Goal: Task Accomplishment & Management: Use online tool/utility

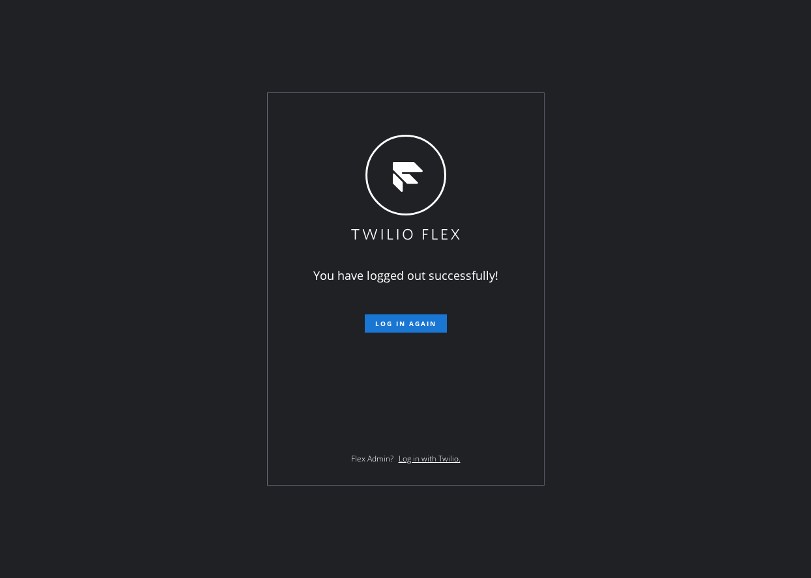
click at [778, 116] on div "You have logged out successfully! Log in again Flex Admin? Log in with Twilio." at bounding box center [405, 289] width 811 height 578
click at [423, 324] on span "Log in again" at bounding box center [405, 323] width 61 height 9
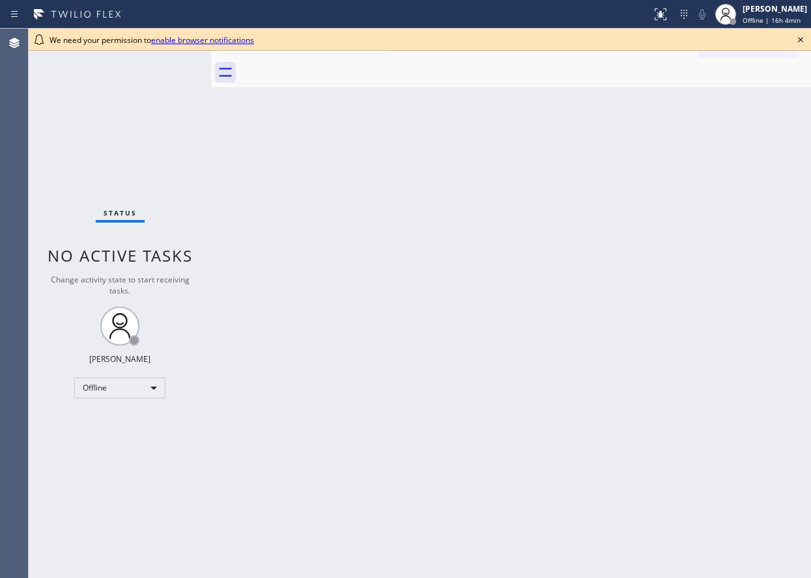
click at [799, 41] on icon at bounding box center [800, 39] width 5 height 5
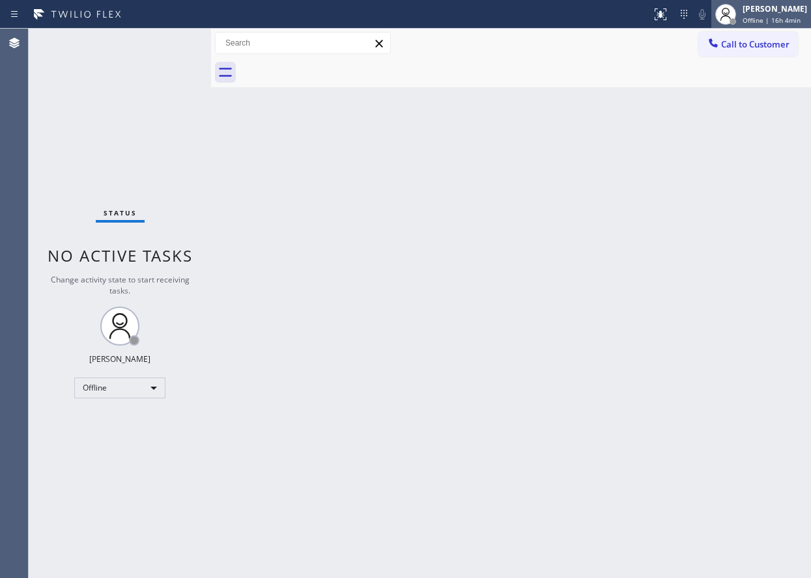
click at [792, 14] on div "[PERSON_NAME]" at bounding box center [774, 8] width 64 height 11
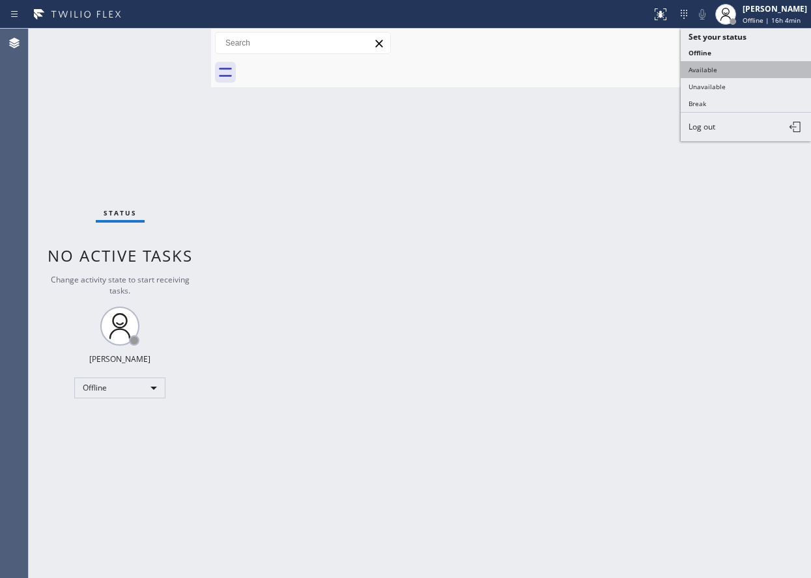
click at [776, 69] on button "Available" at bounding box center [745, 69] width 130 height 17
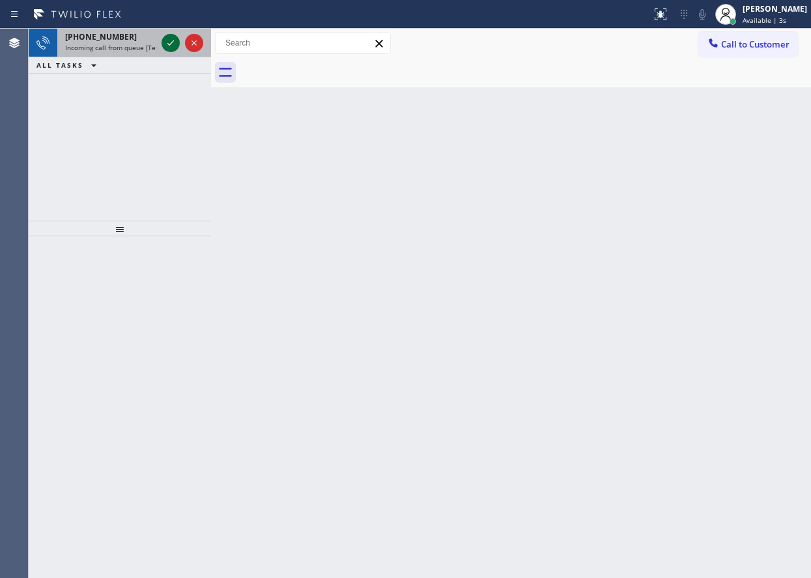
click at [167, 48] on icon at bounding box center [171, 43] width 16 height 16
click at [173, 43] on icon at bounding box center [171, 43] width 16 height 16
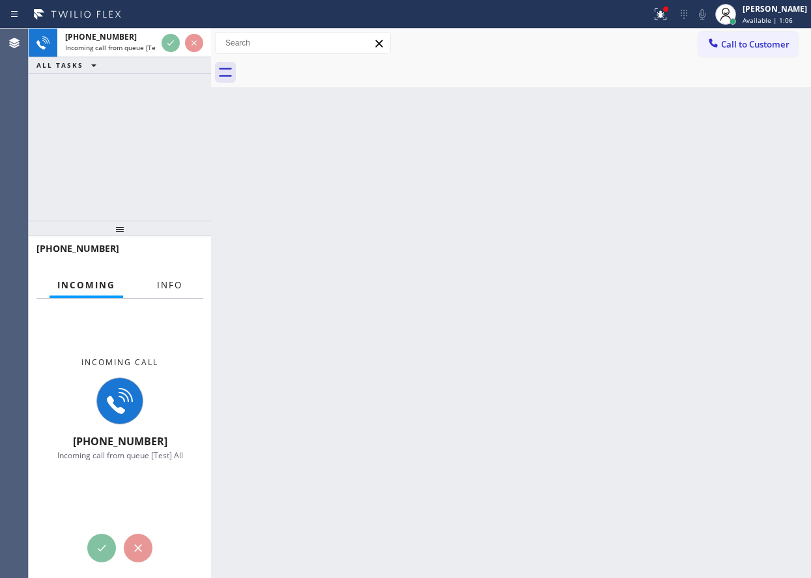
click at [161, 282] on span "Info" at bounding box center [169, 285] width 25 height 12
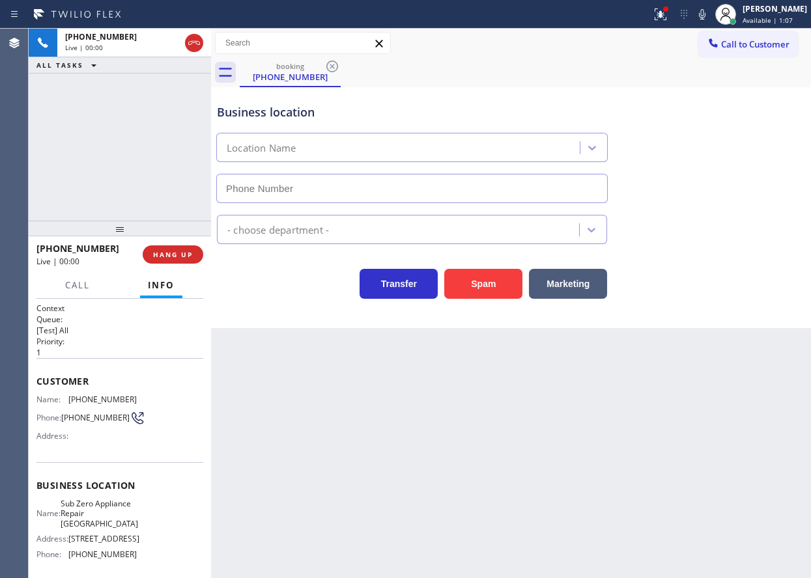
type input "[PHONE_NUMBER]"
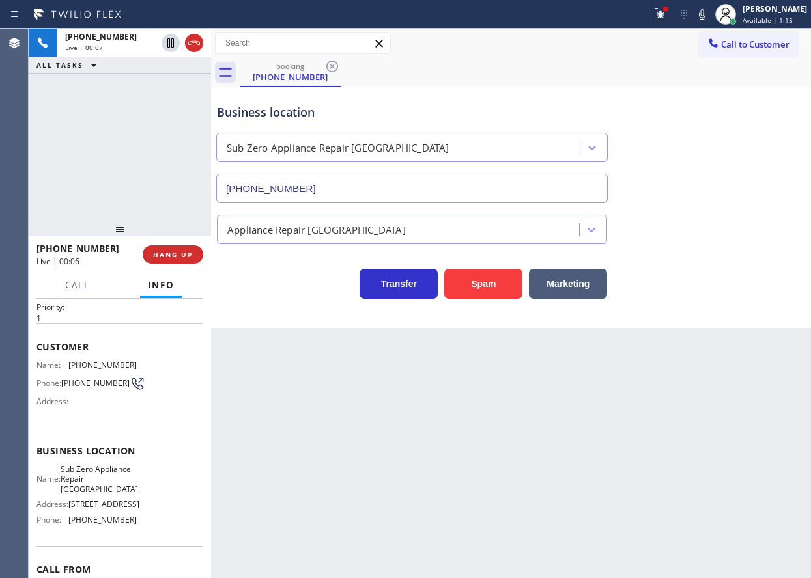
scroll to position [65, 0]
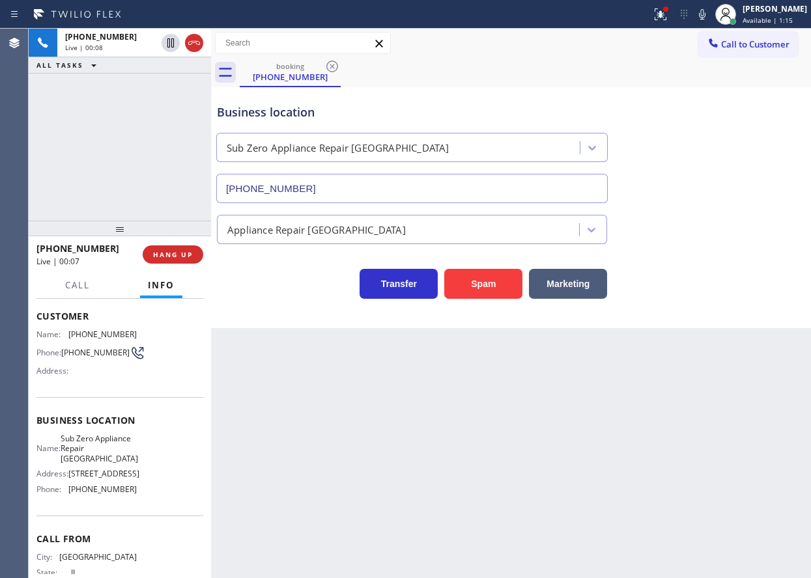
click at [113, 456] on span "Sub Zero Appliance Repair [GEOGRAPHIC_DATA]" at bounding box center [99, 449] width 77 height 30
copy span "Sub Zero Appliance Repair [GEOGRAPHIC_DATA]"
click at [104, 494] on span "[PHONE_NUMBER]" at bounding box center [102, 489] width 68 height 10
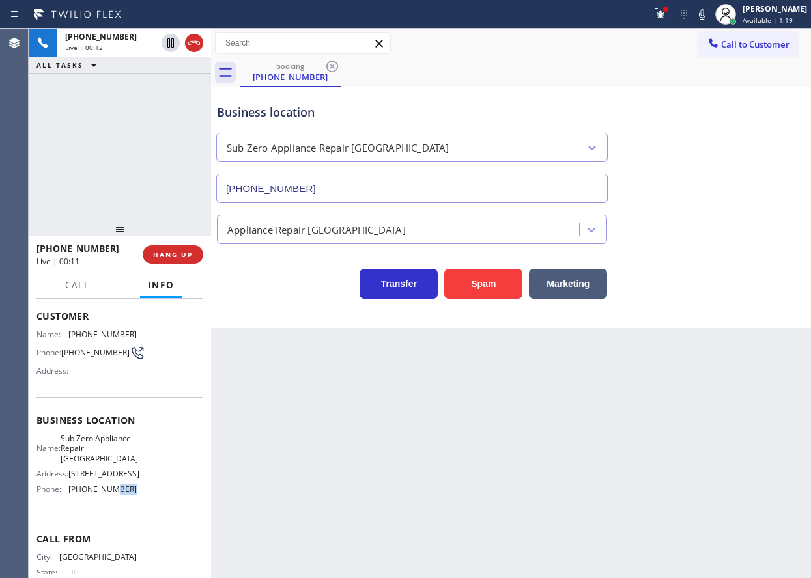
click at [104, 494] on span "[PHONE_NUMBER]" at bounding box center [102, 489] width 68 height 10
copy span "[PHONE_NUMBER]"
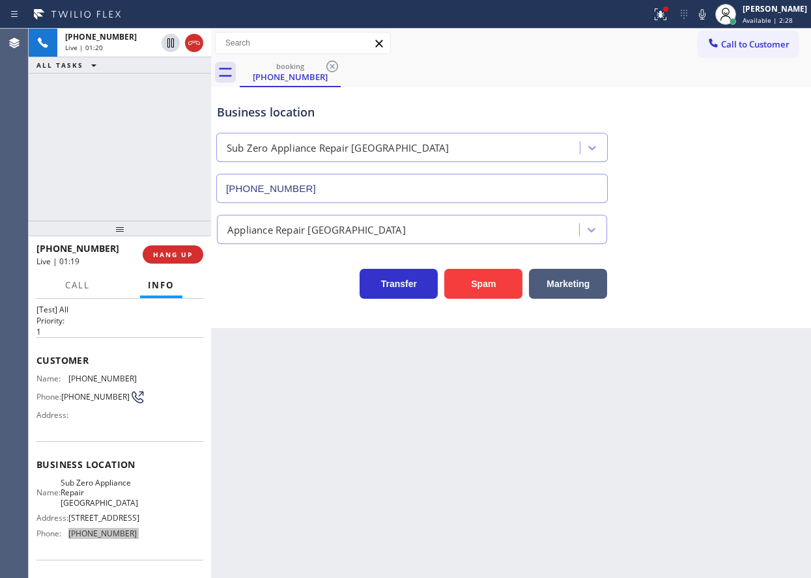
scroll to position [0, 0]
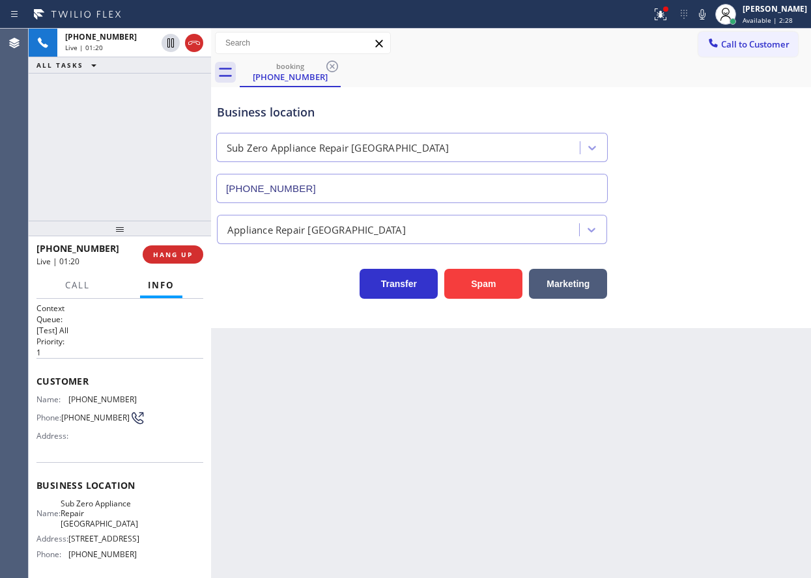
click at [89, 401] on span "[PHONE_NUMBER]" at bounding box center [102, 400] width 68 height 10
click at [89, 399] on span "[PHONE_NUMBER]" at bounding box center [102, 400] width 68 height 10
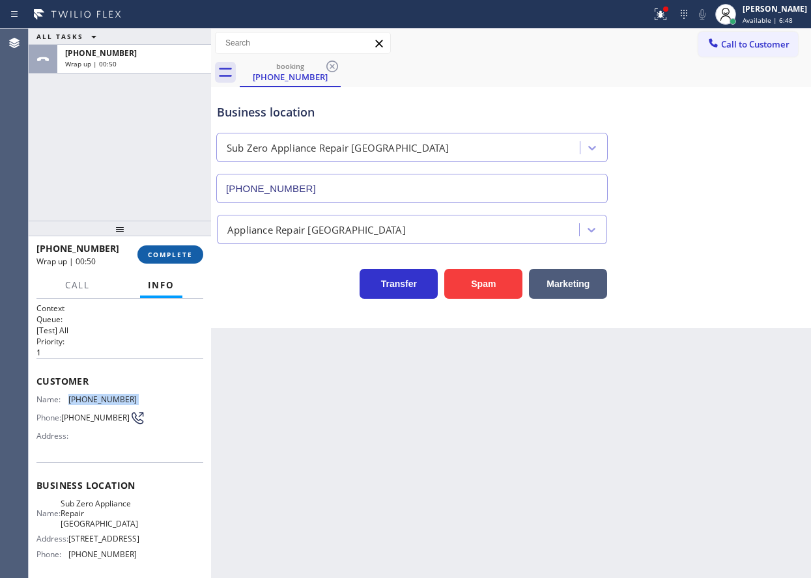
click at [185, 251] on button "COMPLETE" at bounding box center [170, 254] width 66 height 18
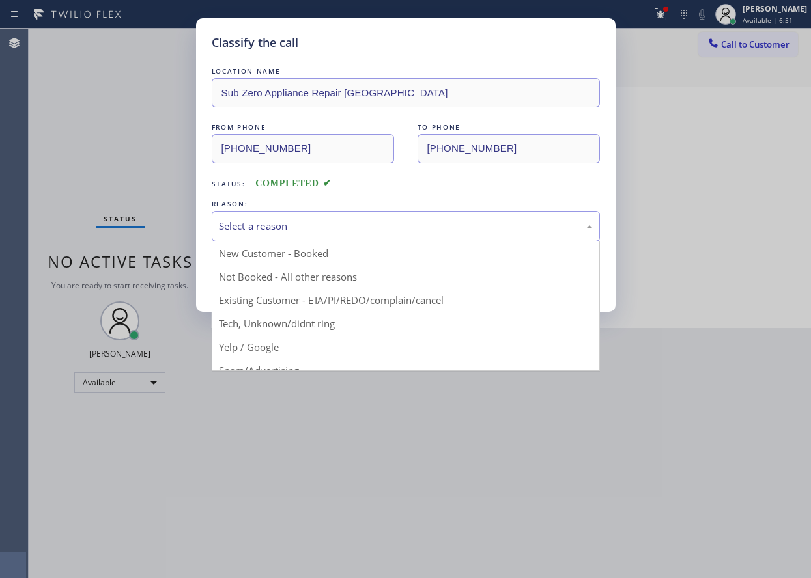
click at [291, 217] on div "Select a reason" at bounding box center [406, 226] width 388 height 31
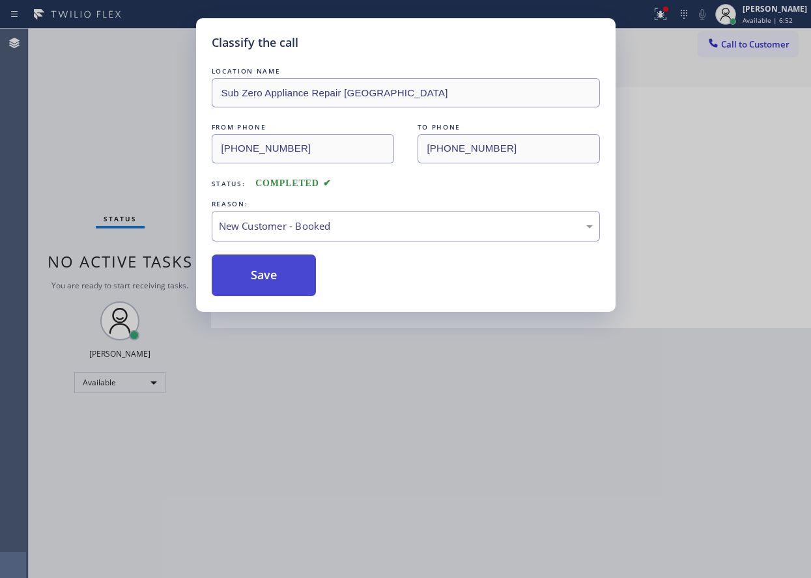
click at [260, 283] on button "Save" at bounding box center [264, 276] width 105 height 42
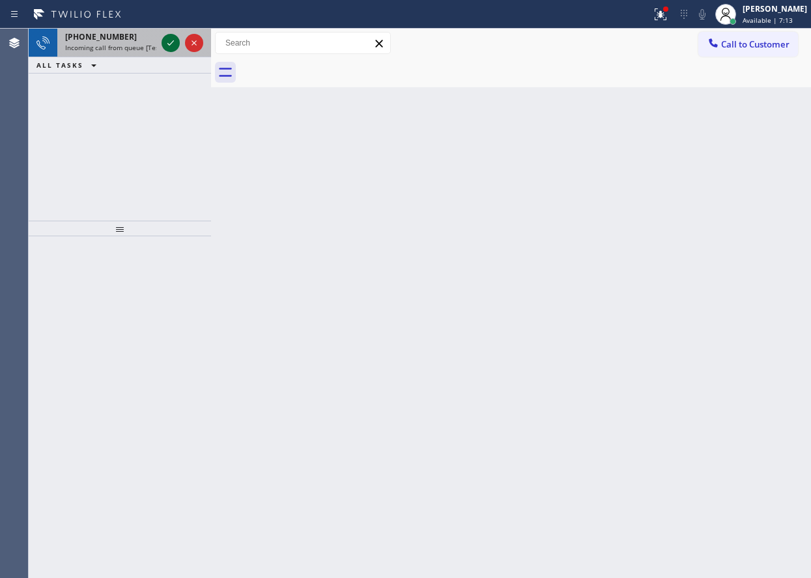
click at [168, 42] on icon at bounding box center [171, 43] width 16 height 16
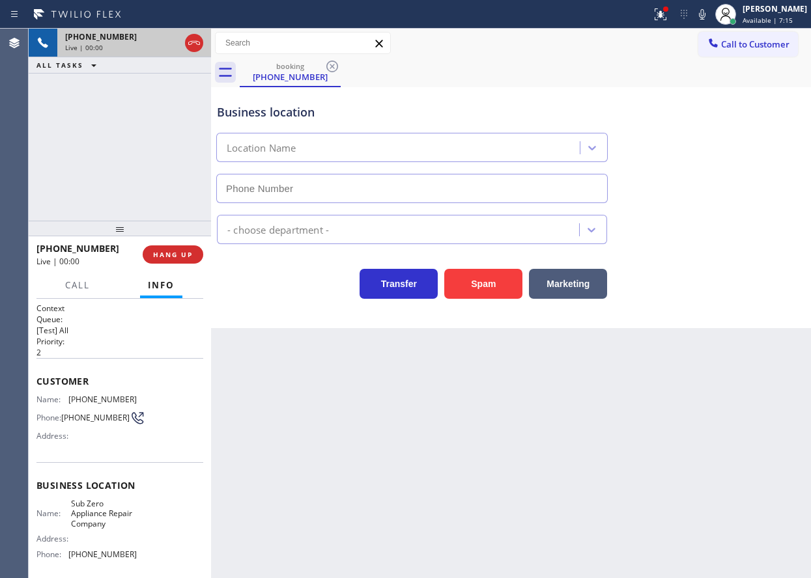
type input "[PHONE_NUMBER]"
click at [494, 285] on button "Spam" at bounding box center [483, 284] width 78 height 30
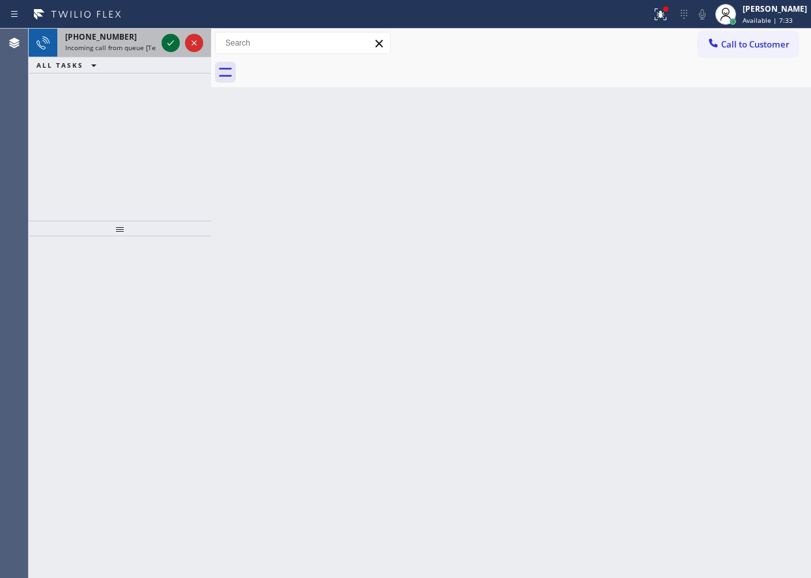
click at [169, 36] on icon at bounding box center [171, 43] width 16 height 16
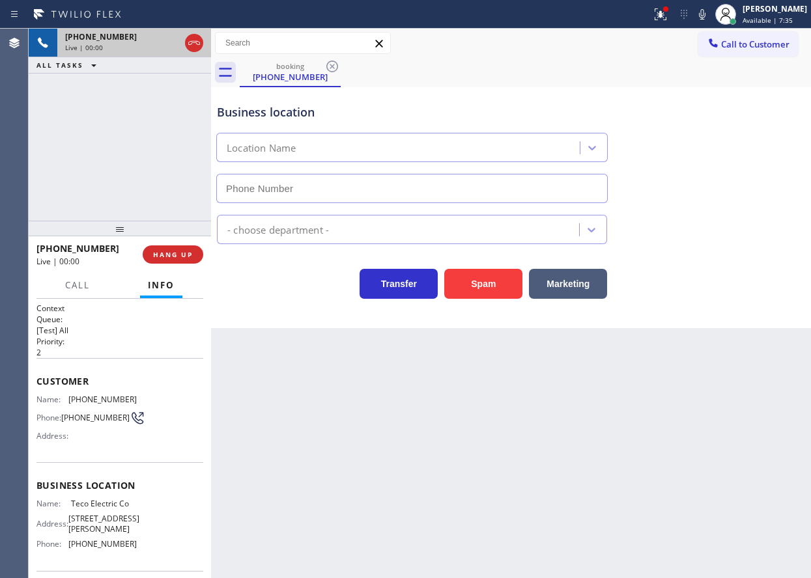
type input "[PHONE_NUMBER]"
click at [474, 290] on button "Spam" at bounding box center [483, 284] width 78 height 30
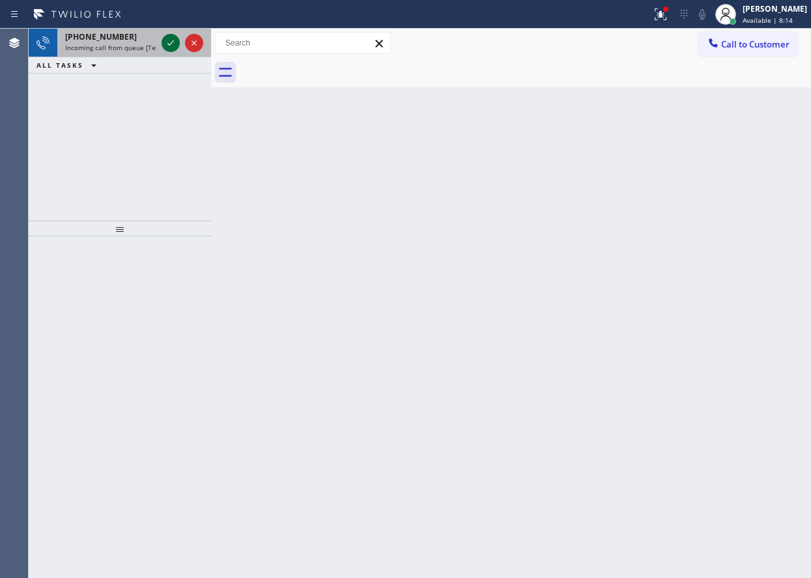
click at [173, 44] on icon at bounding box center [171, 43] width 16 height 16
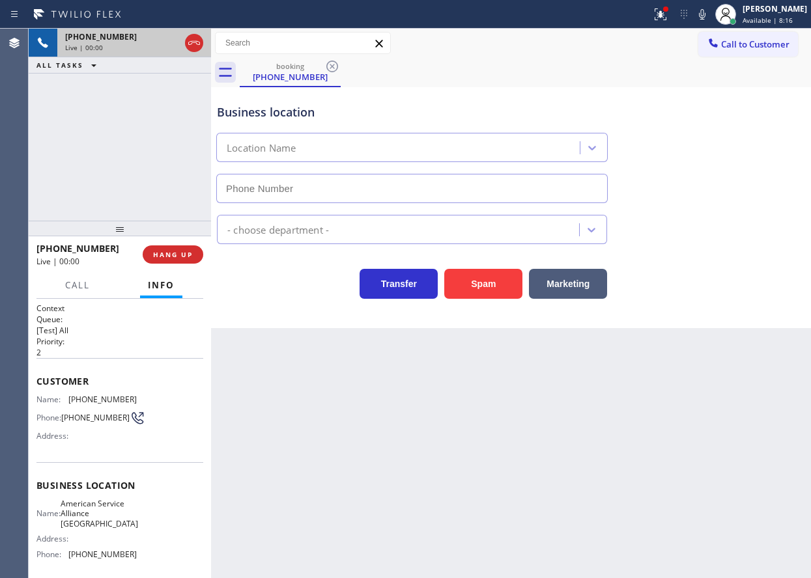
type input "[PHONE_NUMBER]"
click at [119, 535] on div "Name: American Service Alliance Coral Springs Address: Phone: [PHONE_NUMBER]" at bounding box center [86, 532] width 100 height 66
click at [114, 512] on span "American Service Alliance [GEOGRAPHIC_DATA]" at bounding box center [99, 514] width 77 height 30
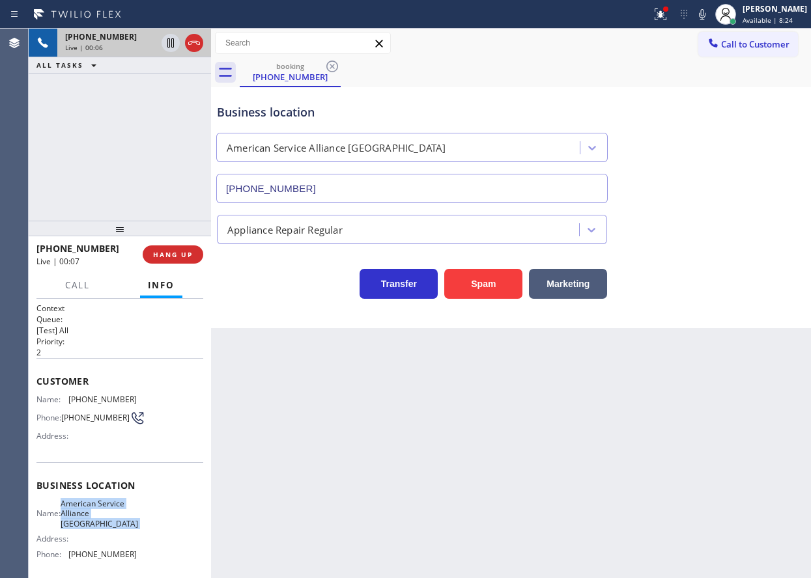
click at [114, 512] on span "American Service Alliance [GEOGRAPHIC_DATA]" at bounding box center [99, 514] width 77 height 30
copy span "American Service Alliance [GEOGRAPHIC_DATA]"
click at [402, 175] on input "[PHONE_NUMBER]" at bounding box center [411, 188] width 391 height 29
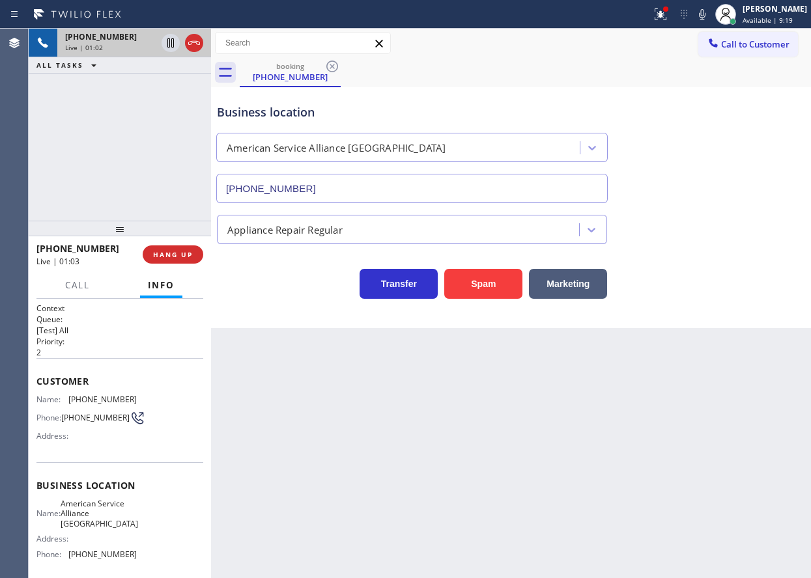
click at [74, 399] on span "[PHONE_NUMBER]" at bounding box center [102, 400] width 68 height 10
copy span "[PHONE_NUMBER]"
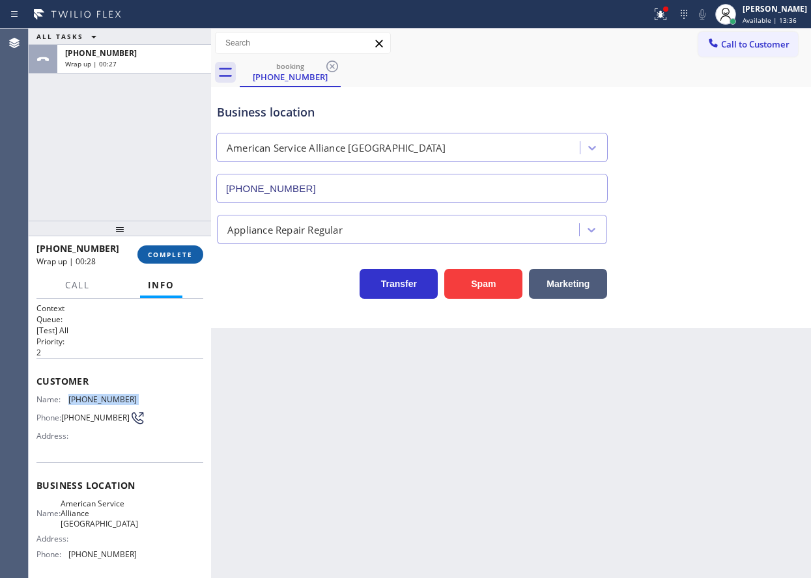
click at [175, 247] on button "COMPLETE" at bounding box center [170, 254] width 66 height 18
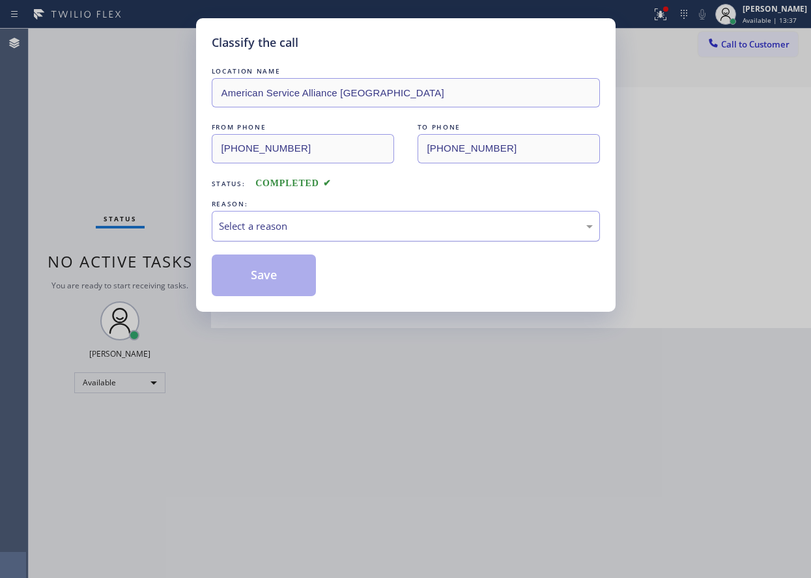
click at [316, 216] on div "Select a reason" at bounding box center [406, 226] width 388 height 31
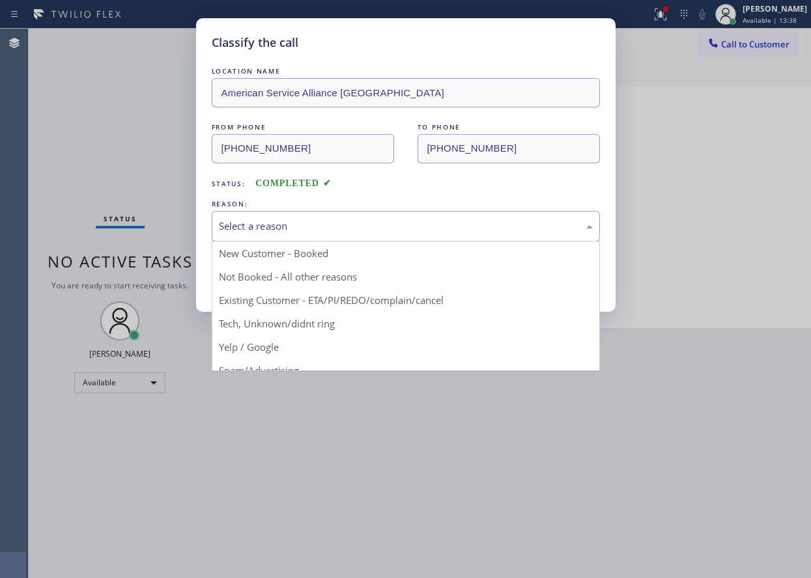
drag, startPoint x: 299, startPoint y: 247, endPoint x: 284, endPoint y: 261, distance: 20.7
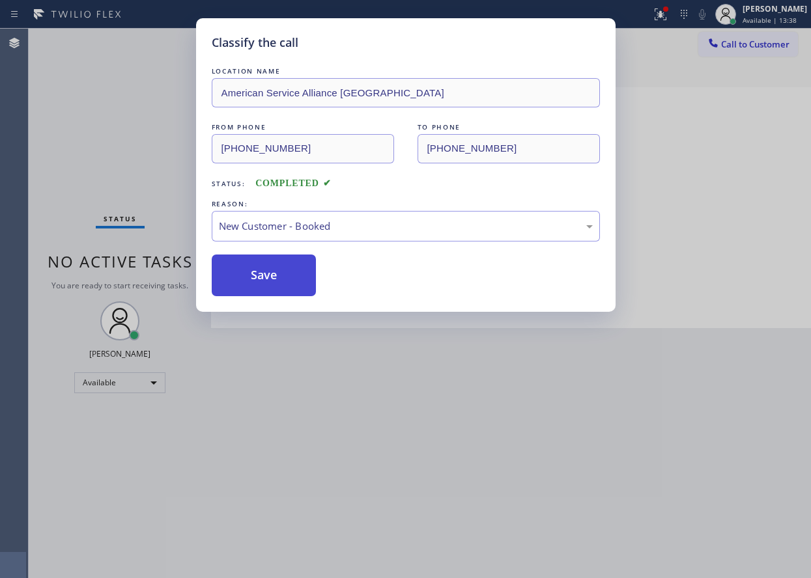
click at [251, 282] on button "Save" at bounding box center [264, 276] width 105 height 42
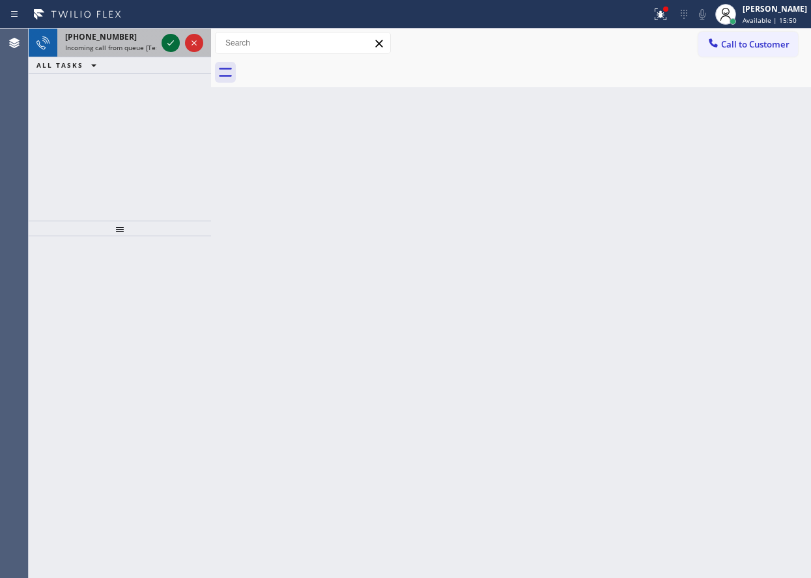
click at [168, 47] on icon at bounding box center [171, 43] width 16 height 16
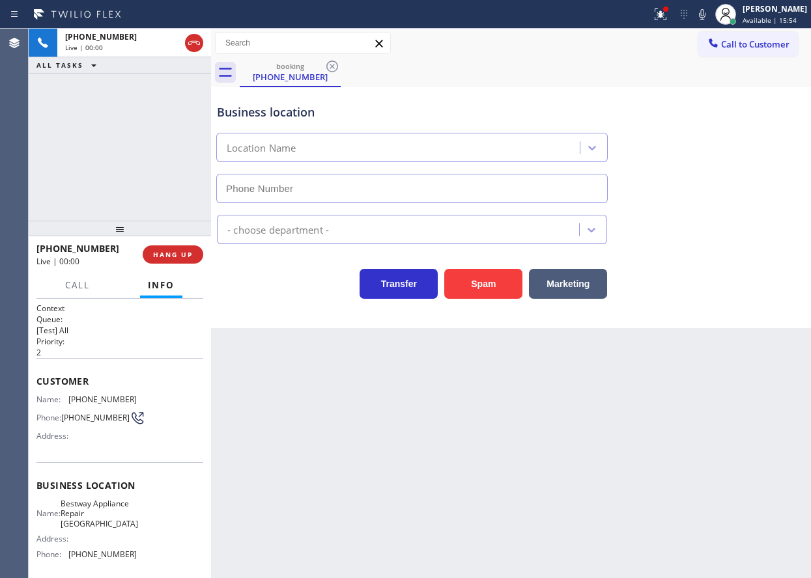
type input "[PHONE_NUMBER]"
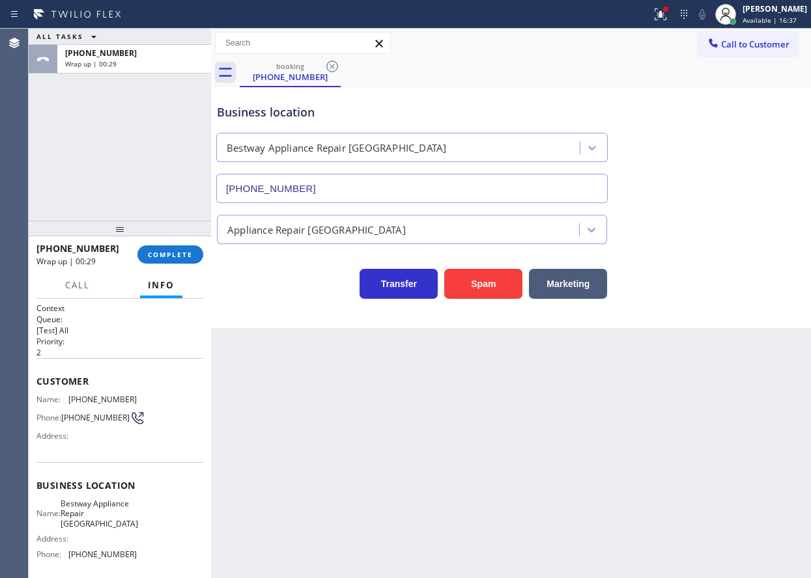
click at [174, 265] on div "[PHONE_NUMBER] Wrap up | 00:29 COMPLETE" at bounding box center [119, 255] width 167 height 34
click at [171, 257] on span "COMPLETE" at bounding box center [170, 254] width 45 height 9
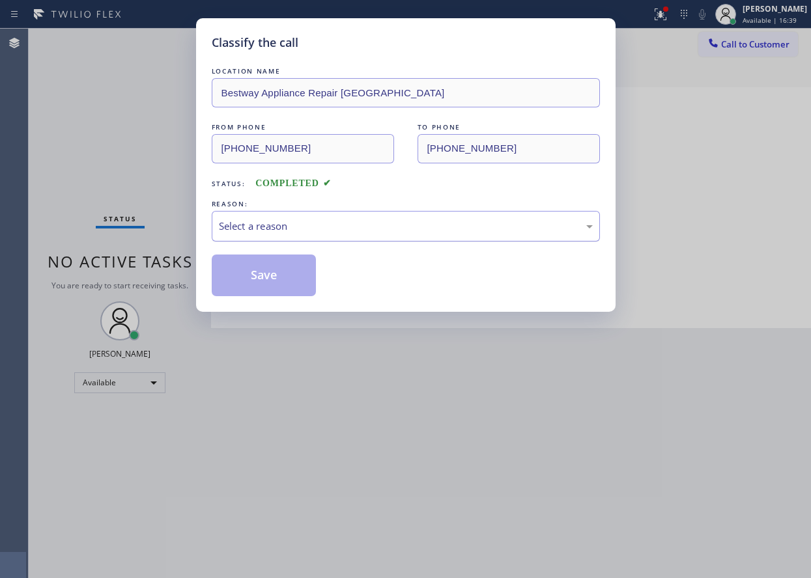
click at [302, 228] on div "Select a reason" at bounding box center [406, 226] width 374 height 15
click at [272, 288] on button "Save" at bounding box center [264, 276] width 105 height 42
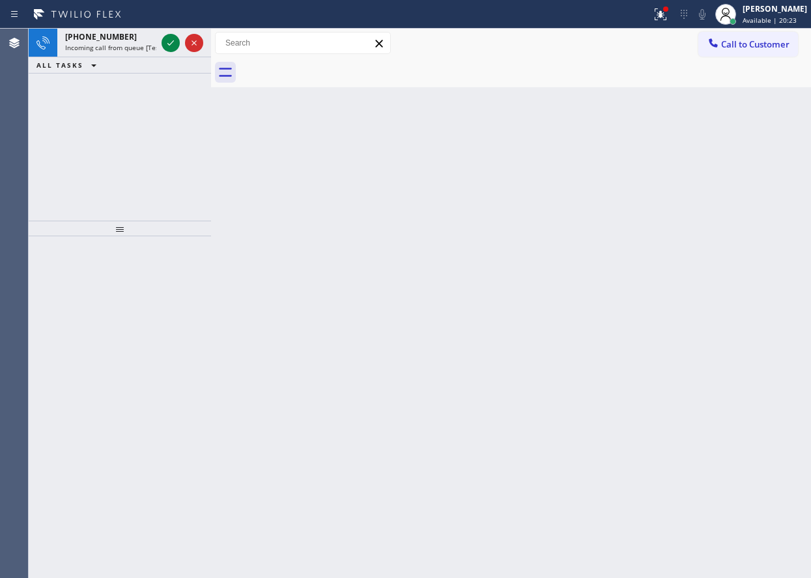
drag, startPoint x: 695, startPoint y: 238, endPoint x: 322, endPoint y: 119, distance: 391.9
click at [696, 240] on div "Back to Dashboard Change Sender ID Customers Technicians Select a contact Outbo…" at bounding box center [511, 304] width 600 height 550
click at [171, 42] on icon at bounding box center [171, 43] width 16 height 16
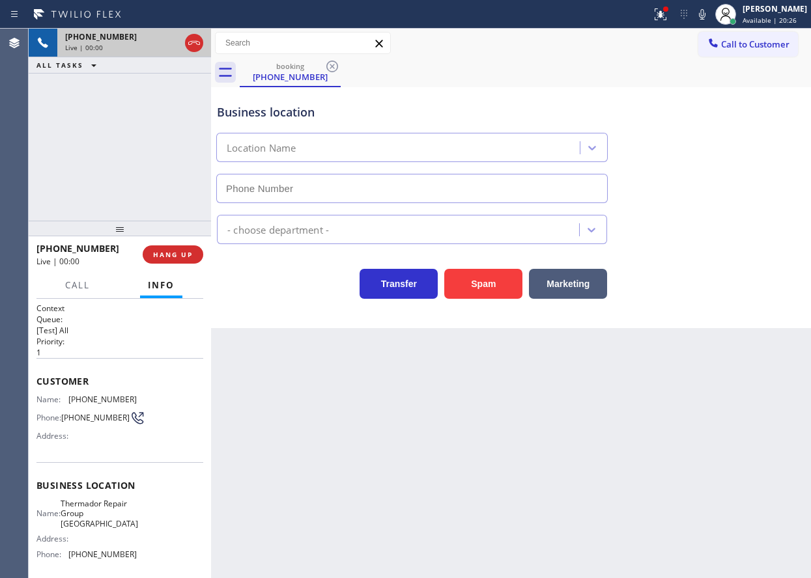
type input "[PHONE_NUMBER]"
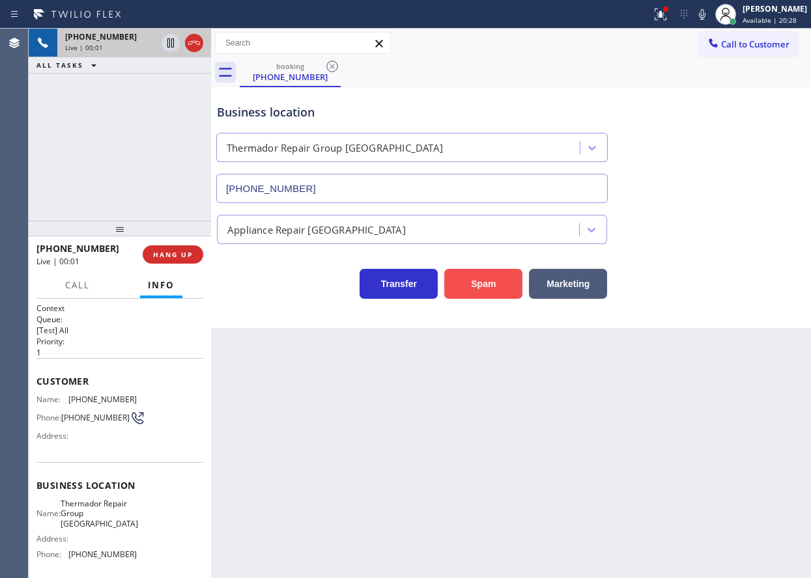
click at [498, 277] on button "Spam" at bounding box center [483, 284] width 78 height 30
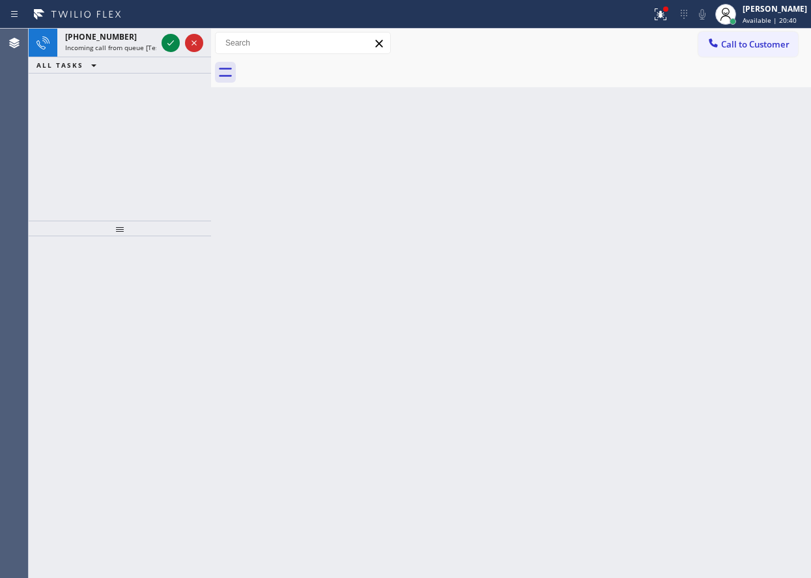
drag, startPoint x: 714, startPoint y: 318, endPoint x: 524, endPoint y: 258, distance: 199.4
click at [714, 318] on div "Back to Dashboard Change Sender ID Customers Technicians Select a contact Outbo…" at bounding box center [511, 304] width 600 height 550
click at [172, 43] on icon at bounding box center [170, 42] width 7 height 5
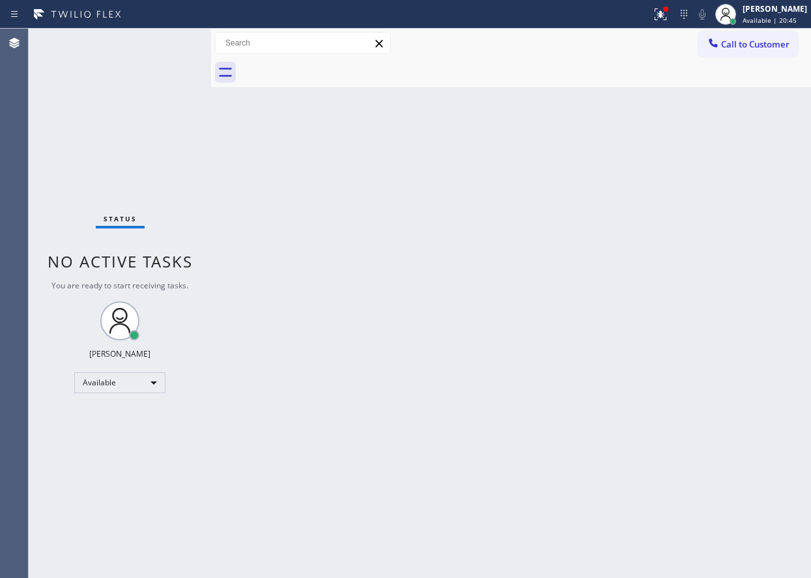
click at [796, 270] on div "Back to Dashboard Change Sender ID Customers Technicians Select a contact Outbo…" at bounding box center [511, 304] width 600 height 550
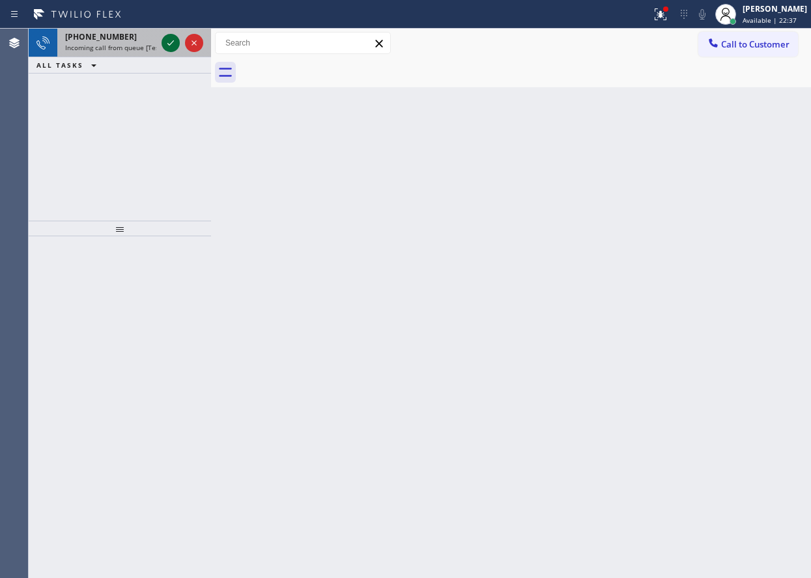
click at [173, 47] on icon at bounding box center [171, 43] width 16 height 16
click at [712, 207] on div "Back to Dashboard Change Sender ID Customers Technicians Select a contact Outbo…" at bounding box center [511, 304] width 600 height 550
click at [168, 49] on icon at bounding box center [171, 43] width 16 height 16
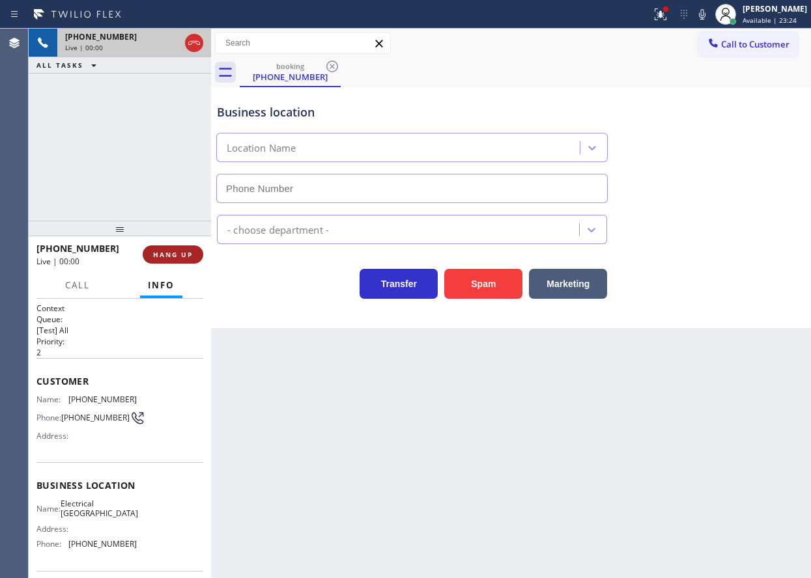
type input "[PHONE_NUMBER]"
click at [192, 251] on span "HANG UP" at bounding box center [173, 254] width 40 height 9
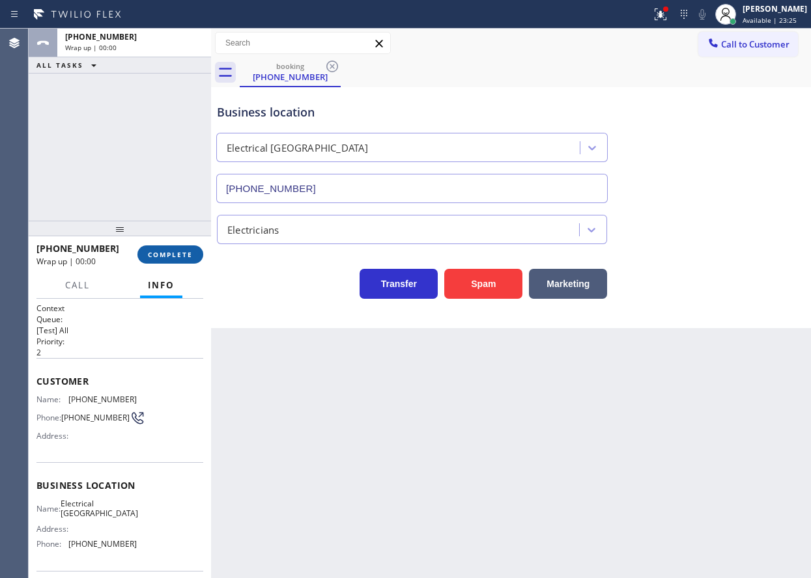
click at [192, 251] on span "COMPLETE" at bounding box center [170, 254] width 45 height 9
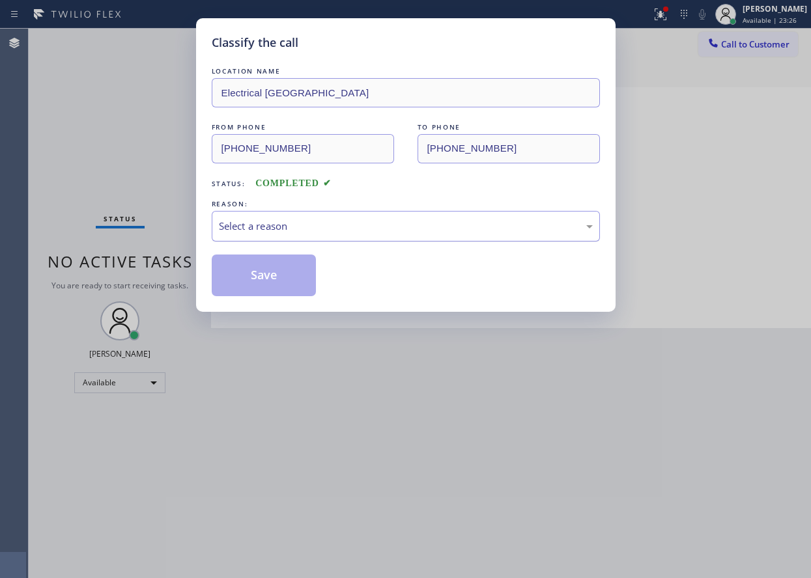
click at [307, 232] on div "Select a reason" at bounding box center [406, 226] width 374 height 15
click at [263, 275] on button "Save" at bounding box center [264, 276] width 105 height 42
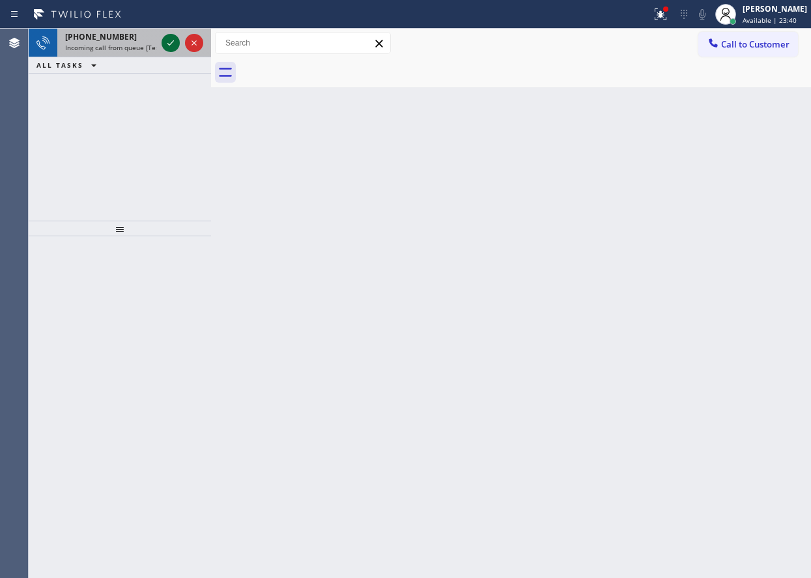
click at [172, 39] on icon at bounding box center [171, 43] width 16 height 16
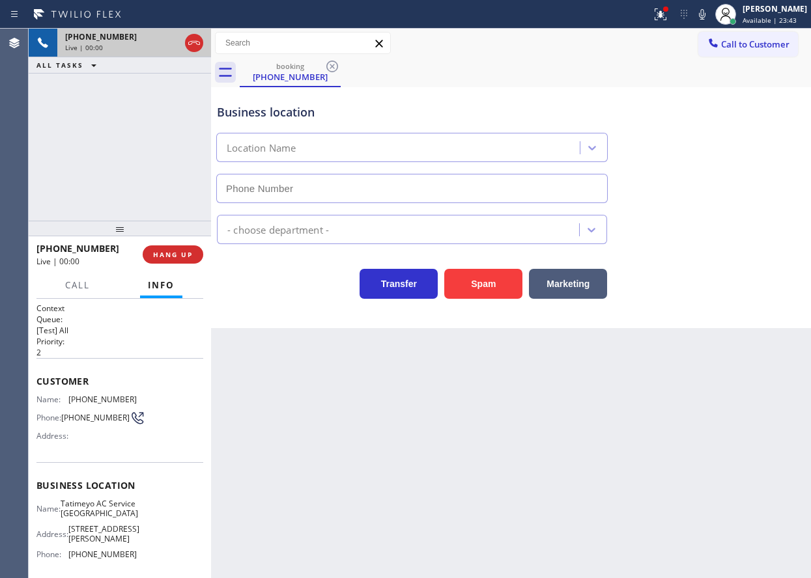
type input "[PHONE_NUMBER]"
click at [477, 290] on button "Spam" at bounding box center [483, 284] width 78 height 30
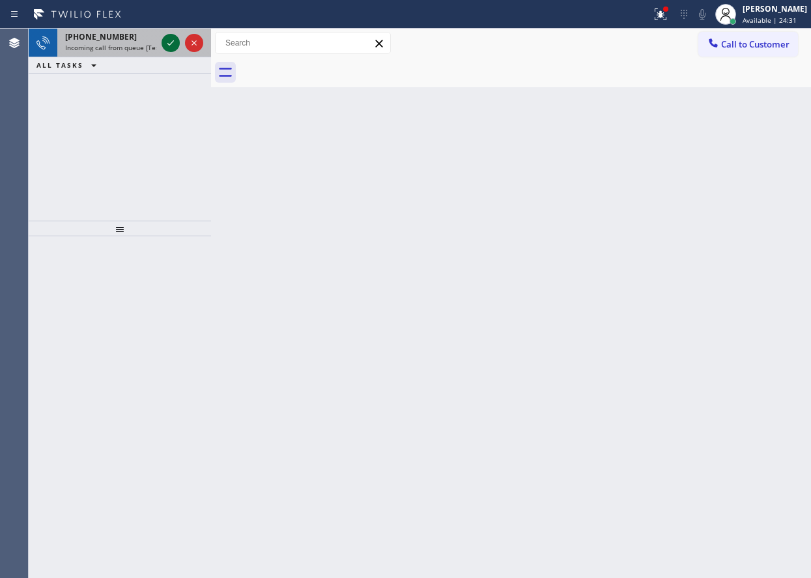
click at [168, 40] on icon at bounding box center [171, 43] width 16 height 16
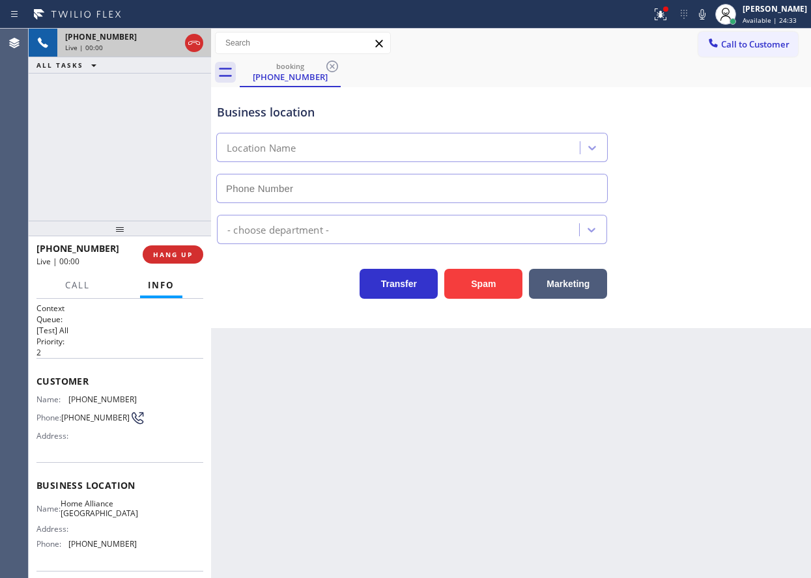
type input "[PHONE_NUMBER]"
click at [471, 276] on button "Spam" at bounding box center [483, 284] width 78 height 30
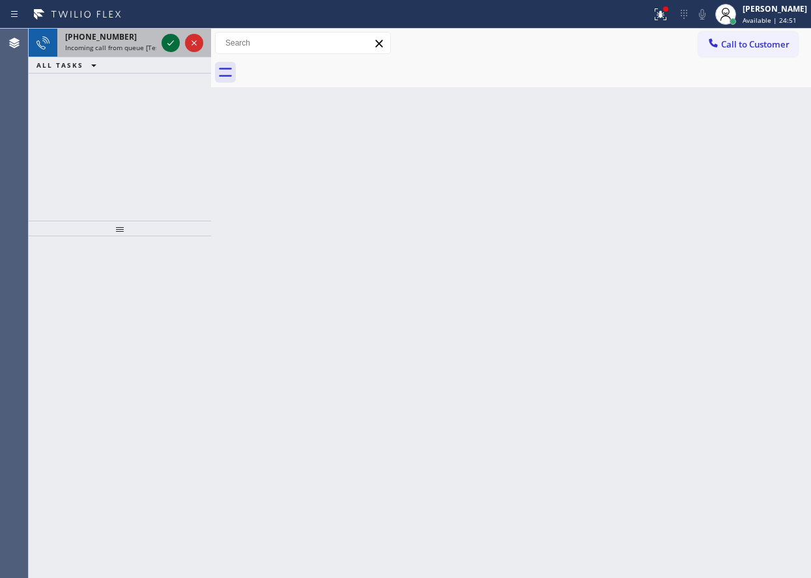
click at [173, 42] on icon at bounding box center [171, 43] width 16 height 16
click at [168, 43] on icon at bounding box center [171, 43] width 16 height 16
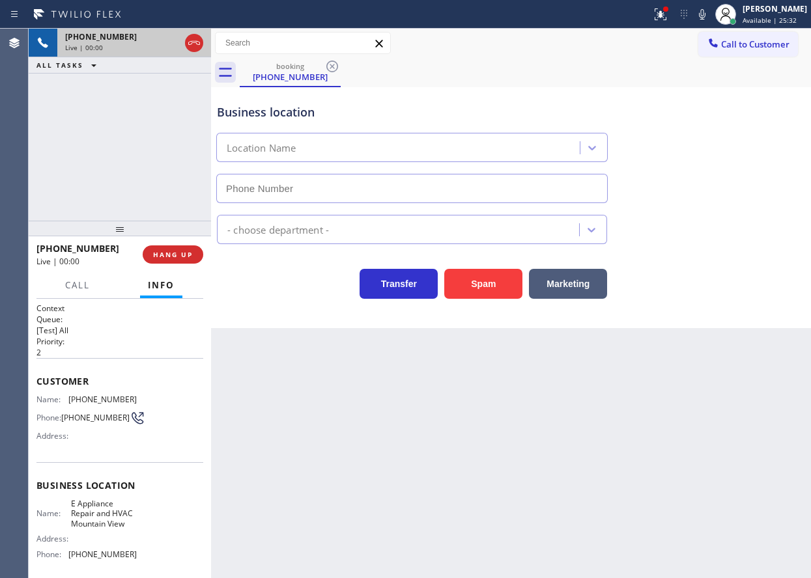
type input "[PHONE_NUMBER]"
click at [480, 294] on button "Spam" at bounding box center [483, 284] width 78 height 30
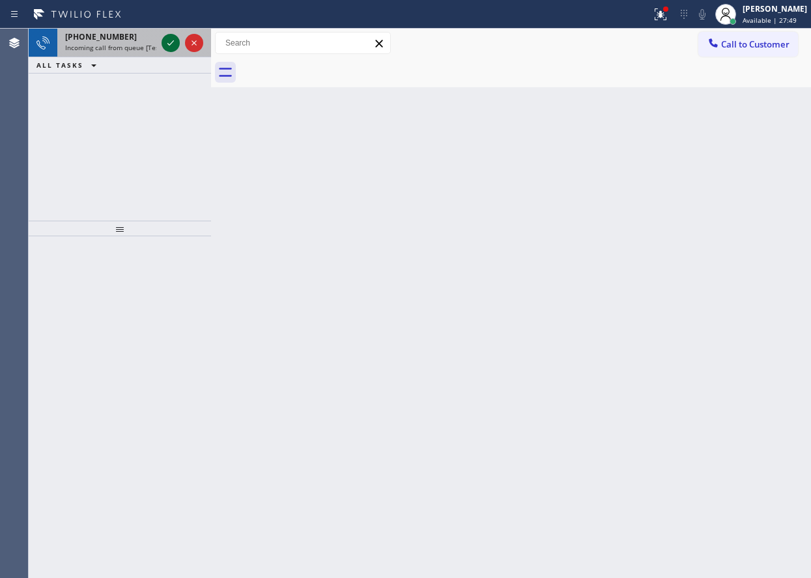
click at [171, 46] on icon at bounding box center [171, 43] width 16 height 16
click at [173, 48] on icon at bounding box center [171, 43] width 16 height 16
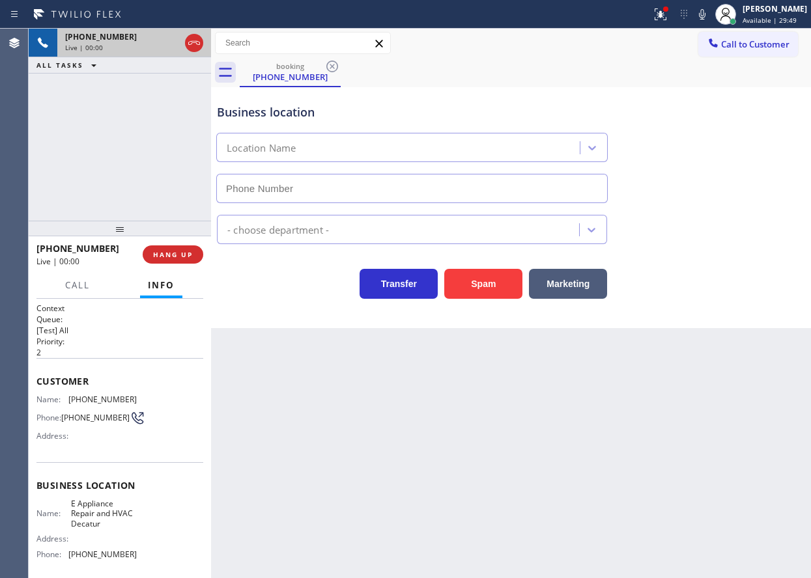
type input "[PHONE_NUMBER]"
click at [505, 289] on button "Spam" at bounding box center [483, 284] width 78 height 30
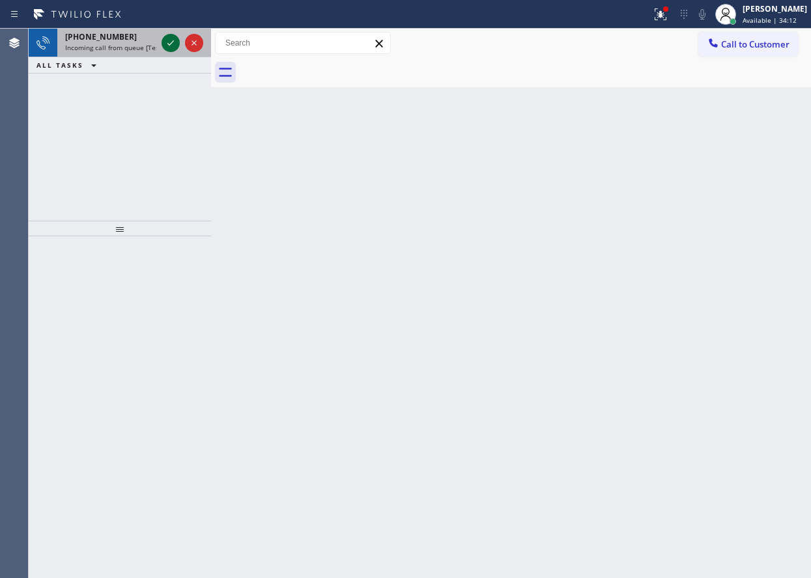
click at [167, 43] on icon at bounding box center [171, 43] width 16 height 16
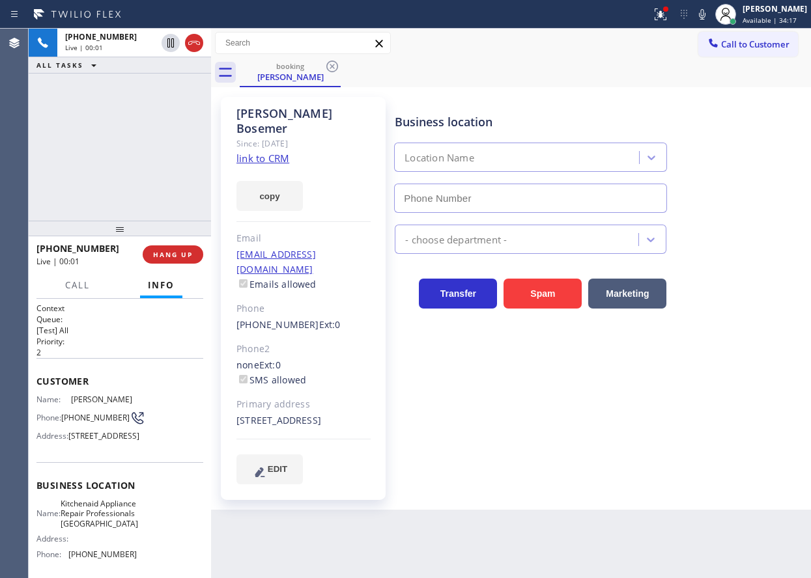
type input "[PHONE_NUMBER]"
click at [272, 152] on link "link to CRM" at bounding box center [262, 158] width 53 height 13
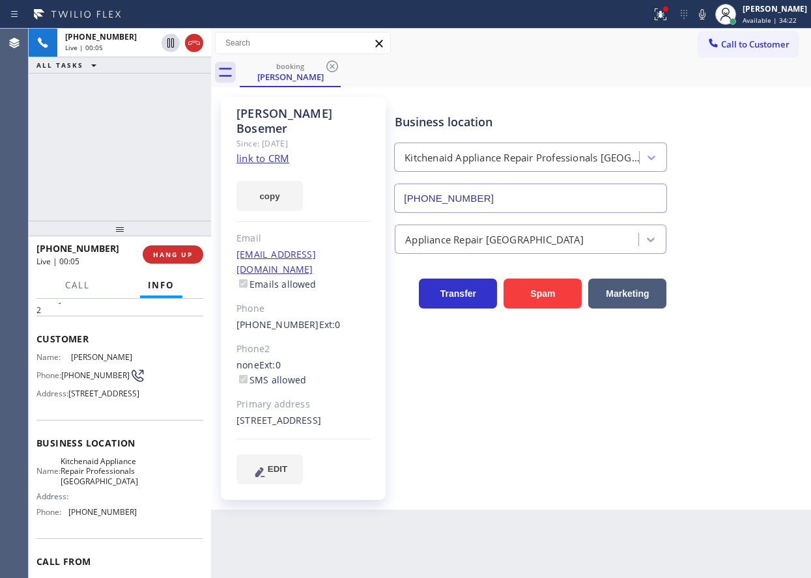
scroll to position [65, 0]
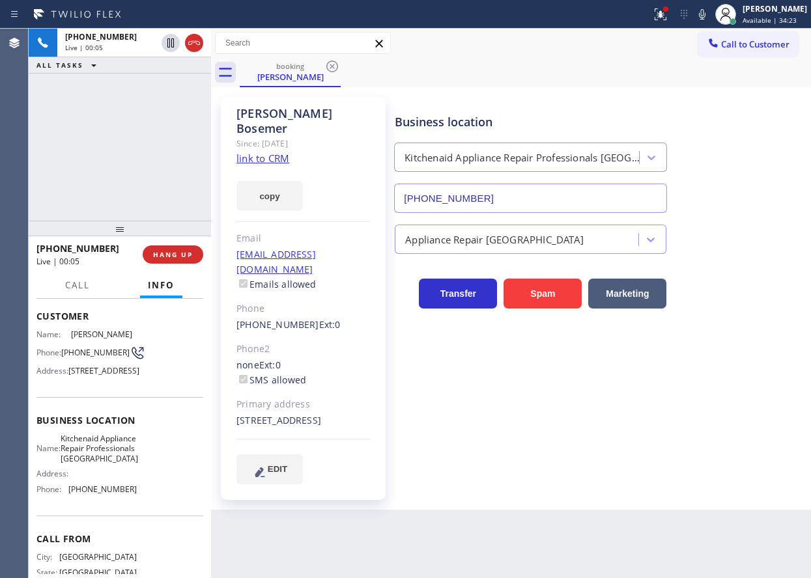
click at [105, 464] on span "Kitchenaid Appliance Repair Professionals [GEOGRAPHIC_DATA]" at bounding box center [99, 449] width 77 height 30
copy span "Kitchenaid Appliance Repair Professionals [GEOGRAPHIC_DATA]"
click at [512, 186] on input "[PHONE_NUMBER]" at bounding box center [530, 198] width 273 height 29
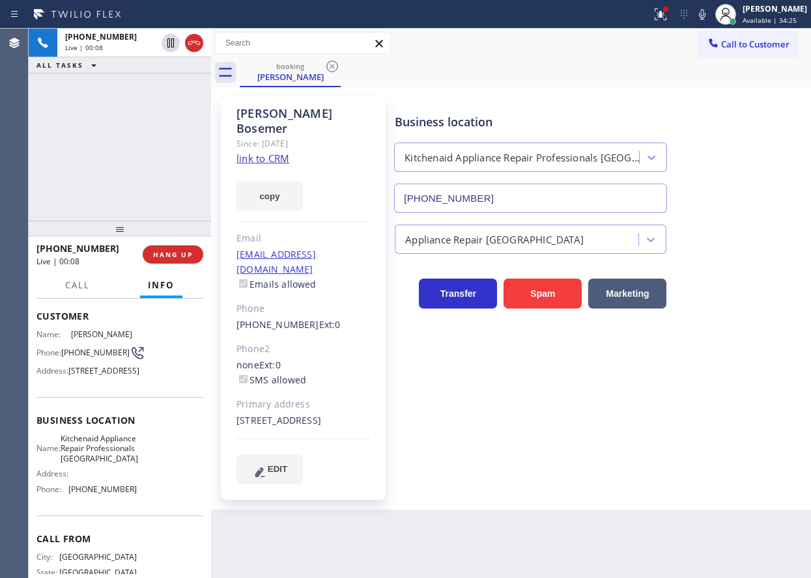
click at [512, 186] on input "[PHONE_NUMBER]" at bounding box center [530, 198] width 273 height 29
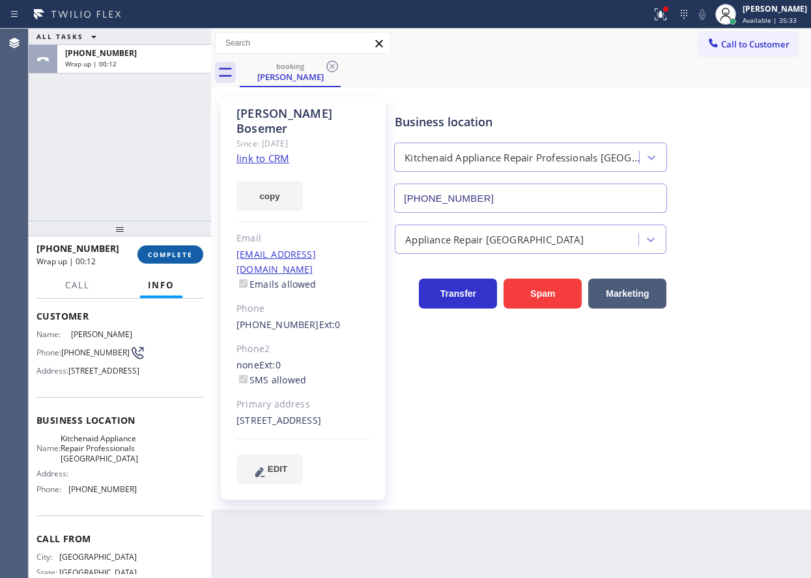
click at [172, 250] on span "COMPLETE" at bounding box center [170, 254] width 45 height 9
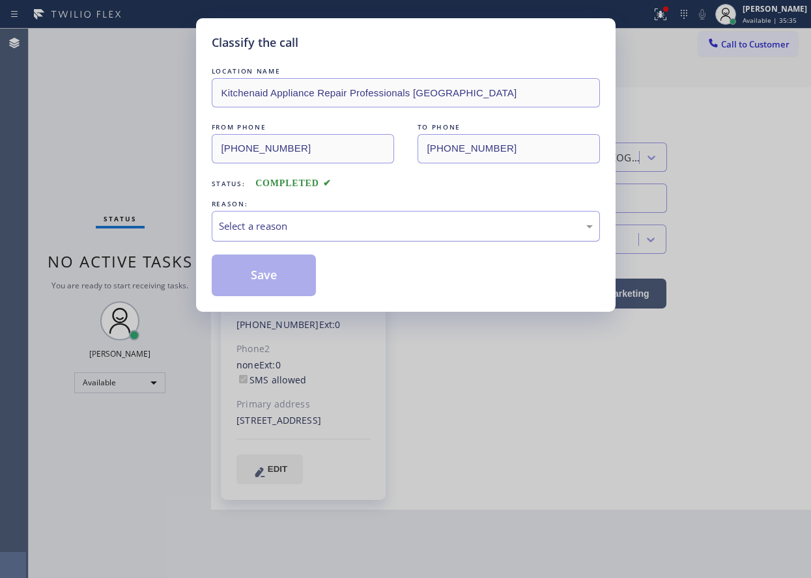
click at [290, 225] on div "Select a reason" at bounding box center [406, 226] width 374 height 15
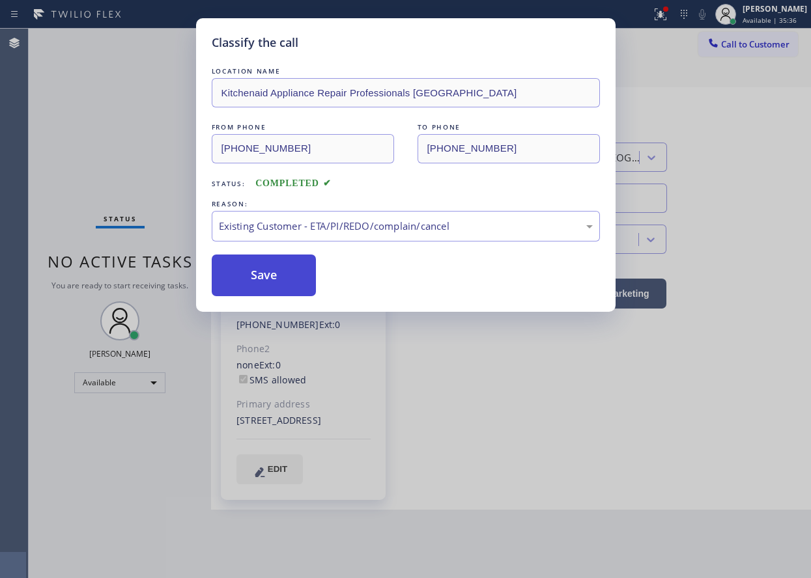
click at [212, 278] on button "Save" at bounding box center [264, 276] width 105 height 42
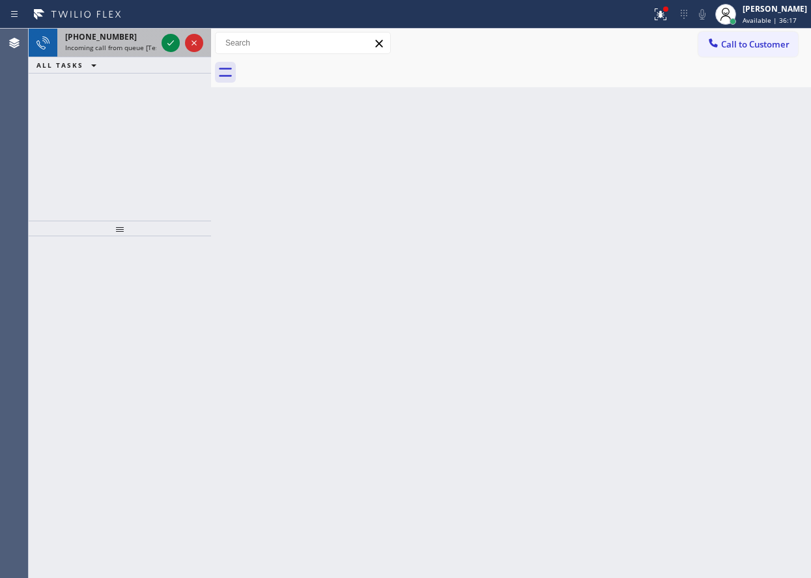
click at [161, 40] on div at bounding box center [182, 43] width 47 height 29
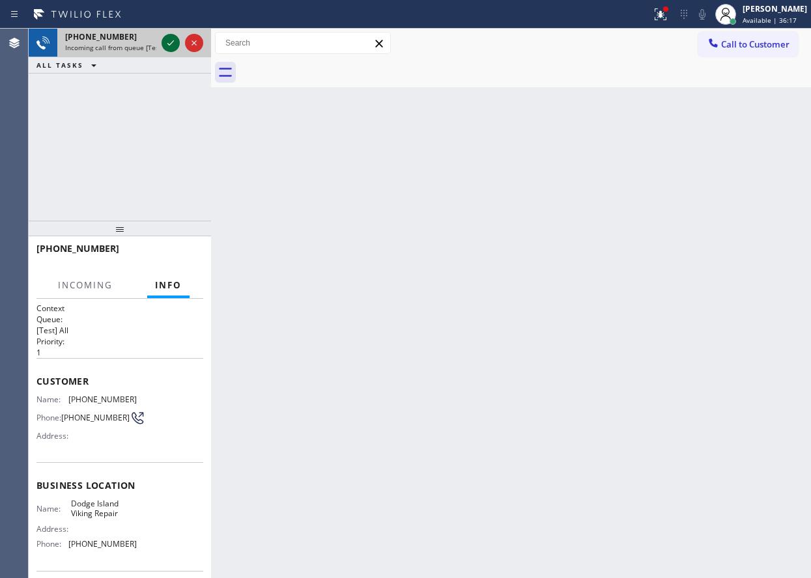
click at [166, 40] on icon at bounding box center [171, 43] width 16 height 16
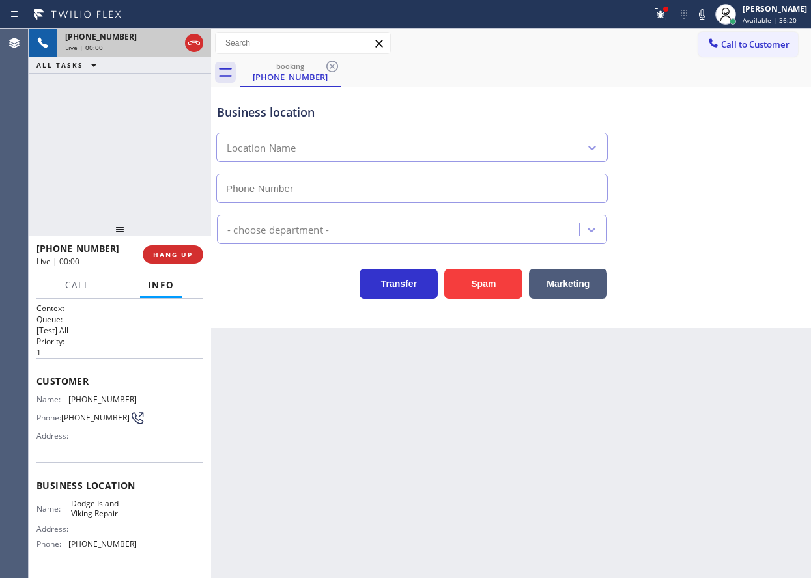
type input "[PHONE_NUMBER]"
click at [182, 247] on button "HANG UP" at bounding box center [173, 254] width 61 height 18
click at [180, 250] on span "HANG UP" at bounding box center [173, 254] width 40 height 9
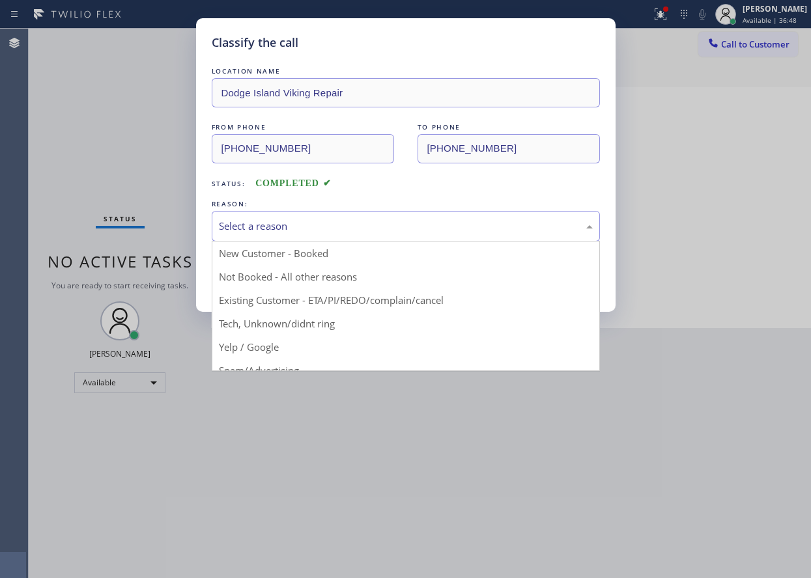
click at [257, 231] on div "Select a reason" at bounding box center [406, 226] width 374 height 15
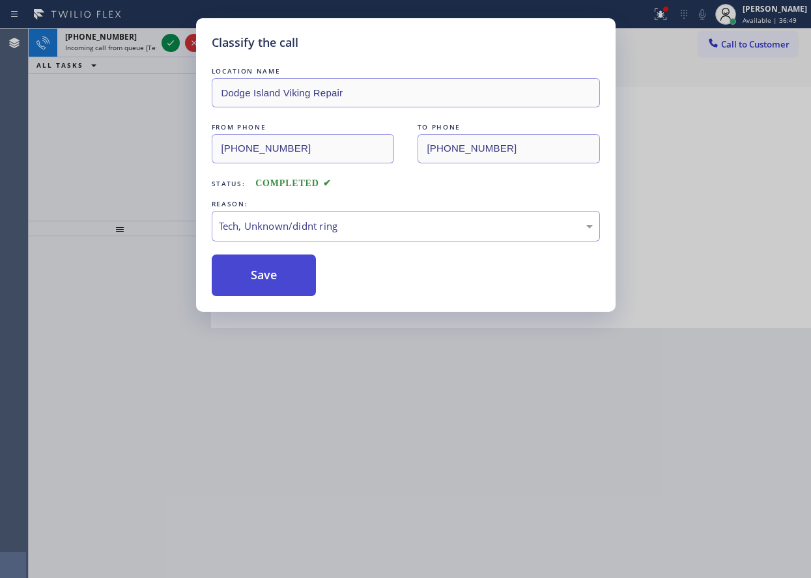
click at [260, 285] on button "Save" at bounding box center [264, 276] width 105 height 42
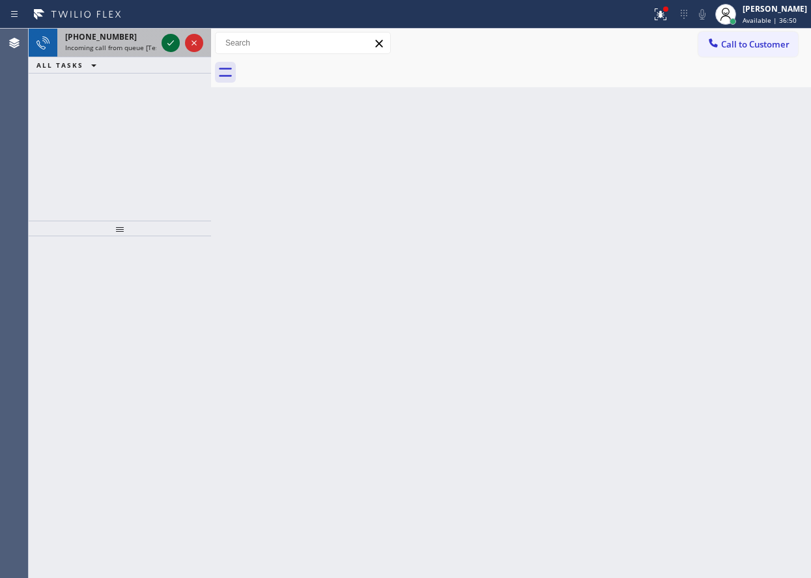
click at [168, 46] on icon at bounding box center [171, 43] width 16 height 16
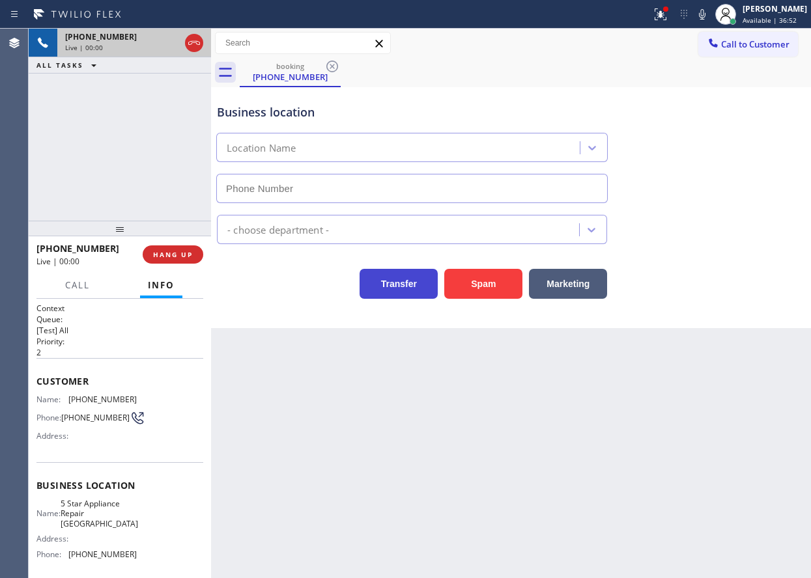
type input "[PHONE_NUMBER]"
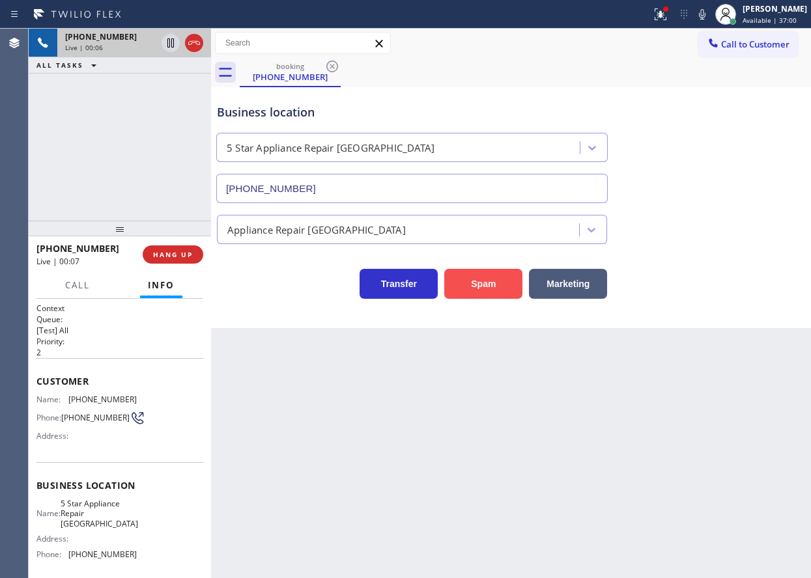
click at [506, 294] on button "Spam" at bounding box center [483, 284] width 78 height 30
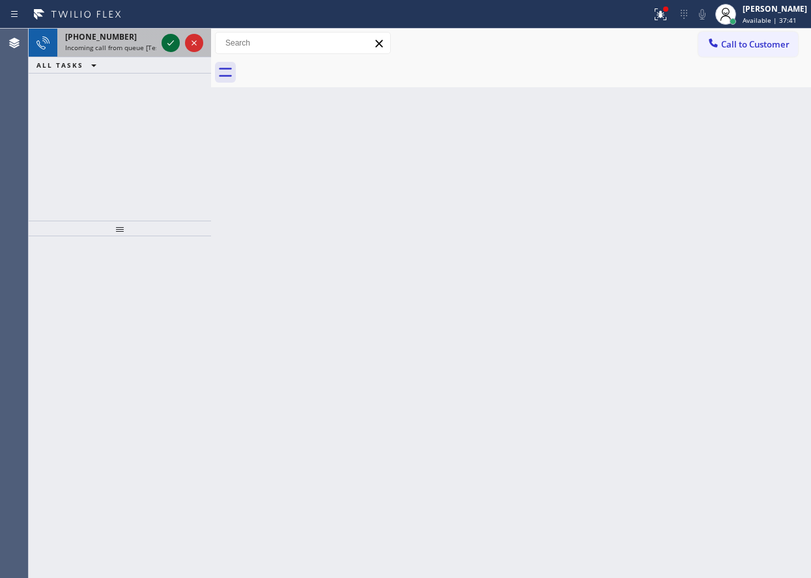
click at [167, 44] on icon at bounding box center [171, 43] width 16 height 16
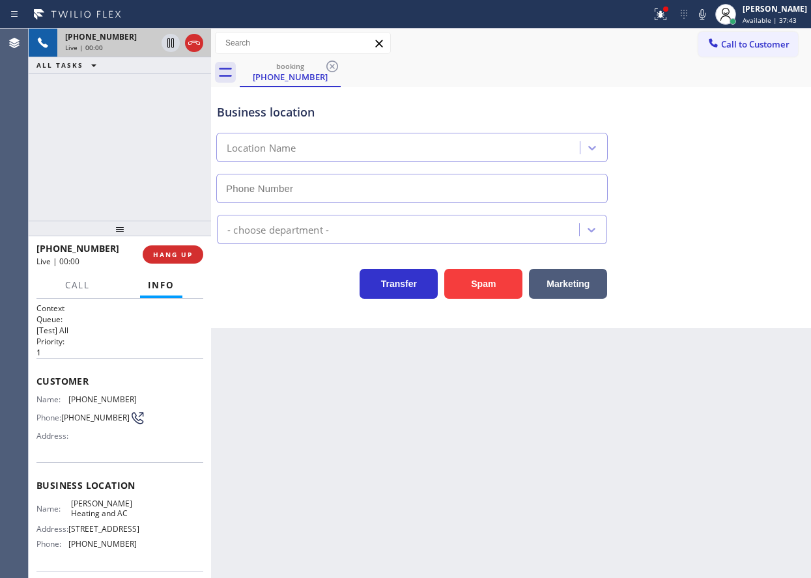
type input "[PHONE_NUMBER]"
click at [171, 253] on span "HANG UP" at bounding box center [173, 254] width 40 height 9
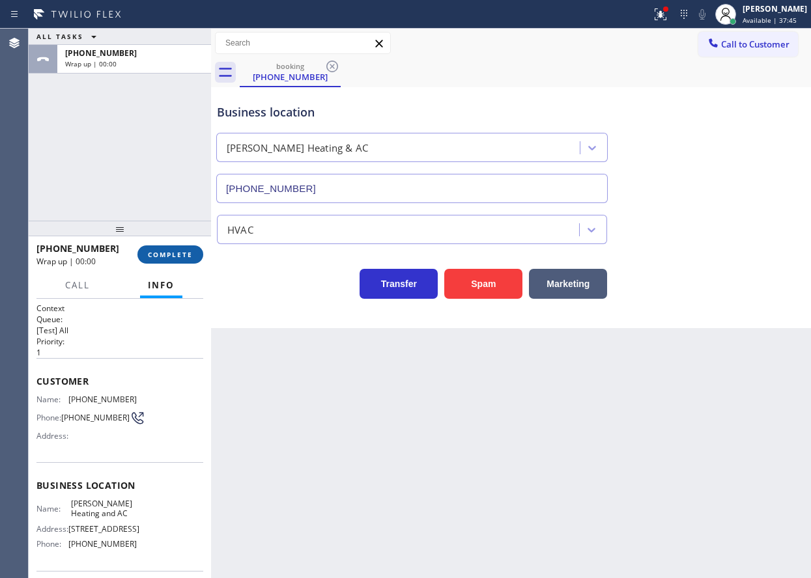
click at [171, 253] on span "COMPLETE" at bounding box center [170, 254] width 45 height 9
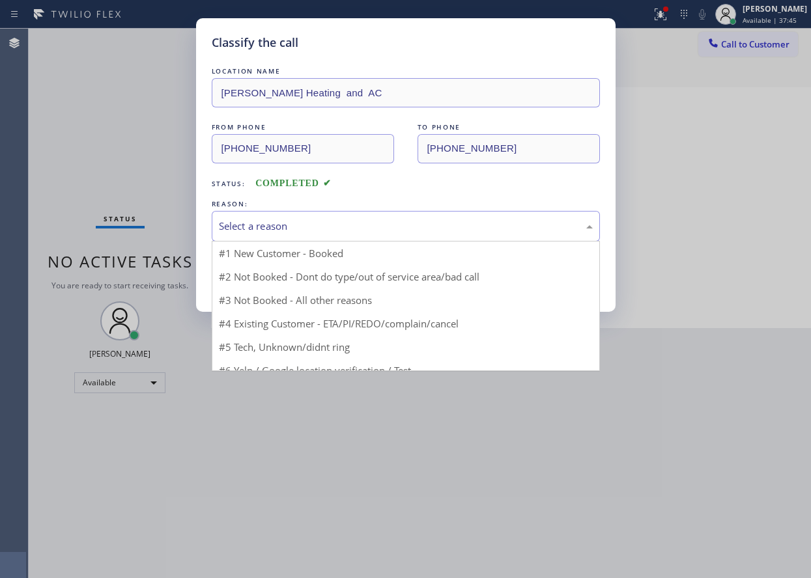
click at [301, 225] on div "Select a reason" at bounding box center [406, 226] width 374 height 15
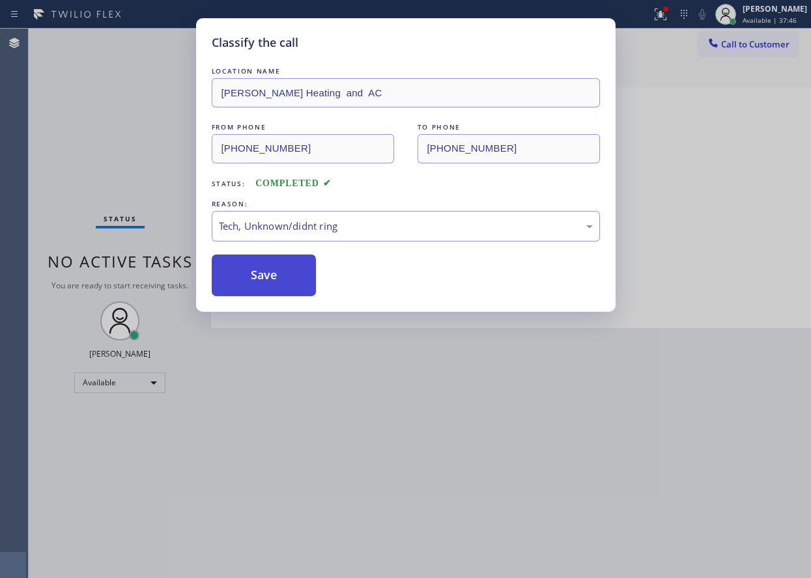
click at [281, 281] on button "Save" at bounding box center [264, 276] width 105 height 42
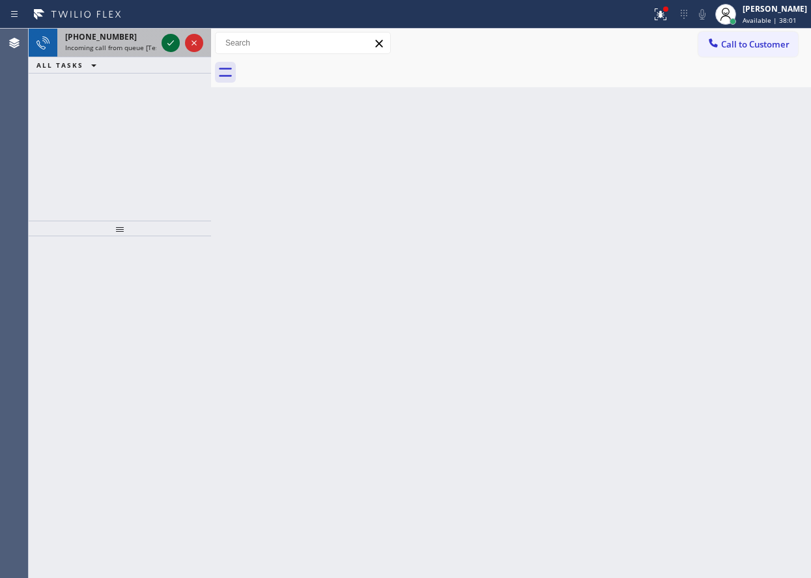
click at [175, 40] on icon at bounding box center [171, 43] width 16 height 16
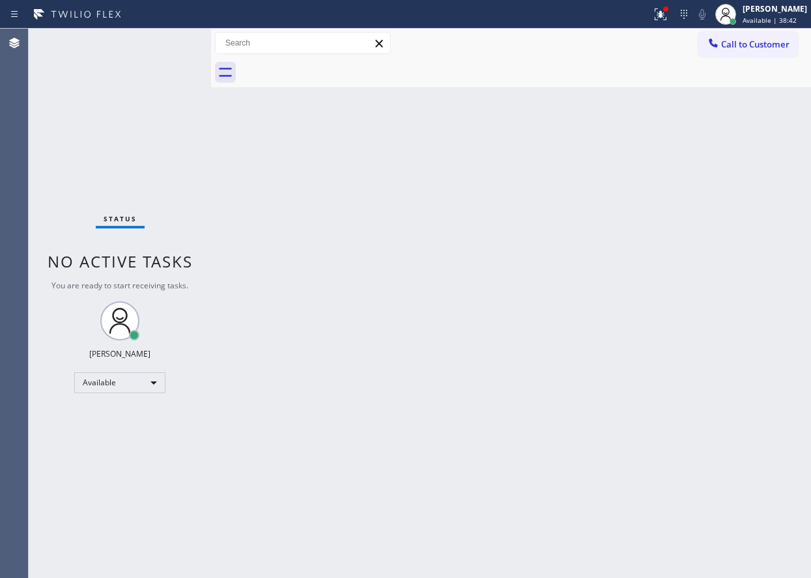
click at [690, 434] on div "Back to Dashboard Change Sender ID Customers Technicians Select a contact Outbo…" at bounding box center [511, 304] width 600 height 550
click at [552, 427] on div "Back to Dashboard Change Sender ID Customers Technicians Select a contact Outbo…" at bounding box center [511, 304] width 600 height 550
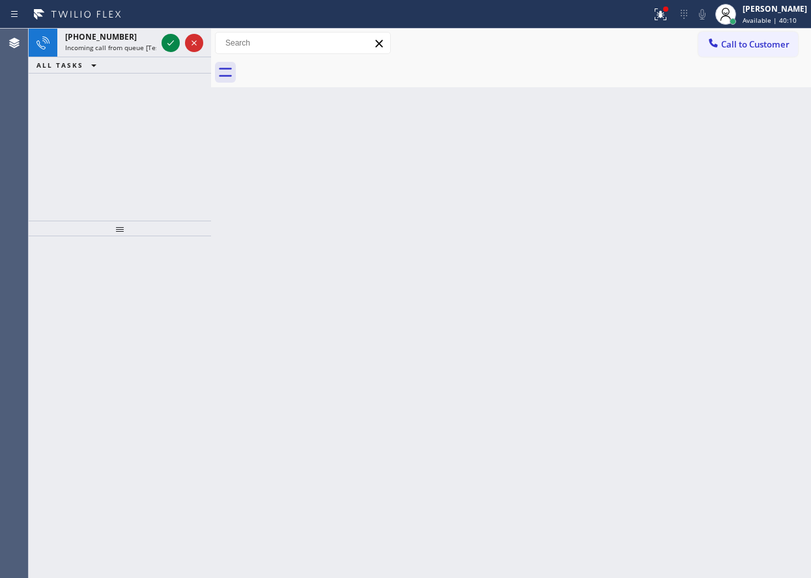
drag, startPoint x: 707, startPoint y: 177, endPoint x: 554, endPoint y: 134, distance: 158.9
click at [707, 176] on div "Back to Dashboard Change Sender ID Customers Technicians Select a contact Outbo…" at bounding box center [511, 304] width 600 height 550
click at [169, 37] on icon at bounding box center [171, 43] width 16 height 16
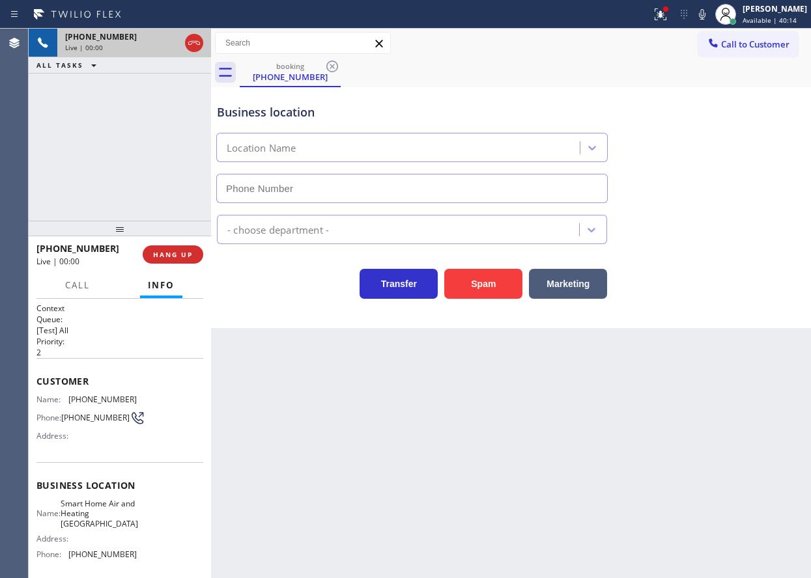
type input "[PHONE_NUMBER]"
click at [154, 256] on span "HANG UP" at bounding box center [173, 254] width 40 height 9
click at [158, 256] on span "HANG UP" at bounding box center [173, 254] width 40 height 9
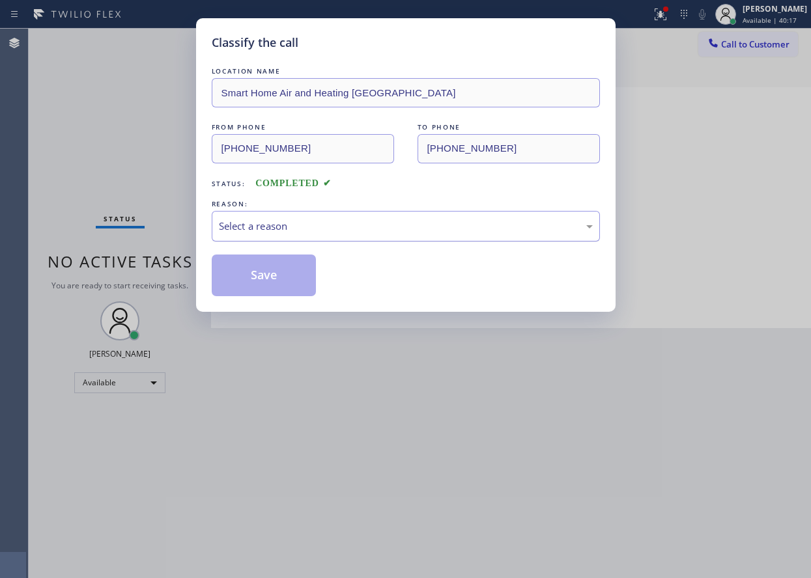
click at [310, 232] on div "Select a reason" at bounding box center [406, 226] width 374 height 15
click at [276, 287] on button "Save" at bounding box center [264, 276] width 105 height 42
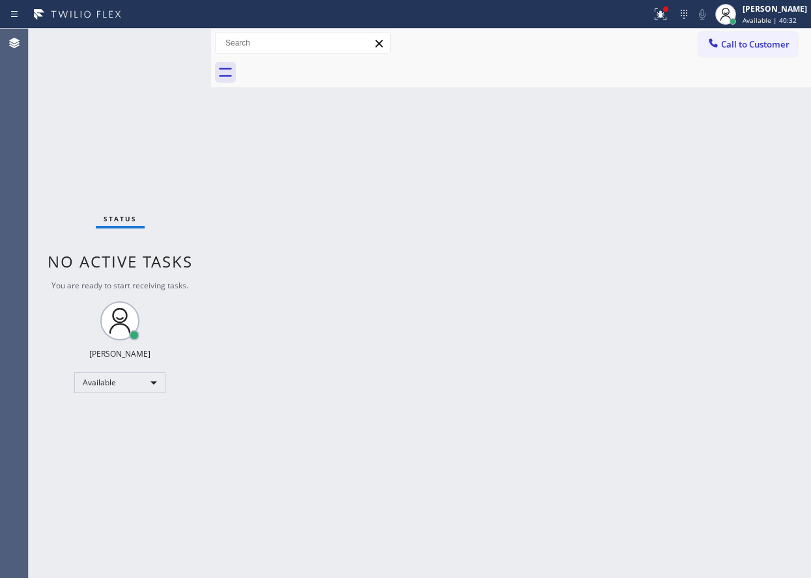
click at [384, 382] on div "Back to Dashboard Change Sender ID Customers Technicians Select a contact Outbo…" at bounding box center [511, 304] width 600 height 550
click at [166, 45] on div "Status No active tasks You are ready to start receiving tasks. [PERSON_NAME] Av…" at bounding box center [120, 304] width 182 height 550
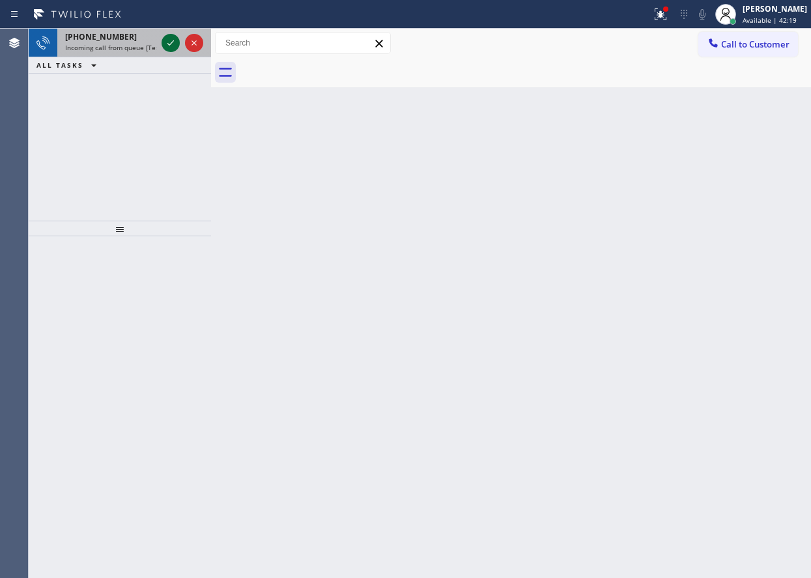
click at [166, 45] on icon at bounding box center [171, 43] width 16 height 16
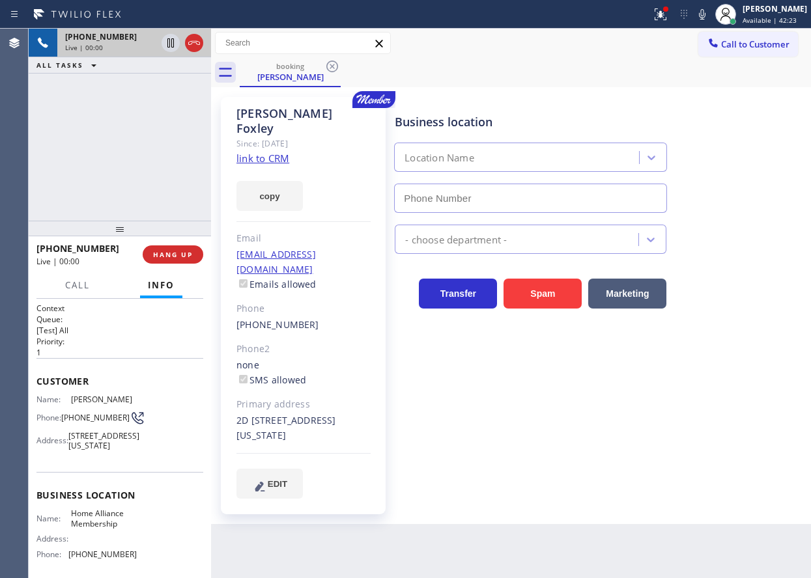
type input "[PHONE_NUMBER]"
click at [268, 152] on link "link to CRM" at bounding box center [262, 158] width 53 height 13
click at [117, 544] on div "Address:" at bounding box center [86, 539] width 100 height 10
click at [117, 529] on span "Home Alliance Membership" at bounding box center [103, 519] width 65 height 20
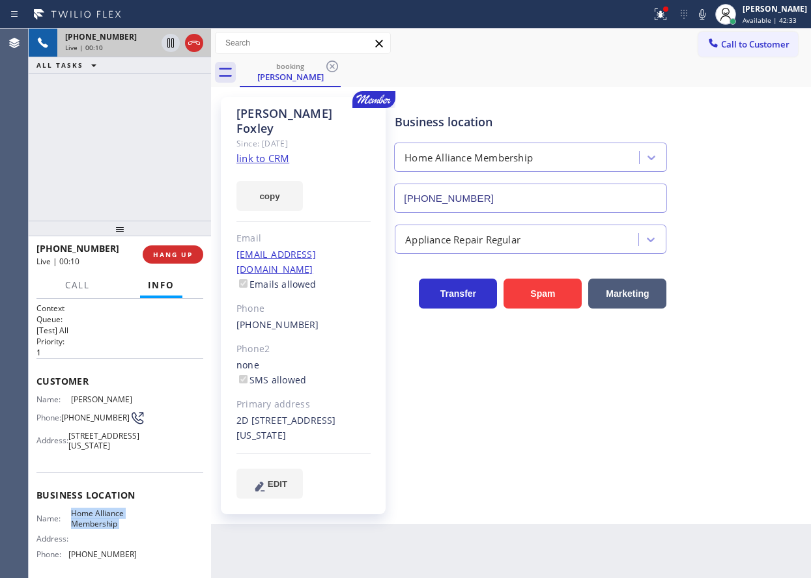
click at [117, 529] on span "Home Alliance Membership" at bounding box center [103, 519] width 65 height 20
copy span "Home Alliance Membership"
click at [514, 202] on input "[PHONE_NUMBER]" at bounding box center [530, 198] width 273 height 29
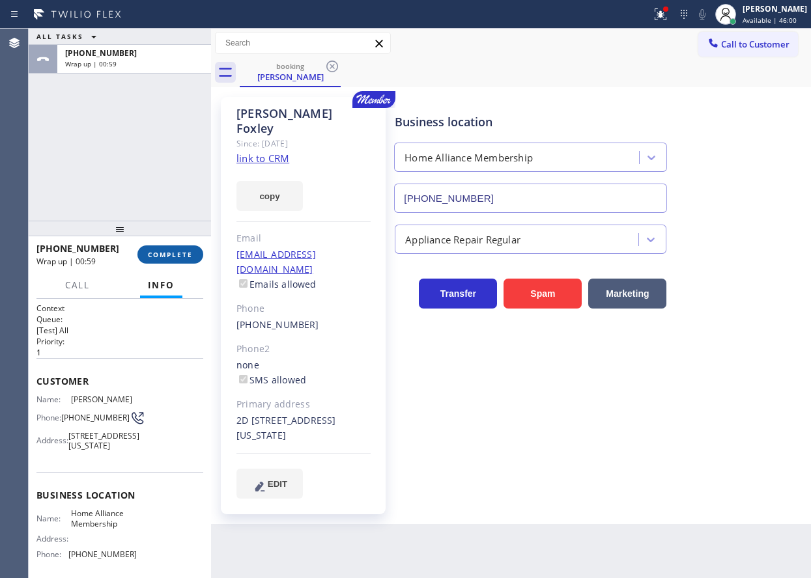
click at [164, 257] on span "COMPLETE" at bounding box center [170, 254] width 45 height 9
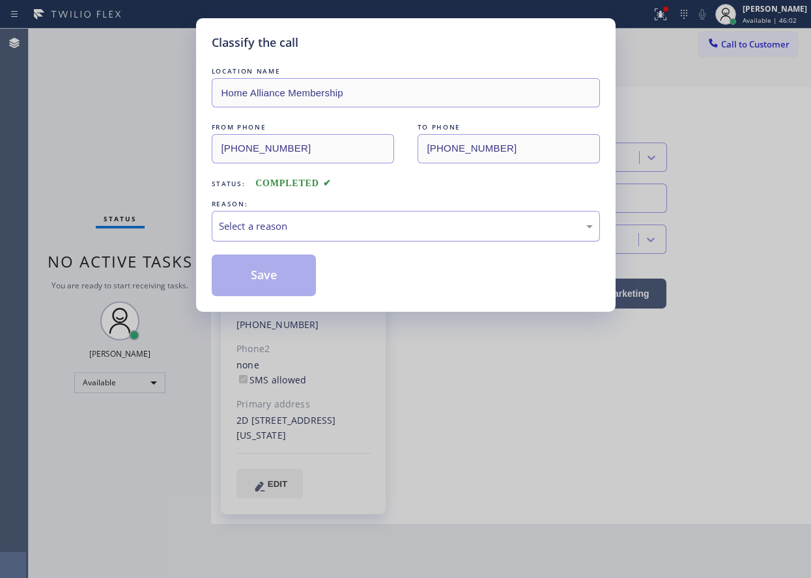
click at [303, 220] on div "Select a reason" at bounding box center [406, 226] width 374 height 15
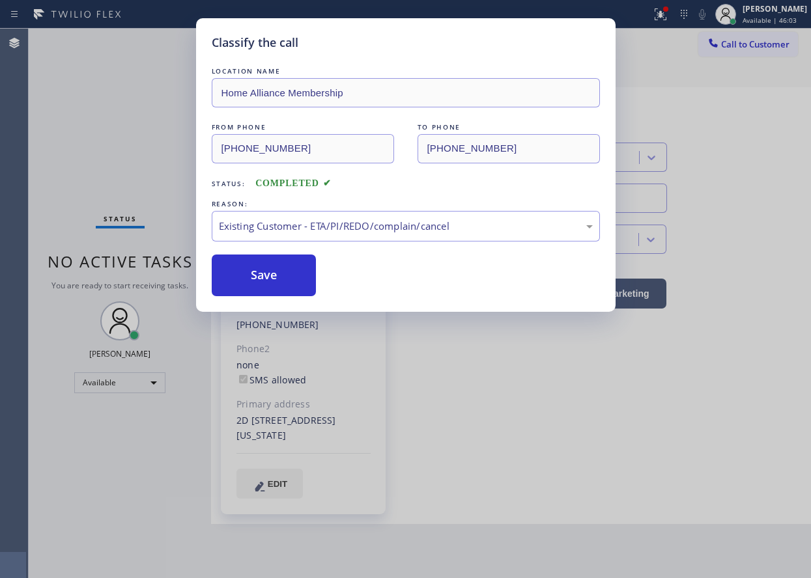
drag, startPoint x: 277, startPoint y: 263, endPoint x: 392, endPoint y: 473, distance: 239.0
click at [277, 264] on button "Save" at bounding box center [264, 276] width 105 height 42
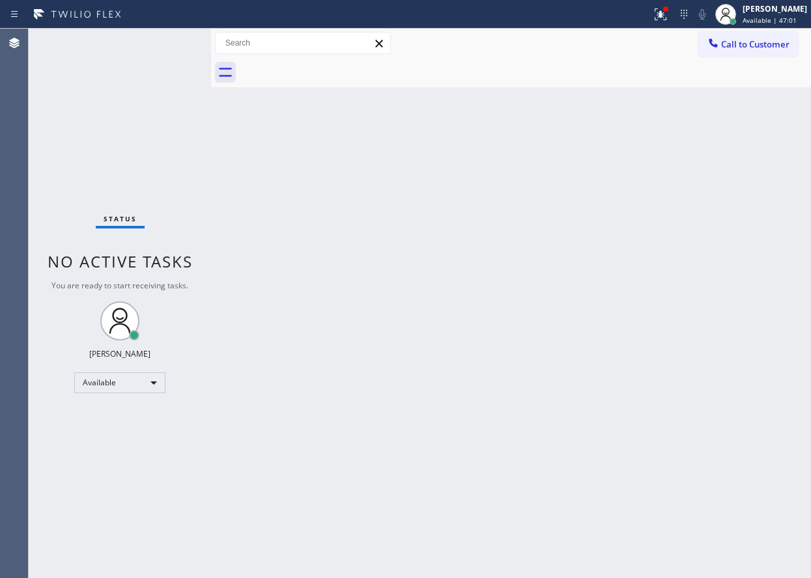
click at [710, 290] on div "Back to Dashboard Change Sender ID Customers Technicians Select a contact Outbo…" at bounding box center [511, 304] width 600 height 550
click at [668, 7] on icon at bounding box center [660, 15] width 16 height 16
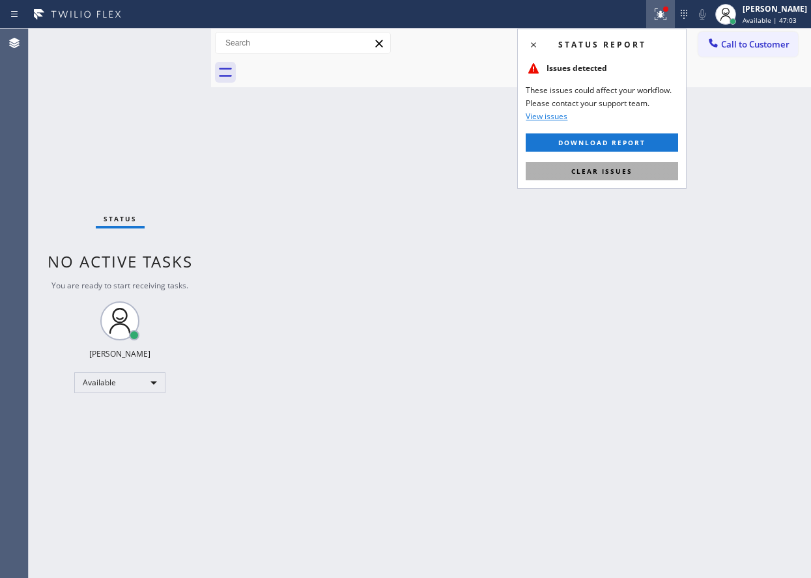
click at [601, 169] on span "Clear issues" at bounding box center [601, 171] width 61 height 9
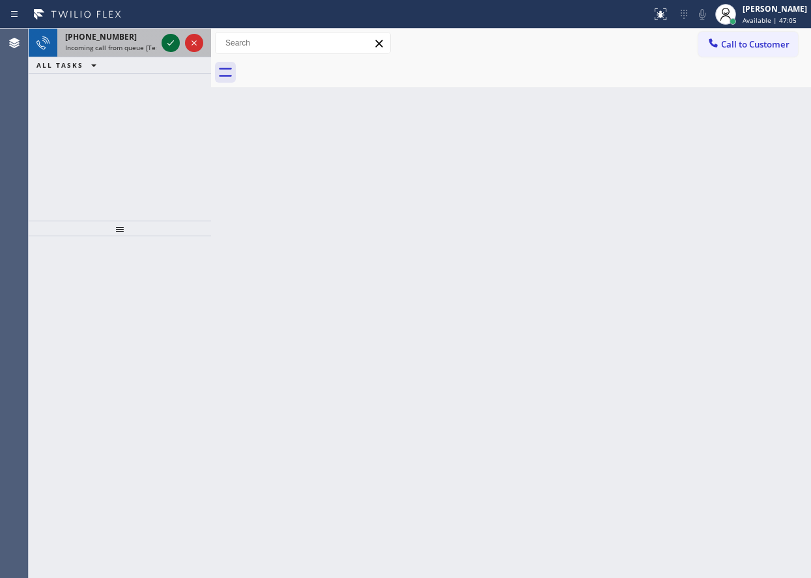
click at [168, 43] on icon at bounding box center [171, 43] width 16 height 16
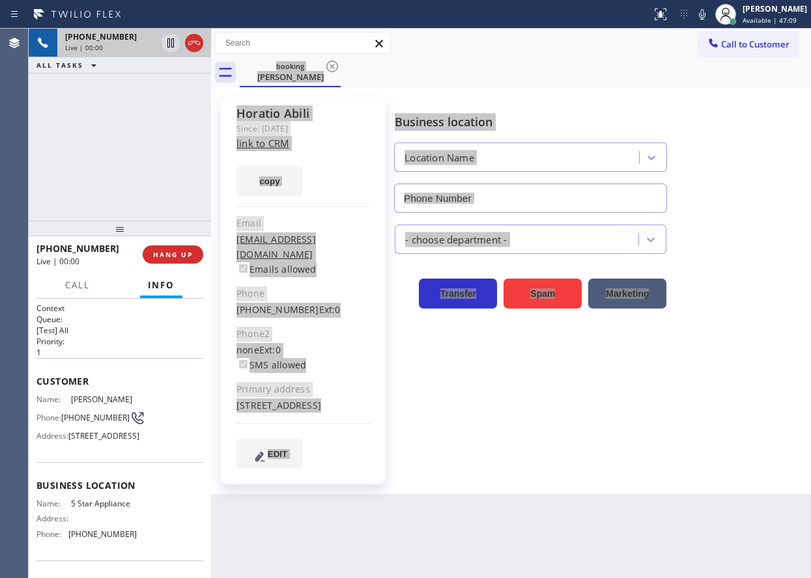
type input "[PHONE_NUMBER]"
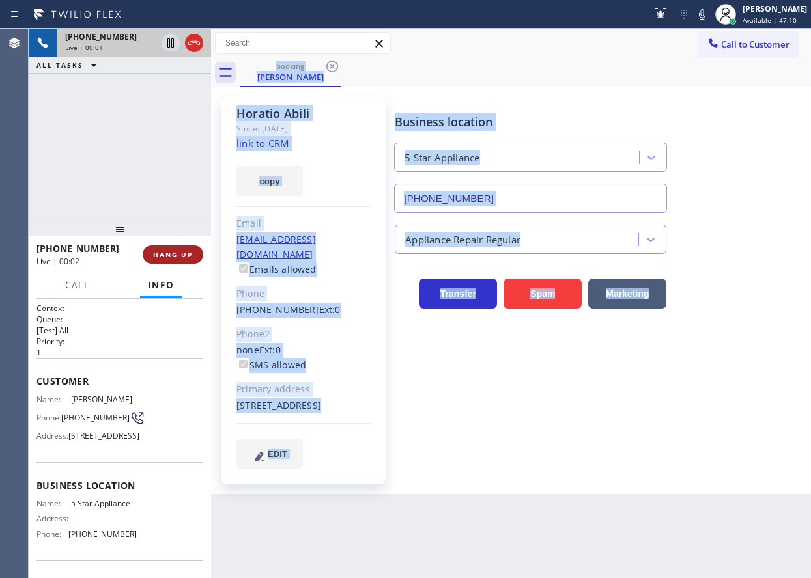
click at [182, 255] on span "HANG UP" at bounding box center [173, 254] width 40 height 9
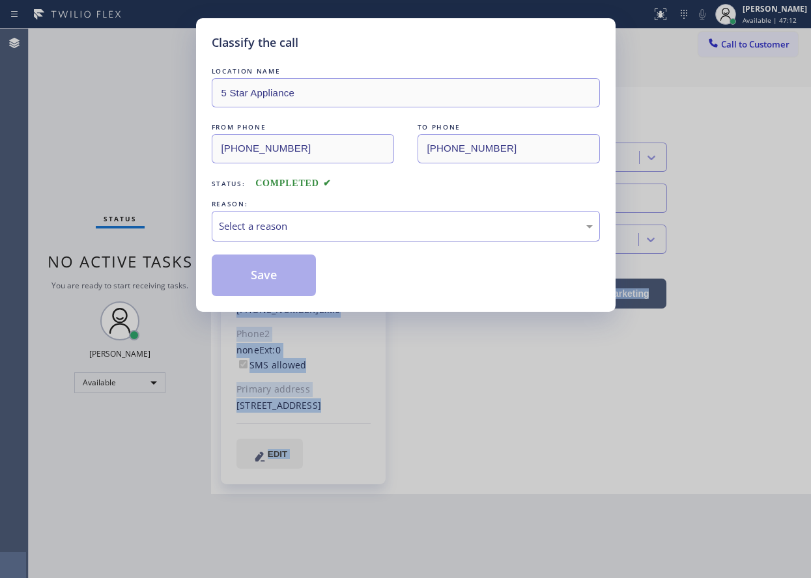
click at [262, 228] on div "Select a reason" at bounding box center [406, 226] width 374 height 15
click at [262, 270] on button "Save" at bounding box center [264, 276] width 105 height 42
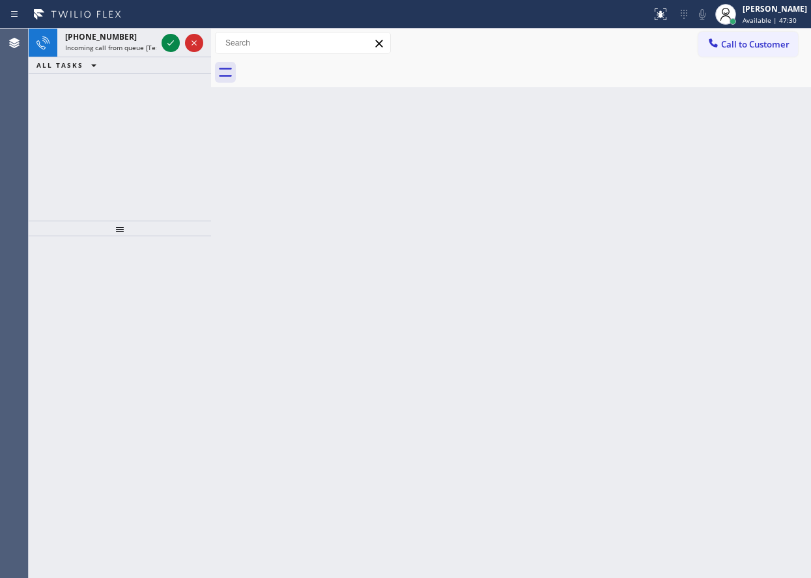
click at [716, 208] on div "Back to Dashboard Change Sender ID Customers Technicians Select a contact Outbo…" at bounding box center [511, 304] width 600 height 550
click at [134, 41] on div "[PHONE_NUMBER]" at bounding box center [110, 36] width 91 height 11
click at [167, 42] on icon at bounding box center [171, 43] width 16 height 16
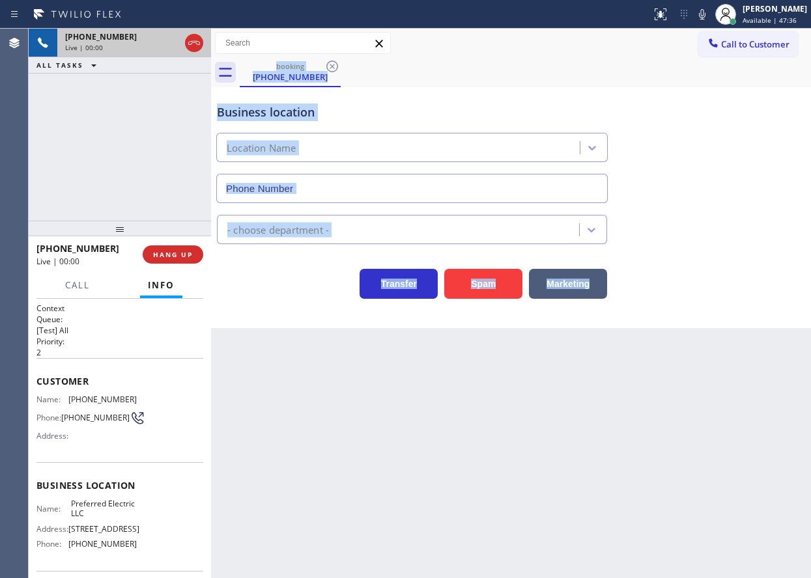
type input "[PHONE_NUMBER]"
click at [488, 282] on button "Spam" at bounding box center [483, 284] width 78 height 30
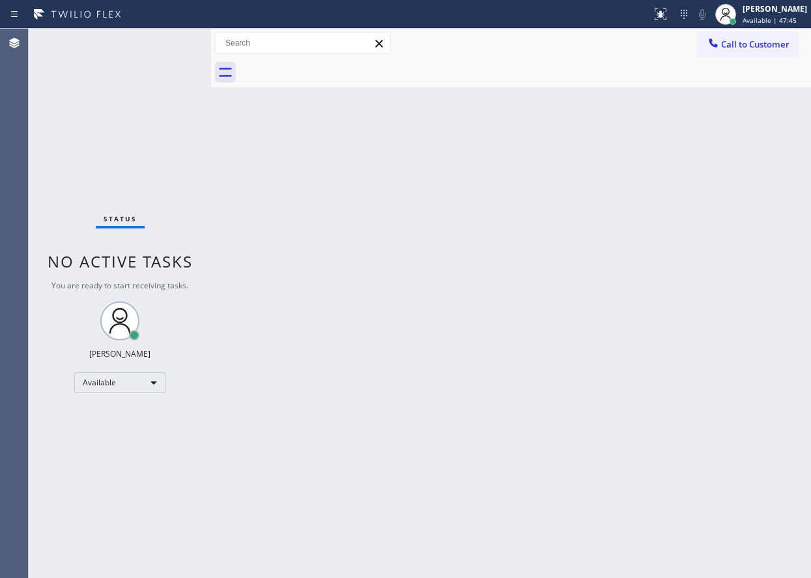
click at [720, 206] on div "Back to Dashboard Change Sender ID Customers Technicians Select a contact Outbo…" at bounding box center [511, 304] width 600 height 550
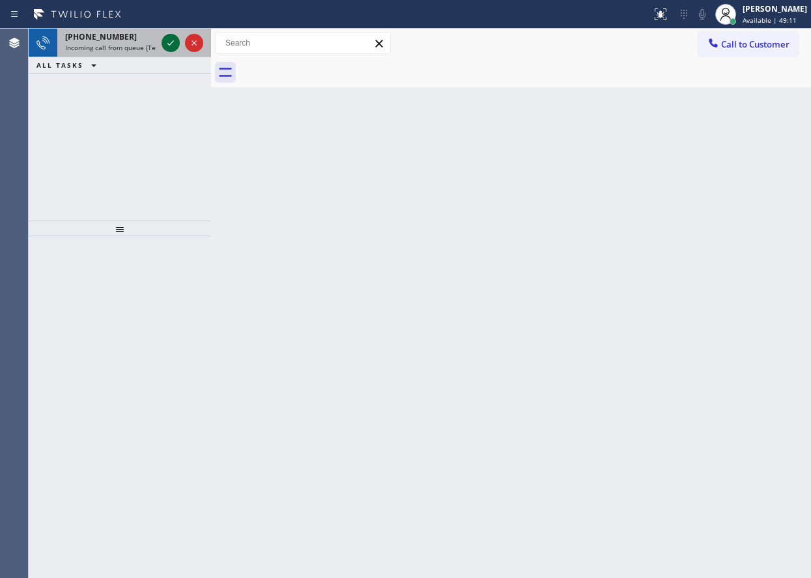
click at [168, 46] on icon at bounding box center [171, 43] width 16 height 16
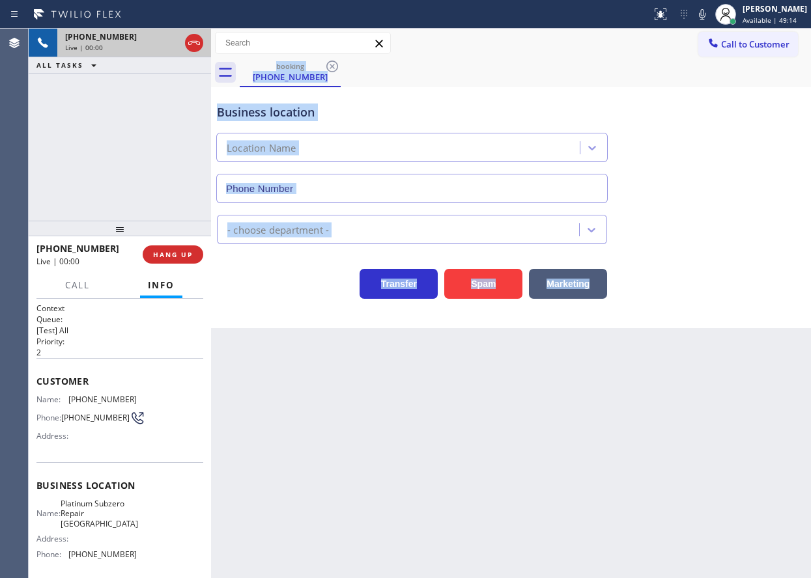
type input "[PHONE_NUMBER]"
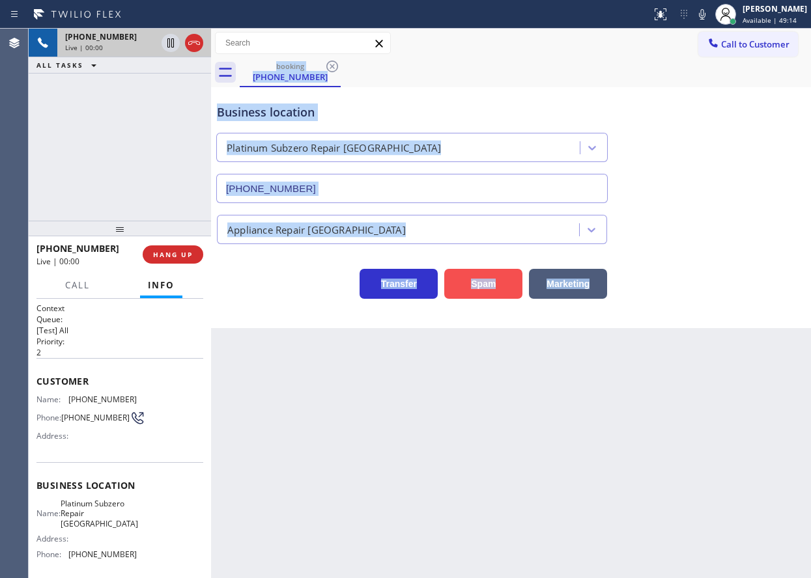
click at [484, 285] on button "Spam" at bounding box center [483, 284] width 78 height 30
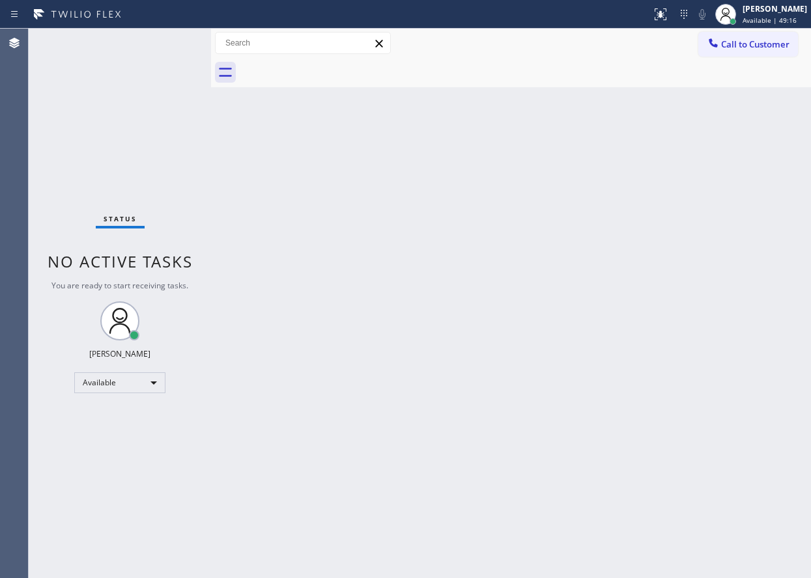
click at [359, 380] on div "Back to Dashboard Change Sender ID Customers Technicians Select a contact Outbo…" at bounding box center [511, 304] width 600 height 550
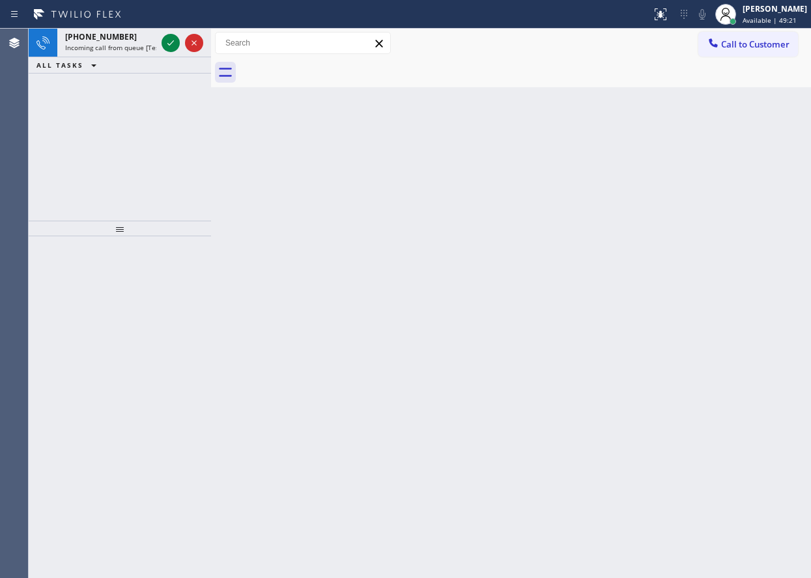
click at [737, 251] on div "Back to Dashboard Change Sender ID Customers Technicians Select a contact Outbo…" at bounding box center [511, 304] width 600 height 550
click at [169, 45] on icon at bounding box center [170, 42] width 7 height 5
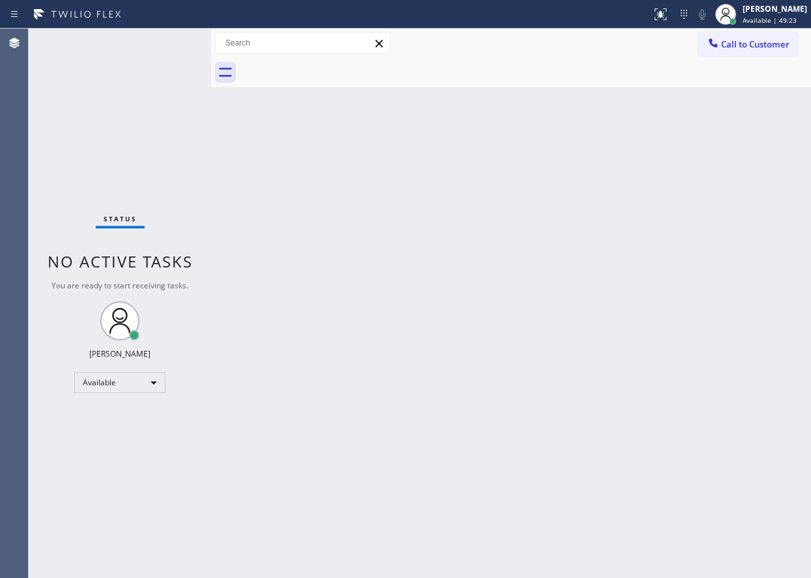
click at [169, 45] on div "Status No active tasks You are ready to start receiving tasks. [PERSON_NAME] Av…" at bounding box center [120, 304] width 182 height 550
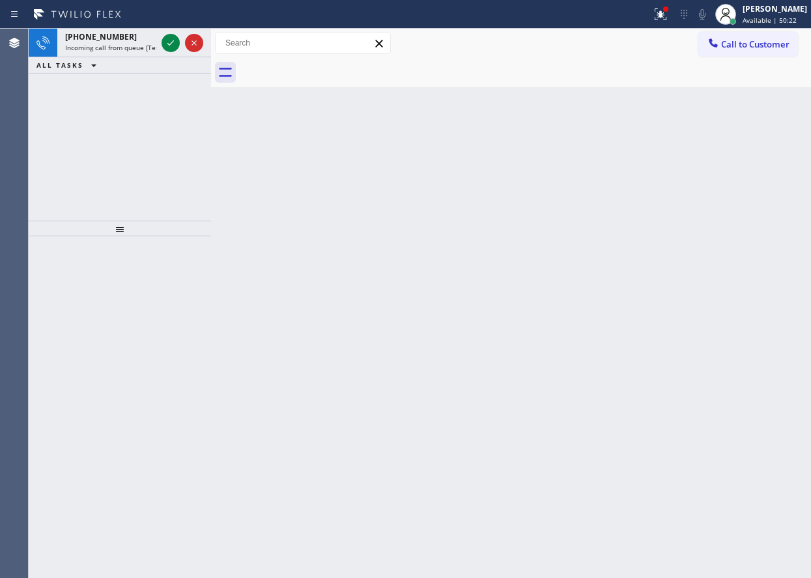
click at [706, 161] on div "Back to Dashboard Change Sender ID Customers Technicians Select a contact Outbo…" at bounding box center [511, 304] width 600 height 550
drag, startPoint x: 170, startPoint y: 35, endPoint x: 169, endPoint y: 49, distance: 13.7
click at [169, 36] on button at bounding box center [170, 43] width 18 height 18
click at [165, 44] on icon at bounding box center [171, 43] width 16 height 16
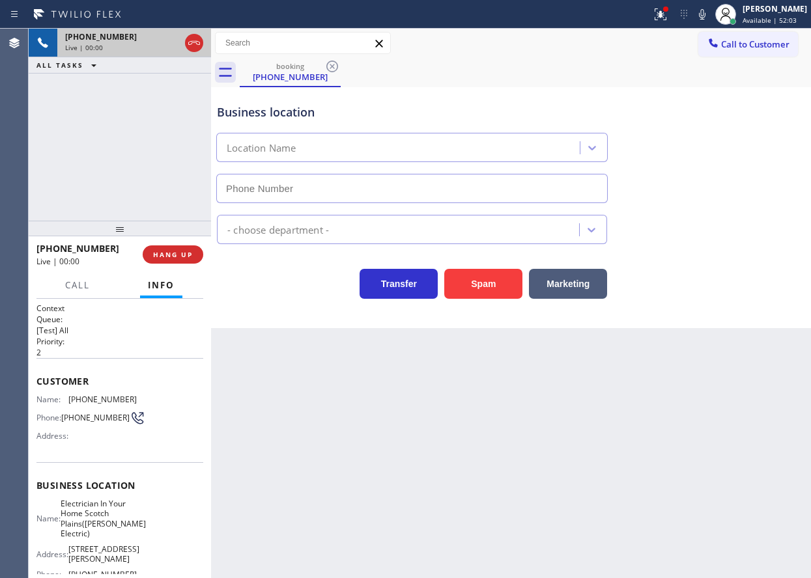
type input "[PHONE_NUMBER]"
click at [479, 277] on button "Spam" at bounding box center [483, 284] width 78 height 30
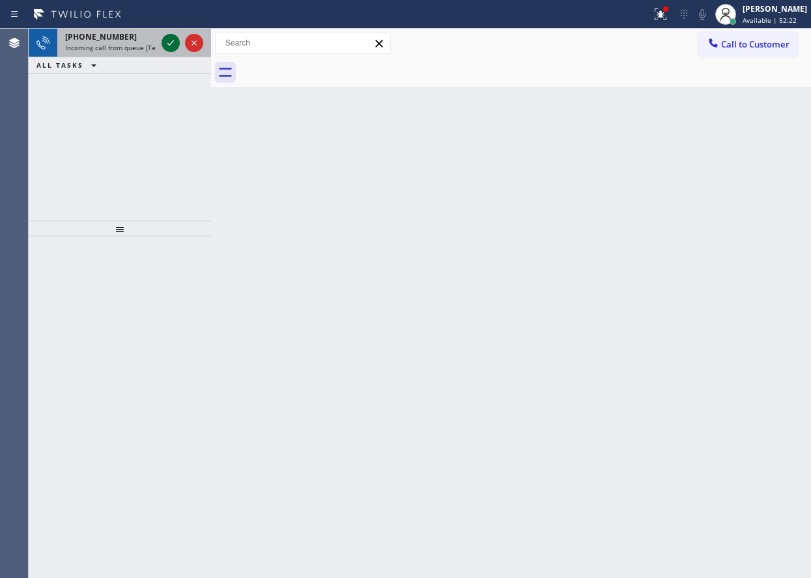
click at [169, 41] on icon at bounding box center [171, 43] width 16 height 16
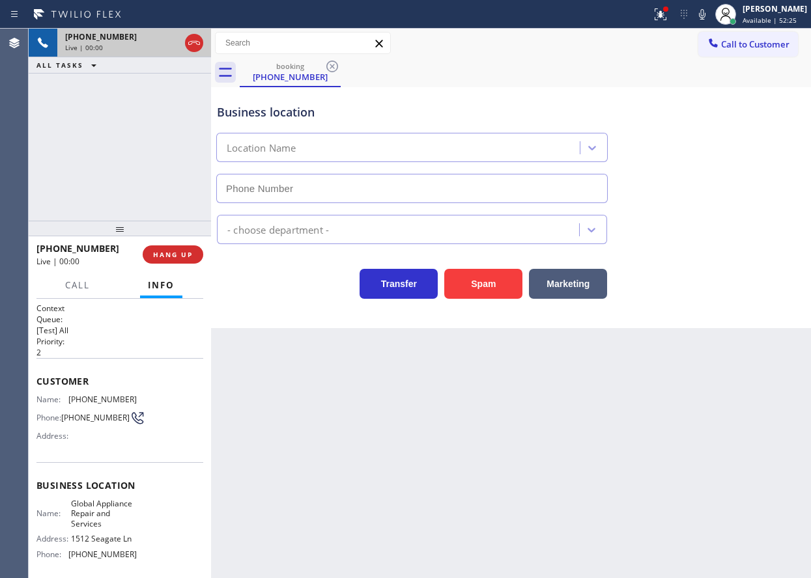
type input "[PHONE_NUMBER]"
click at [185, 255] on span "HANG UP" at bounding box center [173, 254] width 40 height 9
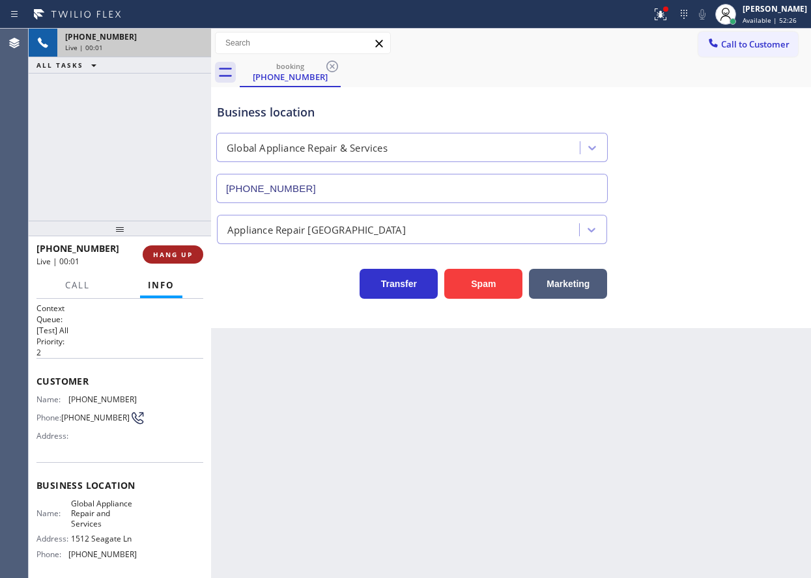
click at [185, 255] on span "HANG UP" at bounding box center [173, 254] width 40 height 9
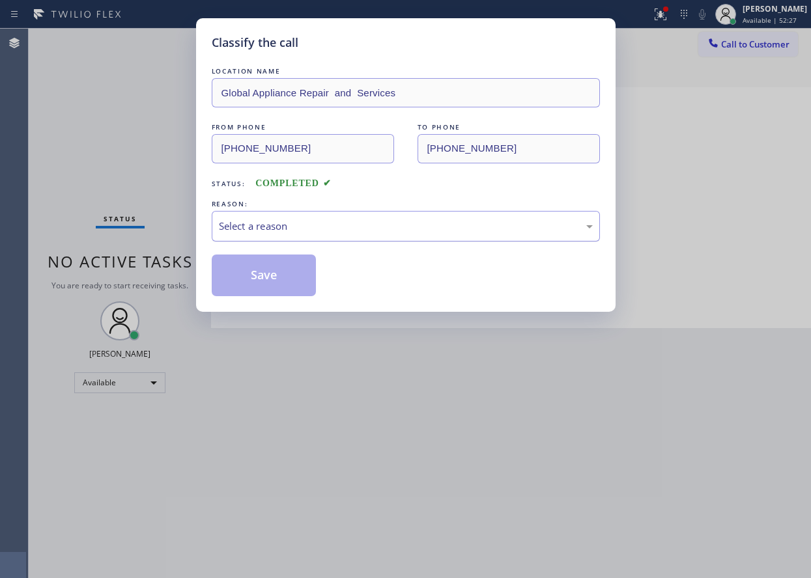
click at [280, 225] on div "Select a reason" at bounding box center [406, 226] width 374 height 15
click at [265, 278] on button "Save" at bounding box center [264, 276] width 105 height 42
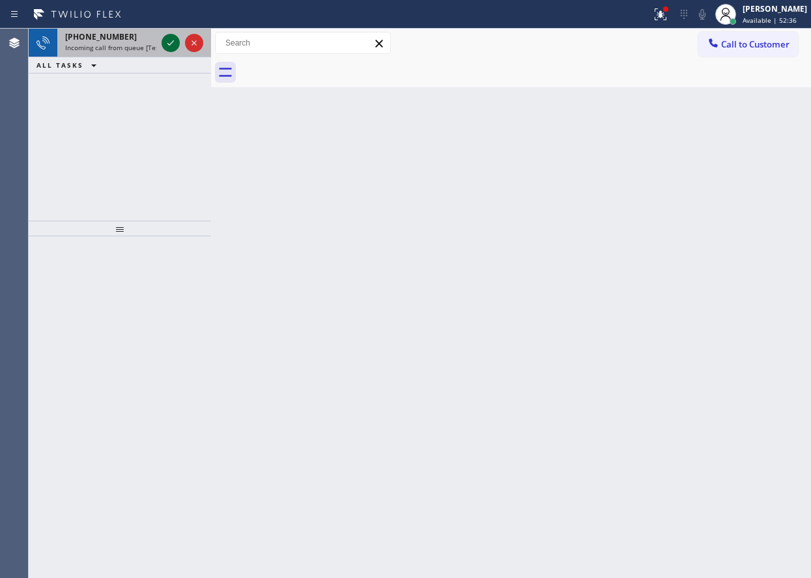
click at [167, 42] on icon at bounding box center [171, 43] width 16 height 16
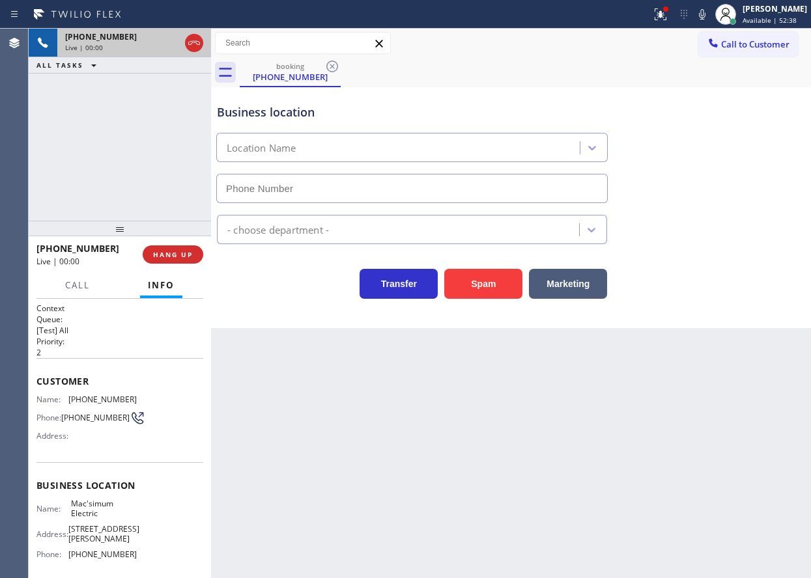
type input "[PHONE_NUMBER]"
click at [184, 257] on span "HANG UP" at bounding box center [173, 254] width 40 height 9
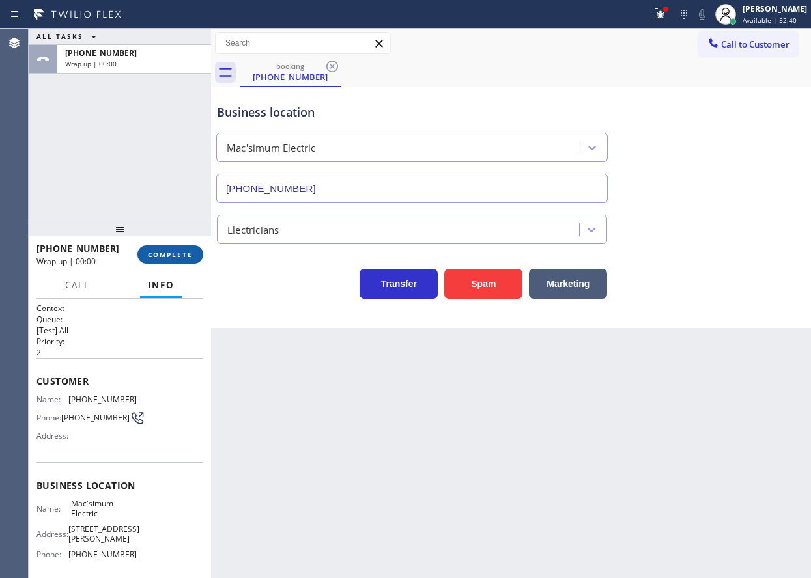
click at [184, 257] on span "COMPLETE" at bounding box center [170, 254] width 45 height 9
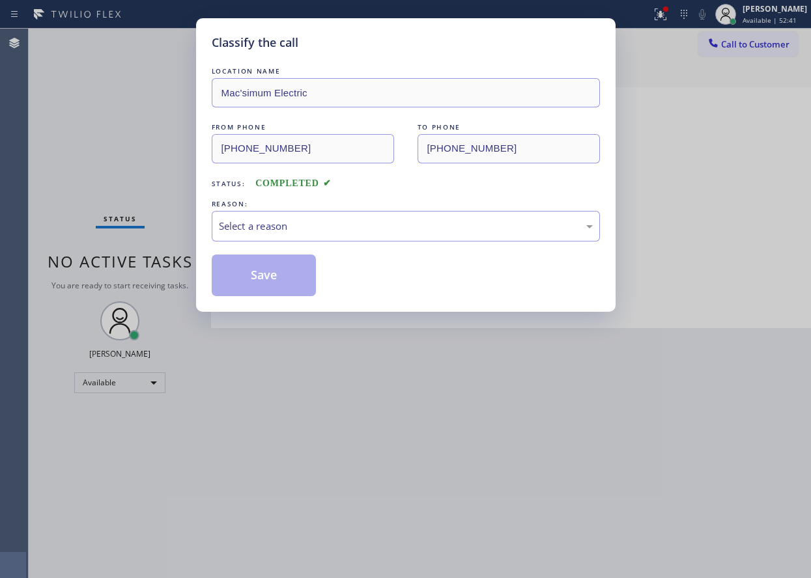
click at [291, 221] on div "Select a reason" at bounding box center [406, 226] width 374 height 15
click at [275, 282] on button "Save" at bounding box center [264, 276] width 105 height 42
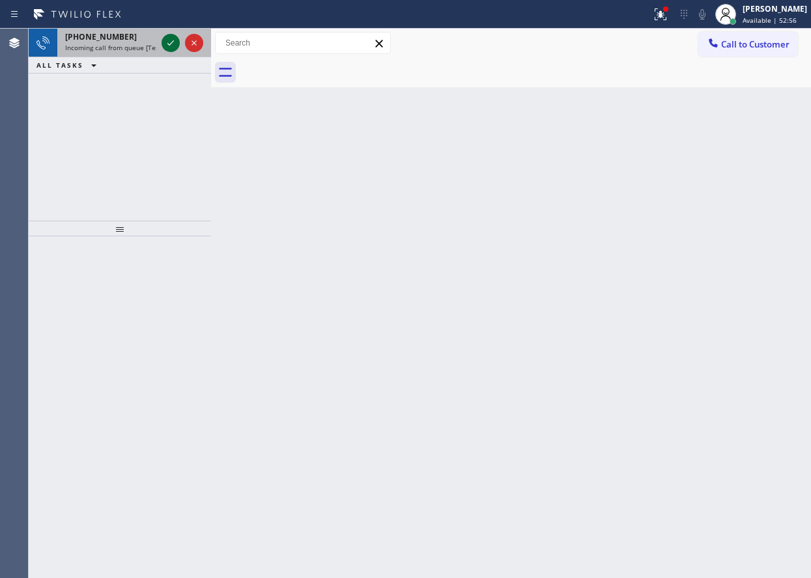
click at [169, 36] on icon at bounding box center [171, 43] width 16 height 16
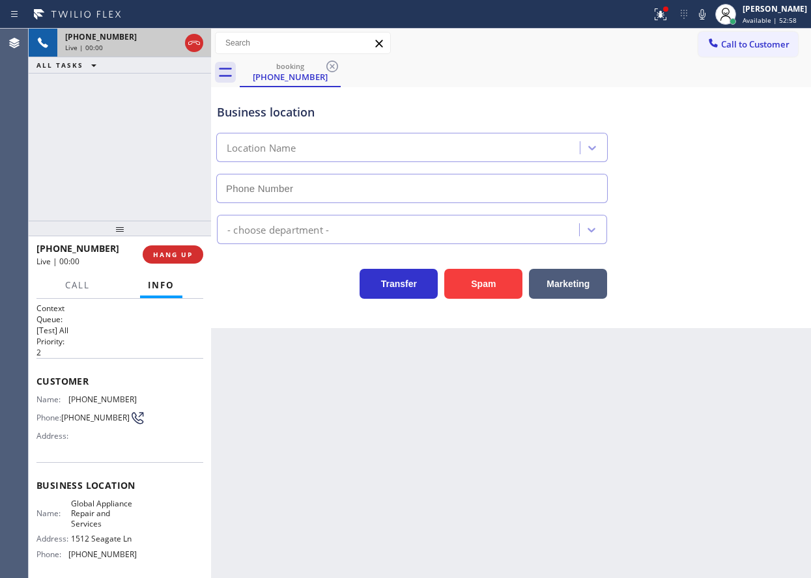
type input "[PHONE_NUMBER]"
click at [102, 526] on span "Global Appliance Repair and Services" at bounding box center [103, 514] width 65 height 30
click at [102, 524] on span "Global Appliance Repair and Services" at bounding box center [103, 514] width 65 height 30
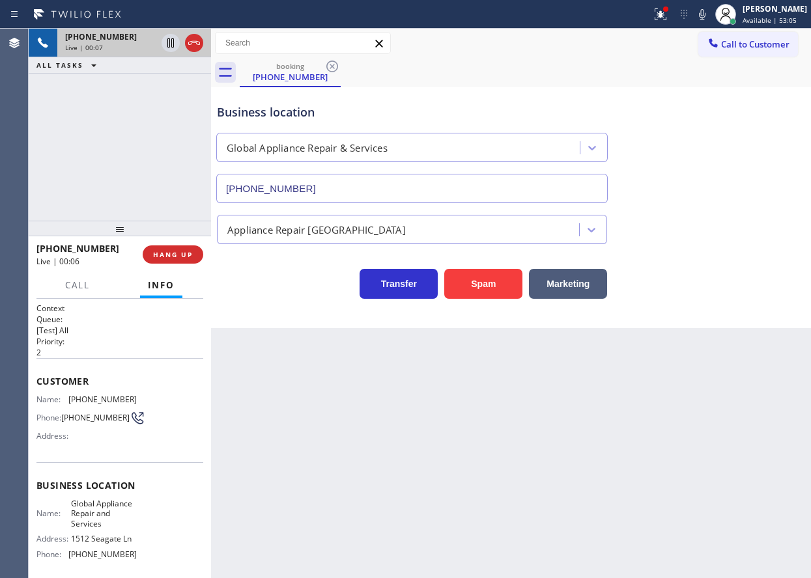
click at [99, 520] on span "Global Appliance Repair and Services" at bounding box center [103, 514] width 65 height 30
copy span "Global Appliance Repair and Services"
click at [339, 183] on input "[PHONE_NUMBER]" at bounding box center [411, 188] width 391 height 29
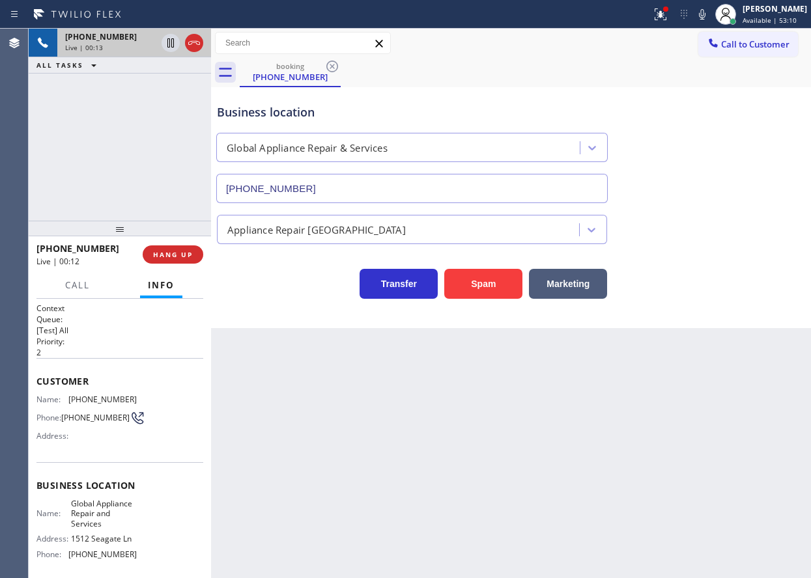
click at [339, 183] on input "[PHONE_NUMBER]" at bounding box center [411, 188] width 391 height 29
drag, startPoint x: 666, startPoint y: 5, endPoint x: 666, endPoint y: 14, distance: 9.8
click at [666, 5] on button at bounding box center [660, 14] width 29 height 29
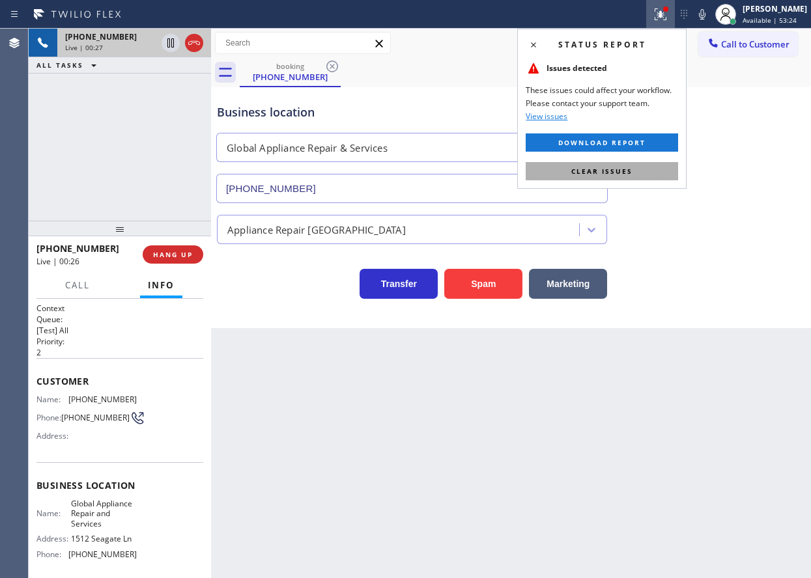
click at [633, 172] on button "Clear issues" at bounding box center [602, 171] width 152 height 18
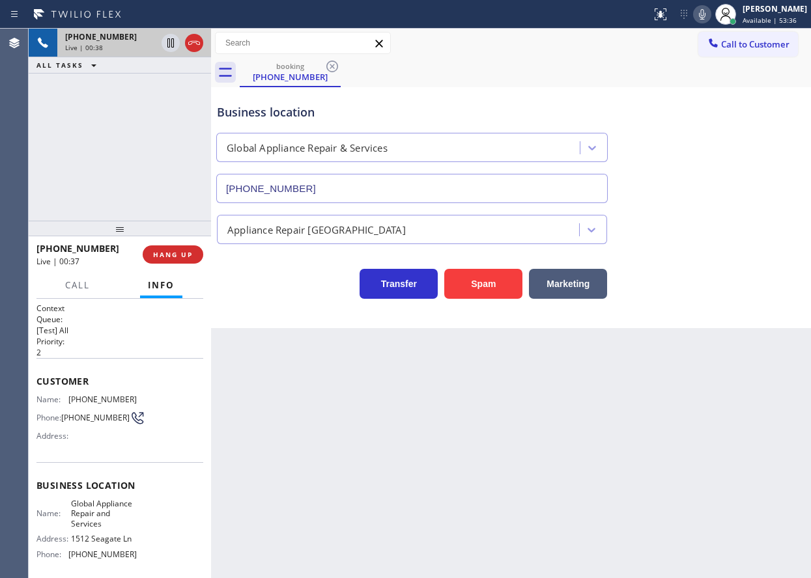
click at [710, 10] on icon at bounding box center [702, 15] width 16 height 16
click at [705, 14] on icon at bounding box center [702, 14] width 7 height 10
click at [710, 18] on icon at bounding box center [702, 15] width 16 height 16
click at [707, 13] on rect at bounding box center [701, 12] width 9 height 9
click at [710, 13] on icon at bounding box center [702, 15] width 16 height 16
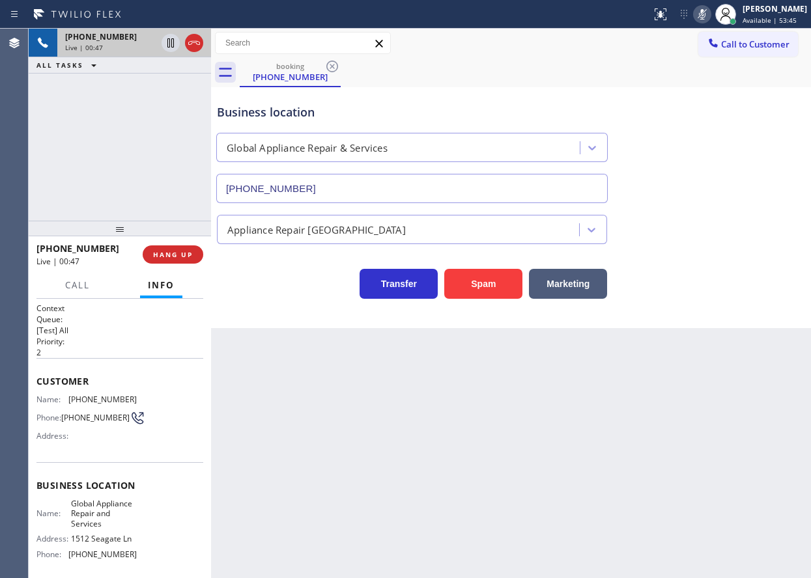
click at [707, 13] on rect at bounding box center [701, 12] width 9 height 9
click at [710, 13] on icon at bounding box center [702, 15] width 16 height 16
click at [707, 13] on rect at bounding box center [701, 12] width 9 height 9
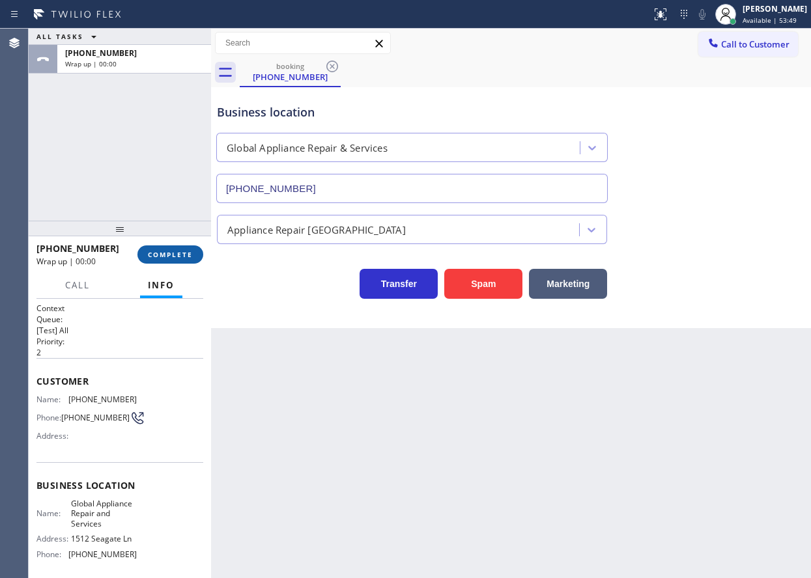
click at [187, 255] on span "COMPLETE" at bounding box center [170, 254] width 45 height 9
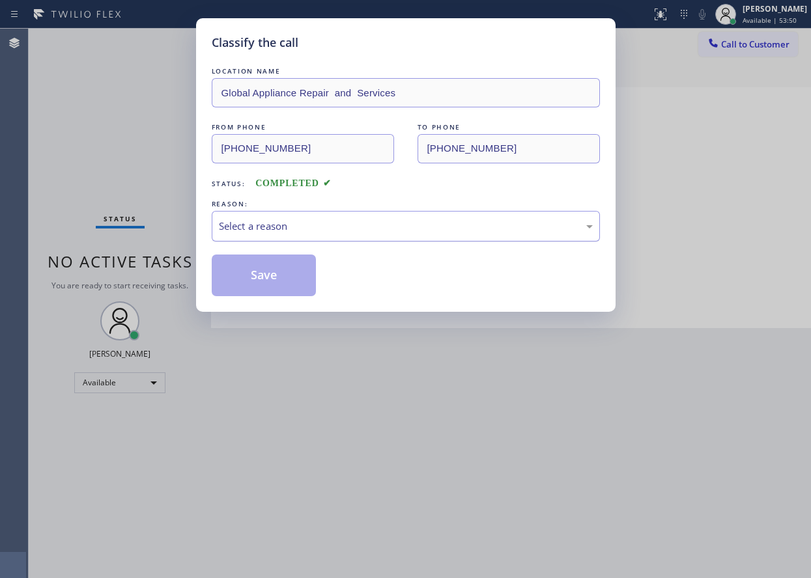
click at [292, 232] on div "Select a reason" at bounding box center [406, 226] width 374 height 15
click at [277, 275] on button "Save" at bounding box center [264, 276] width 105 height 42
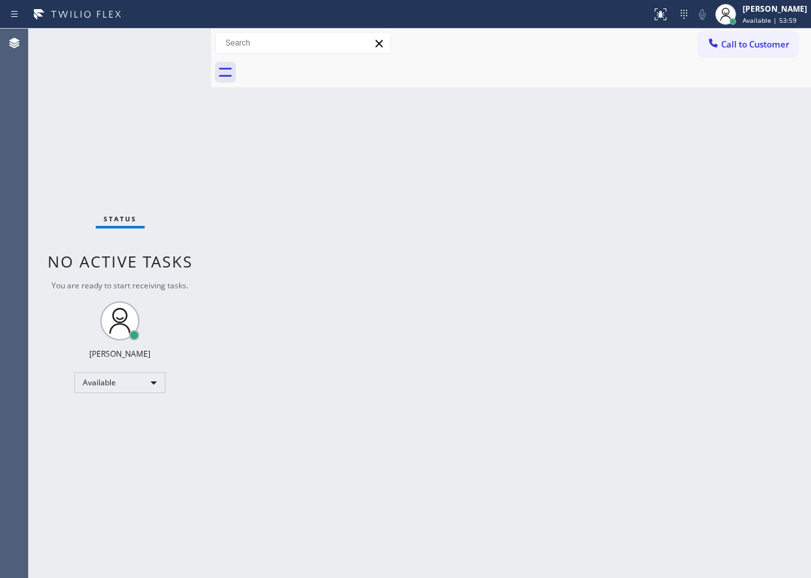
click at [754, 387] on div "Back to Dashboard Change Sender ID Customers Technicians Select a contact Outbo…" at bounding box center [511, 304] width 600 height 550
click at [697, 361] on div "Back to Dashboard Change Sender ID Customers Technicians Select a contact Outbo…" at bounding box center [511, 304] width 600 height 550
click at [753, 330] on div "Back to Dashboard Change Sender ID Customers Technicians Select a contact Outbo…" at bounding box center [511, 304] width 600 height 550
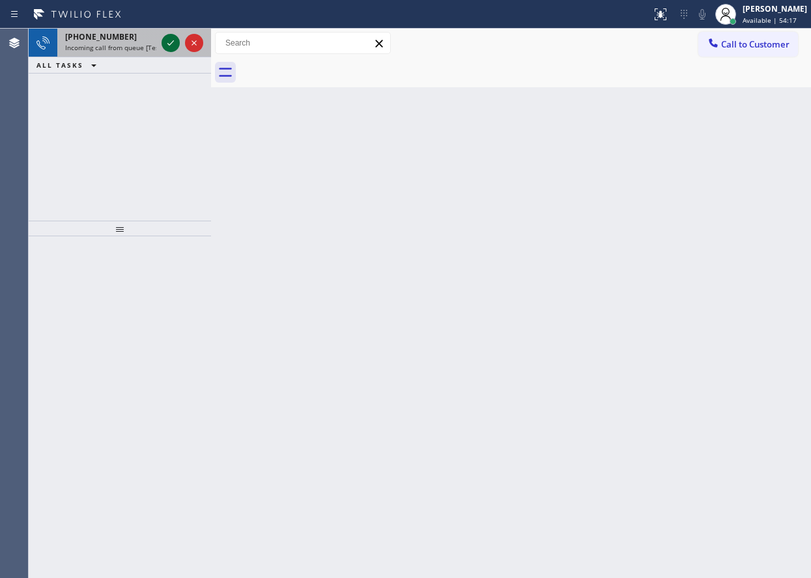
click at [170, 40] on icon at bounding box center [171, 43] width 16 height 16
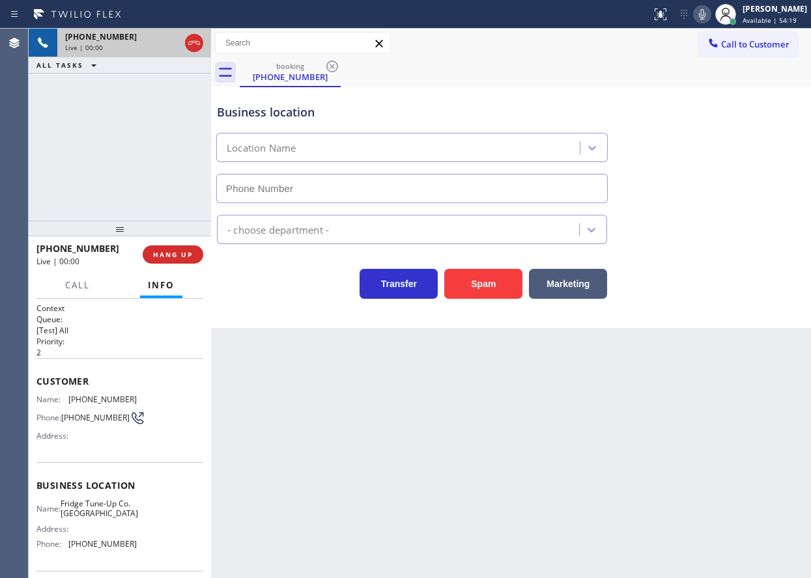
type input "[PHONE_NUMBER]"
click at [464, 279] on button "Spam" at bounding box center [483, 284] width 78 height 30
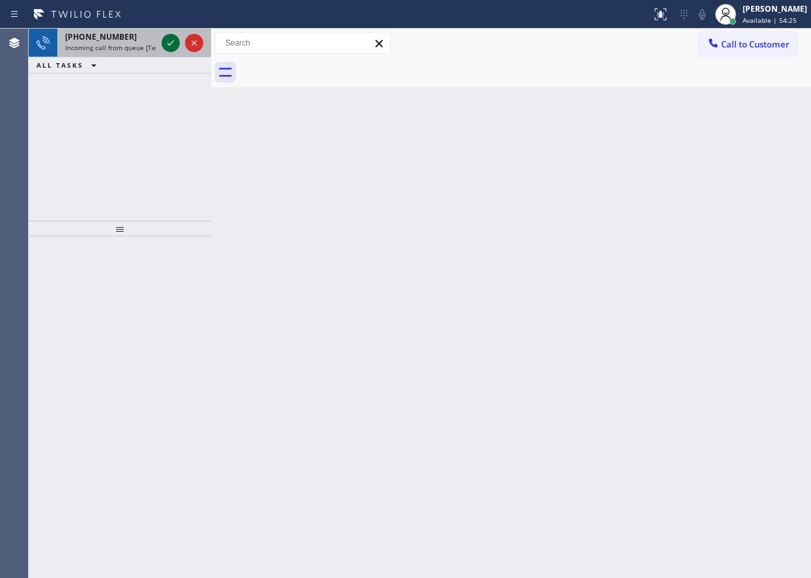
click at [169, 45] on icon at bounding box center [170, 42] width 7 height 5
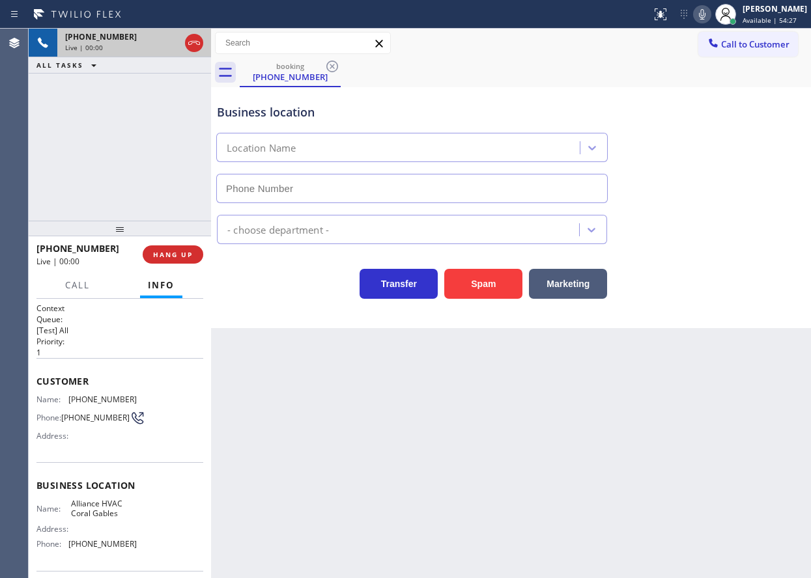
type input "[PHONE_NUMBER]"
click at [506, 299] on div "Business location Alliance HVAC [GEOGRAPHIC_DATA] [PHONE_NUMBER] HVAC Transfer …" at bounding box center [511, 207] width 600 height 241
click at [492, 283] on button "Spam" at bounding box center [483, 284] width 78 height 30
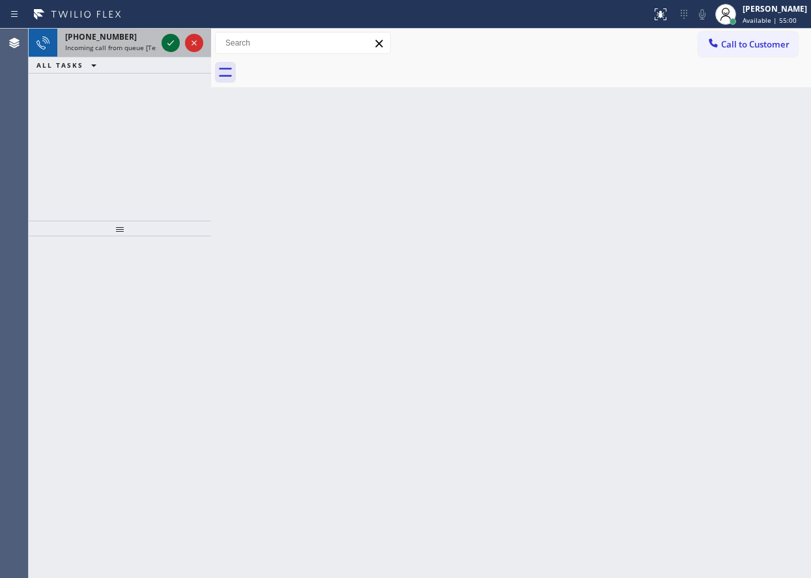
click at [165, 45] on icon at bounding box center [171, 43] width 16 height 16
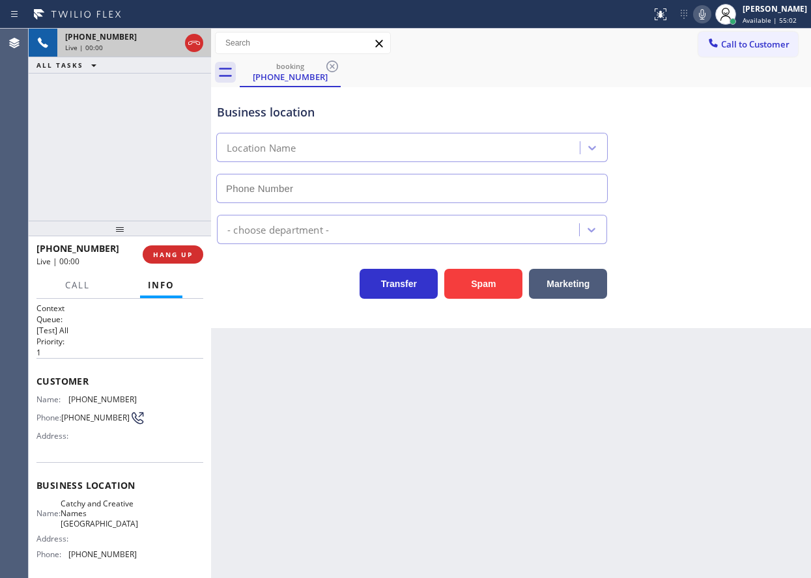
type input "[PHONE_NUMBER]"
click at [473, 273] on button "Spam" at bounding box center [483, 284] width 78 height 30
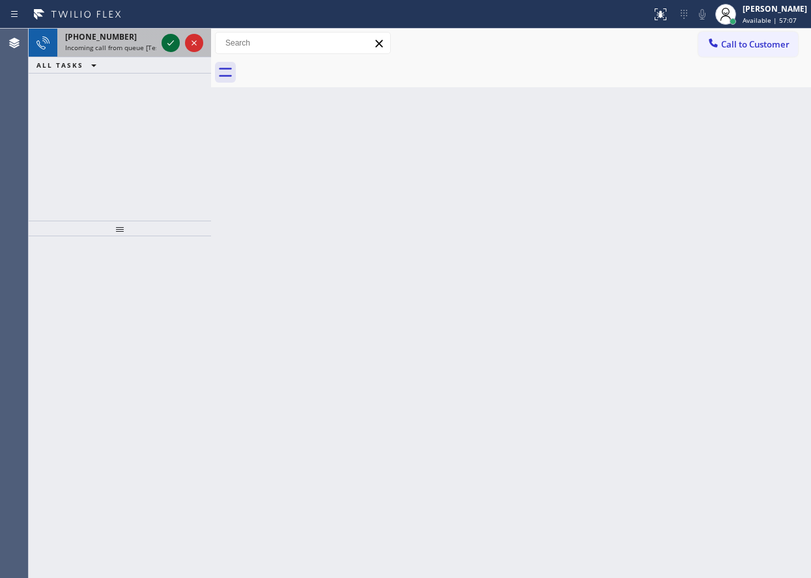
click at [167, 42] on icon at bounding box center [171, 43] width 16 height 16
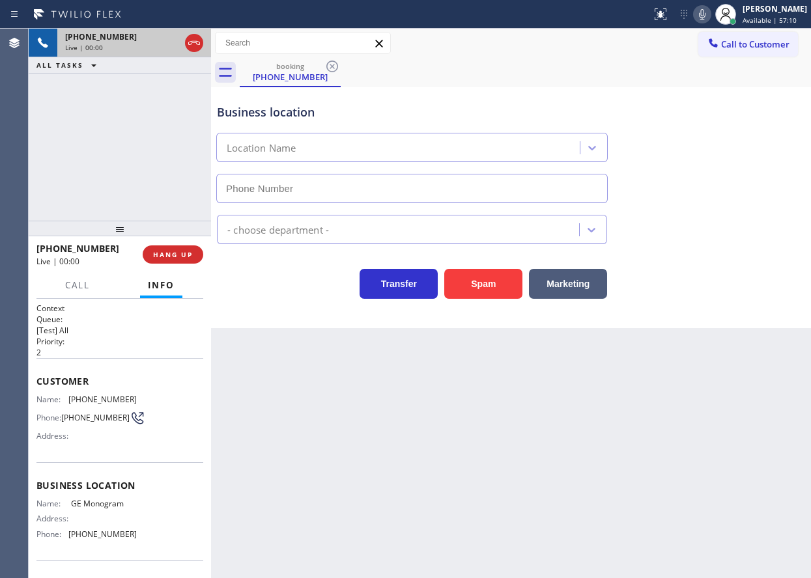
type input "[PHONE_NUMBER]"
click at [184, 260] on button "HANG UP" at bounding box center [173, 254] width 61 height 18
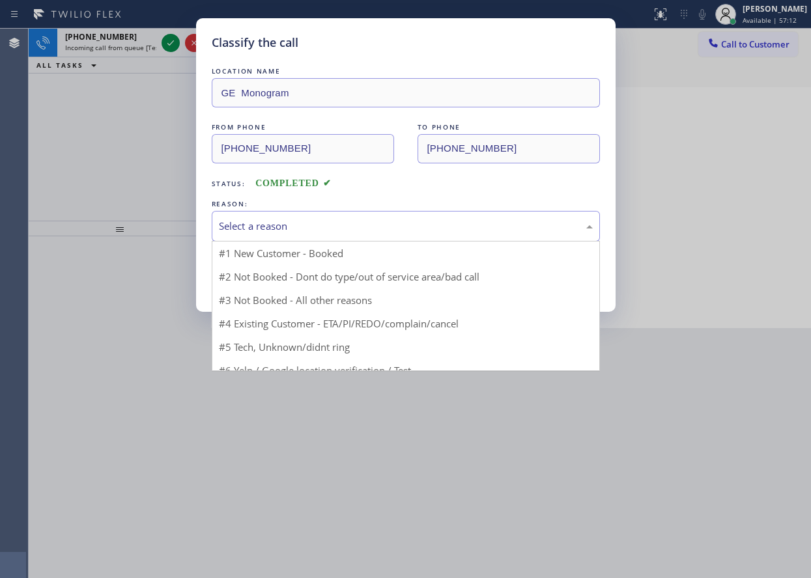
drag, startPoint x: 306, startPoint y: 223, endPoint x: 305, endPoint y: 322, distance: 99.6
click at [306, 226] on div "Select a reason" at bounding box center [406, 226] width 374 height 15
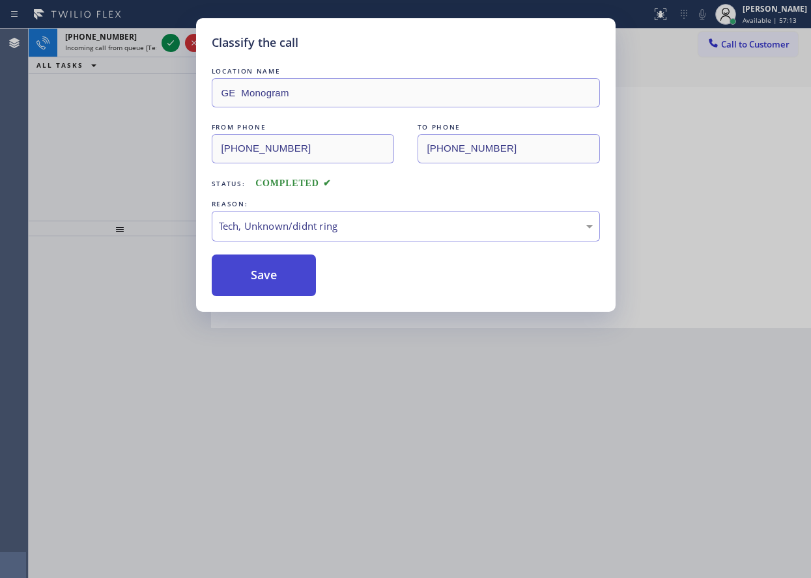
click at [262, 279] on button "Save" at bounding box center [264, 276] width 105 height 42
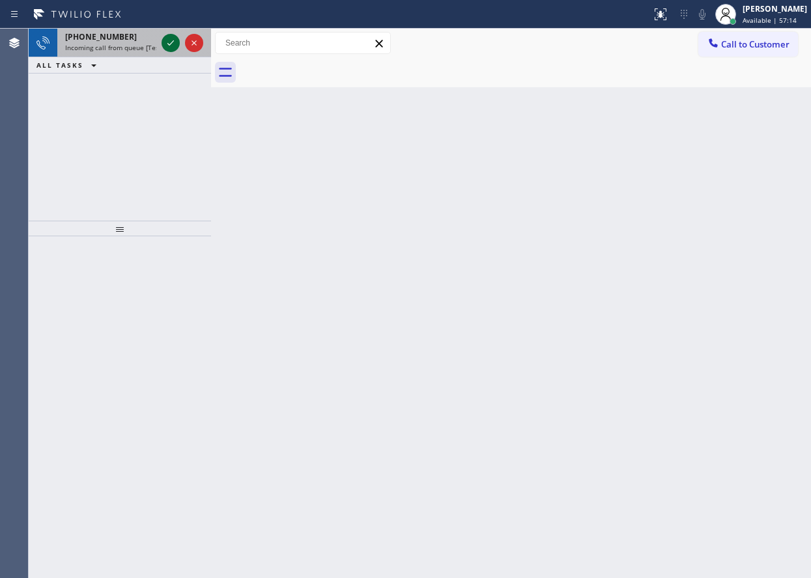
click at [165, 41] on icon at bounding box center [171, 43] width 16 height 16
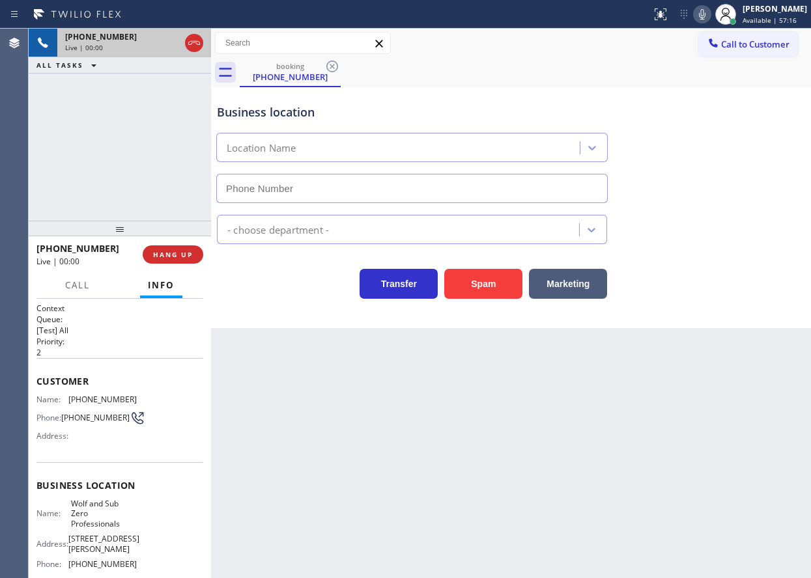
type input "[PHONE_NUMBER]"
click at [461, 281] on button "Spam" at bounding box center [483, 284] width 78 height 30
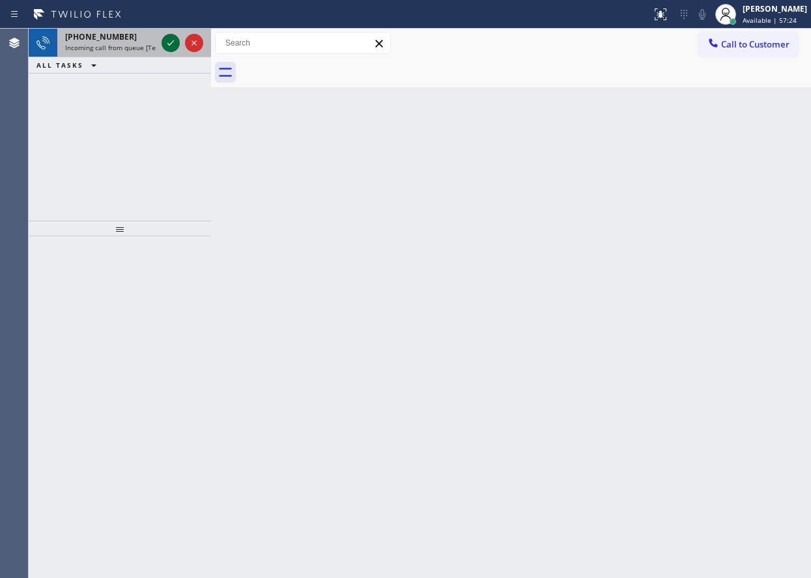
click at [174, 43] on icon at bounding box center [171, 43] width 16 height 16
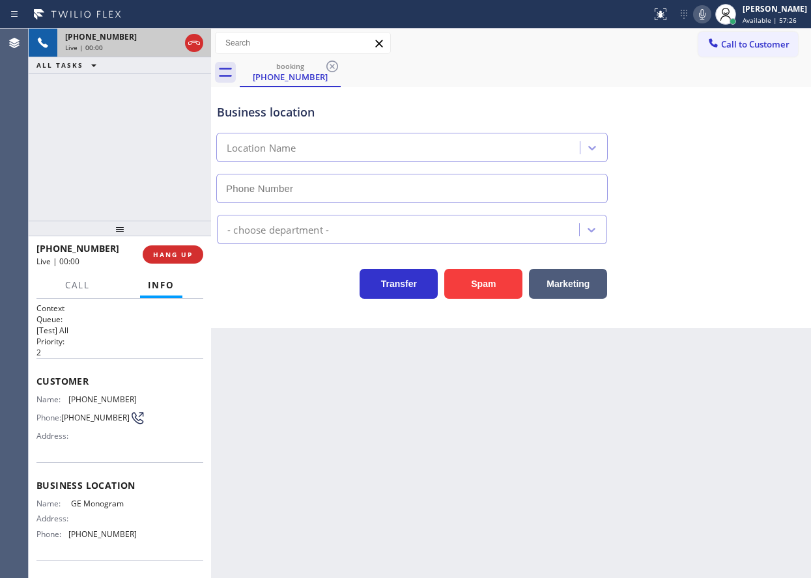
type input "[PHONE_NUMBER]"
click at [108, 400] on span "[PHONE_NUMBER]" at bounding box center [102, 400] width 68 height 10
copy span "[PHONE_NUMBER]"
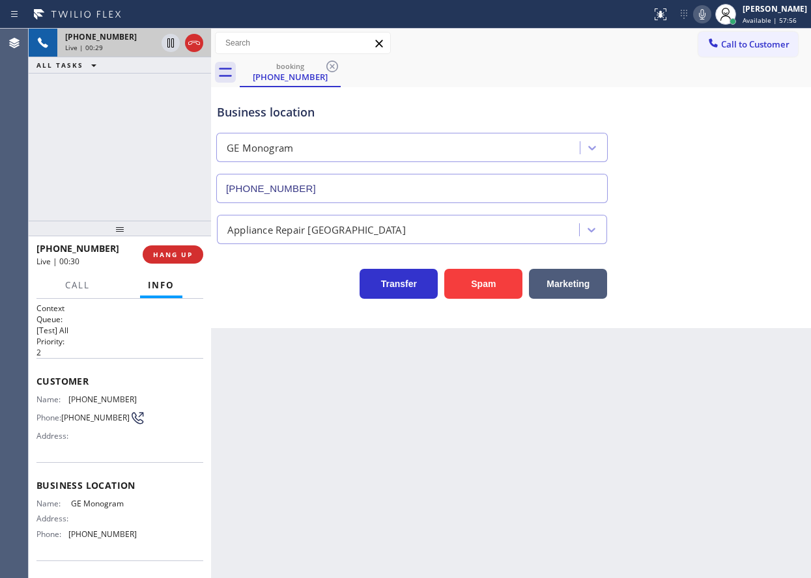
click at [667, 316] on div "Business location GE Monogram [PHONE_NUMBER] Appliance Repair High End Transfer…" at bounding box center [511, 207] width 600 height 241
click at [192, 254] on span "HANG UP" at bounding box center [173, 254] width 40 height 9
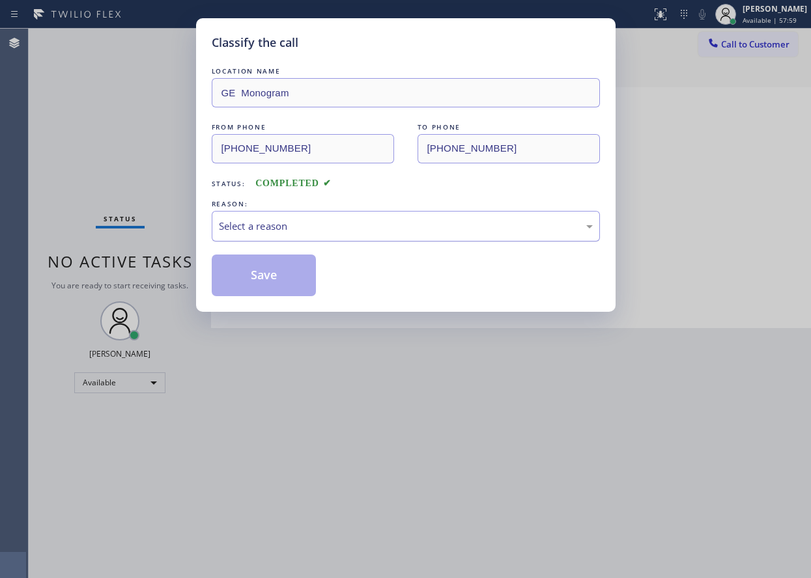
click at [273, 231] on div "Select a reason" at bounding box center [406, 226] width 374 height 15
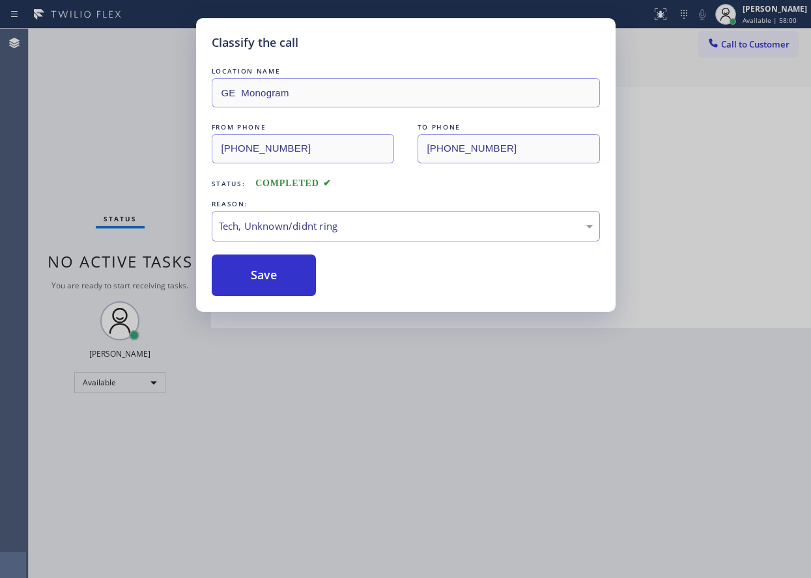
click at [260, 297] on div "Classify the call LOCATION NAME GE Monogram FROM PHONE [PHONE_NUMBER] TO PHONE …" at bounding box center [405, 165] width 419 height 294
click at [264, 283] on button "Save" at bounding box center [264, 276] width 105 height 42
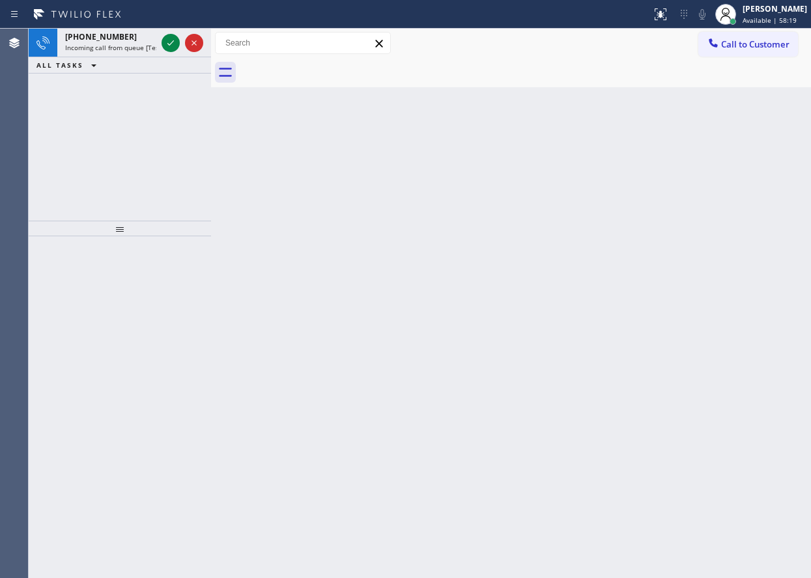
click at [656, 226] on div "Back to Dashboard Change Sender ID Customers Technicians Select a contact Outbo…" at bounding box center [511, 304] width 600 height 550
click at [173, 46] on icon at bounding box center [171, 43] width 16 height 16
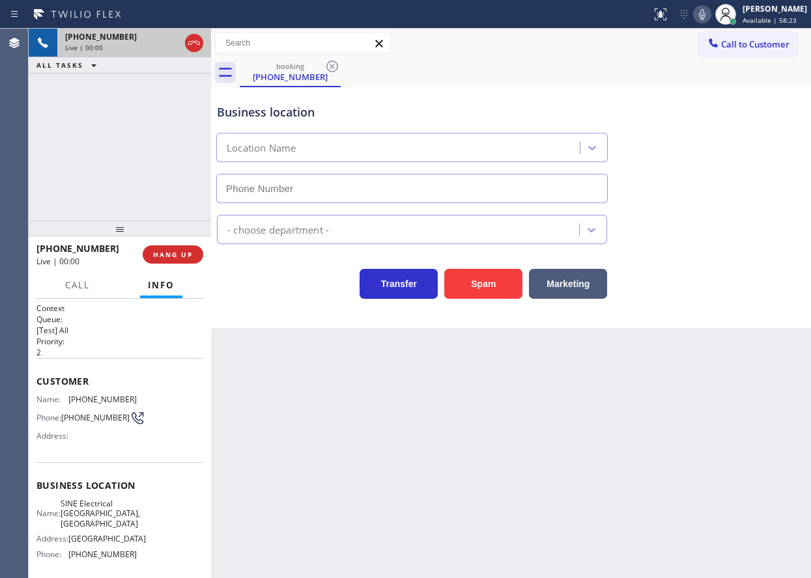
type input "[PHONE_NUMBER]"
click at [480, 280] on button "Spam" at bounding box center [483, 284] width 78 height 30
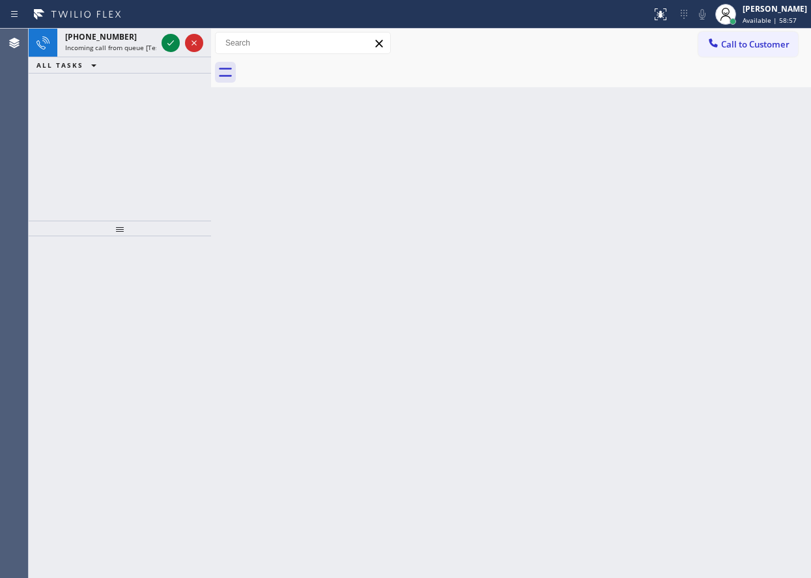
click at [720, 186] on div "Back to Dashboard Change Sender ID Customers Technicians Select a contact Outbo…" at bounding box center [511, 304] width 600 height 550
drag, startPoint x: 716, startPoint y: 296, endPoint x: 705, endPoint y: 288, distance: 13.0
click at [705, 288] on div "Back to Dashboard Change Sender ID Customers Technicians Select a contact Outbo…" at bounding box center [511, 304] width 600 height 550
click at [171, 46] on icon at bounding box center [171, 43] width 16 height 16
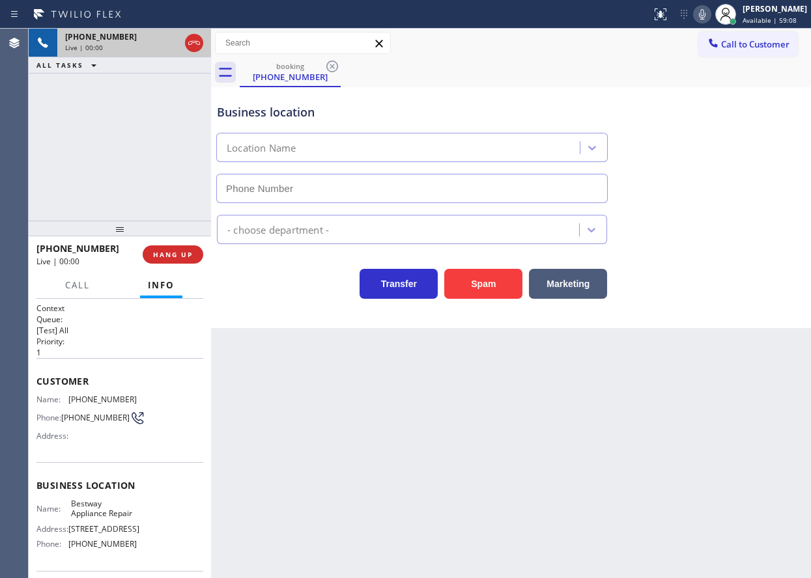
type input "[PHONE_NUMBER]"
click at [98, 519] on span "Bestway Appliance Repair" at bounding box center [103, 509] width 65 height 20
copy span "Bestway Appliance Repair"
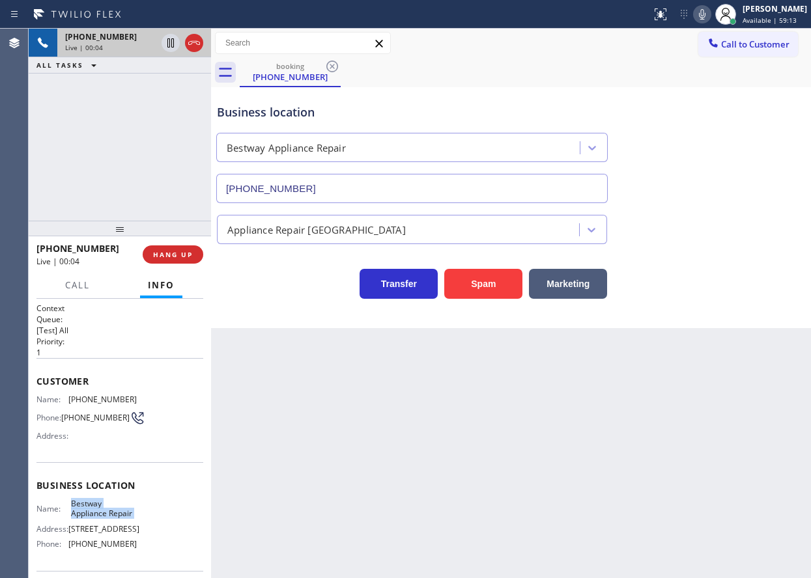
click at [450, 195] on input "[PHONE_NUMBER]" at bounding box center [411, 188] width 391 height 29
click at [113, 395] on span "[PHONE_NUMBER]" at bounding box center [102, 400] width 68 height 10
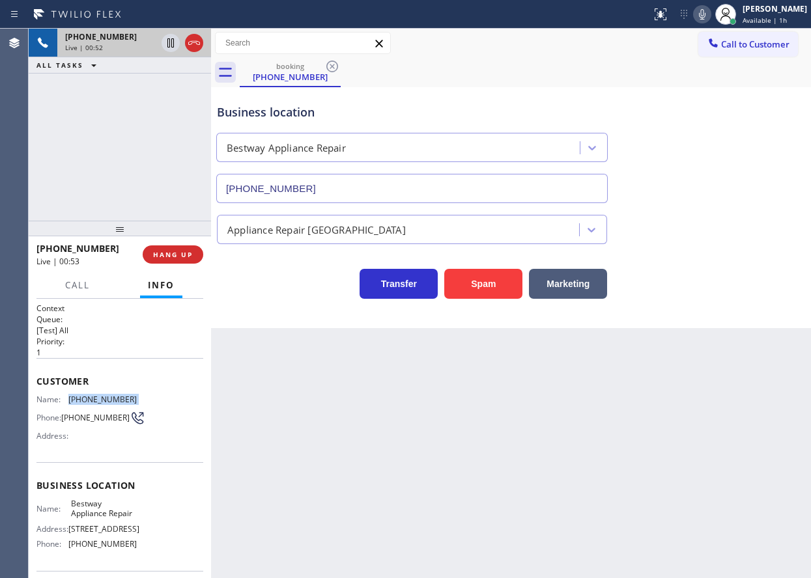
click at [113, 395] on span "[PHONE_NUMBER]" at bounding box center [102, 400] width 68 height 10
copy span "[PHONE_NUMBER]"
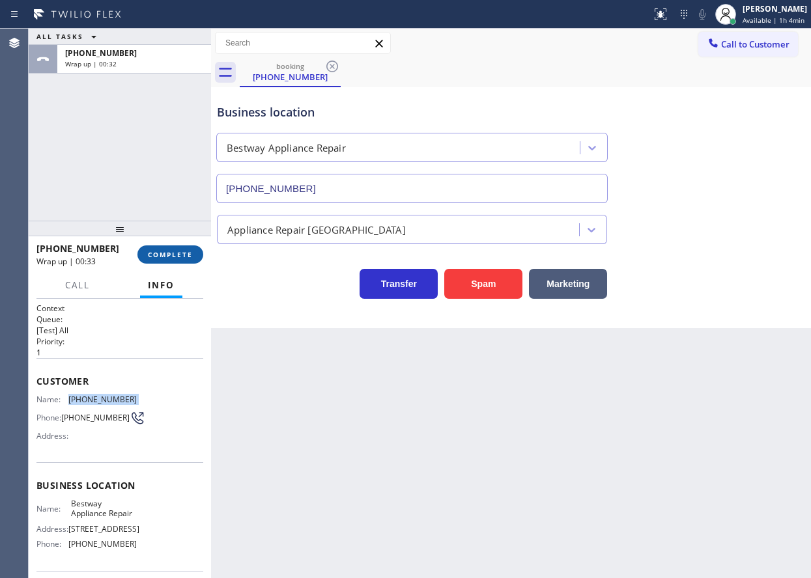
click at [167, 259] on span "COMPLETE" at bounding box center [170, 254] width 45 height 9
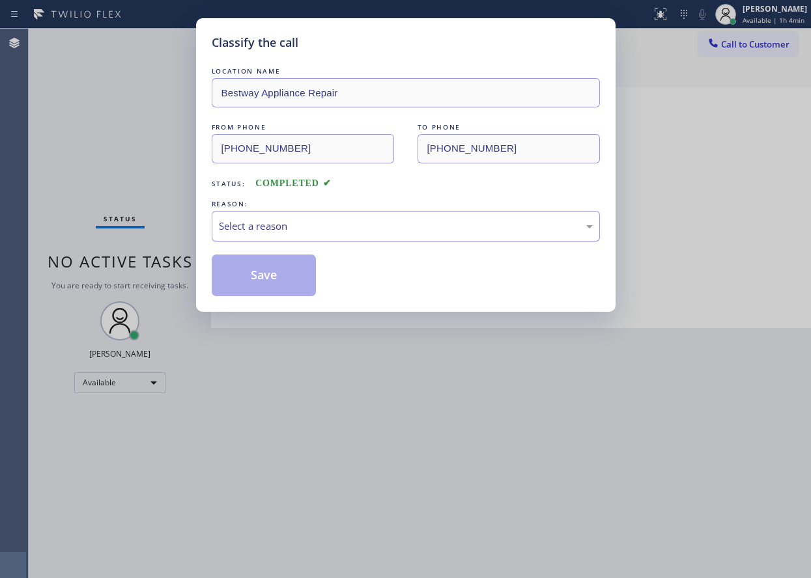
click at [311, 221] on div "Select a reason" at bounding box center [406, 226] width 374 height 15
click at [278, 287] on button "Save" at bounding box center [264, 276] width 105 height 42
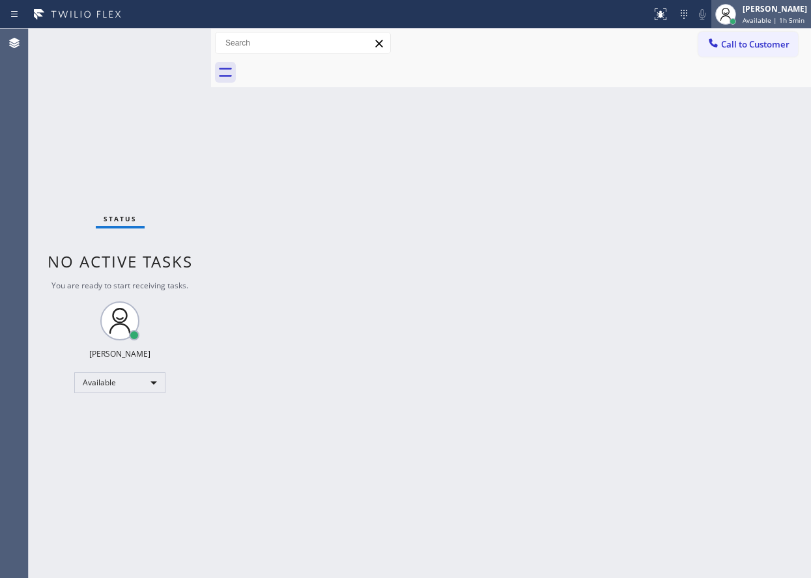
click at [757, 15] on div "[PERSON_NAME] Available | 1h 5min" at bounding box center [775, 14] width 71 height 23
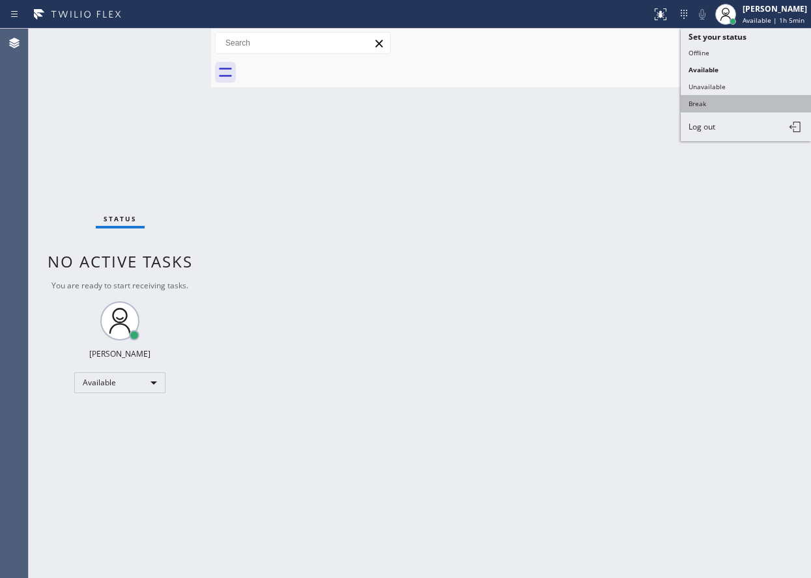
click at [707, 104] on button "Break" at bounding box center [745, 103] width 130 height 17
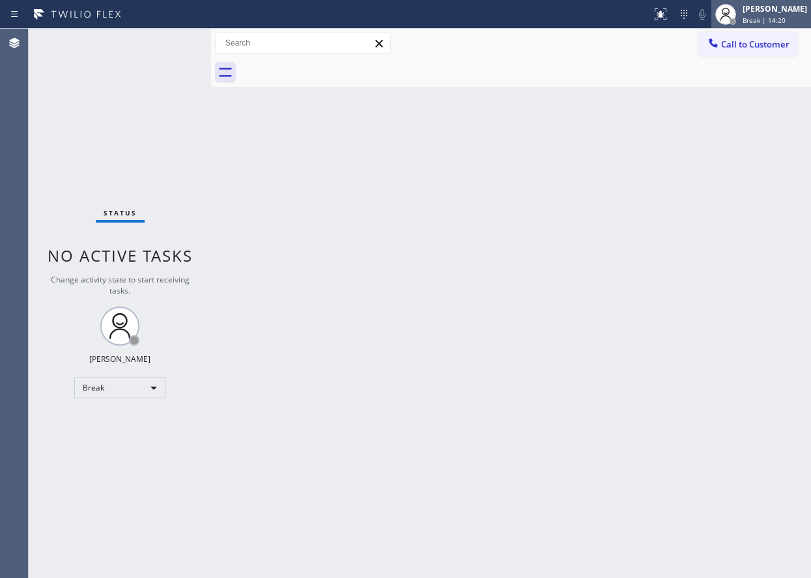
click at [771, 13] on div "[PERSON_NAME]" at bounding box center [774, 8] width 64 height 11
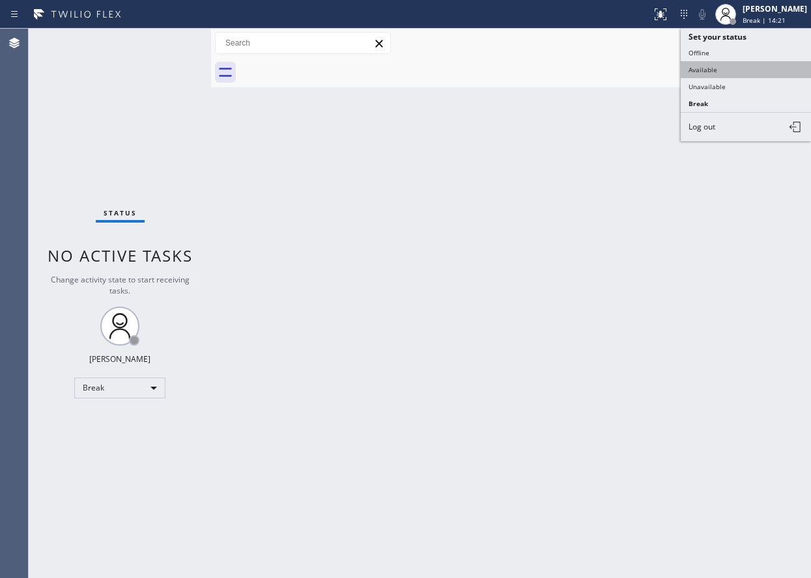
click at [742, 63] on button "Available" at bounding box center [745, 69] width 130 height 17
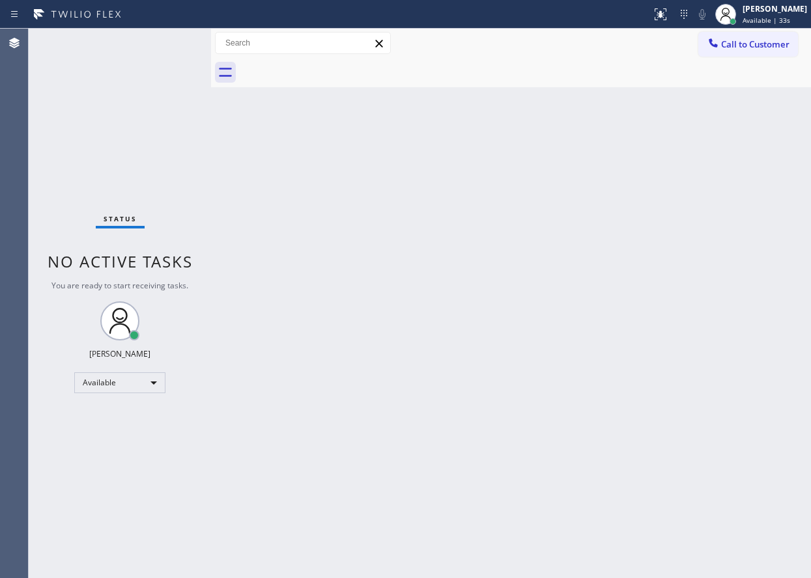
click at [677, 294] on div "Back to Dashboard Change Sender ID Customers Technicians Select a contact Outbo…" at bounding box center [511, 304] width 600 height 550
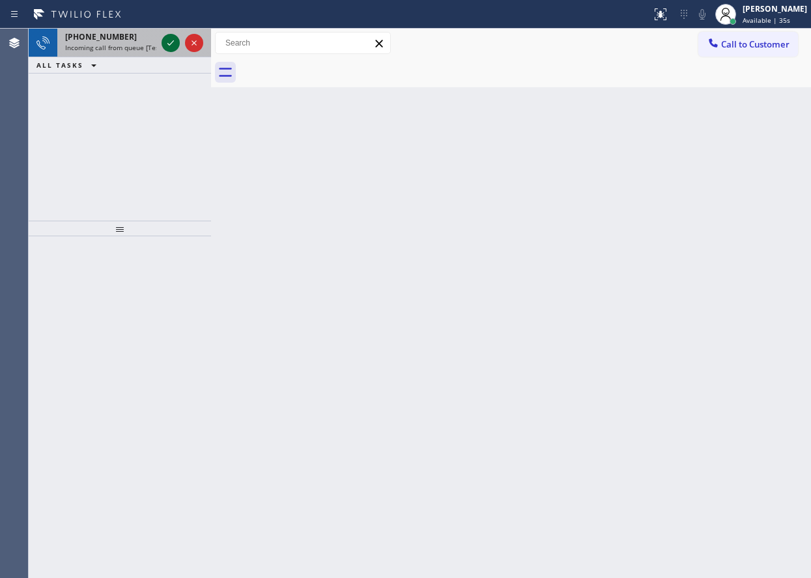
click at [167, 37] on icon at bounding box center [171, 43] width 16 height 16
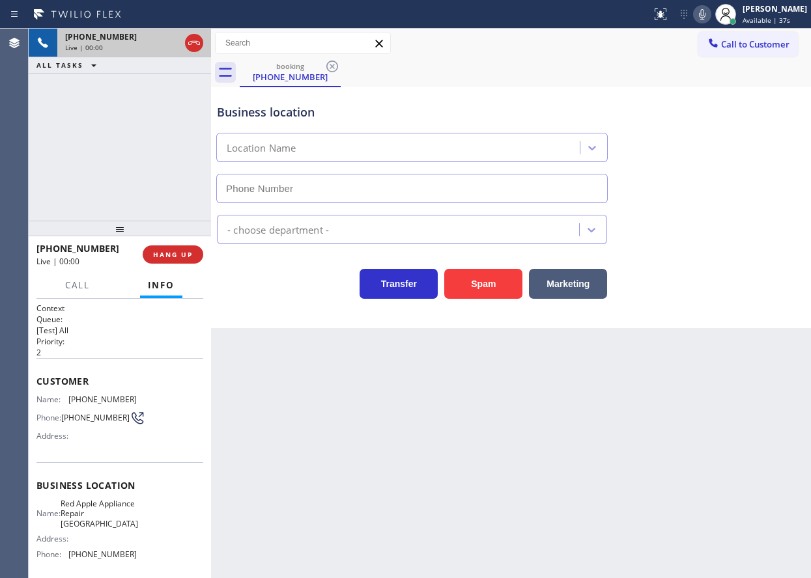
type input "[PHONE_NUMBER]"
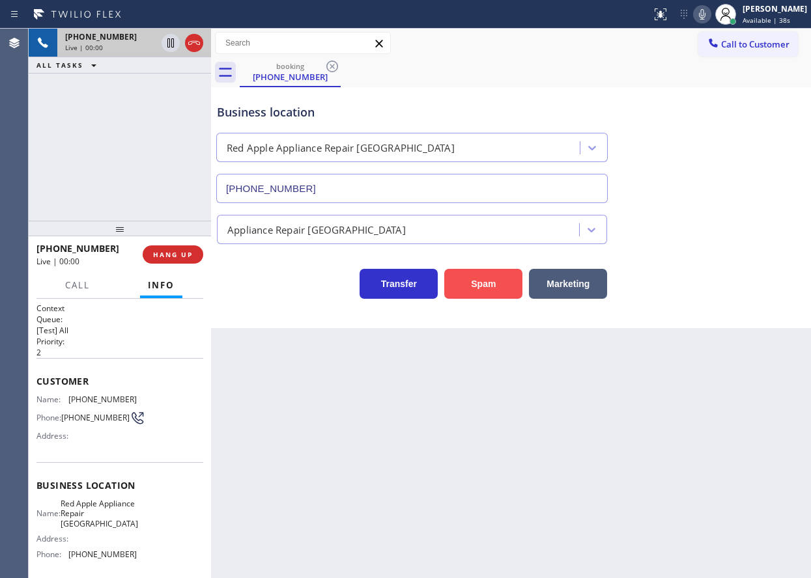
click at [464, 275] on button "Spam" at bounding box center [483, 284] width 78 height 30
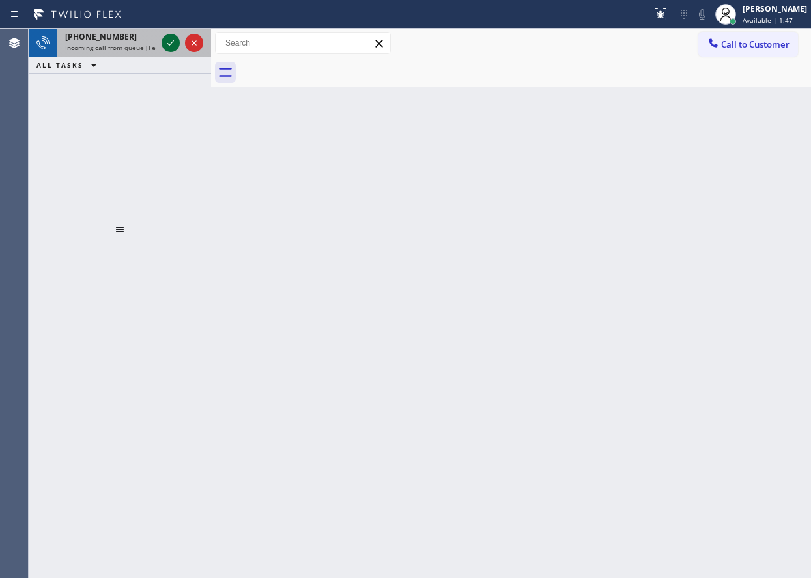
click at [167, 42] on icon at bounding box center [171, 43] width 16 height 16
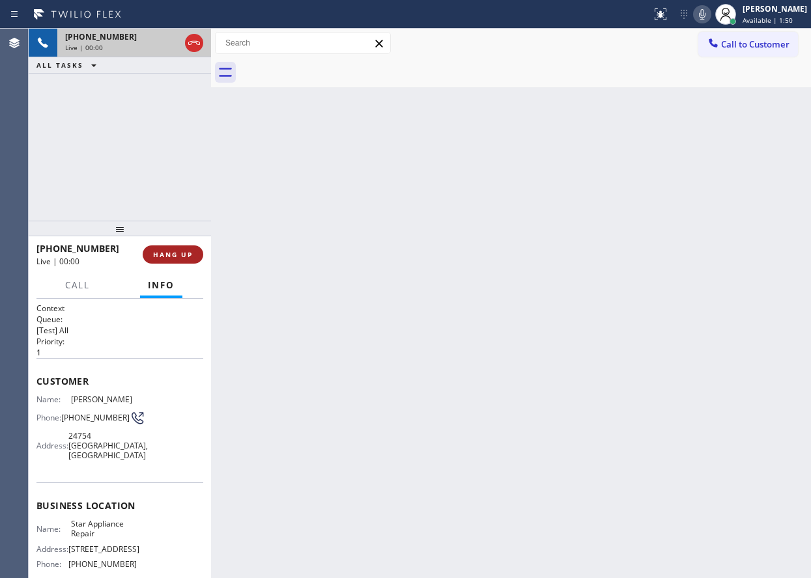
click at [186, 251] on span "HANG UP" at bounding box center [173, 254] width 40 height 9
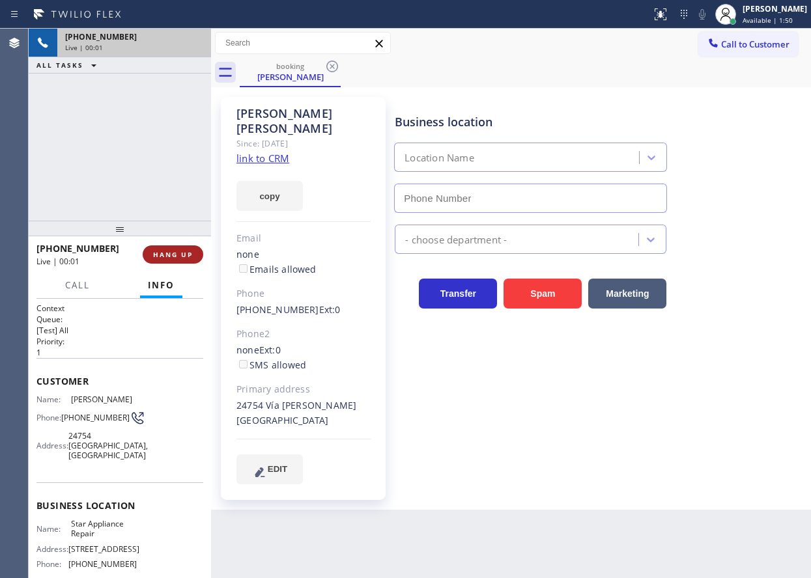
click at [186, 251] on span "HANG UP" at bounding box center [173, 254] width 40 height 9
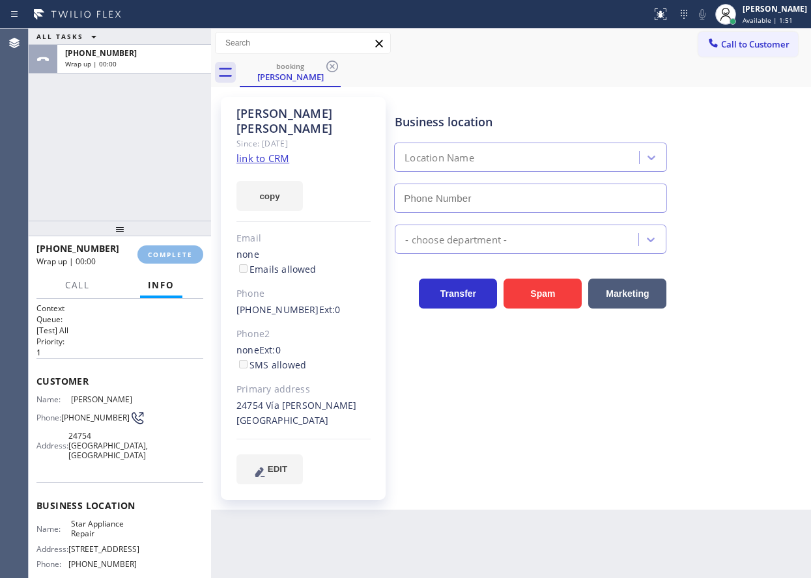
type input "[PHONE_NUMBER]"
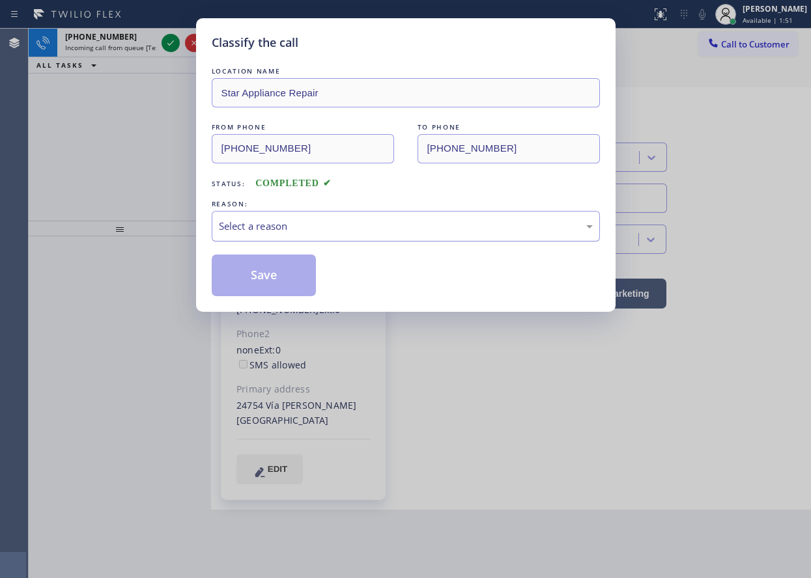
click at [326, 228] on div "Select a reason" at bounding box center [406, 226] width 374 height 15
click at [272, 287] on button "Save" at bounding box center [264, 276] width 105 height 42
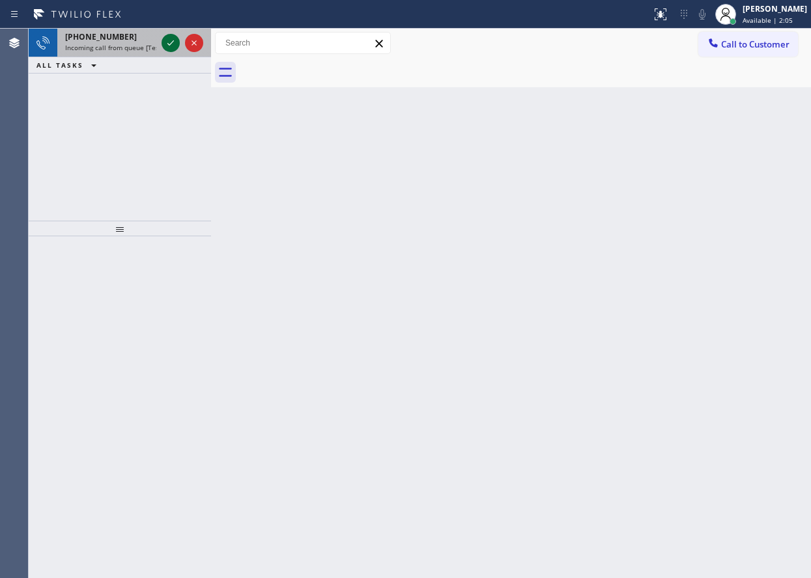
click at [171, 42] on icon at bounding box center [171, 43] width 16 height 16
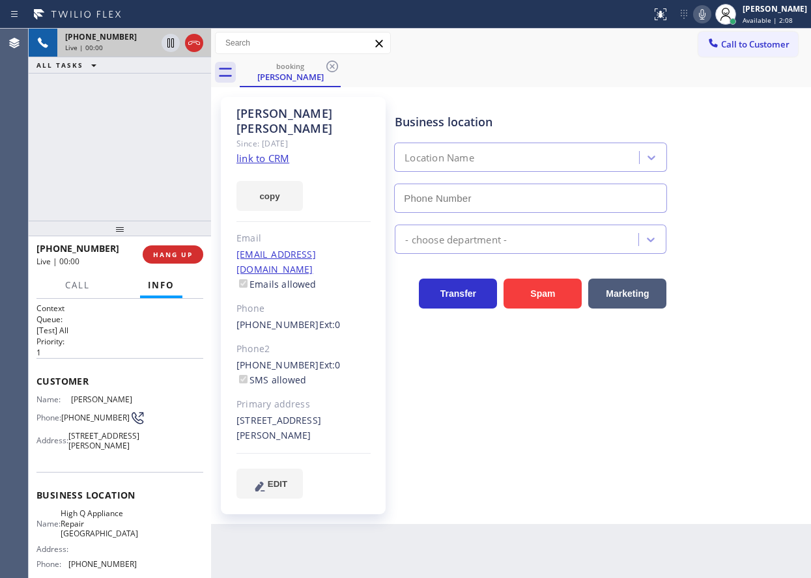
type input "[PHONE_NUMBER]"
click at [96, 539] on span "High Q Appliance Repair [GEOGRAPHIC_DATA]" at bounding box center [99, 524] width 77 height 30
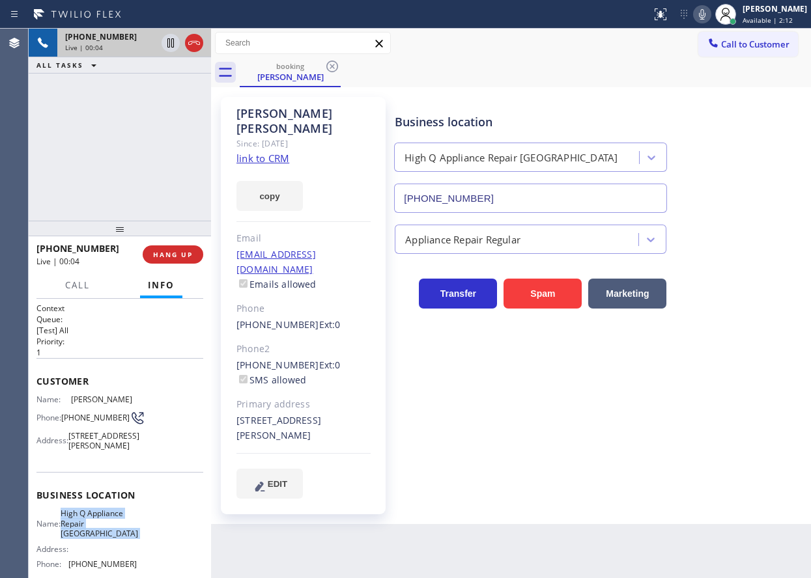
click at [96, 539] on span "High Q Appliance Repair [GEOGRAPHIC_DATA]" at bounding box center [99, 524] width 77 height 30
click at [520, 171] on div "High Q Appliance Repair [GEOGRAPHIC_DATA]" at bounding box center [530, 157] width 273 height 29
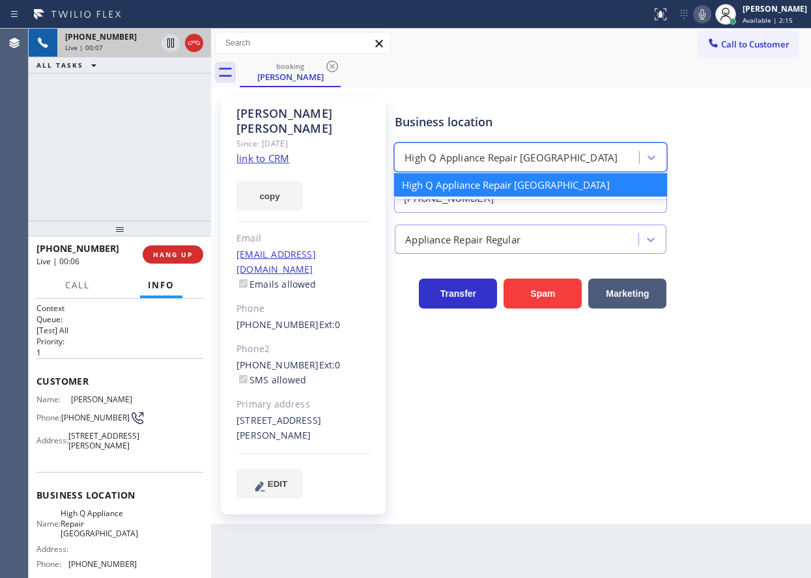
click at [520, 194] on div "High Q Appliance Repair [GEOGRAPHIC_DATA]" at bounding box center [530, 184] width 273 height 23
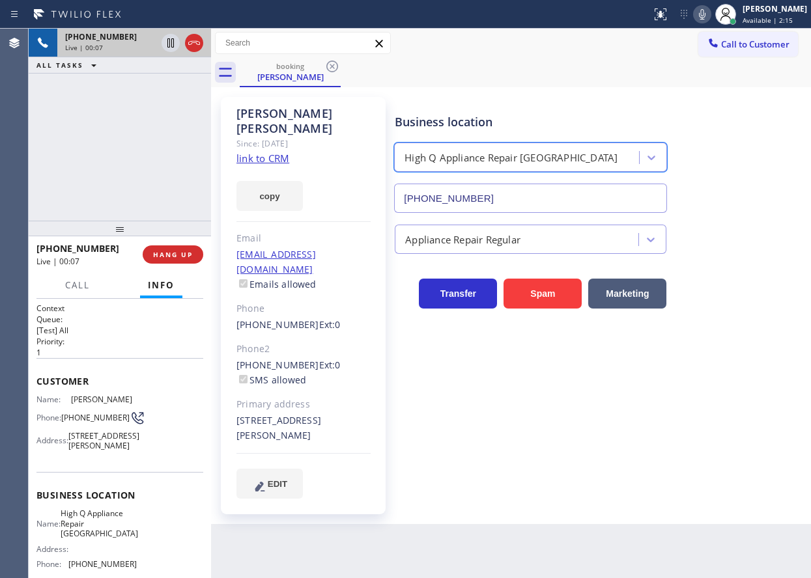
click at [520, 194] on input "[PHONE_NUMBER]" at bounding box center [530, 198] width 273 height 29
click at [265, 152] on link "link to CRM" at bounding box center [262, 158] width 53 height 13
click at [710, 14] on icon at bounding box center [702, 15] width 16 height 16
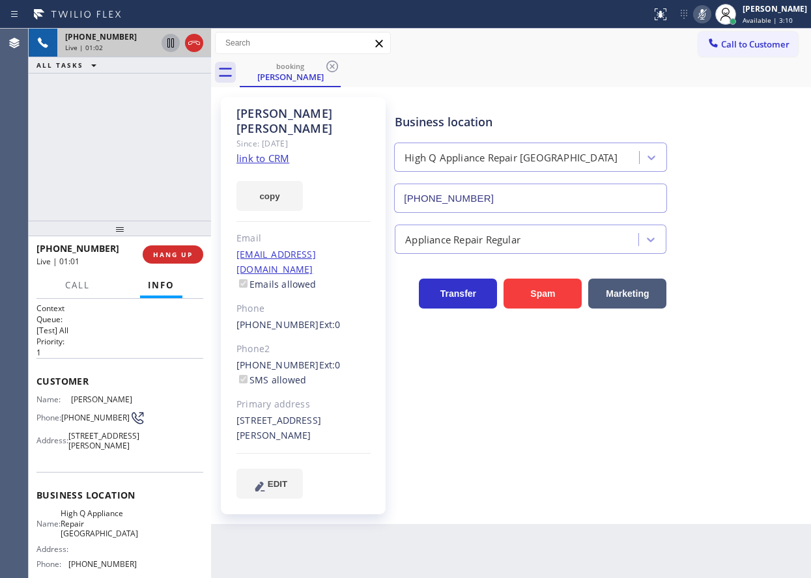
click at [171, 44] on icon at bounding box center [171, 43] width 16 height 16
drag, startPoint x: 731, startPoint y: 173, endPoint x: 719, endPoint y: 15, distance: 158.0
click at [731, 173] on div "Business location High Q Appliance Repair [GEOGRAPHIC_DATA] [PHONE_NUMBER]" at bounding box center [599, 154] width 415 height 118
click at [710, 8] on icon at bounding box center [702, 15] width 16 height 16
click at [160, 44] on div at bounding box center [182, 43] width 47 height 29
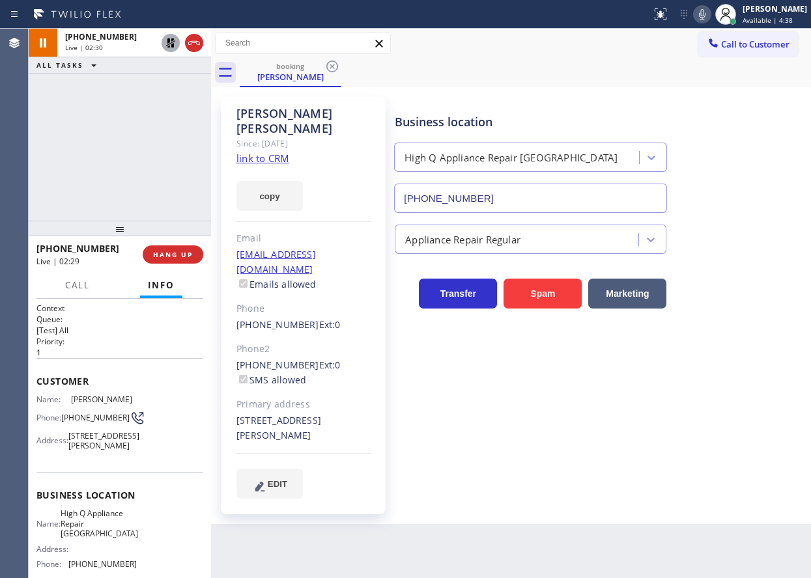
click at [165, 42] on icon at bounding box center [171, 43] width 16 height 16
click at [781, 333] on div "Business location High Q Appliance Repair [GEOGRAPHIC_DATA] [PHONE_NUMBER] Appl…" at bounding box center [599, 297] width 415 height 395
click at [175, 252] on span "HANG UP" at bounding box center [173, 254] width 40 height 9
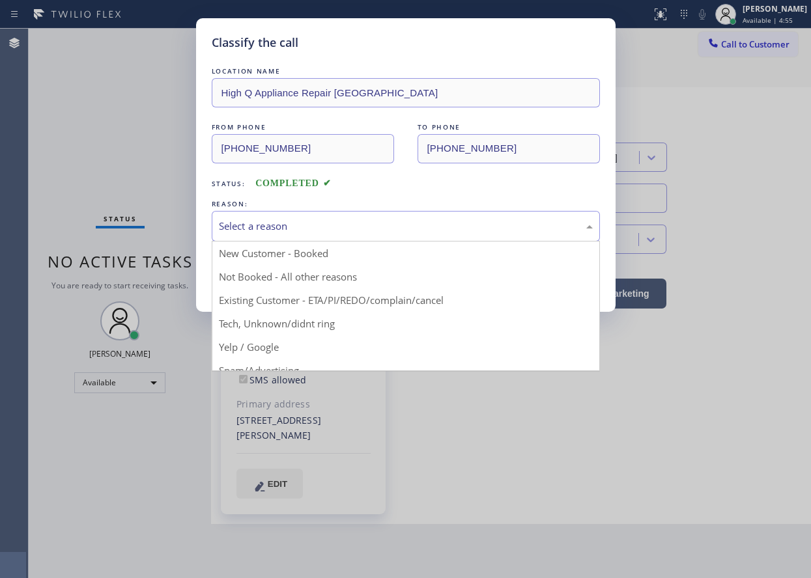
click at [376, 227] on div "Select a reason" at bounding box center [406, 226] width 374 height 15
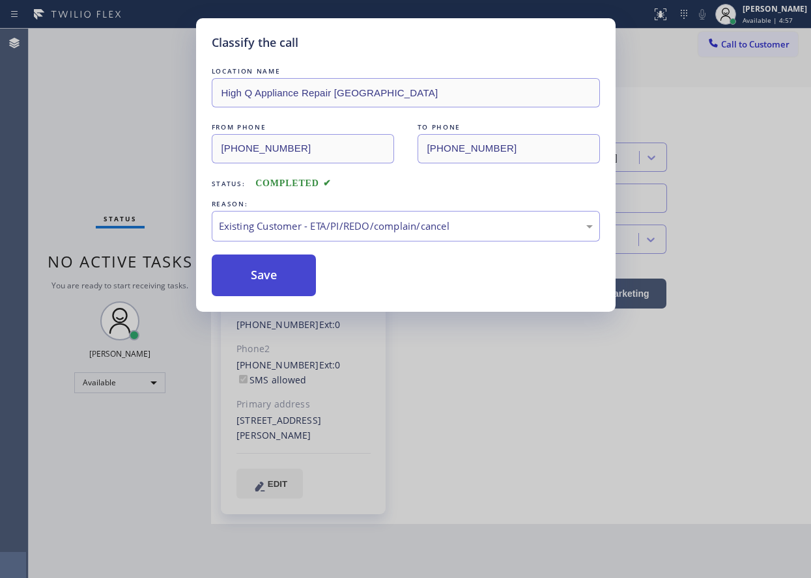
click at [275, 274] on button "Save" at bounding box center [264, 276] width 105 height 42
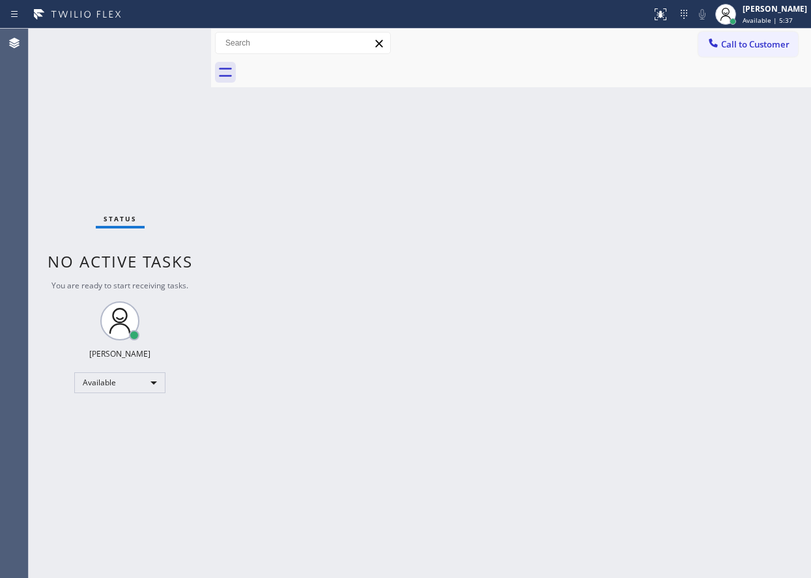
click at [781, 236] on div "Back to Dashboard Change Sender ID Customers Technicians Select a contact Outbo…" at bounding box center [511, 304] width 600 height 550
click at [714, 338] on div "Back to Dashboard Change Sender ID Customers Technicians Select a contact Outbo…" at bounding box center [511, 304] width 600 height 550
click at [701, 286] on div "Back to Dashboard Change Sender ID Customers Technicians Select a contact Outbo…" at bounding box center [511, 304] width 600 height 550
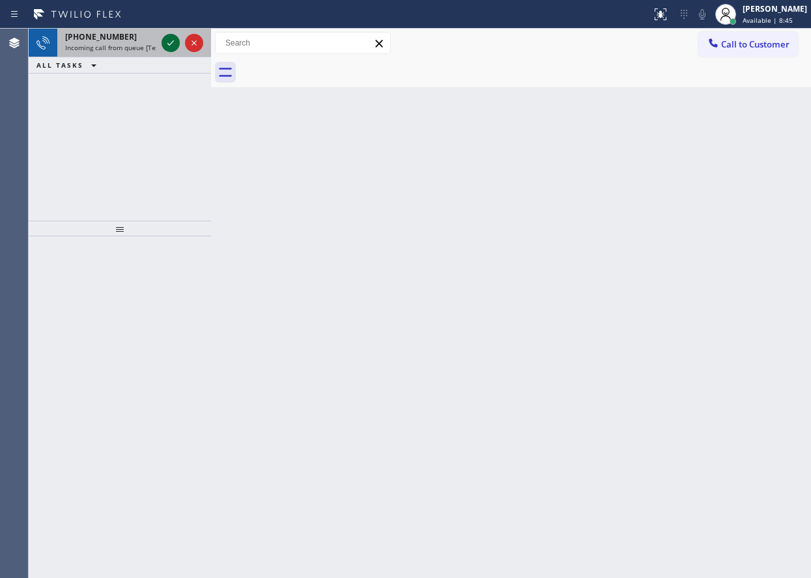
click at [171, 49] on icon at bounding box center [171, 43] width 16 height 16
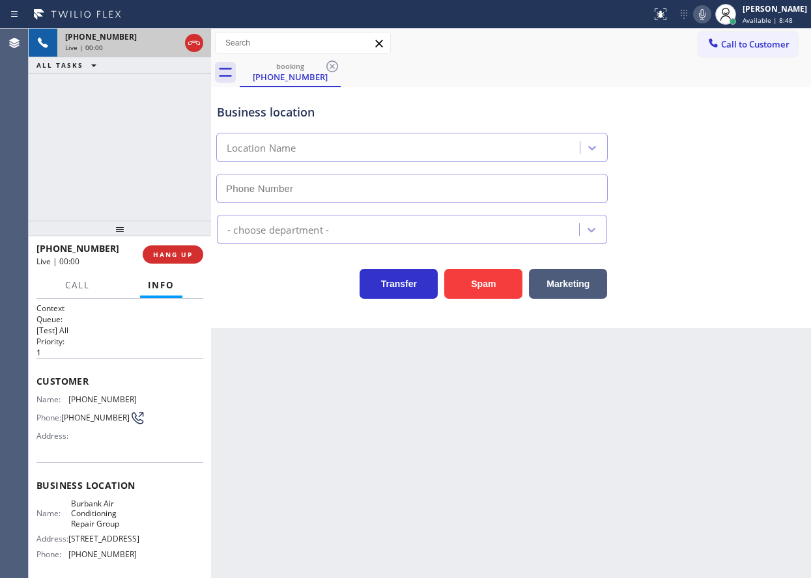
type input "[PHONE_NUMBER]"
click at [180, 251] on span "HANG UP" at bounding box center [173, 254] width 40 height 9
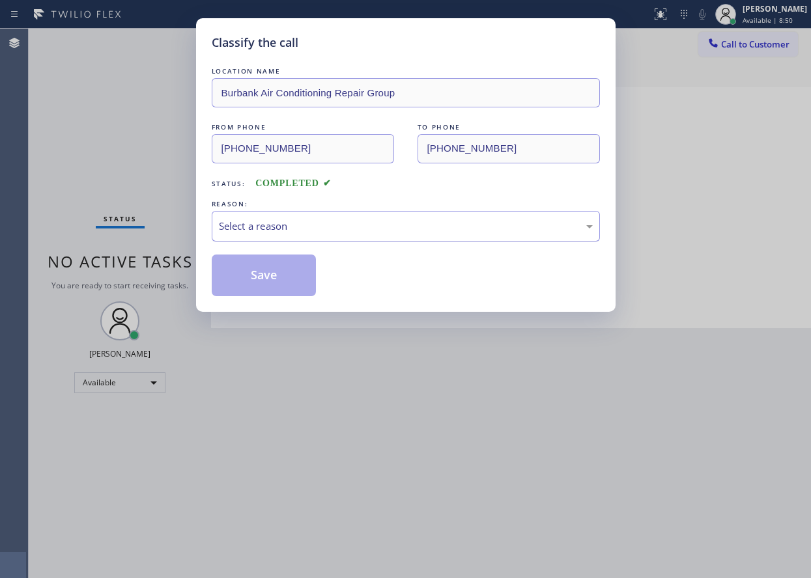
click at [382, 229] on div "Select a reason" at bounding box center [406, 226] width 374 height 15
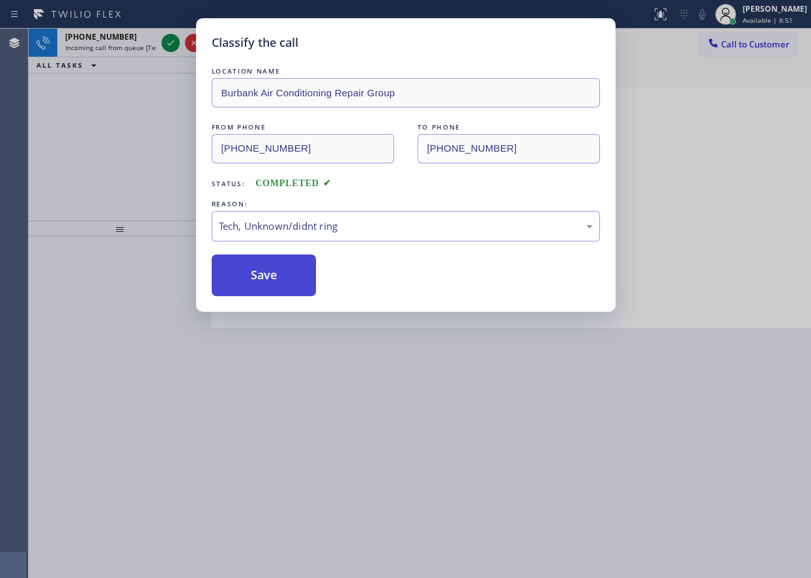
click at [271, 281] on button "Save" at bounding box center [264, 276] width 105 height 42
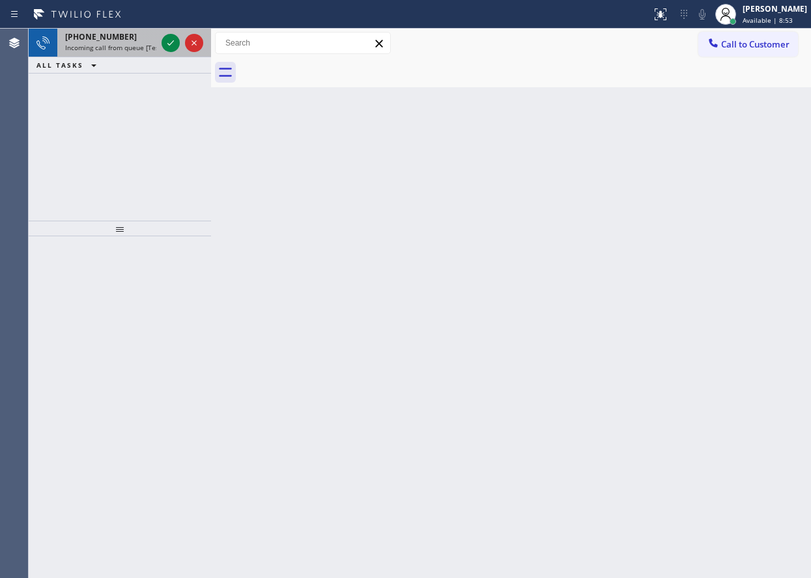
click at [119, 42] on div "[PHONE_NUMBER] Incoming call from queue [Test] All" at bounding box center [108, 43] width 102 height 29
click at [141, 46] on span "Incoming call from queue [Test] All" at bounding box center [119, 47] width 108 height 9
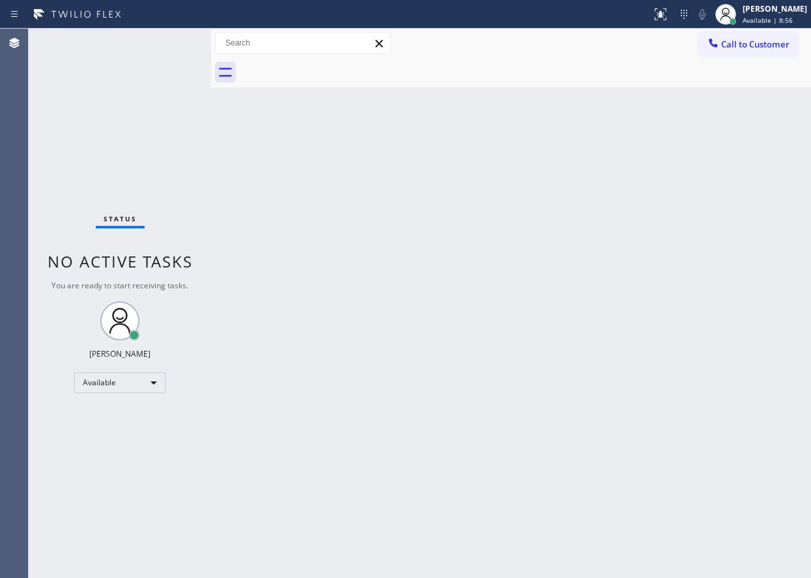
click at [170, 44] on div "Status No active tasks You are ready to start receiving tasks. [PERSON_NAME] Av…" at bounding box center [120, 304] width 182 height 550
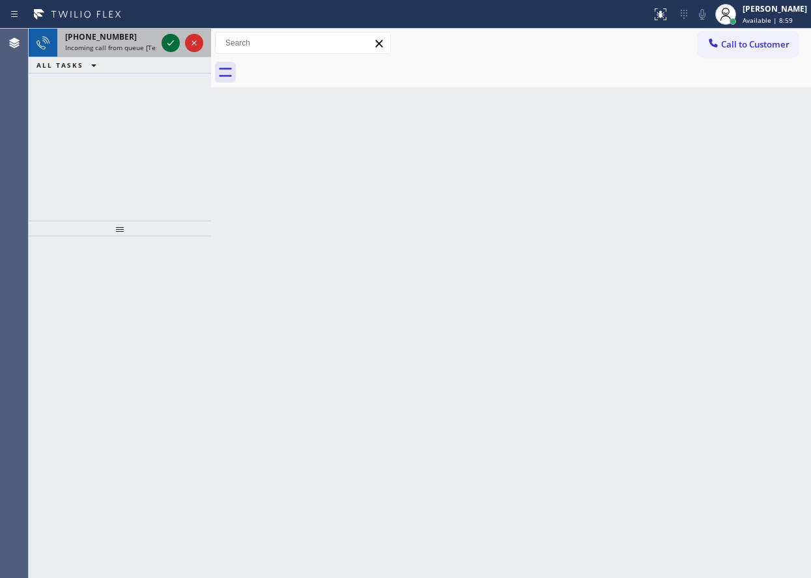
click at [168, 48] on icon at bounding box center [171, 43] width 16 height 16
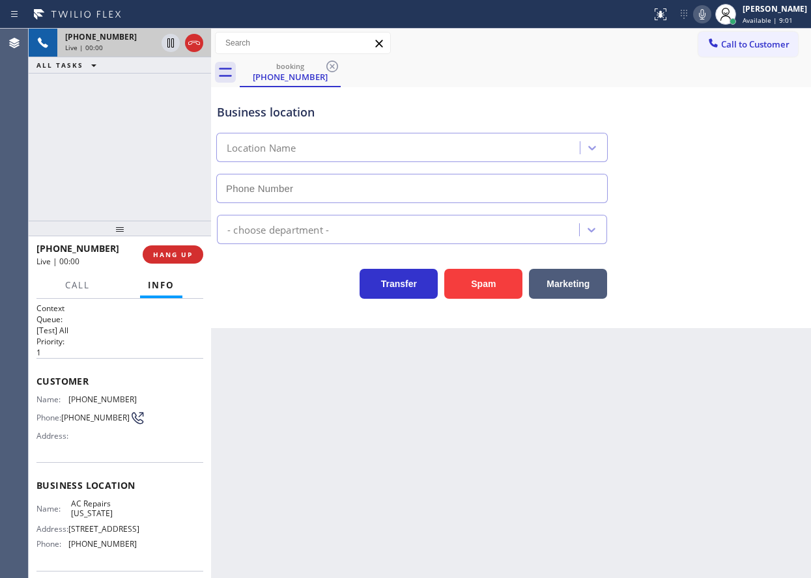
type input "[PHONE_NUMBER]"
click at [176, 260] on button "HANG UP" at bounding box center [173, 254] width 61 height 18
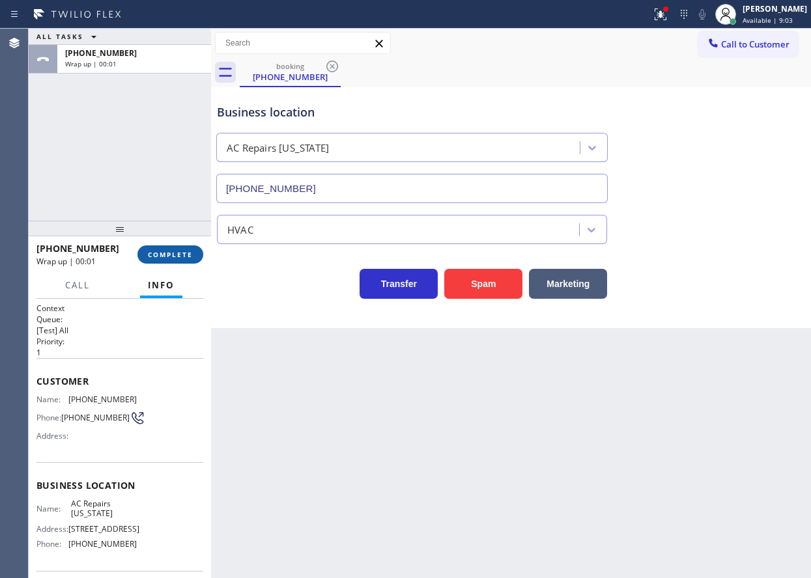
click at [175, 260] on button "COMPLETE" at bounding box center [170, 254] width 66 height 18
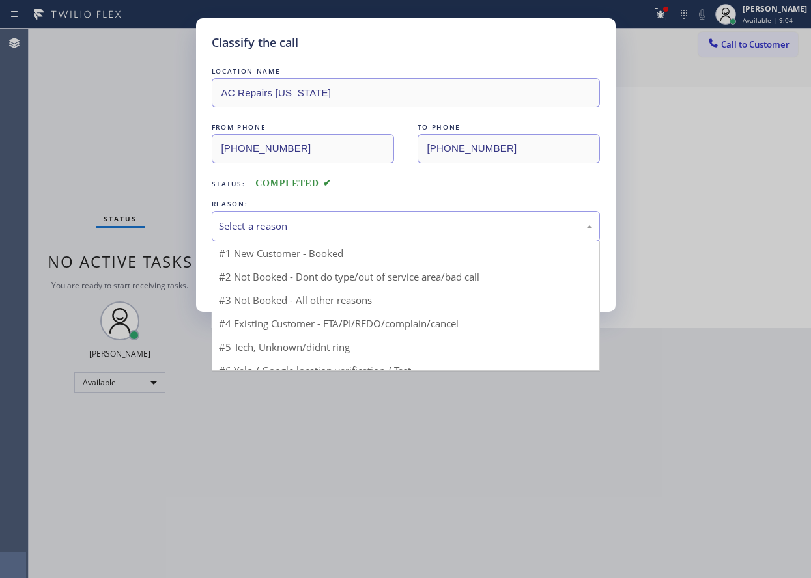
click at [298, 225] on div "Select a reason" at bounding box center [406, 226] width 374 height 15
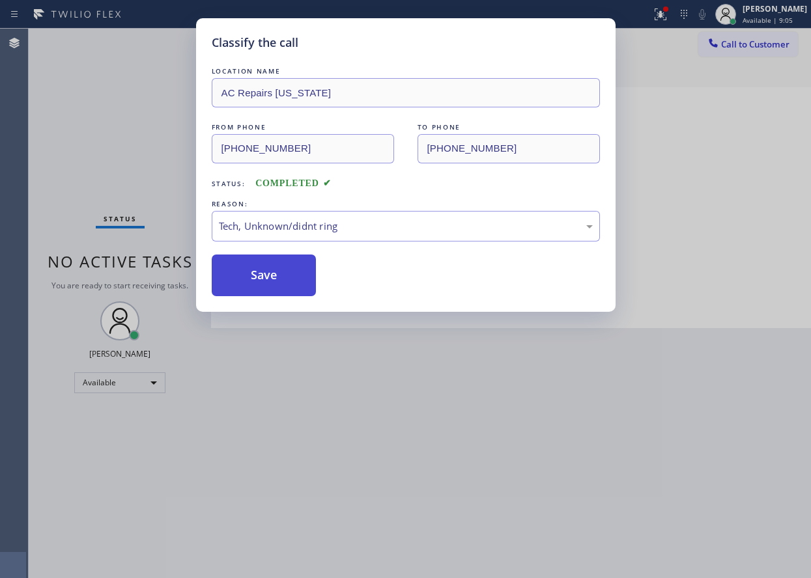
click at [294, 273] on button "Save" at bounding box center [264, 276] width 105 height 42
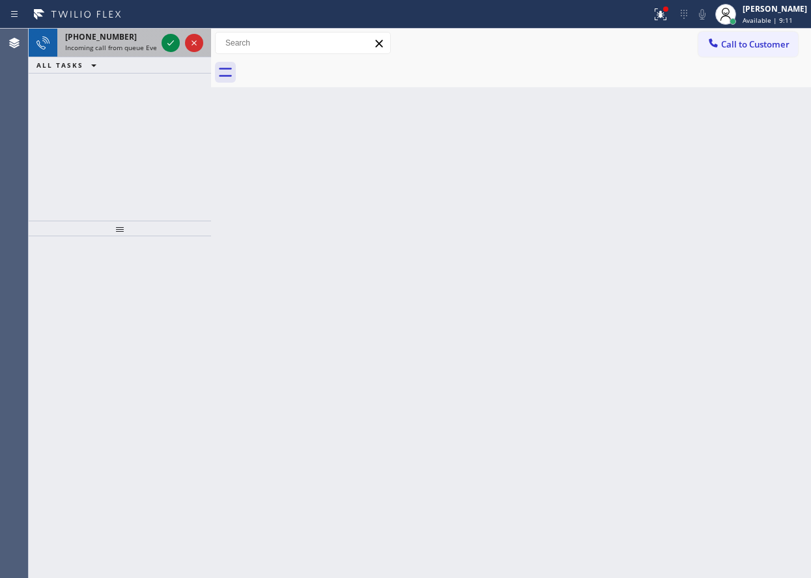
click at [115, 50] on span "Incoming call from queue Everybody" at bounding box center [121, 47] width 113 height 9
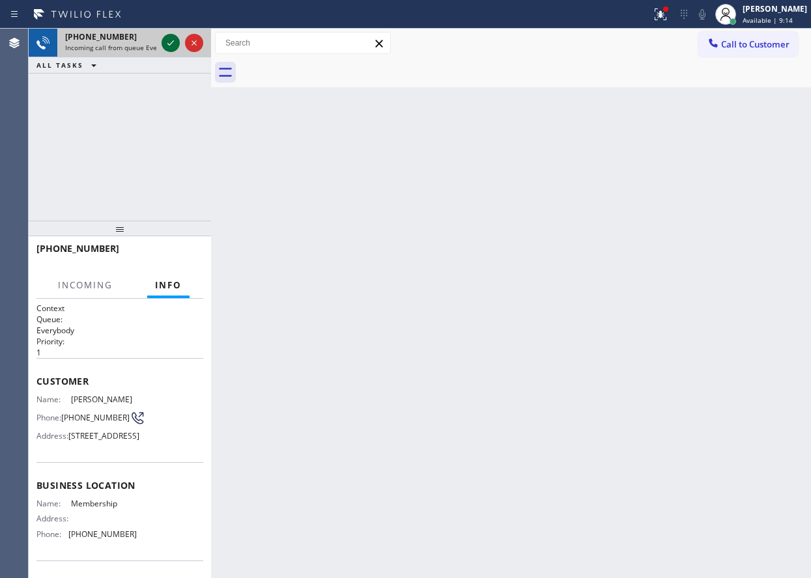
click at [165, 46] on icon at bounding box center [171, 43] width 16 height 16
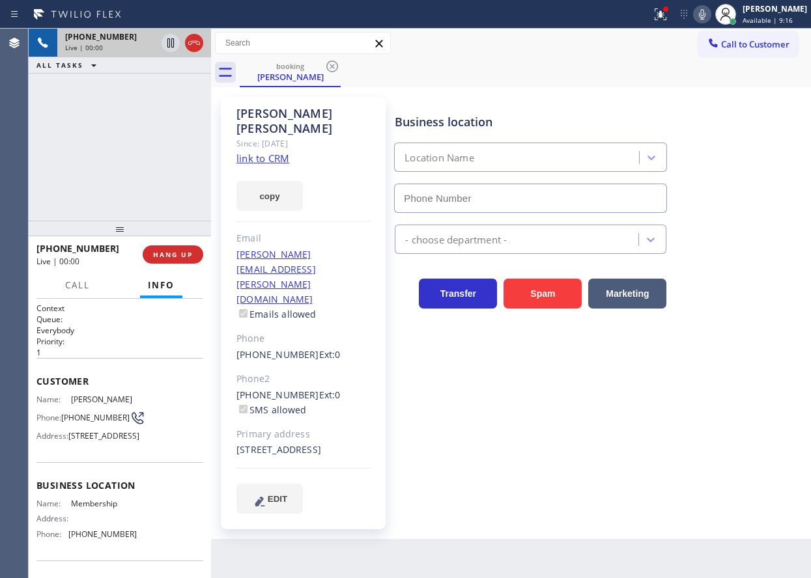
type input "[PHONE_NUMBER]"
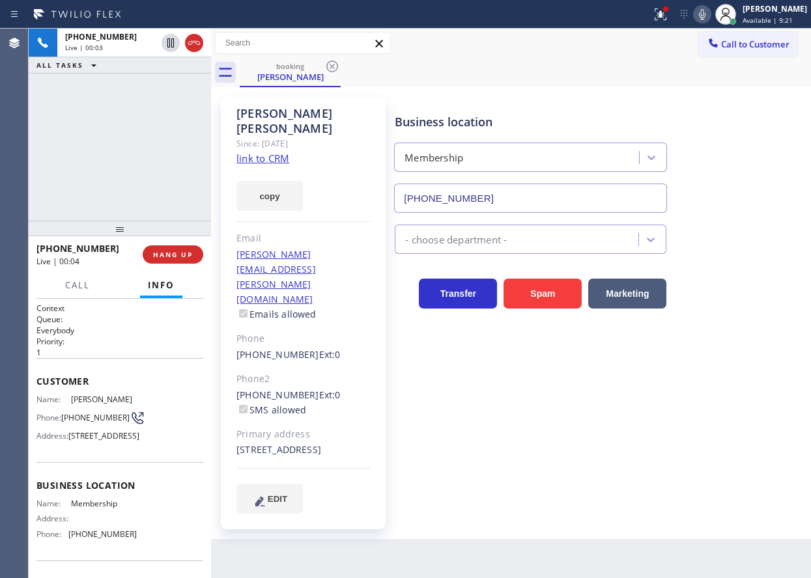
click at [265, 152] on link "link to CRM" at bounding box center [262, 158] width 53 height 13
click at [100, 402] on span "[PERSON_NAME]" at bounding box center [103, 400] width 65 height 10
click at [380, 458] on div "[PERSON_NAME] Since: [DATE] link to CRM copy Email [PERSON_NAME][EMAIL_ADDRESS]…" at bounding box center [303, 313] width 165 height 432
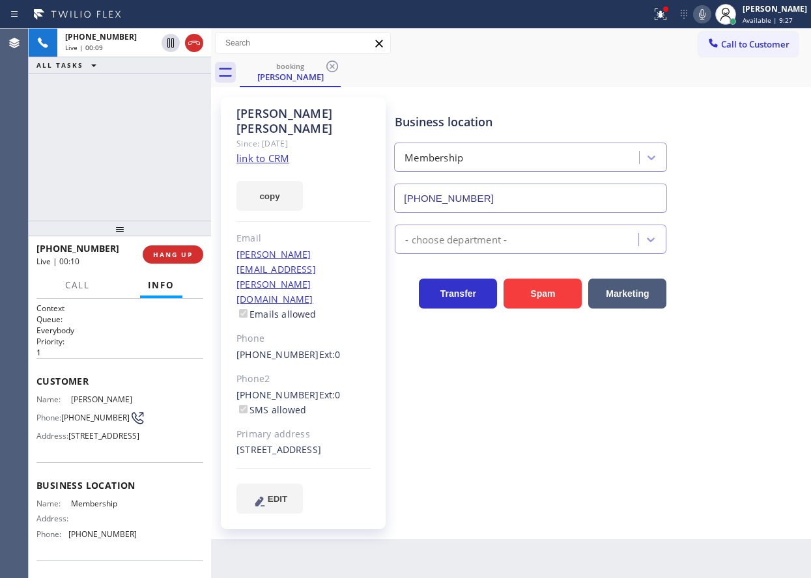
click at [100, 524] on div "Address:" at bounding box center [86, 519] width 100 height 10
click at [102, 509] on span "Membership" at bounding box center [103, 504] width 65 height 10
click at [529, 191] on input "[PHONE_NUMBER]" at bounding box center [530, 198] width 273 height 29
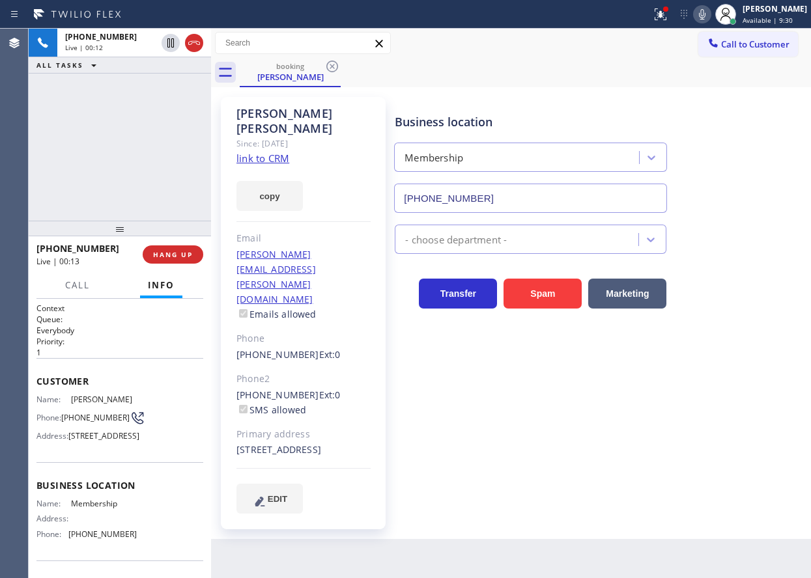
click at [529, 191] on input "[PHONE_NUMBER]" at bounding box center [530, 198] width 273 height 29
drag, startPoint x: 332, startPoint y: 112, endPoint x: 287, endPoint y: 115, distance: 45.0
click at [287, 115] on div "[PERSON_NAME]" at bounding box center [303, 121] width 134 height 30
click at [76, 415] on span "[PHONE_NUMBER]" at bounding box center [95, 418] width 68 height 10
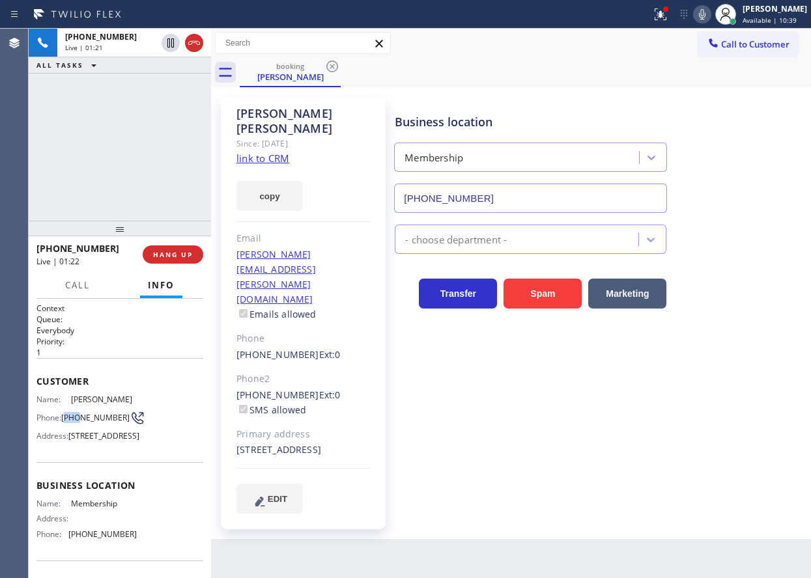
click at [76, 415] on span "[PHONE_NUMBER]" at bounding box center [95, 418] width 68 height 10
click at [710, 12] on icon at bounding box center [702, 15] width 16 height 16
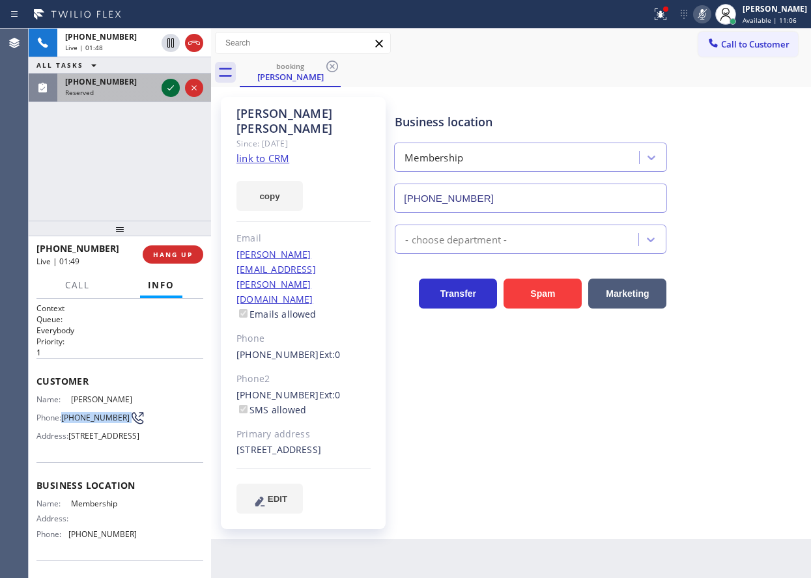
click at [173, 94] on icon at bounding box center [171, 88] width 16 height 16
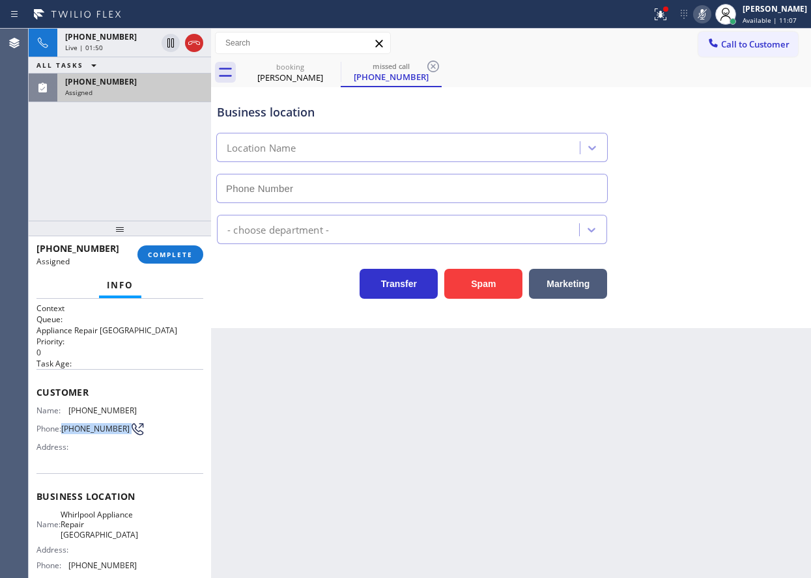
type input "[PHONE_NUMBER]"
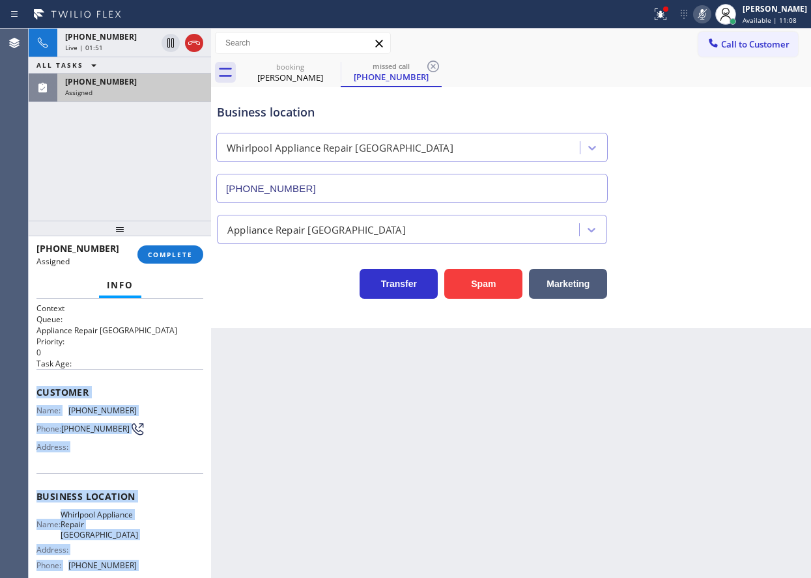
scroll to position [121, 0]
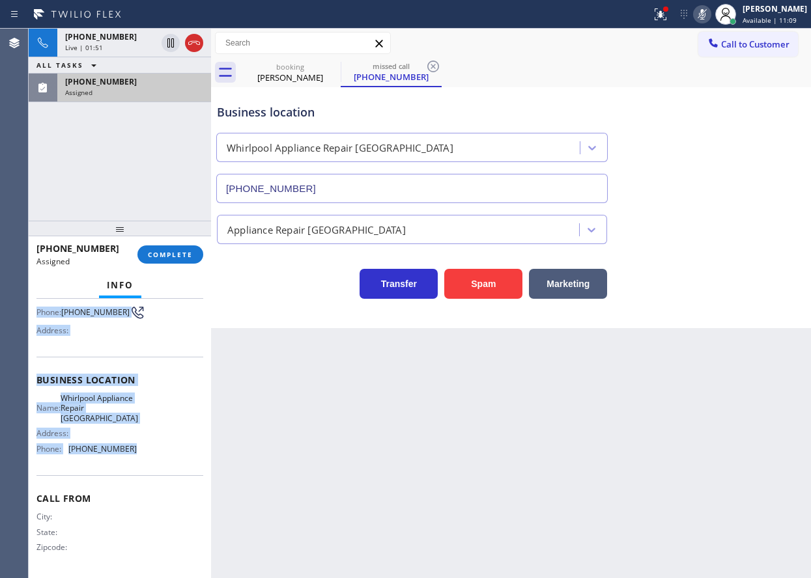
drag, startPoint x: 33, startPoint y: 388, endPoint x: 171, endPoint y: 464, distance: 157.4
click at [171, 464] on div "Context Queue: Appliance Repair High End Priority: 0 Task Age: Customer Name: […" at bounding box center [120, 438] width 182 height 279
click at [172, 263] on button "COMPLETE" at bounding box center [170, 254] width 66 height 18
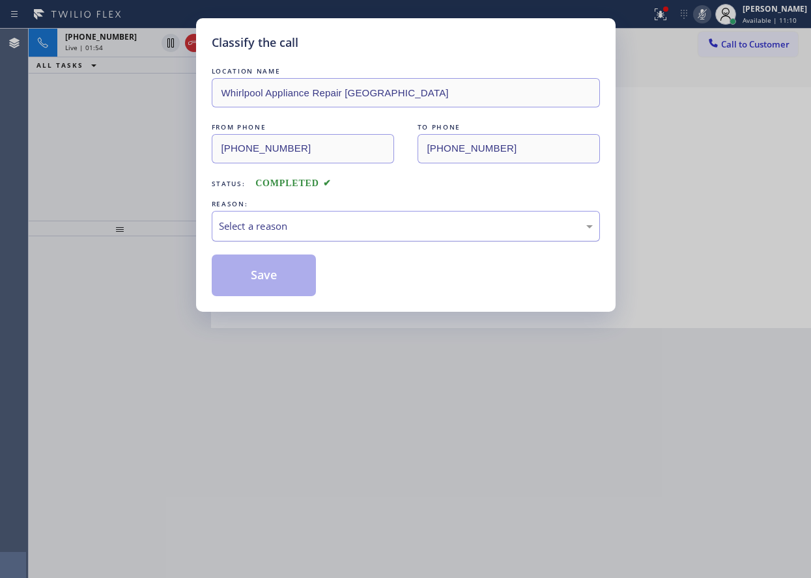
drag, startPoint x: 284, startPoint y: 229, endPoint x: 284, endPoint y: 239, distance: 9.8
click at [284, 232] on div "Select a reason" at bounding box center [406, 226] width 374 height 15
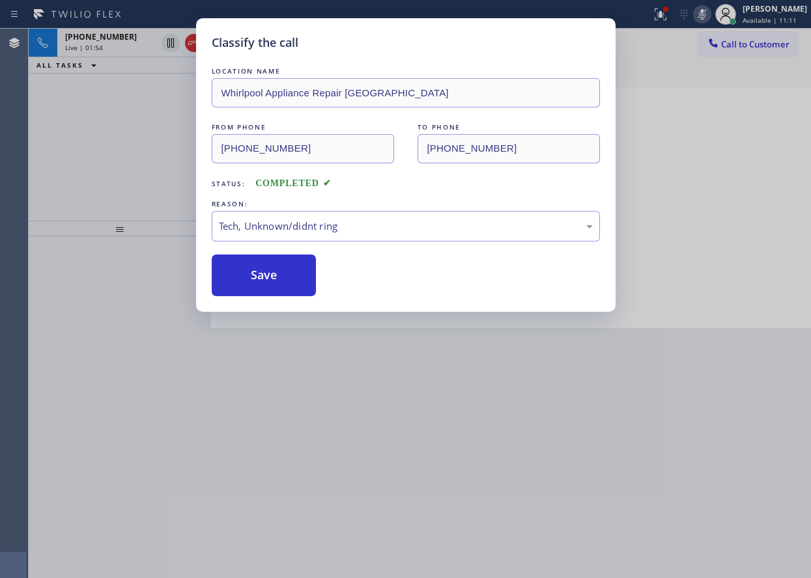
click at [277, 287] on button "Save" at bounding box center [264, 276] width 105 height 42
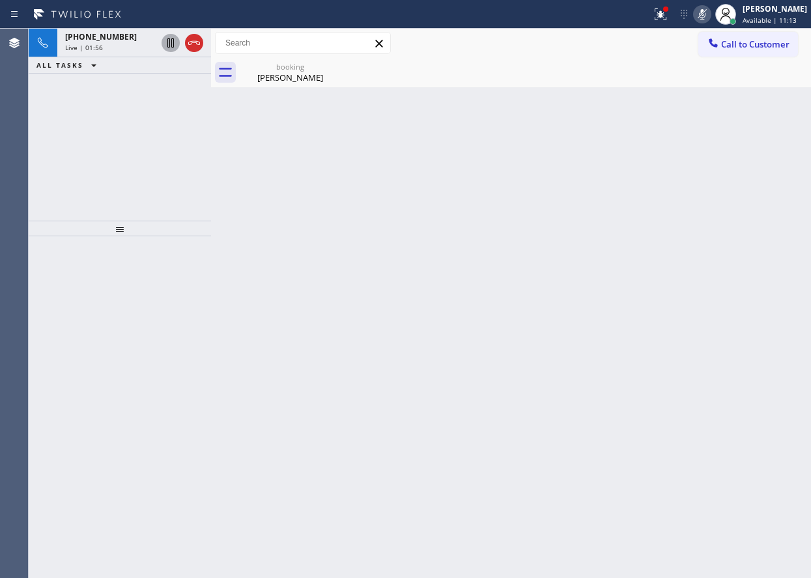
click at [167, 41] on icon at bounding box center [171, 43] width 16 height 16
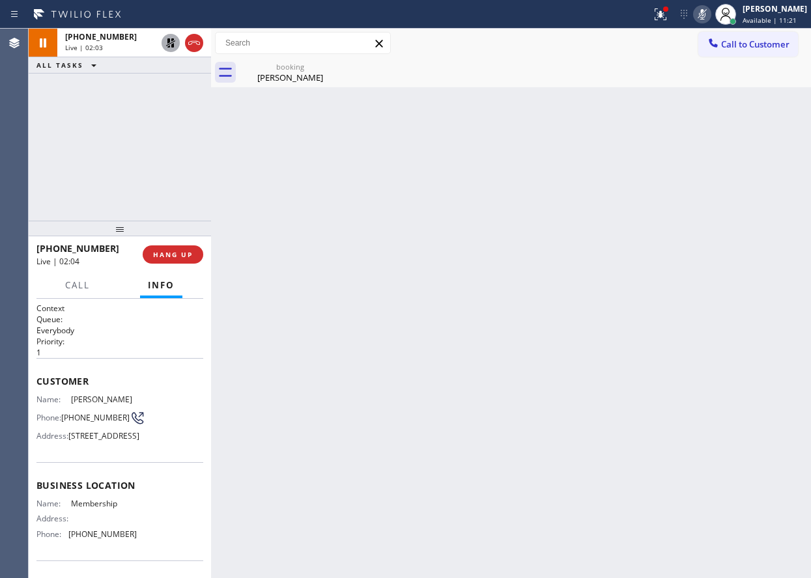
click at [700, 253] on div "Back to Dashboard Change Sender ID Customers Technicians Select a contact Outbo…" at bounding box center [511, 304] width 600 height 550
click at [168, 47] on icon at bounding box center [170, 42] width 9 height 9
click at [710, 18] on icon at bounding box center [702, 15] width 16 height 16
click at [280, 71] on div "booking" at bounding box center [290, 67] width 98 height 10
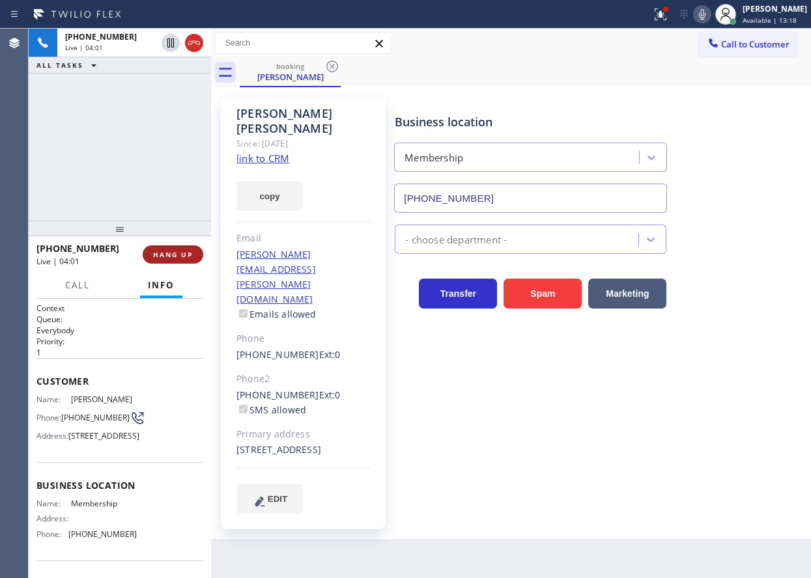
click at [189, 259] on span "HANG UP" at bounding box center [173, 254] width 40 height 9
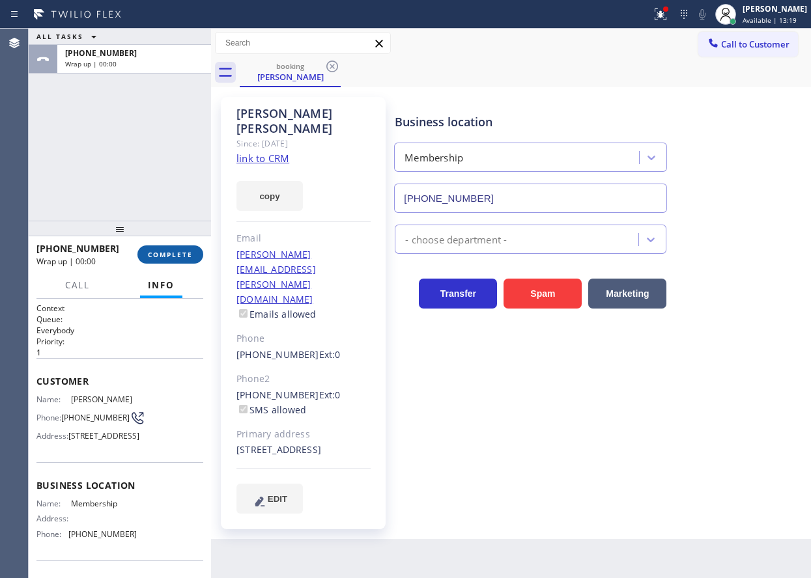
click at [189, 259] on span "COMPLETE" at bounding box center [170, 254] width 45 height 9
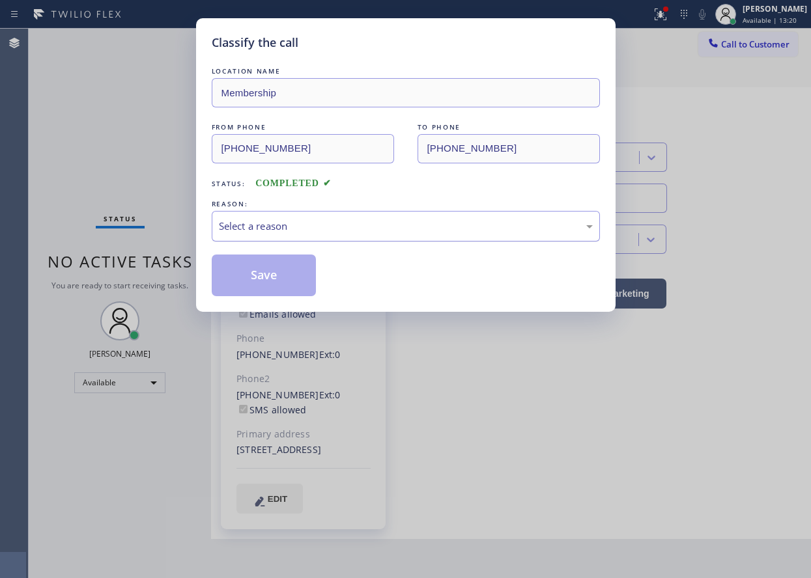
click at [301, 230] on div "Select a reason" at bounding box center [406, 226] width 374 height 15
click at [271, 277] on button "Save" at bounding box center [264, 276] width 105 height 42
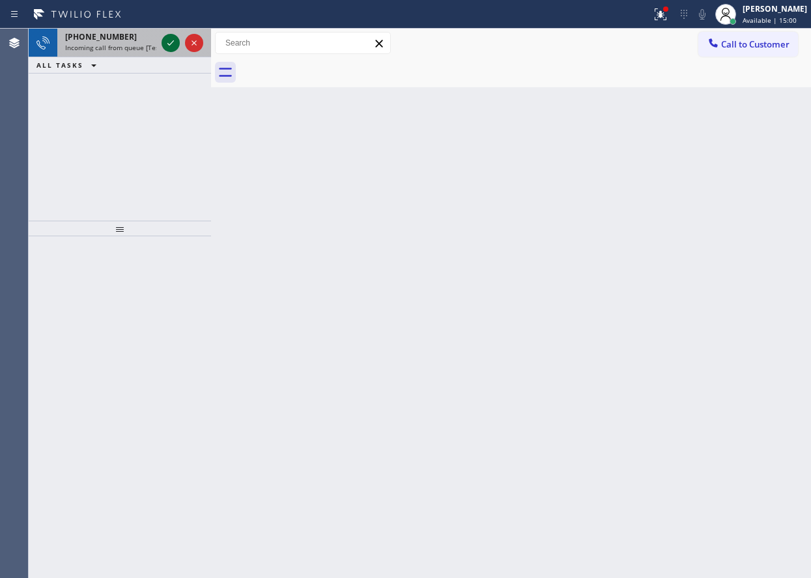
click at [173, 42] on icon at bounding box center [171, 43] width 16 height 16
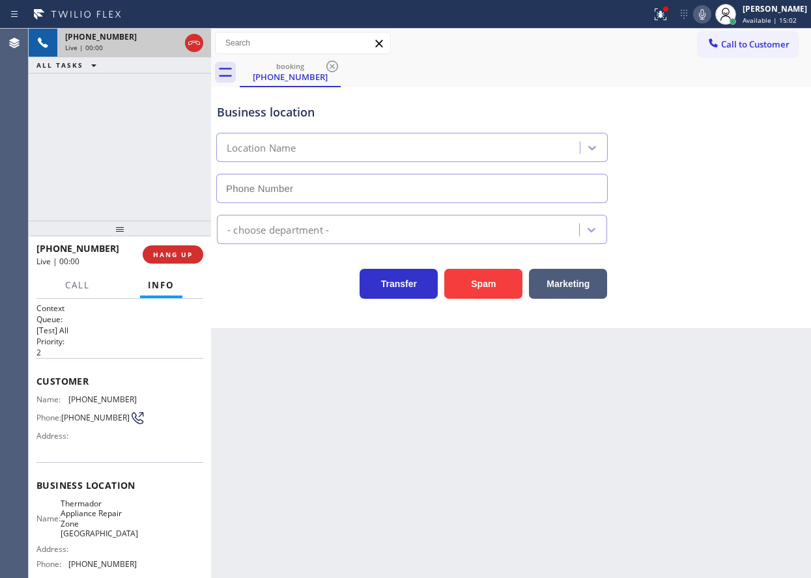
type input "[PHONE_NUMBER]"
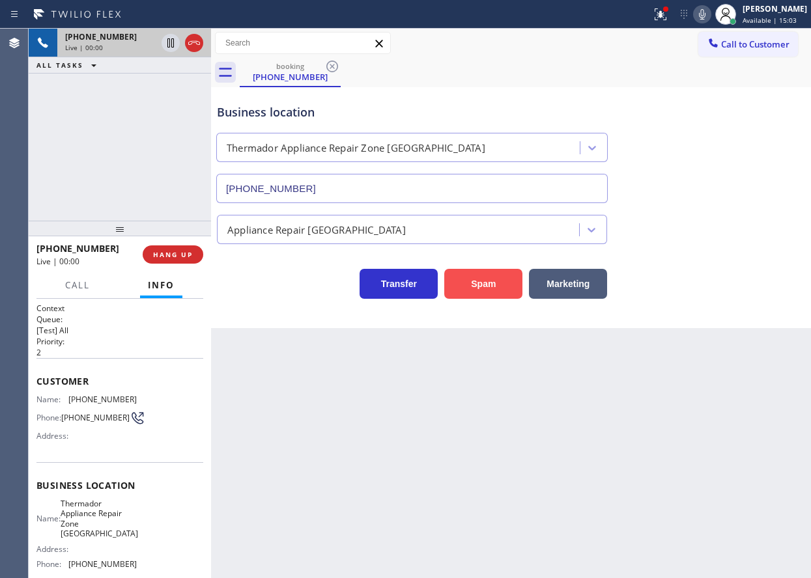
click at [461, 283] on button "Spam" at bounding box center [483, 284] width 78 height 30
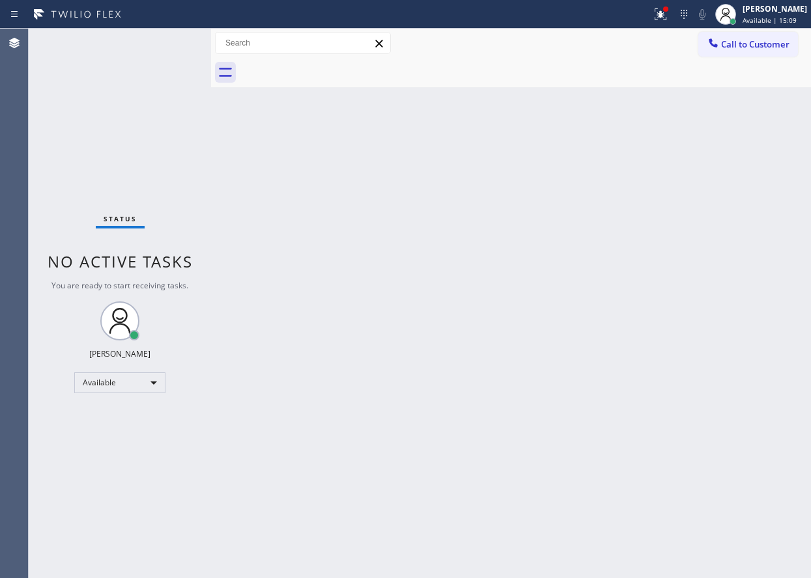
click at [169, 46] on div "Status No active tasks You are ready to start receiving tasks. [PERSON_NAME] Av…" at bounding box center [120, 304] width 182 height 550
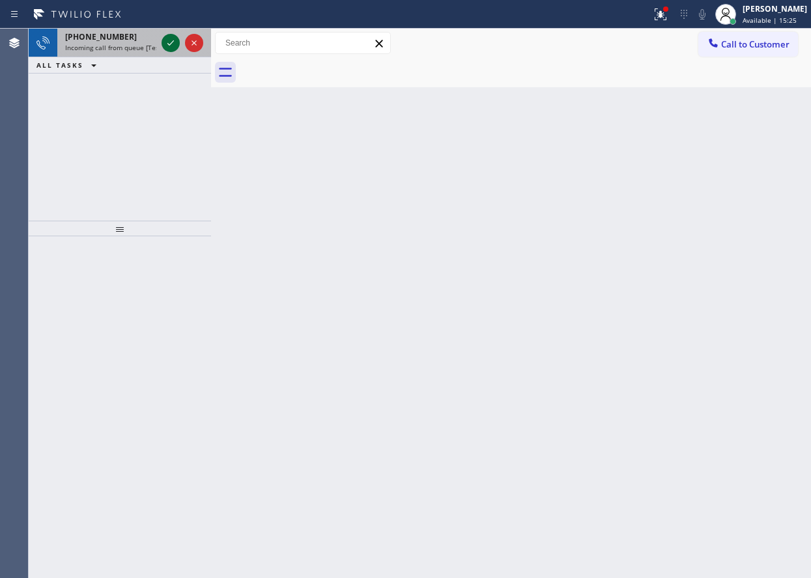
click at [169, 42] on icon at bounding box center [171, 43] width 16 height 16
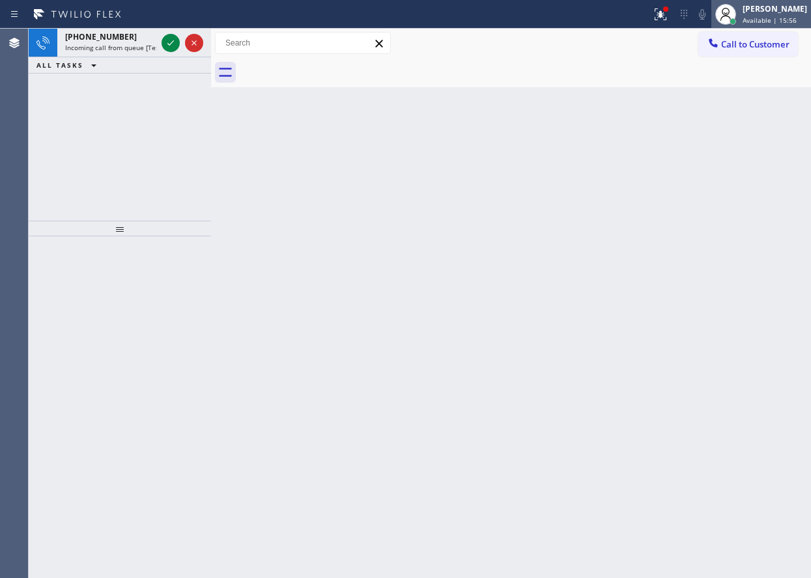
drag, startPoint x: 729, startPoint y: 152, endPoint x: 729, endPoint y: 3, distance: 149.1
click at [729, 152] on div "Back to Dashboard Change Sender ID Customers Technicians Select a contact Outbo…" at bounding box center [511, 304] width 600 height 550
click at [668, 18] on icon at bounding box center [660, 15] width 16 height 16
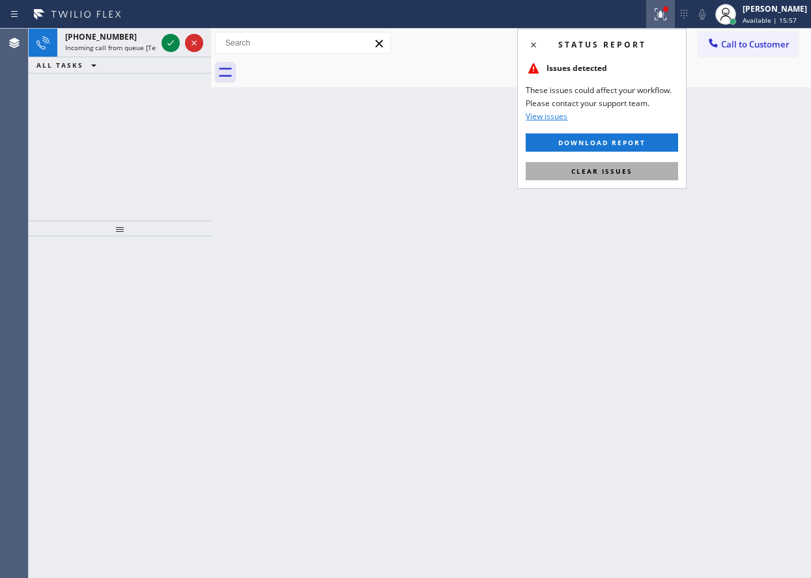
click at [660, 171] on button "Clear issues" at bounding box center [602, 171] width 152 height 18
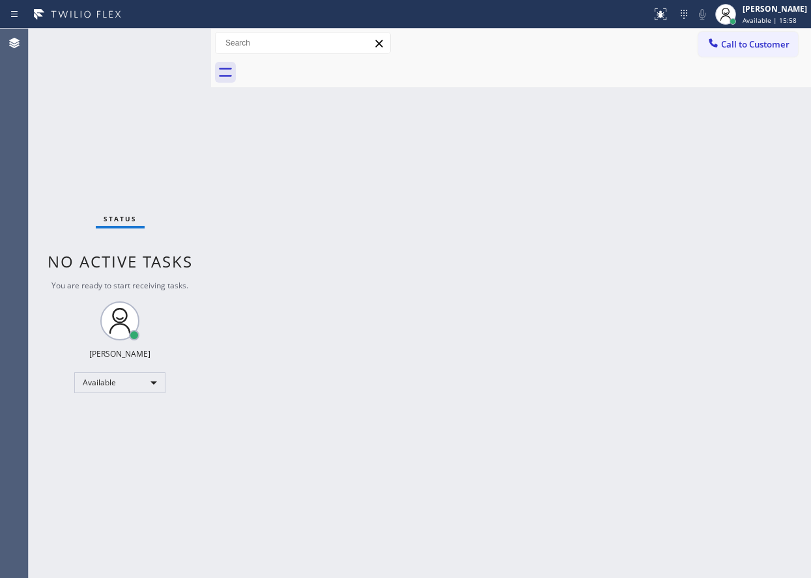
click at [460, 177] on div "Back to Dashboard Change Sender ID Customers Technicians Select a contact Outbo…" at bounding box center [511, 304] width 600 height 550
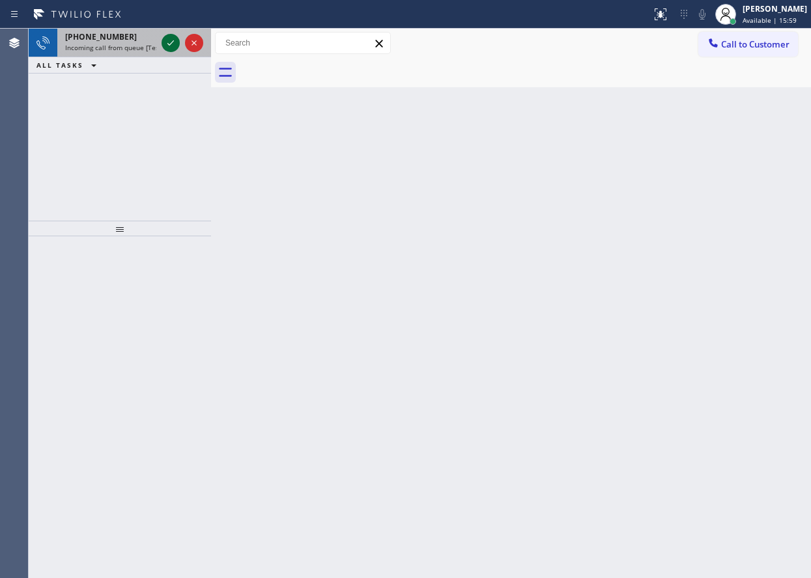
click at [170, 41] on icon at bounding box center [171, 43] width 16 height 16
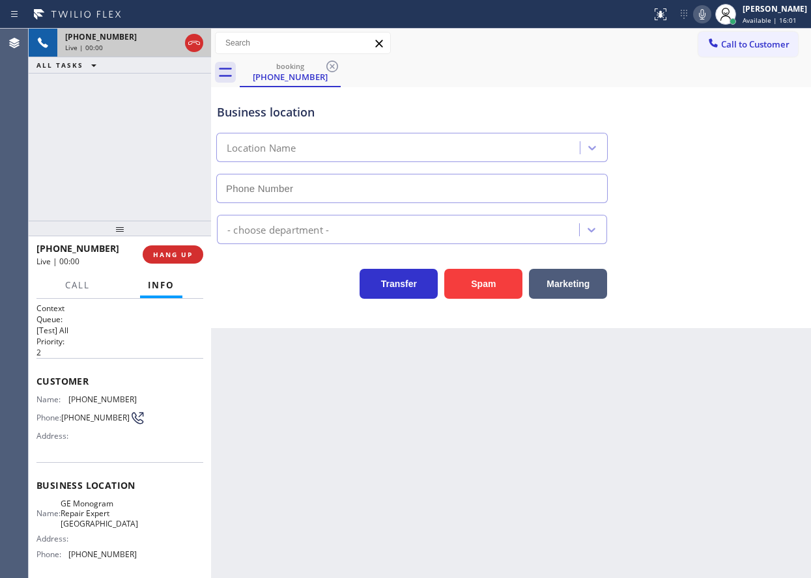
type input "[PHONE_NUMBER]"
click at [113, 526] on span "GE Monogram Repair Expert [GEOGRAPHIC_DATA]" at bounding box center [99, 514] width 77 height 30
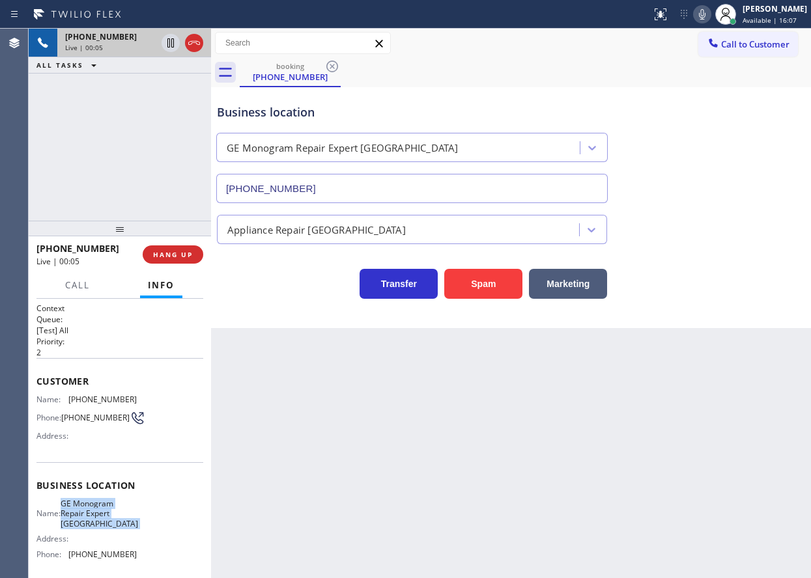
click at [113, 526] on span "GE Monogram Repair Expert [GEOGRAPHIC_DATA]" at bounding box center [99, 514] width 77 height 30
click at [359, 201] on input "[PHONE_NUMBER]" at bounding box center [411, 188] width 391 height 29
click at [710, 20] on icon at bounding box center [702, 15] width 16 height 16
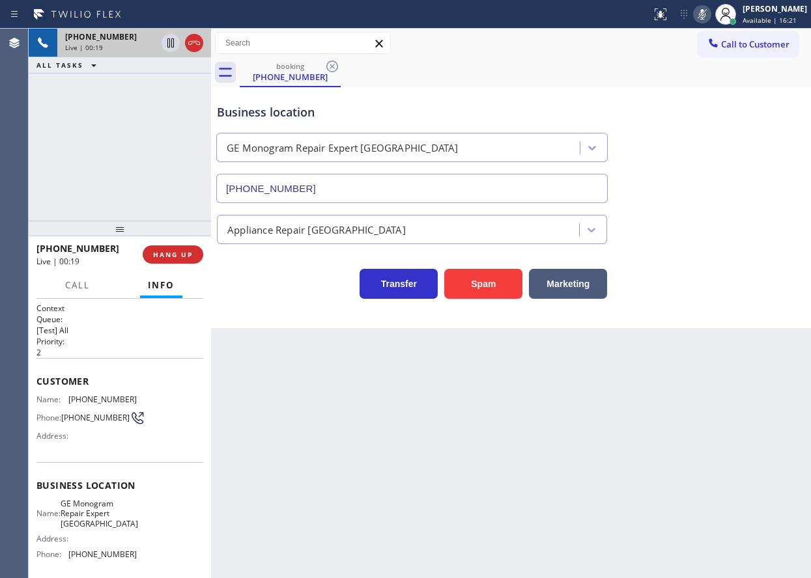
click at [710, 20] on icon at bounding box center [702, 15] width 16 height 16
click at [74, 395] on span "[PHONE_NUMBER]" at bounding box center [102, 400] width 68 height 10
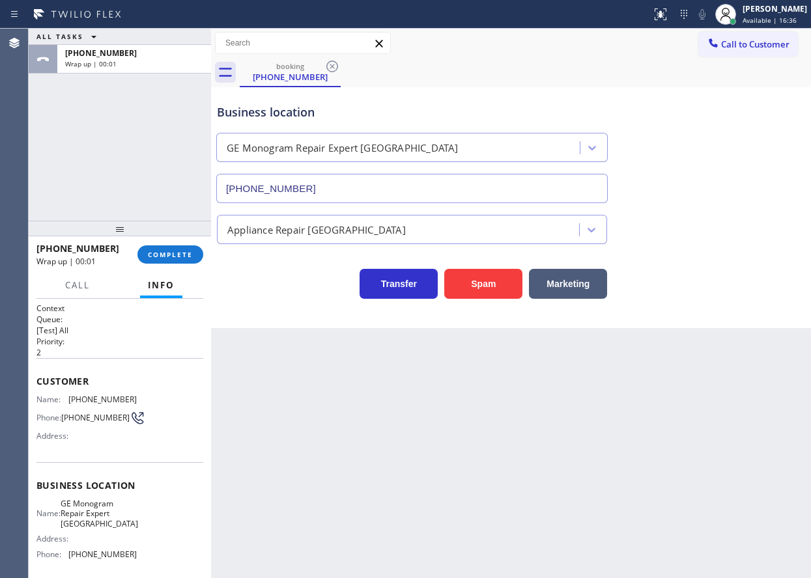
drag, startPoint x: 735, startPoint y: 159, endPoint x: 410, endPoint y: 126, distance: 326.6
click at [731, 159] on div "Business location GE Monogram Repair Expert [GEOGRAPHIC_DATA] [PHONE_NUMBER]" at bounding box center [510, 144] width 593 height 118
click at [194, 254] on button "COMPLETE" at bounding box center [170, 254] width 66 height 18
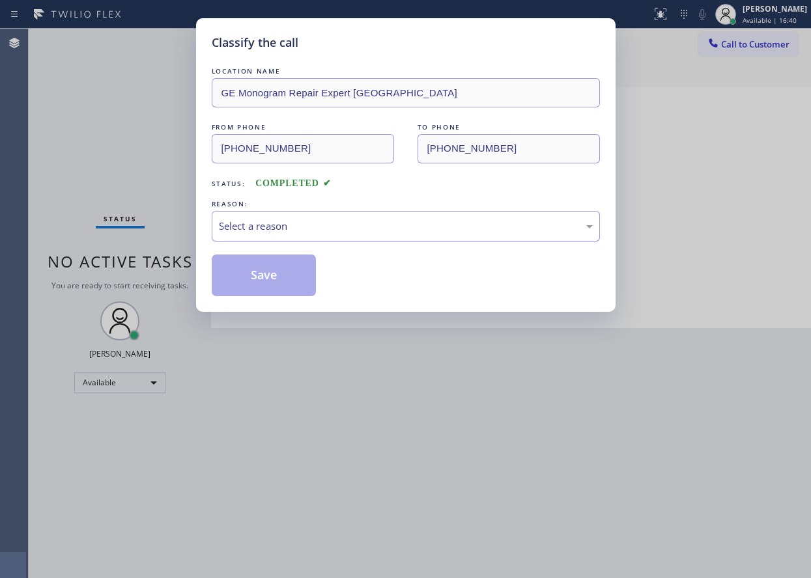
click at [332, 229] on div "Select a reason" at bounding box center [406, 226] width 374 height 15
click at [270, 259] on button "Save" at bounding box center [264, 276] width 105 height 42
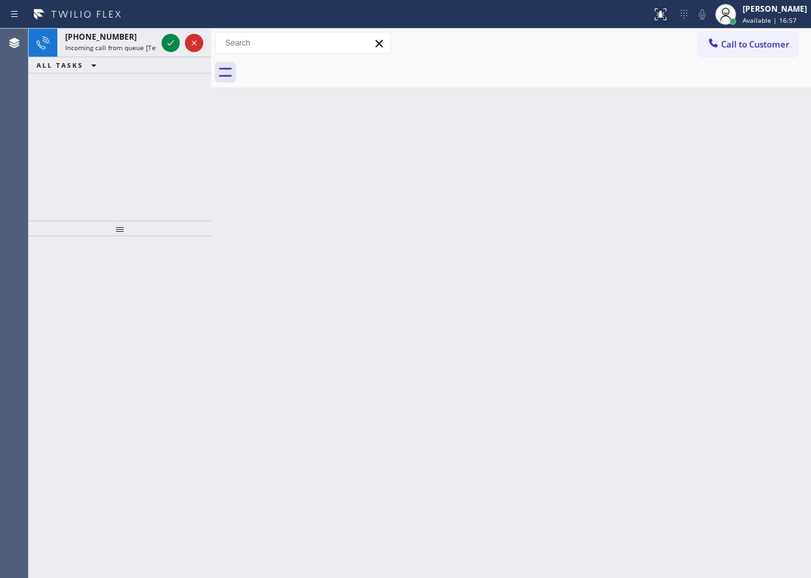
click at [731, 217] on div "Back to Dashboard Change Sender ID Customers Technicians Select a contact Outbo…" at bounding box center [511, 304] width 600 height 550
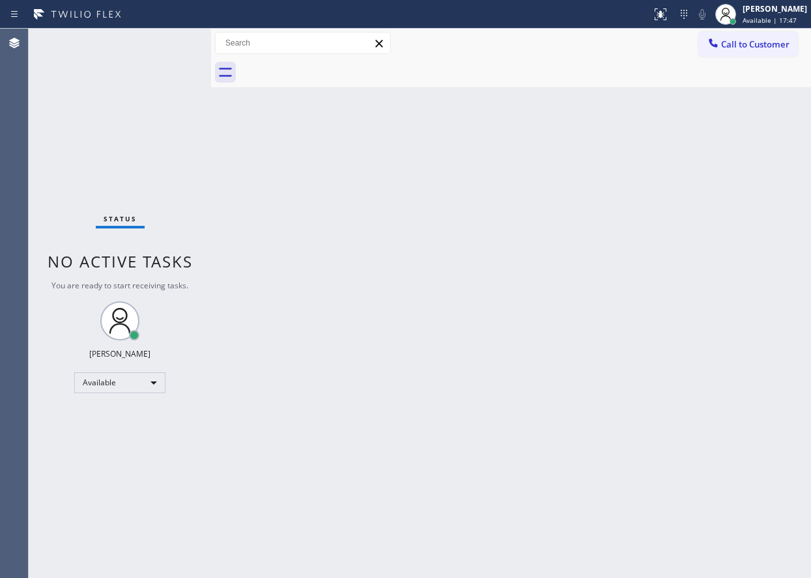
click at [753, 203] on div "Back to Dashboard Change Sender ID Customers Technicians Select a contact Outbo…" at bounding box center [511, 304] width 600 height 550
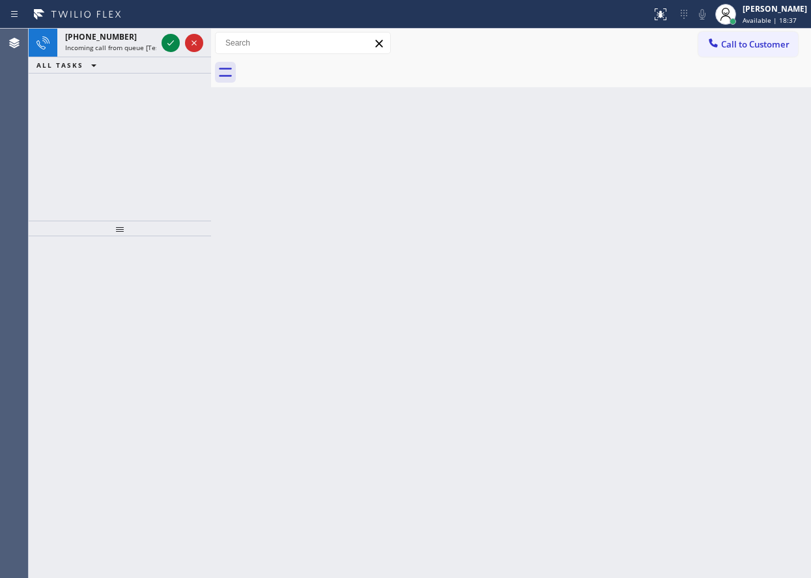
click at [751, 249] on div "Back to Dashboard Change Sender ID Customers Technicians Select a contact Outbo…" at bounding box center [511, 304] width 600 height 550
click at [167, 42] on icon at bounding box center [171, 43] width 16 height 16
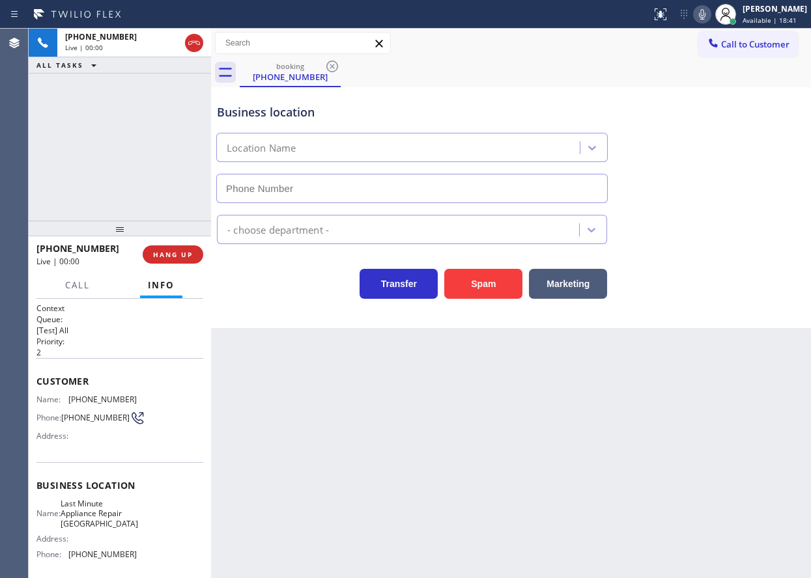
type input "[PHONE_NUMBER]"
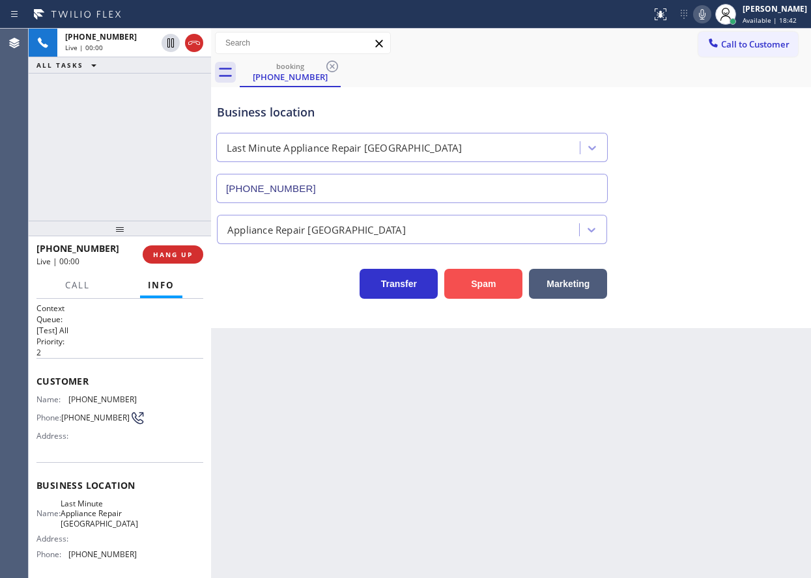
click at [504, 284] on button "Spam" at bounding box center [483, 284] width 78 height 30
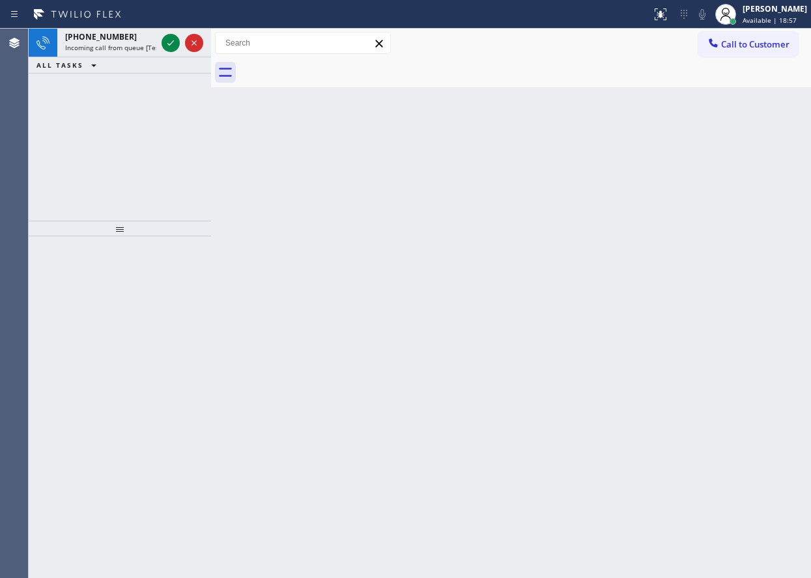
click at [750, 238] on div "Back to Dashboard Change Sender ID Customers Technicians Select a contact Outbo…" at bounding box center [511, 304] width 600 height 550
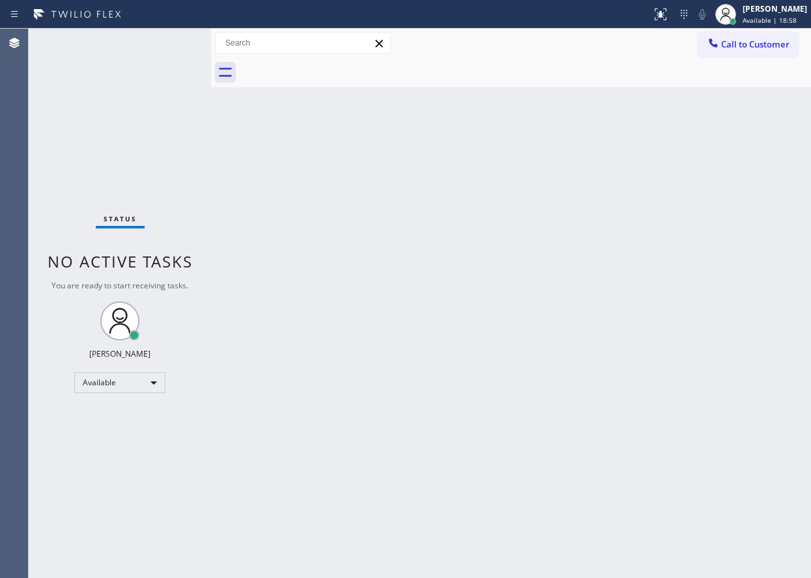
click at [169, 44] on div "Status No active tasks You are ready to start receiving tasks. [PERSON_NAME] Av…" at bounding box center [120, 304] width 182 height 550
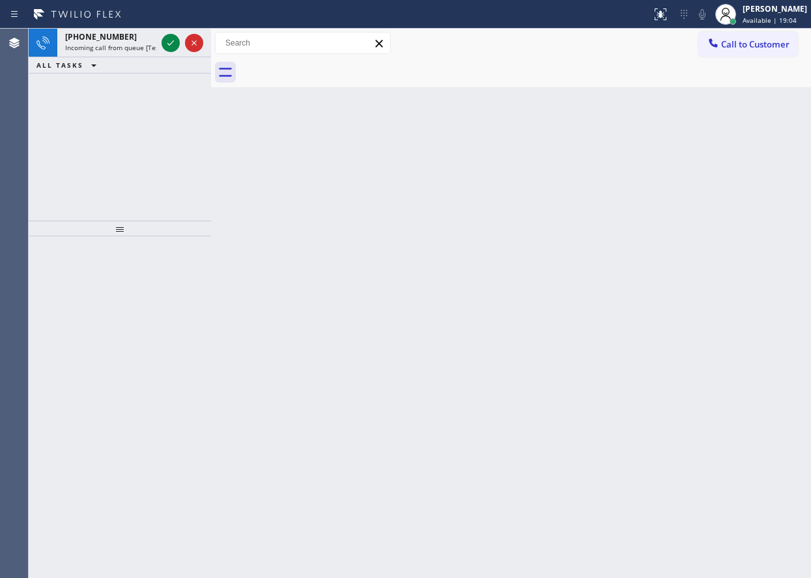
drag, startPoint x: 676, startPoint y: 161, endPoint x: 479, endPoint y: 106, distance: 204.8
click at [676, 161] on div "Back to Dashboard Change Sender ID Customers Technicians Select a contact Outbo…" at bounding box center [511, 304] width 600 height 550
click at [169, 46] on icon at bounding box center [171, 43] width 16 height 16
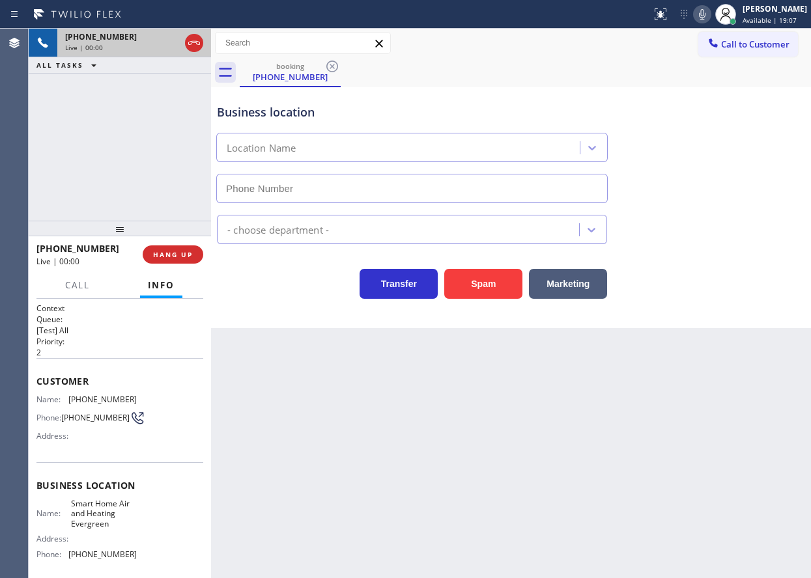
type input "[PHONE_NUMBER]"
click at [500, 292] on button "Spam" at bounding box center [483, 284] width 78 height 30
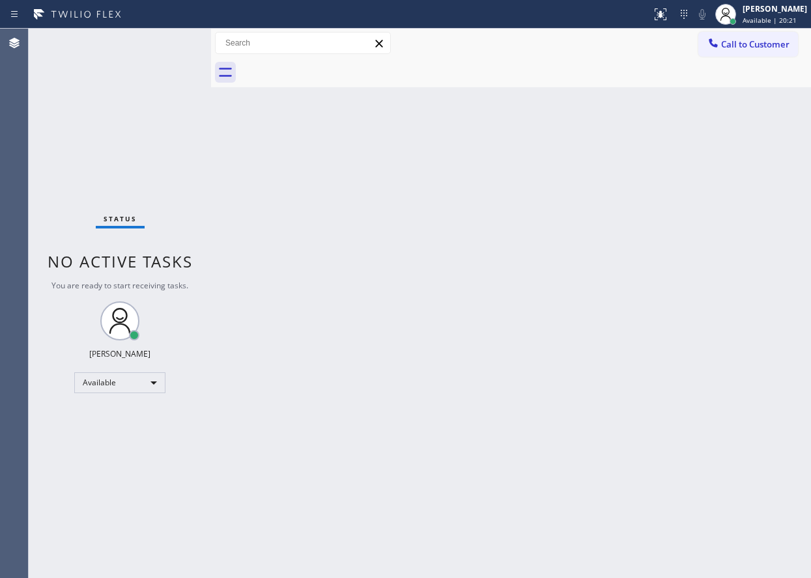
click at [666, 173] on div "Back to Dashboard Change Sender ID Customers Technicians Select a contact Outbo…" at bounding box center [511, 304] width 600 height 550
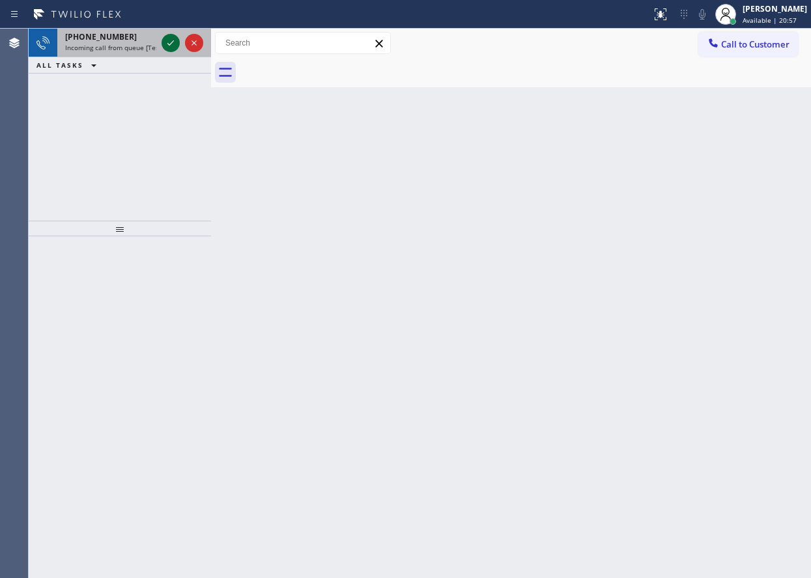
click at [167, 39] on icon at bounding box center [171, 43] width 16 height 16
click at [709, 244] on div "Back to Dashboard Change Sender ID Customers Technicians Select a contact Outbo…" at bounding box center [511, 304] width 600 height 550
click at [170, 45] on icon at bounding box center [170, 42] width 7 height 5
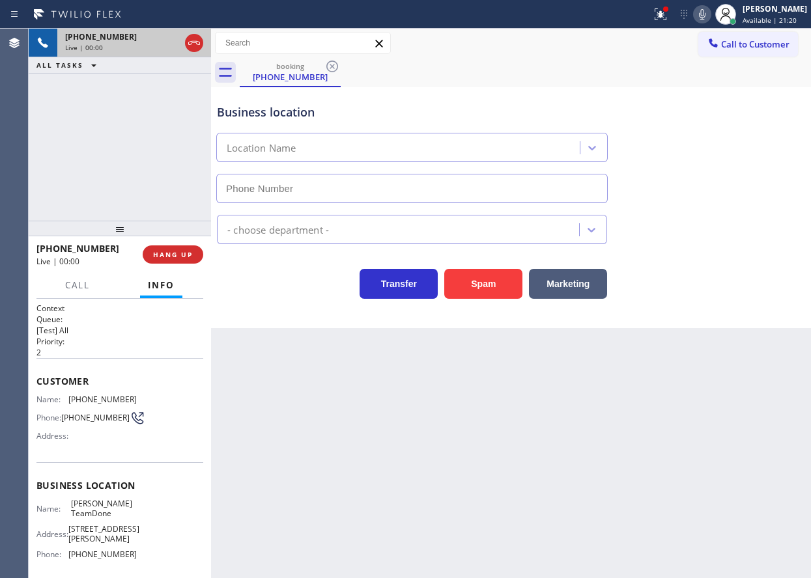
type input "[PHONE_NUMBER]"
click at [490, 277] on button "Spam" at bounding box center [483, 284] width 78 height 30
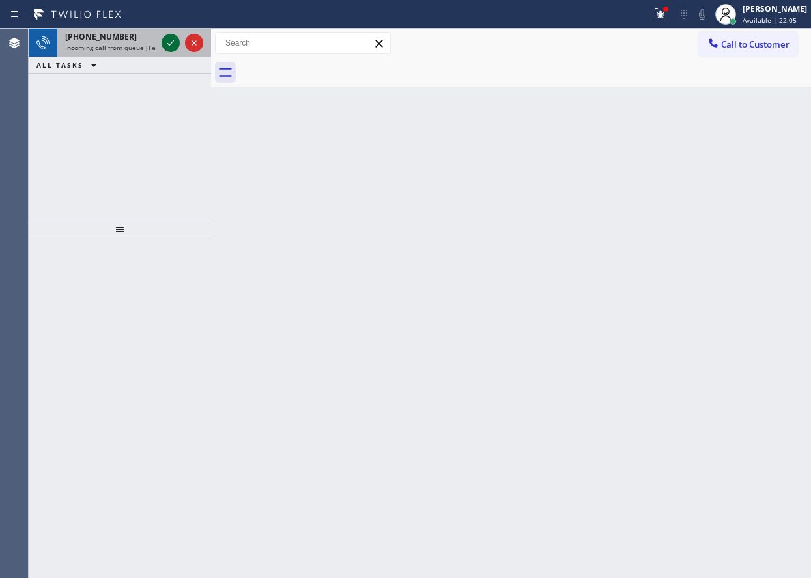
click at [167, 51] on button at bounding box center [170, 43] width 18 height 18
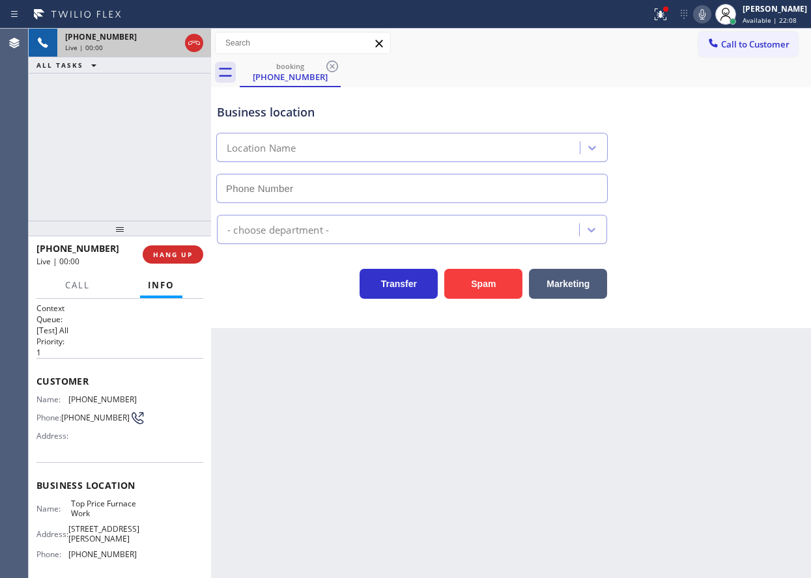
type input "[PHONE_NUMBER]"
click at [182, 253] on span "HANG UP" at bounding box center [173, 254] width 40 height 9
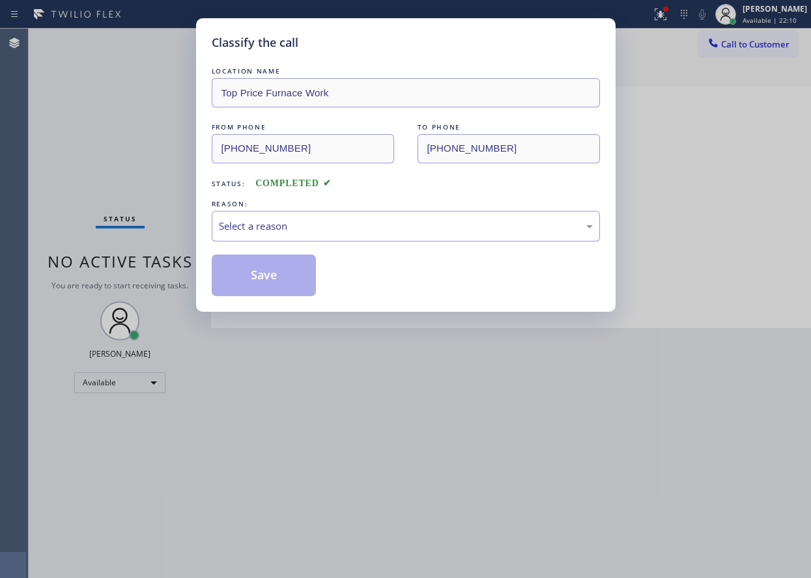
click at [315, 219] on div "Select a reason" at bounding box center [406, 226] width 374 height 15
click at [279, 282] on button "Save" at bounding box center [264, 276] width 105 height 42
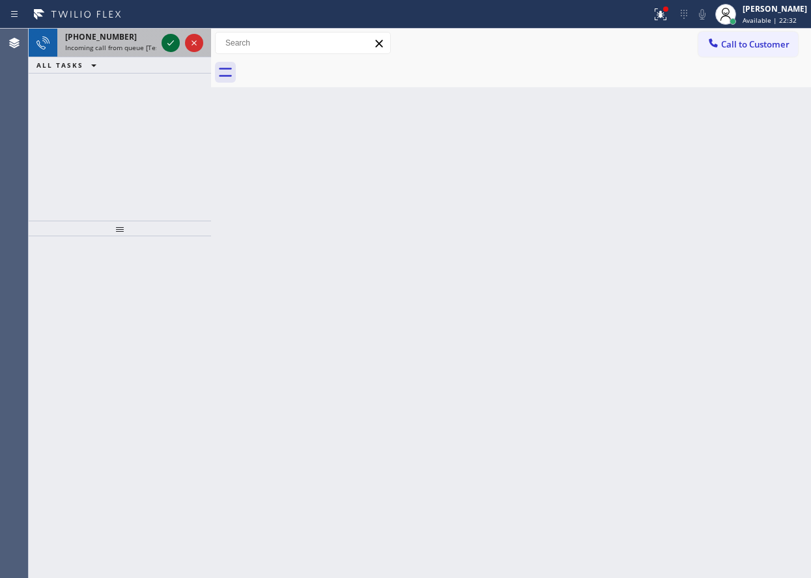
click at [164, 42] on icon at bounding box center [171, 43] width 16 height 16
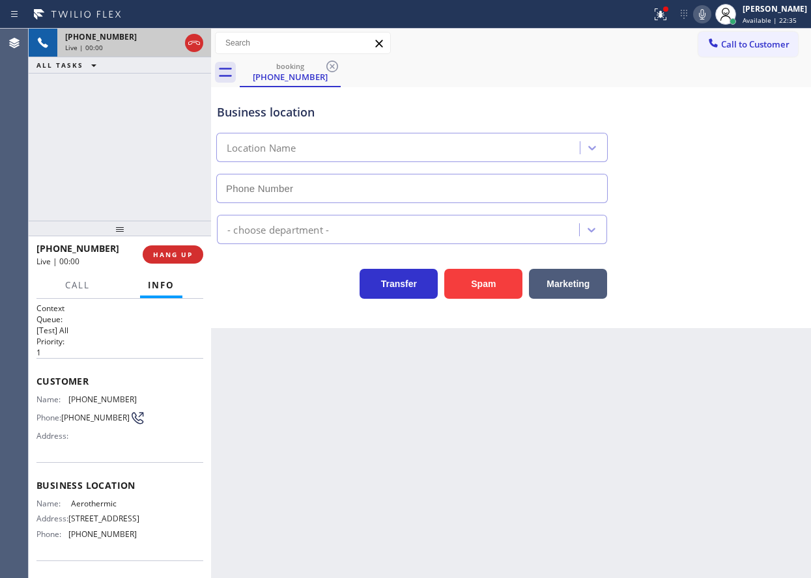
type input "[PHONE_NUMBER]"
click at [179, 256] on span "HANG UP" at bounding box center [173, 254] width 40 height 9
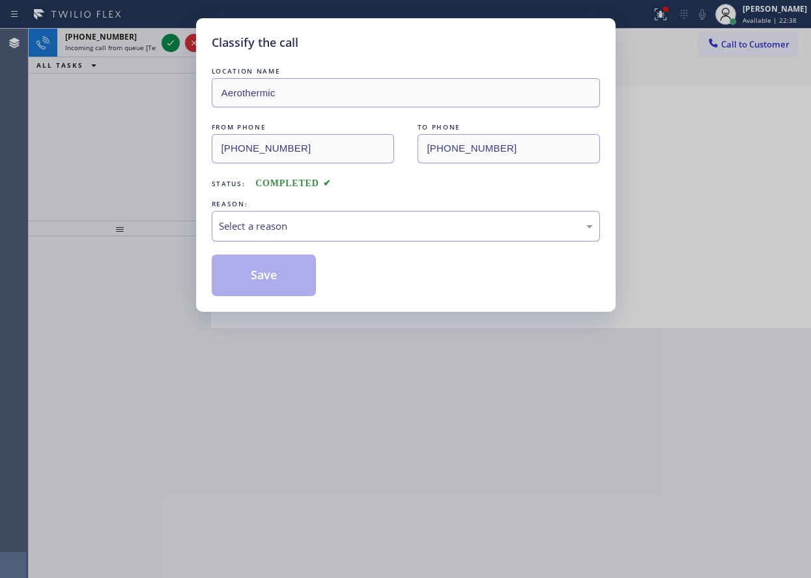
click at [302, 230] on div "Select a reason" at bounding box center [406, 226] width 374 height 15
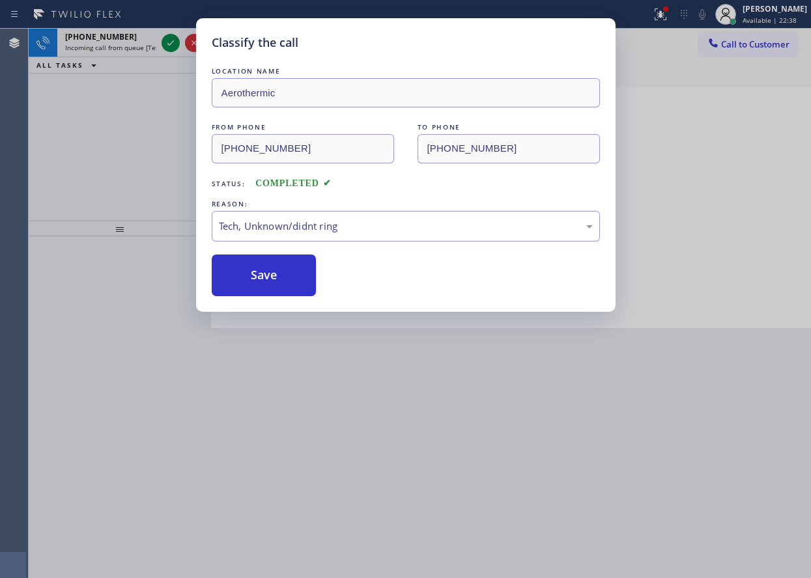
click at [271, 298] on div "Classify the call LOCATION NAME Aerothermic FROM PHONE [PHONE_NUMBER] TO PHONE …" at bounding box center [405, 165] width 419 height 294
click at [252, 264] on button "Save" at bounding box center [264, 276] width 105 height 42
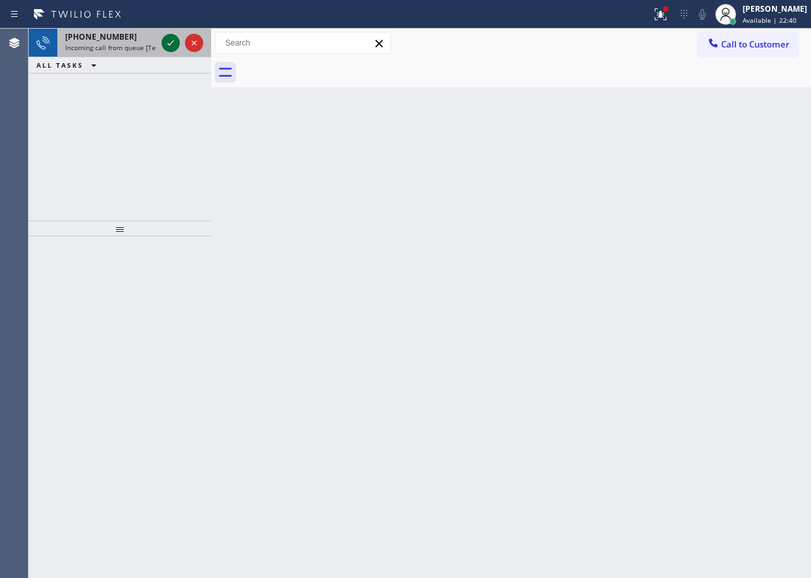
click at [169, 44] on icon at bounding box center [171, 43] width 16 height 16
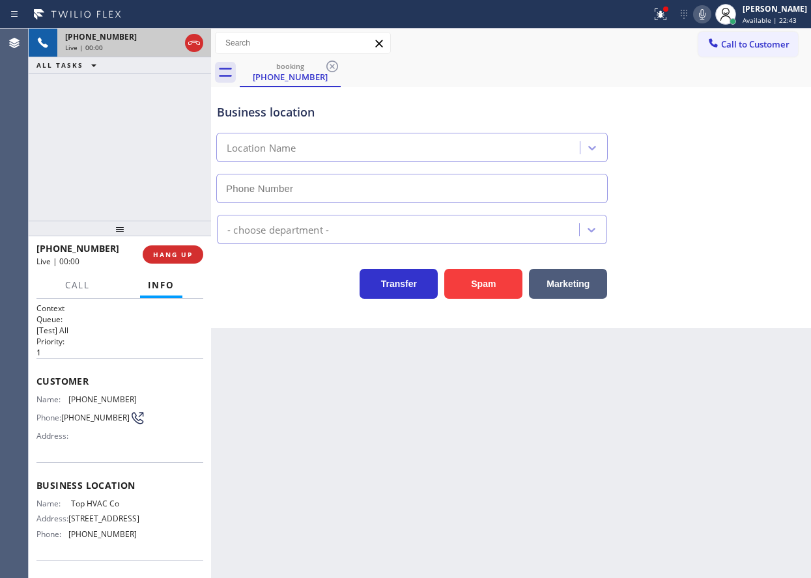
type input "[PHONE_NUMBER]"
click at [175, 254] on span "HANG UP" at bounding box center [173, 254] width 40 height 9
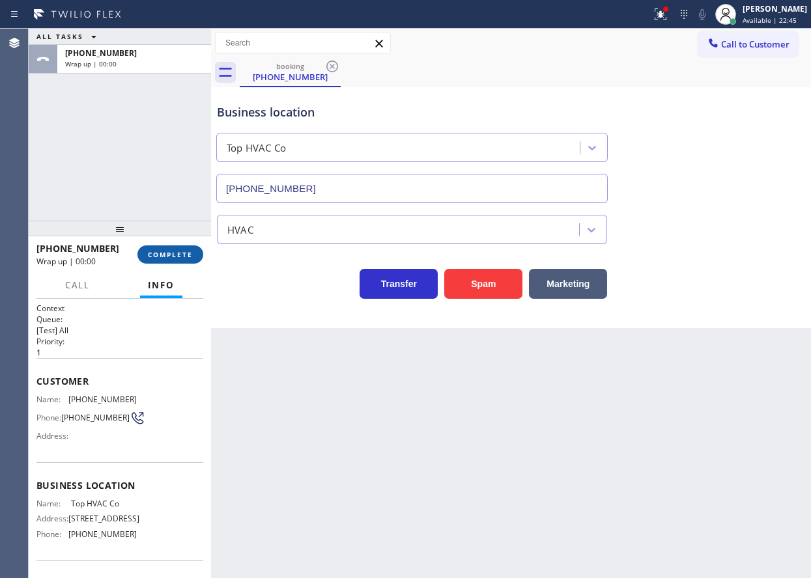
click at [175, 254] on span "COMPLETE" at bounding box center [170, 254] width 45 height 9
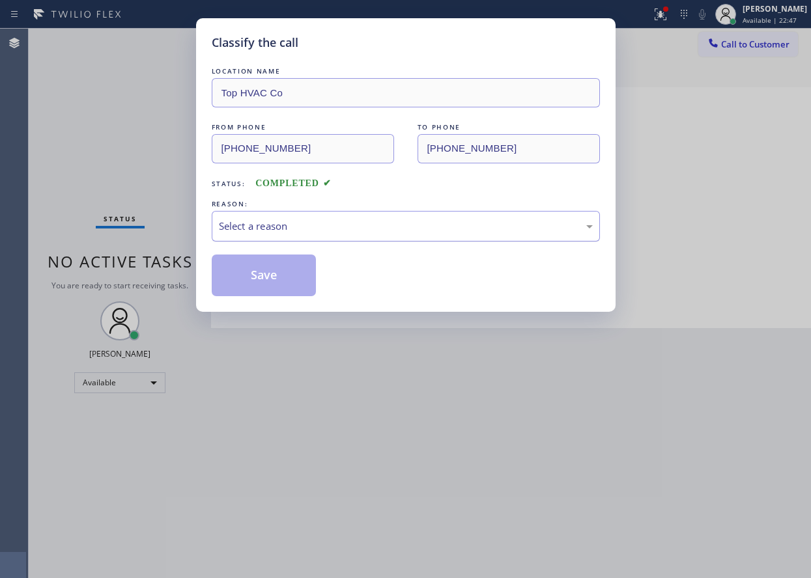
click at [252, 231] on div "Select a reason" at bounding box center [406, 226] width 374 height 15
click at [261, 275] on button "Save" at bounding box center [264, 276] width 105 height 42
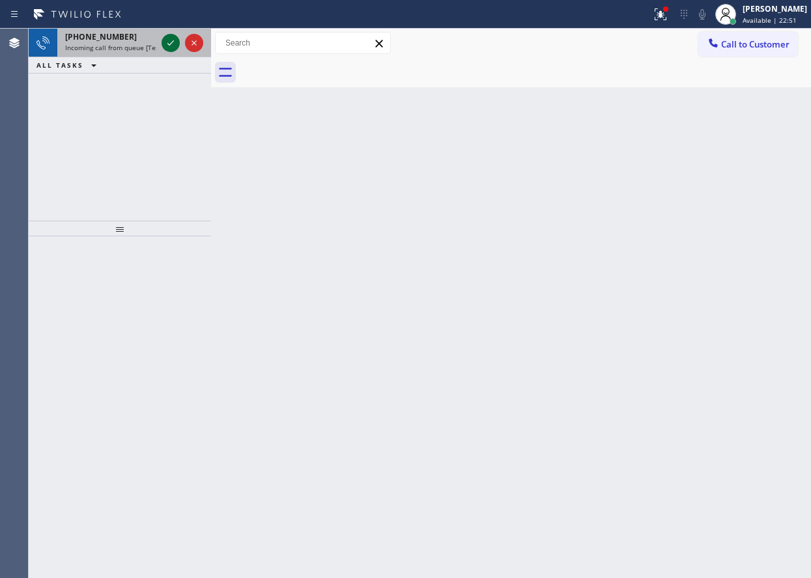
click at [175, 38] on icon at bounding box center [171, 43] width 16 height 16
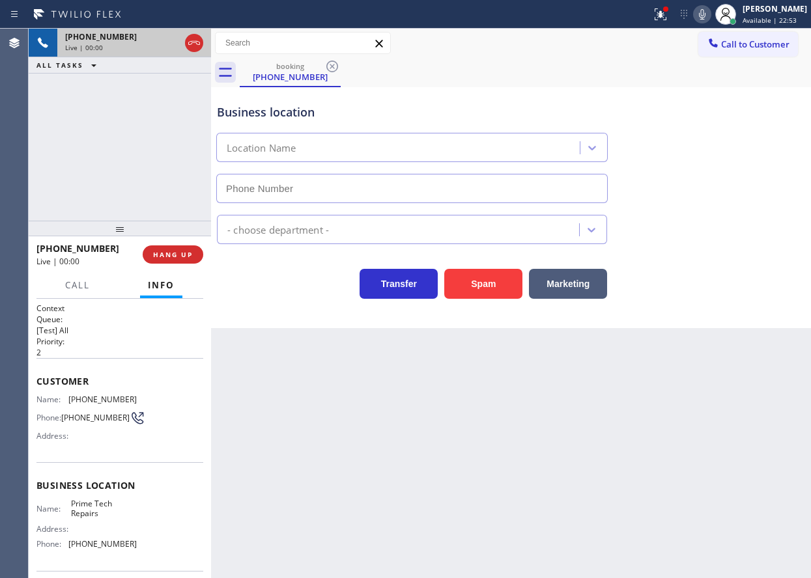
type input "[PHONE_NUMBER]"
click at [197, 259] on button "HANG UP" at bounding box center [173, 254] width 61 height 18
click at [180, 250] on span "HANG UP" at bounding box center [173, 254] width 40 height 9
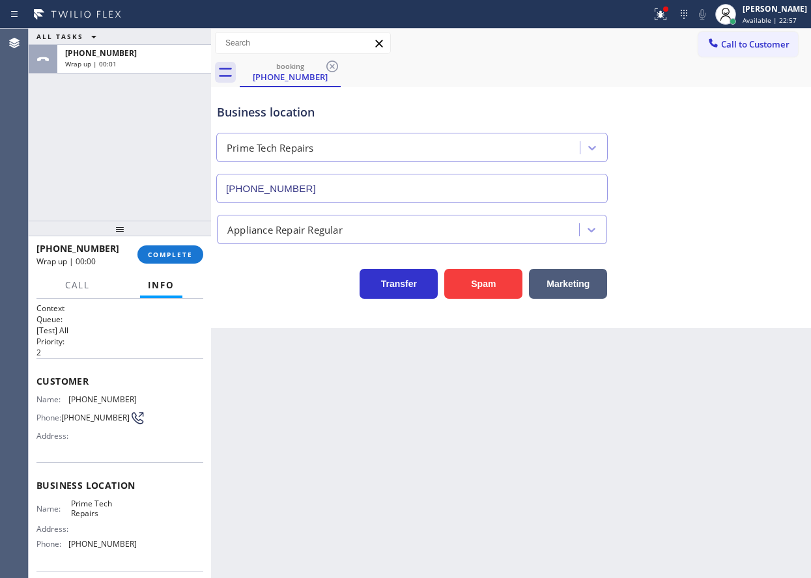
click at [294, 227] on div "Appliance Repair Regular" at bounding box center [284, 229] width 115 height 15
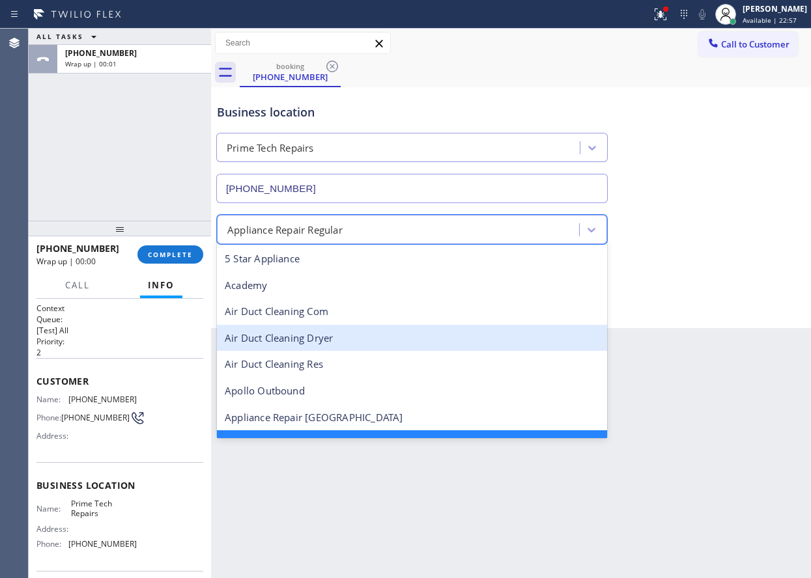
scroll to position [28, 0]
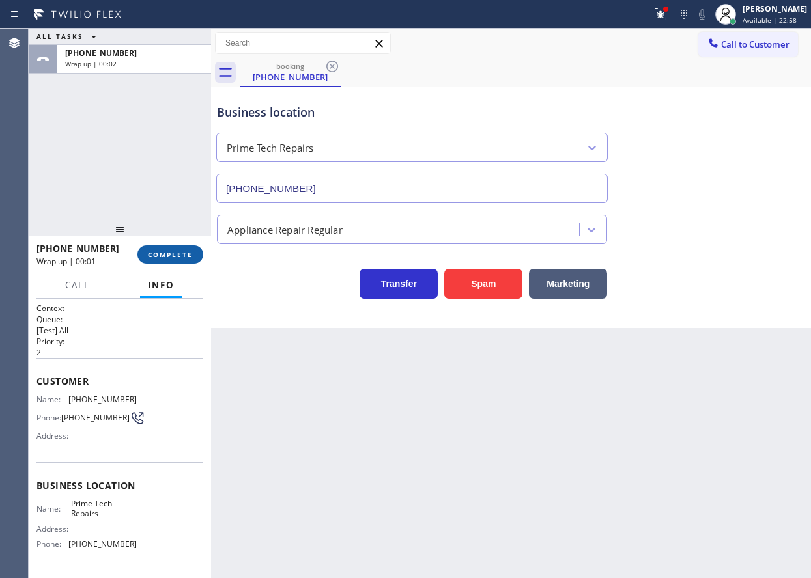
click at [176, 262] on button "COMPLETE" at bounding box center [170, 254] width 66 height 18
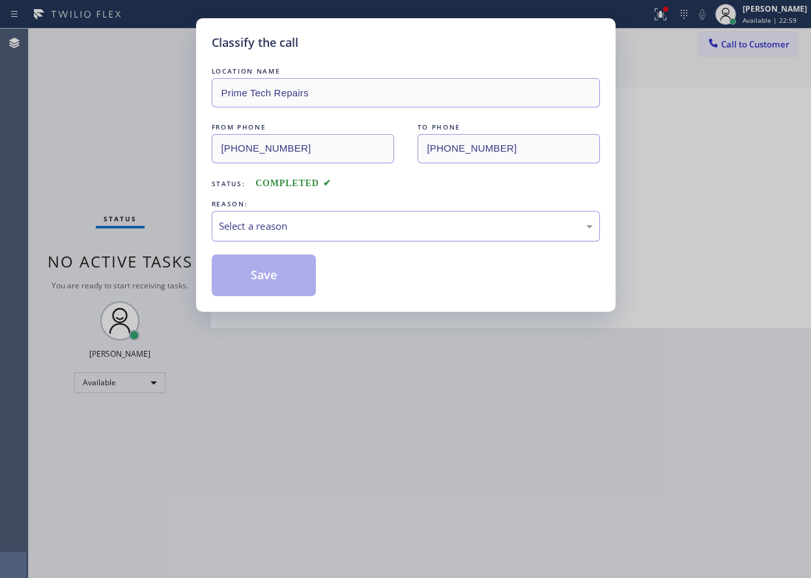
click at [329, 230] on div "Select a reason" at bounding box center [406, 226] width 374 height 15
click at [277, 293] on button "Save" at bounding box center [264, 276] width 105 height 42
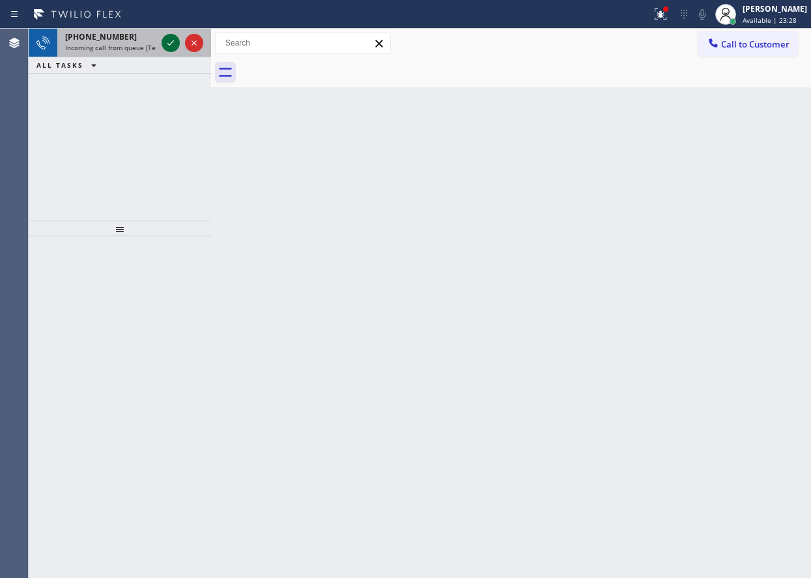
click at [169, 47] on icon at bounding box center [171, 43] width 16 height 16
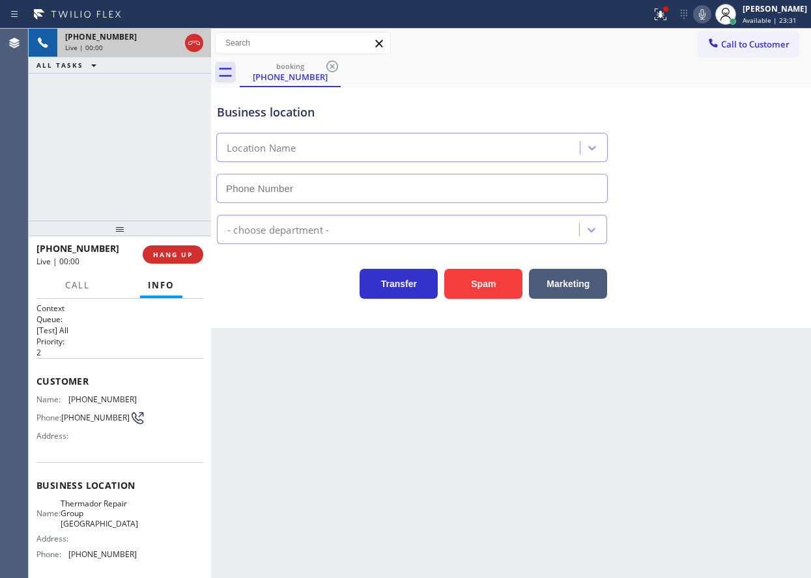
type input "[PHONE_NUMBER]"
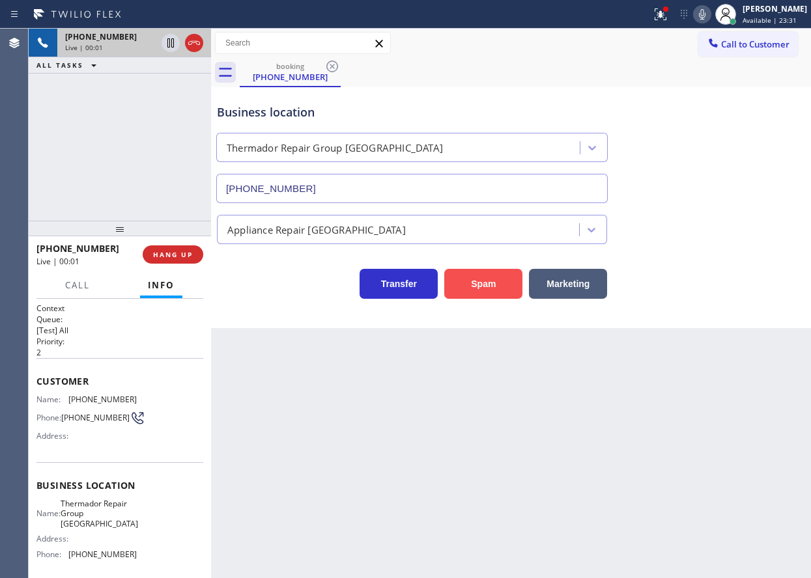
click at [486, 279] on button "Spam" at bounding box center [483, 284] width 78 height 30
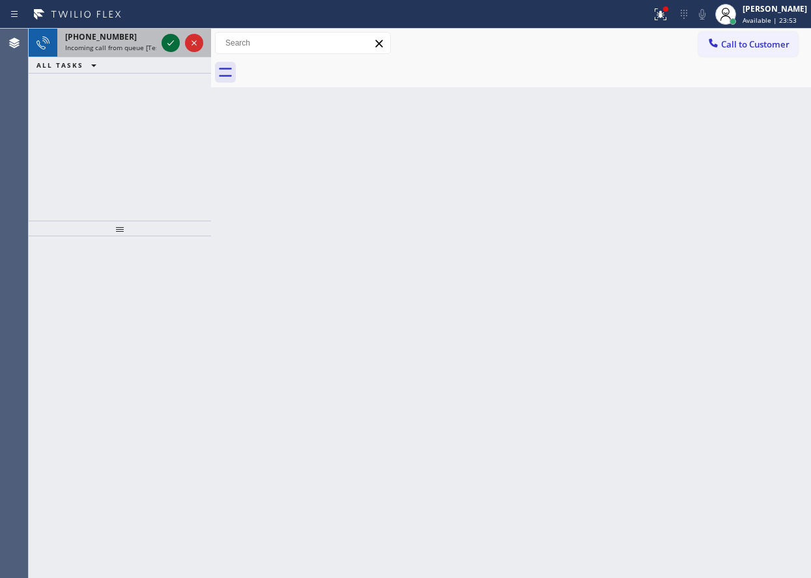
click at [170, 38] on icon at bounding box center [171, 43] width 16 height 16
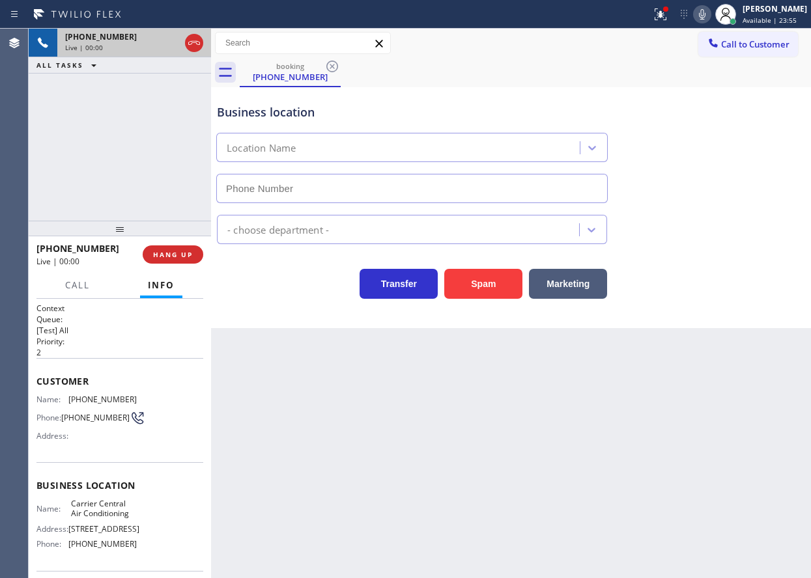
type input "[PHONE_NUMBER]"
click at [193, 257] on button "HANG UP" at bounding box center [173, 254] width 61 height 18
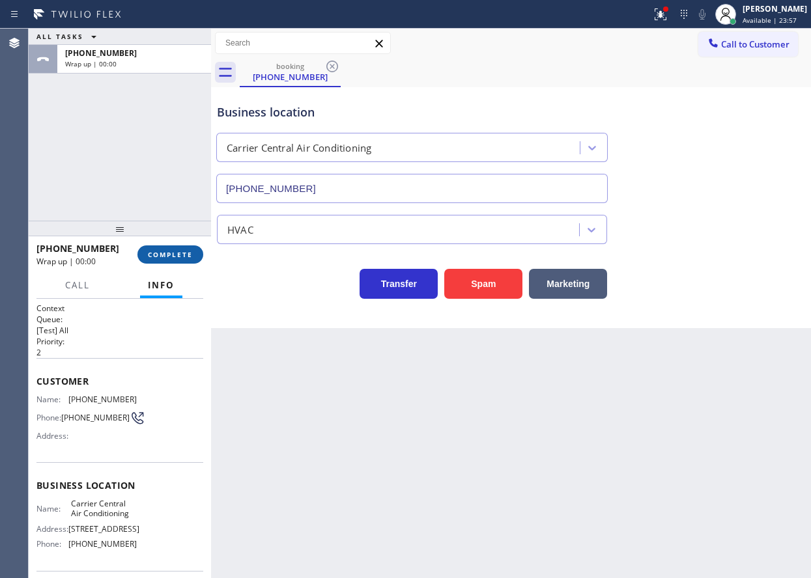
click at [193, 255] on button "COMPLETE" at bounding box center [170, 254] width 66 height 18
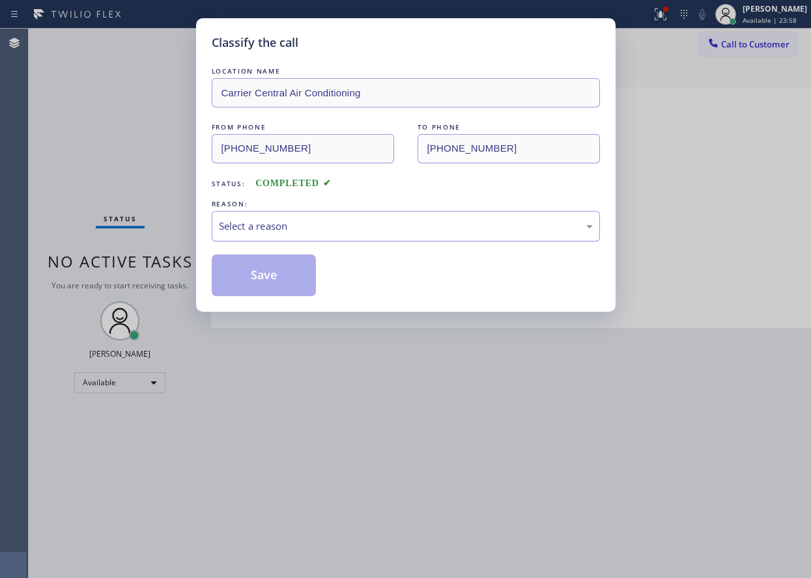
click at [297, 223] on div "Select a reason" at bounding box center [406, 226] width 374 height 15
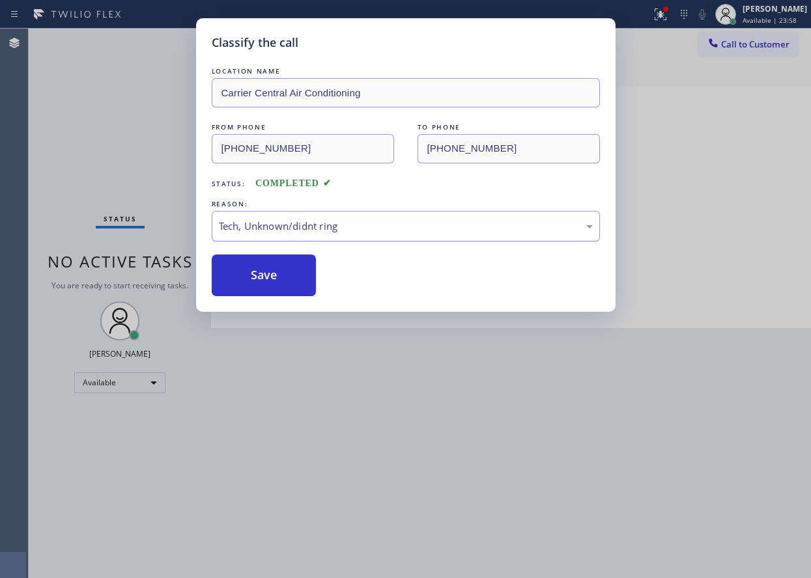
drag, startPoint x: 275, startPoint y: 264, endPoint x: 331, endPoint y: 215, distance: 74.7
click at [275, 264] on button "Save" at bounding box center [264, 276] width 105 height 42
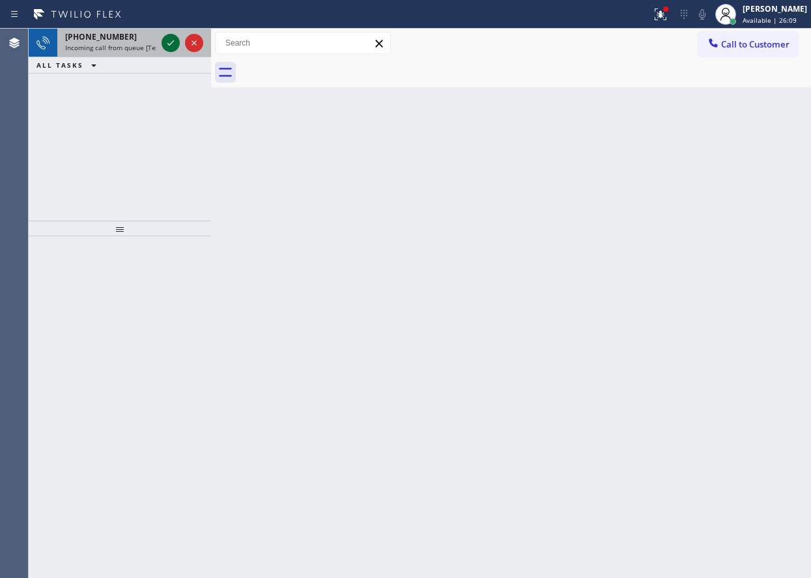
click at [168, 47] on icon at bounding box center [171, 43] width 16 height 16
click at [167, 45] on icon at bounding box center [171, 43] width 16 height 16
click at [166, 40] on icon at bounding box center [171, 43] width 16 height 16
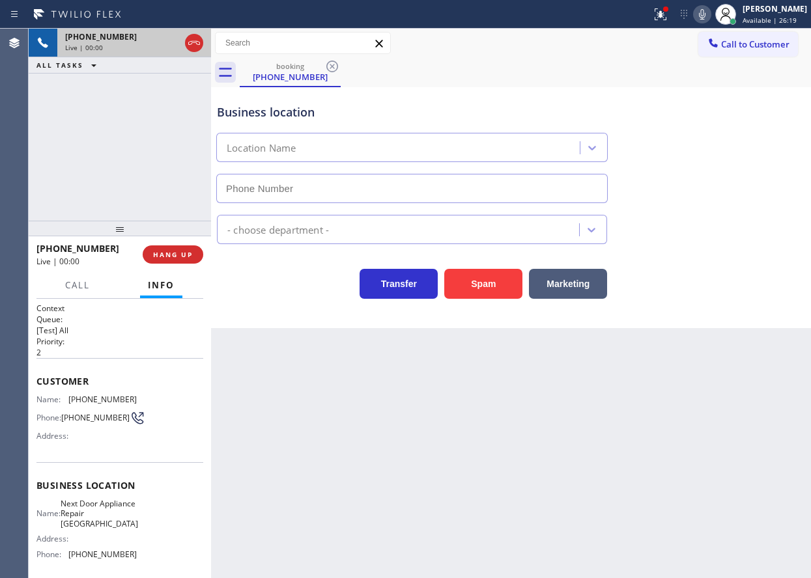
type input "[PHONE_NUMBER]"
click at [96, 520] on span "Next Door Appliance Repair [GEOGRAPHIC_DATA]" at bounding box center [99, 514] width 77 height 30
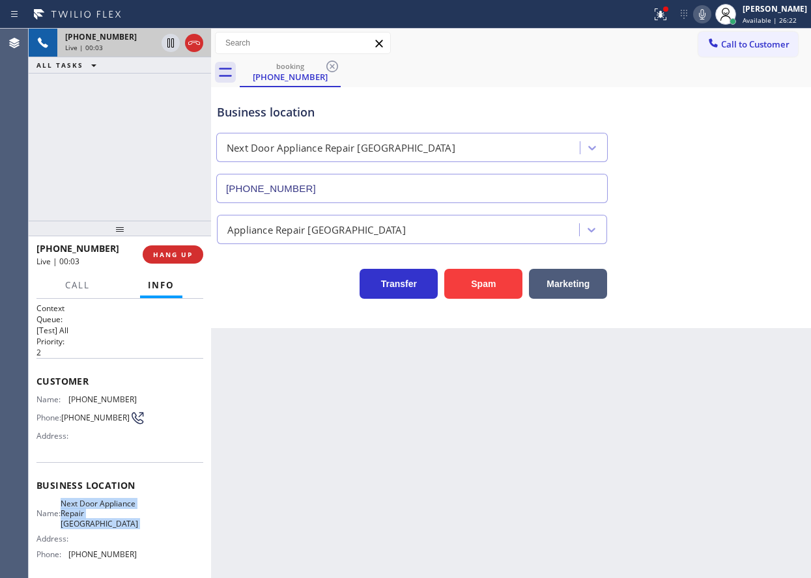
click at [96, 520] on span "Next Door Appliance Repair [GEOGRAPHIC_DATA]" at bounding box center [99, 514] width 77 height 30
click at [402, 190] on input "[PHONE_NUMBER]" at bounding box center [411, 188] width 391 height 29
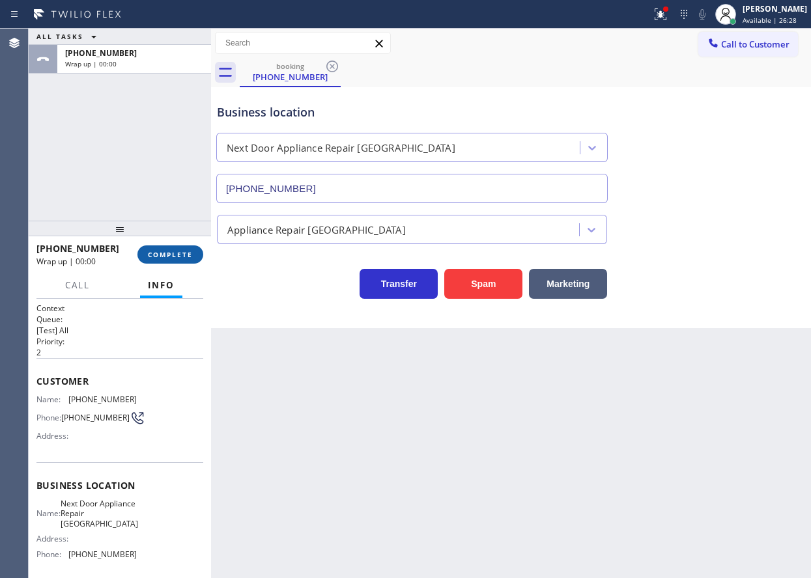
click at [175, 253] on span "COMPLETE" at bounding box center [170, 254] width 45 height 9
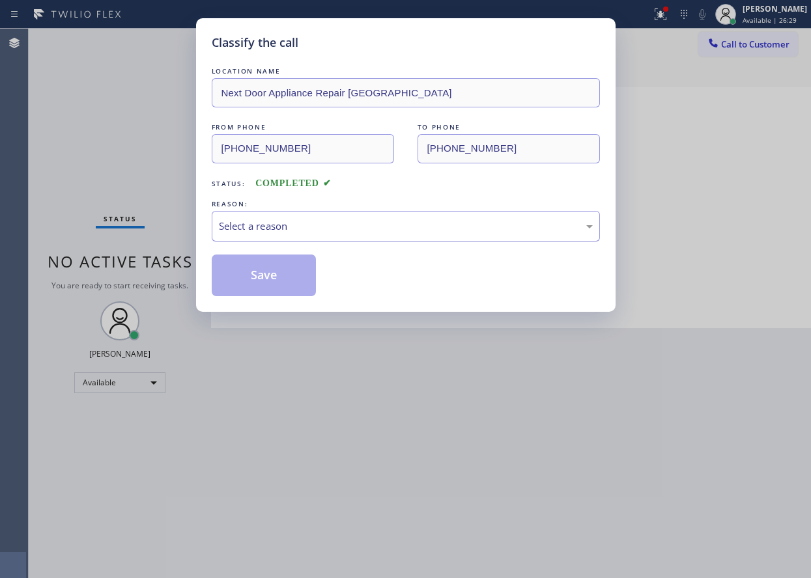
click at [367, 233] on div "Select a reason" at bounding box center [406, 226] width 374 height 15
click at [272, 274] on button "Save" at bounding box center [264, 276] width 105 height 42
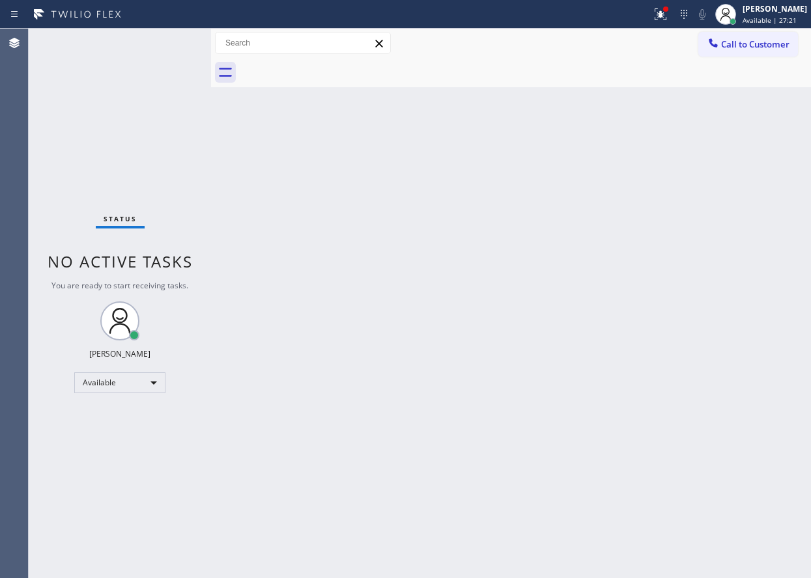
click at [691, 263] on div "Back to Dashboard Change Sender ID Customers Technicians Select a contact Outbo…" at bounding box center [511, 304] width 600 height 550
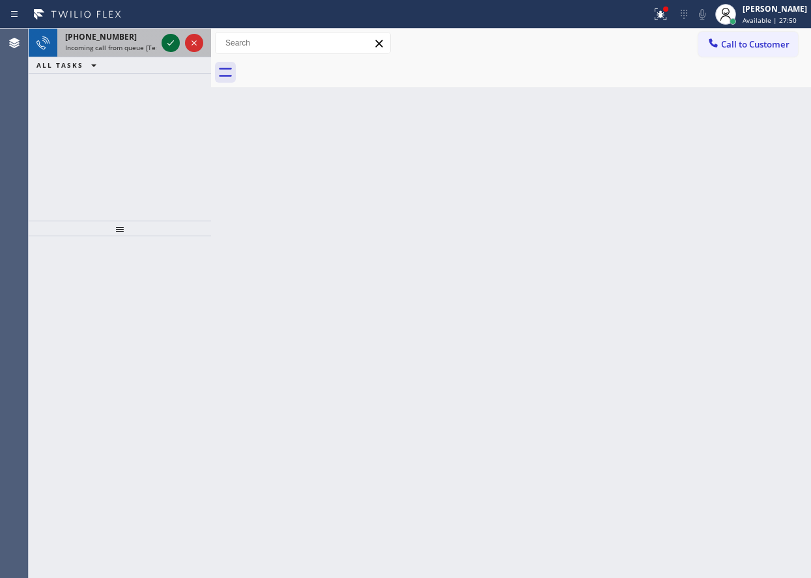
click at [171, 42] on icon at bounding box center [171, 43] width 16 height 16
click at [169, 40] on icon at bounding box center [171, 43] width 16 height 16
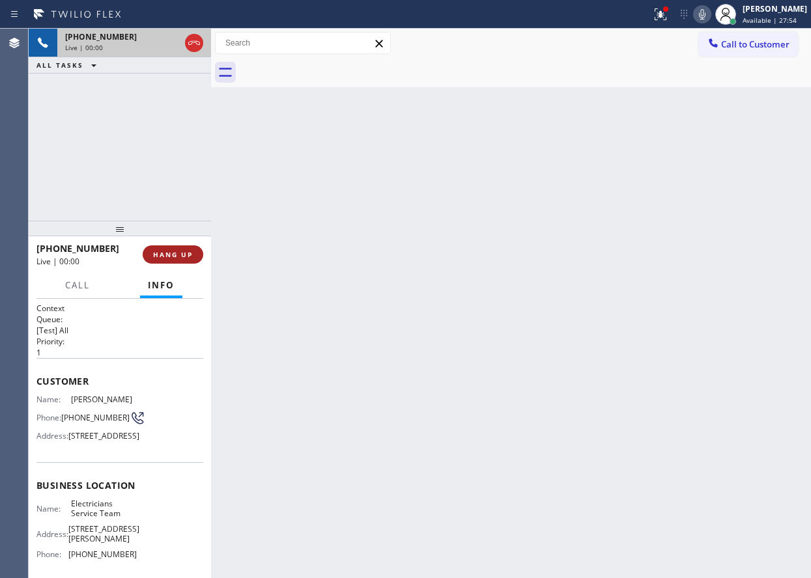
click at [198, 256] on button "HANG UP" at bounding box center [173, 254] width 61 height 18
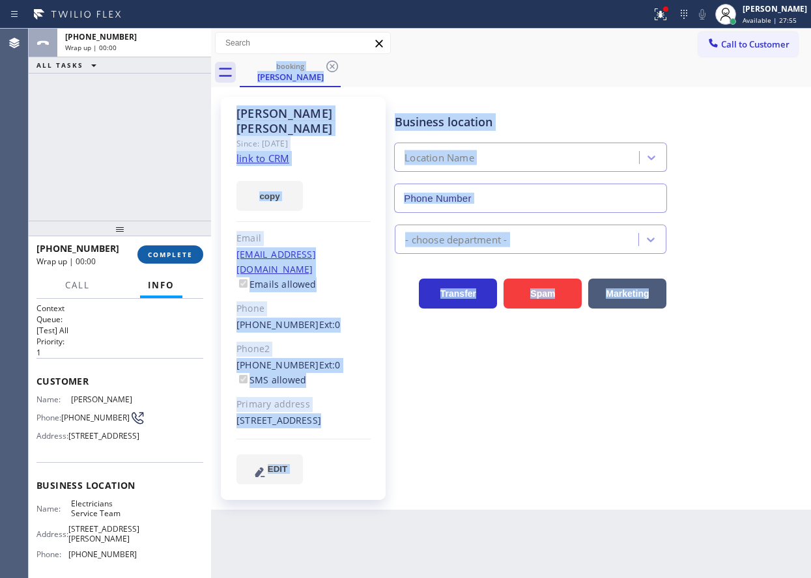
click at [192, 255] on span "COMPLETE" at bounding box center [170, 254] width 45 height 9
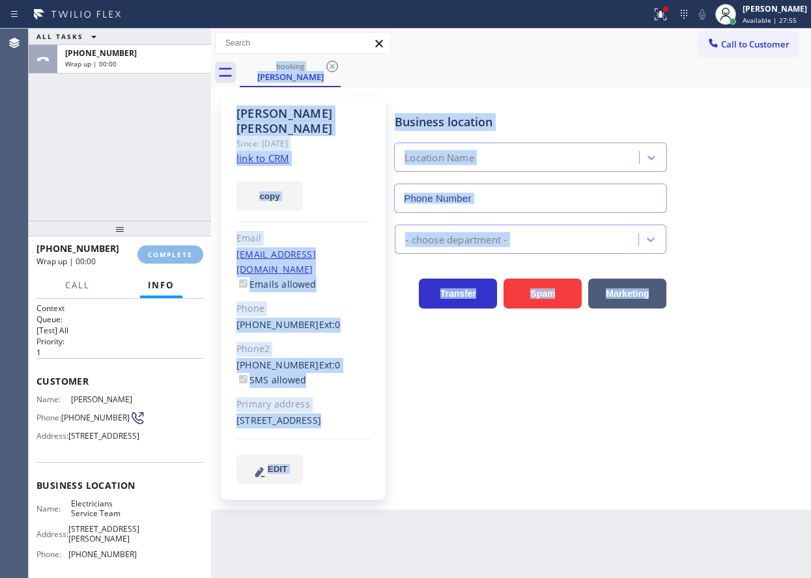
type input "[PHONE_NUMBER]"
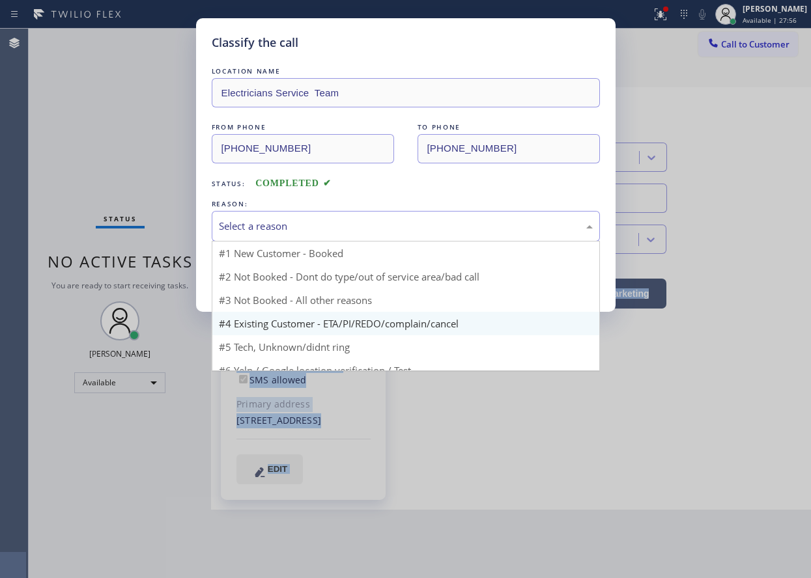
drag, startPoint x: 331, startPoint y: 229, endPoint x: 312, endPoint y: 305, distance: 78.7
click at [331, 230] on div "Select a reason" at bounding box center [406, 226] width 374 height 15
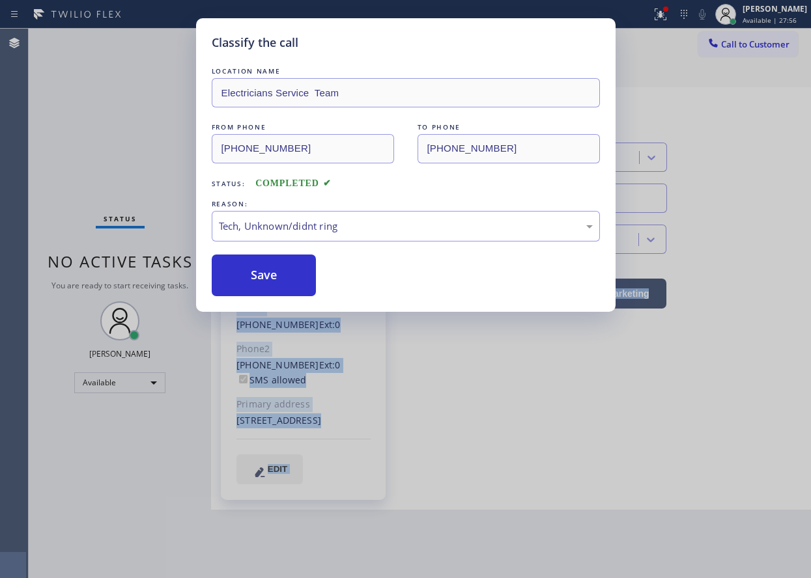
click at [263, 291] on button "Save" at bounding box center [264, 276] width 105 height 42
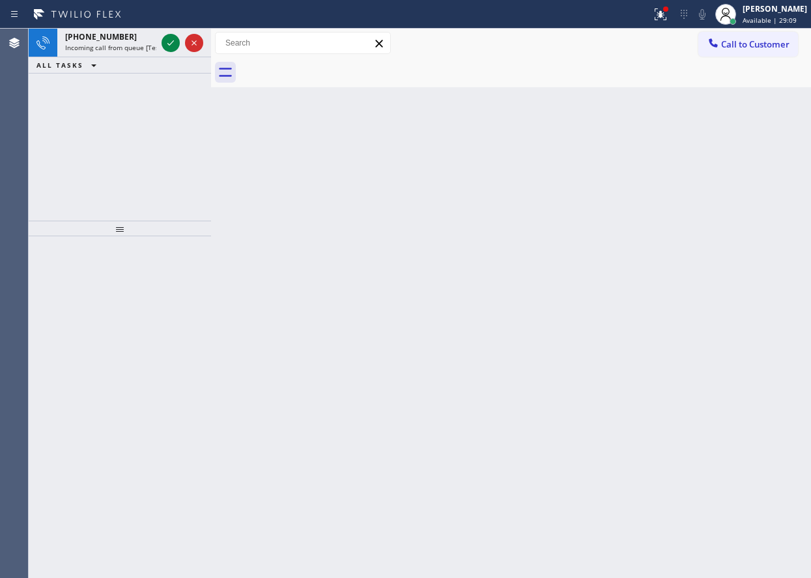
click at [742, 172] on div "Back to Dashboard Change Sender ID Customers Technicians Select a contact Outbo…" at bounding box center [511, 304] width 600 height 550
click at [173, 40] on icon at bounding box center [171, 43] width 16 height 16
click at [169, 38] on icon at bounding box center [171, 43] width 16 height 16
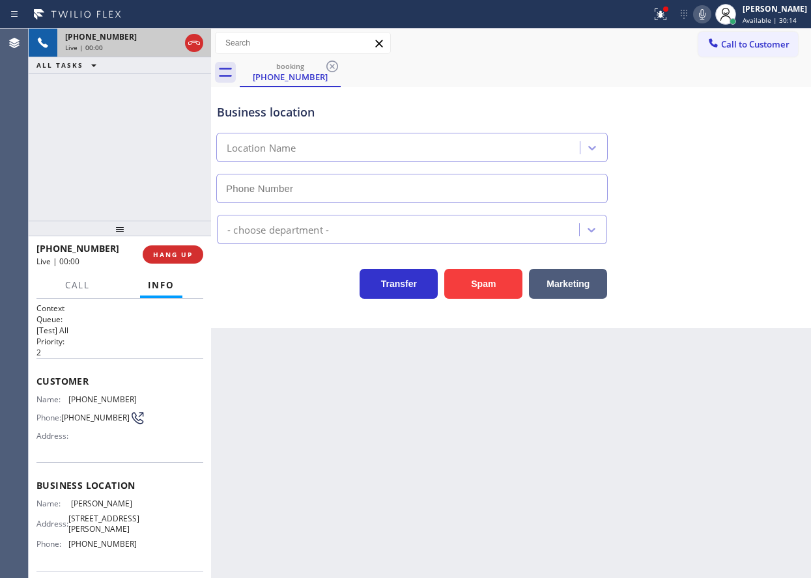
type input "[PHONE_NUMBER]"
click at [180, 255] on span "HANG UP" at bounding box center [173, 254] width 40 height 9
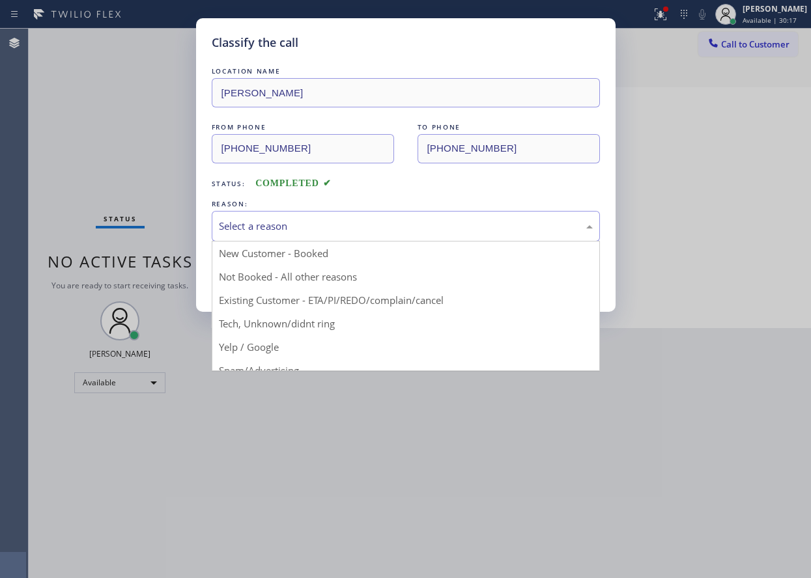
click at [331, 213] on div "Select a reason" at bounding box center [406, 226] width 388 height 31
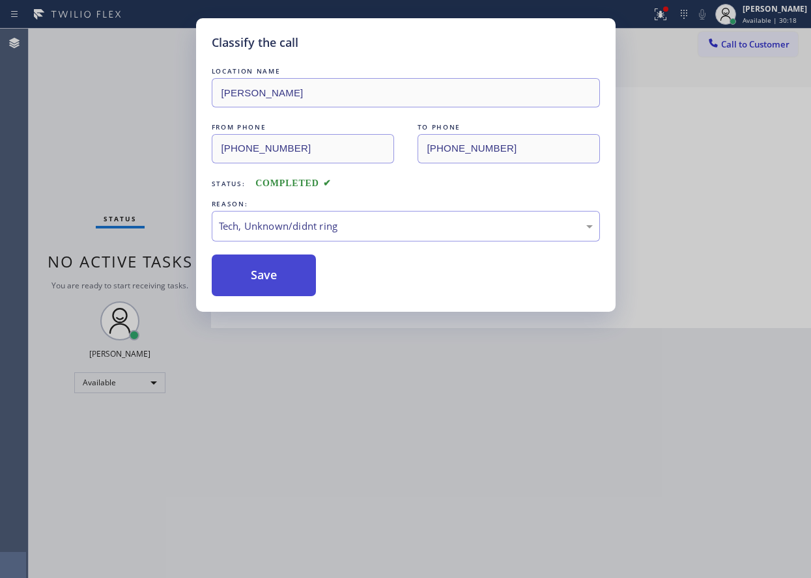
click at [290, 295] on button "Save" at bounding box center [264, 276] width 105 height 42
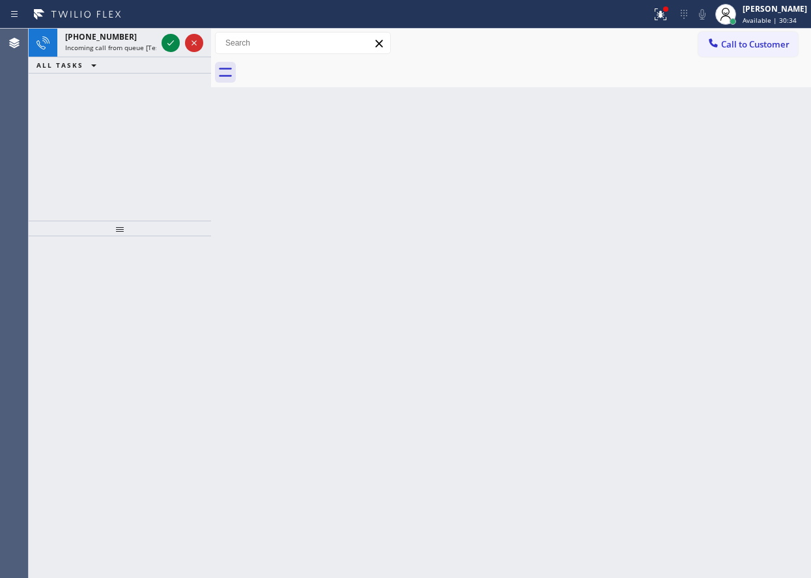
click at [679, 252] on div "Back to Dashboard Change Sender ID Customers Technicians Select a contact Outbo…" at bounding box center [511, 304] width 600 height 550
drag, startPoint x: 708, startPoint y: 254, endPoint x: 272, endPoint y: 64, distance: 476.3
click at [708, 254] on div "Back to Dashboard Change Sender ID Customers Technicians Select a contact Outbo…" at bounding box center [511, 304] width 600 height 550
click at [163, 43] on icon at bounding box center [171, 43] width 16 height 16
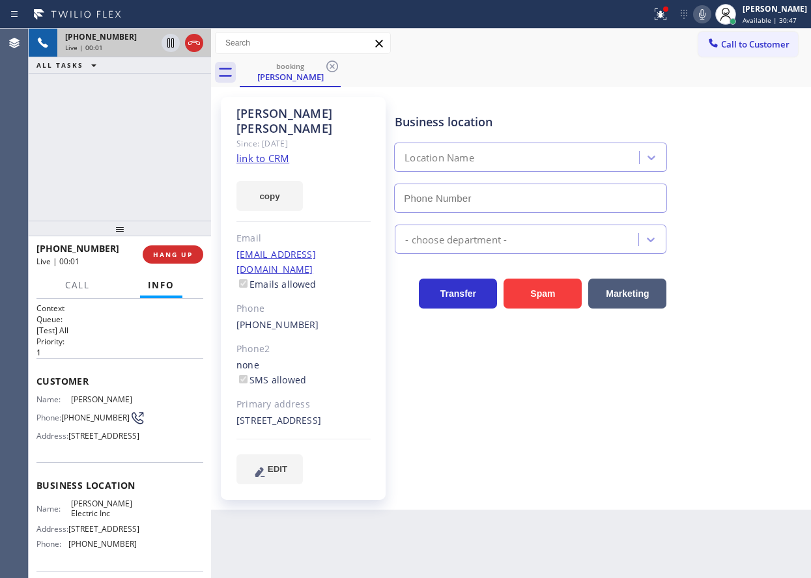
type input "[PHONE_NUMBER]"
click at [101, 519] on span "[PERSON_NAME] Electric Inc" at bounding box center [103, 509] width 65 height 20
click at [521, 197] on input "[PHONE_NUMBER]" at bounding box center [530, 198] width 273 height 29
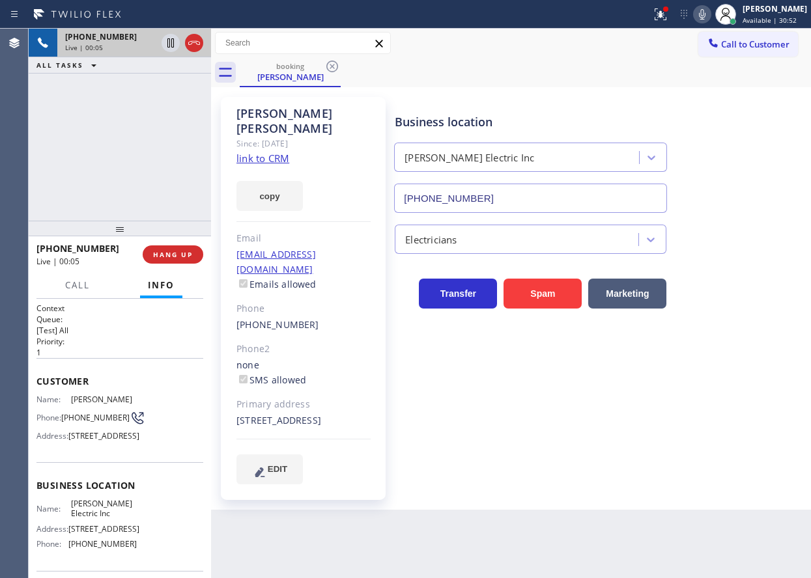
click at [521, 197] on input "[PHONE_NUMBER]" at bounding box center [530, 198] width 273 height 29
click at [278, 152] on link "link to CRM" at bounding box center [262, 158] width 53 height 13
click at [165, 44] on icon at bounding box center [171, 43] width 16 height 16
click at [710, 8] on icon at bounding box center [702, 15] width 16 height 16
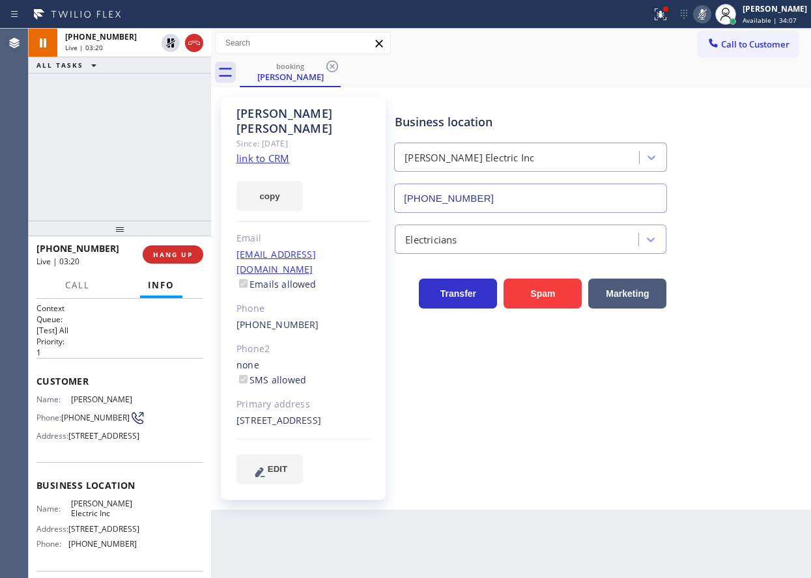
click at [753, 242] on div "Electricians" at bounding box center [599, 236] width 415 height 35
click at [169, 47] on icon at bounding box center [170, 42] width 9 height 9
click at [710, 13] on icon at bounding box center [702, 15] width 16 height 16
click at [691, 348] on div "Business location [PERSON_NAME] Electric Inc [PHONE_NUMBER] Electricians Transf…" at bounding box center [599, 290] width 415 height 380
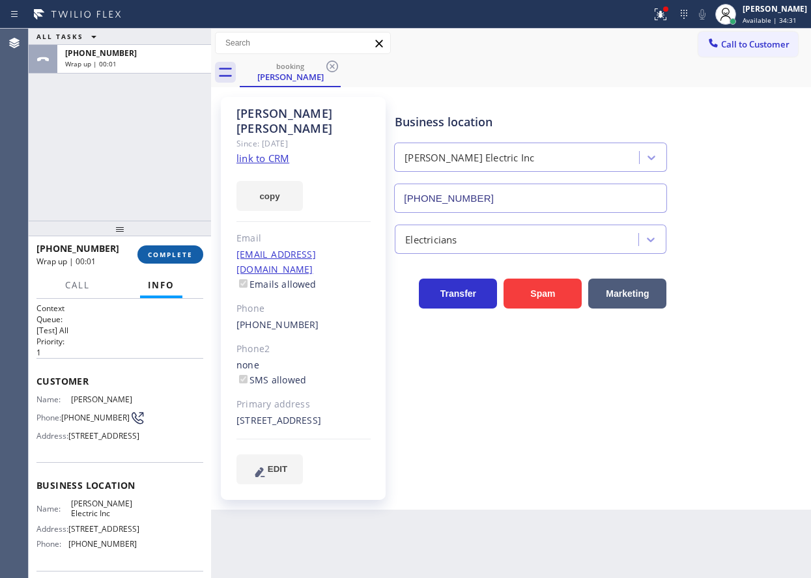
click at [164, 258] on span "COMPLETE" at bounding box center [170, 254] width 45 height 9
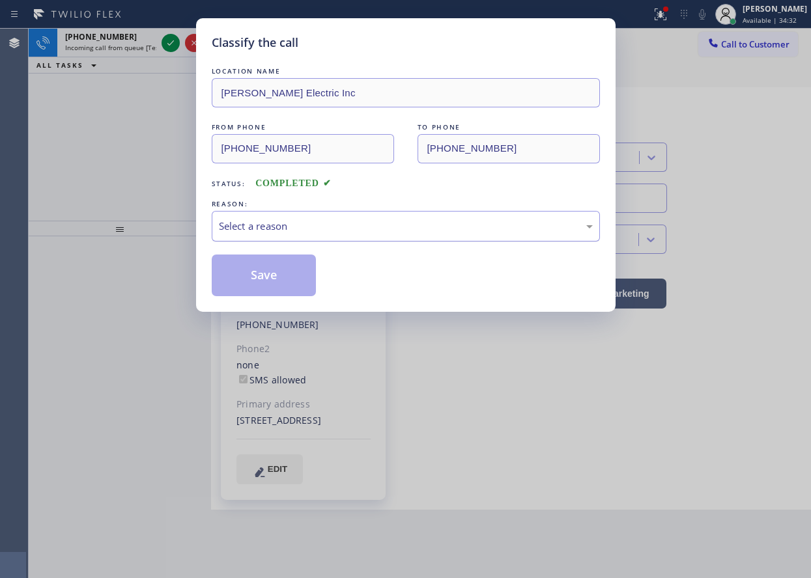
click at [301, 226] on div "Select a reason" at bounding box center [406, 226] width 374 height 15
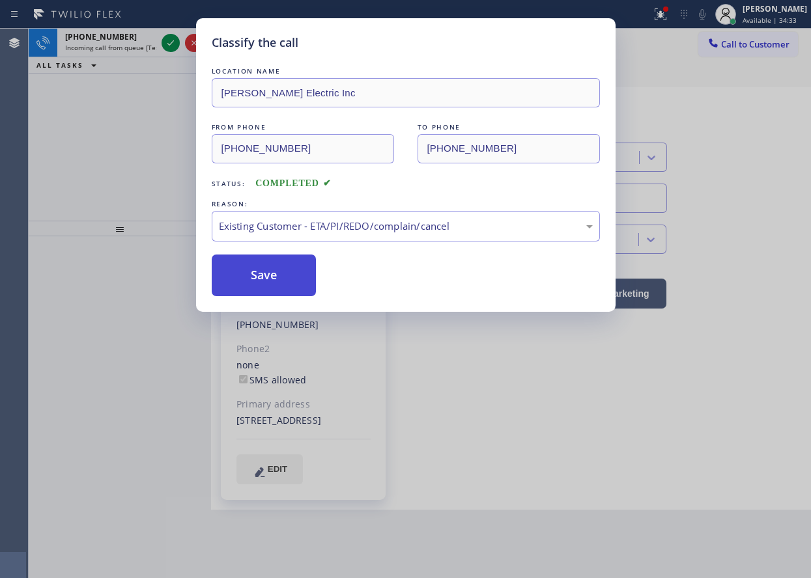
click at [239, 266] on button "Save" at bounding box center [264, 276] width 105 height 42
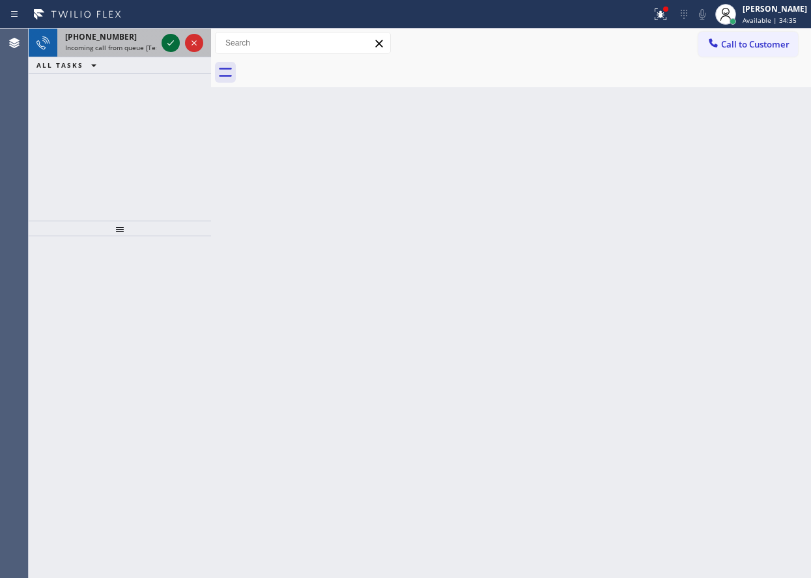
click at [169, 40] on icon at bounding box center [171, 43] width 16 height 16
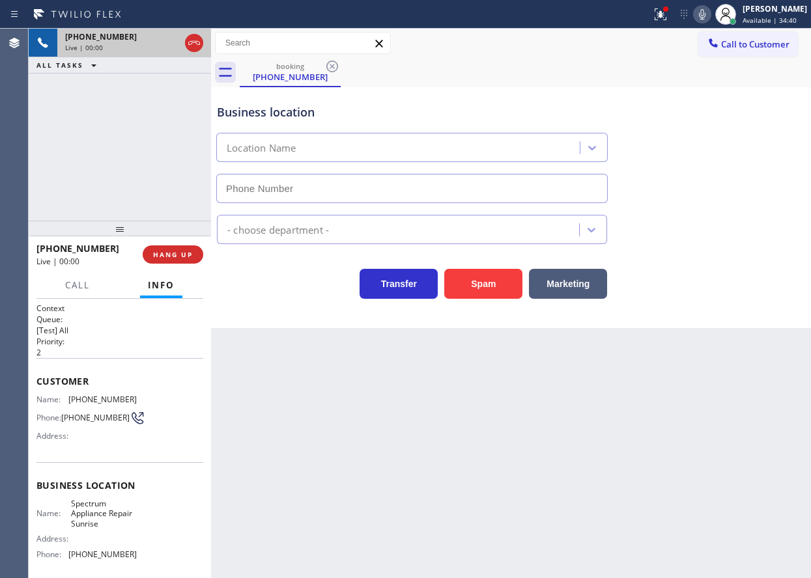
type input "[PHONE_NUMBER]"
drag, startPoint x: 505, startPoint y: 282, endPoint x: 479, endPoint y: 254, distance: 38.2
click at [500, 284] on button "Spam" at bounding box center [483, 284] width 78 height 30
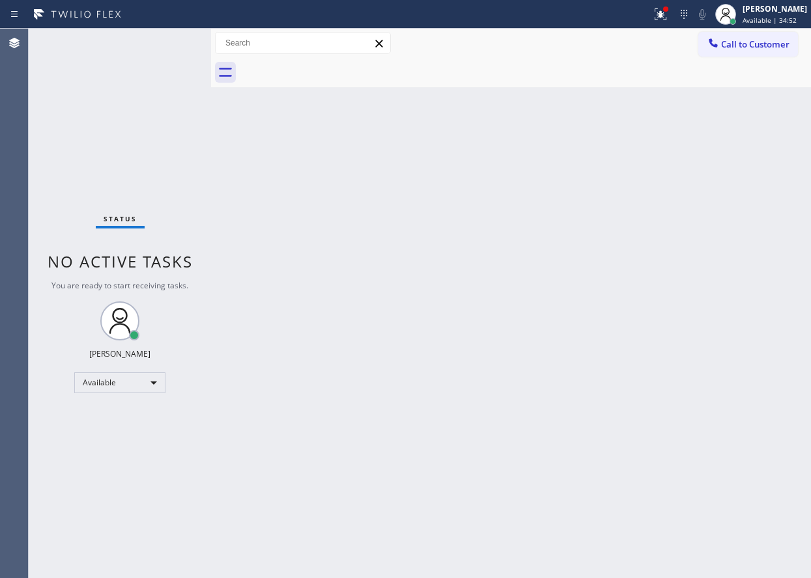
click at [720, 342] on div "Back to Dashboard Change Sender ID Customers Technicians Select a contact Outbo…" at bounding box center [511, 304] width 600 height 550
click at [376, 246] on div "Back to Dashboard Change Sender ID Customers Technicians Select a contact Outbo…" at bounding box center [511, 304] width 600 height 550
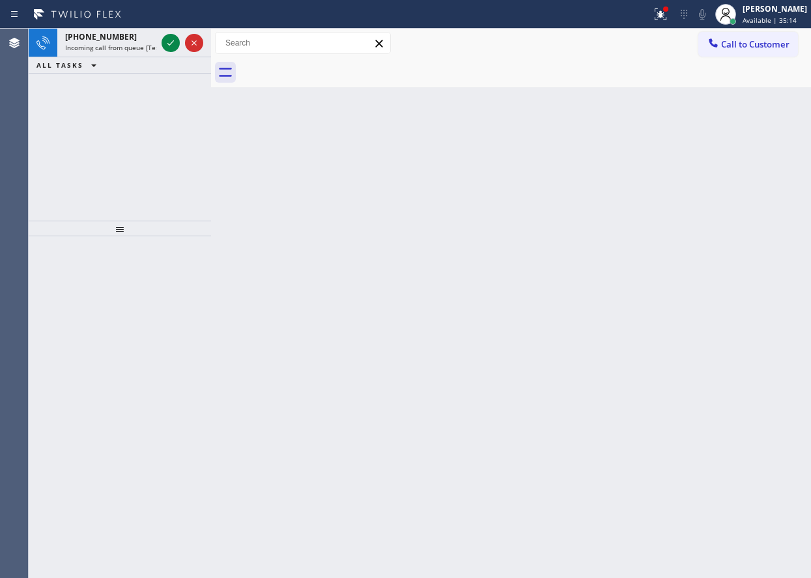
drag, startPoint x: 714, startPoint y: 189, endPoint x: 589, endPoint y: 141, distance: 133.2
click at [714, 188] on div "Back to Dashboard Change Sender ID Customers Technicians Select a contact Outbo…" at bounding box center [511, 304] width 600 height 550
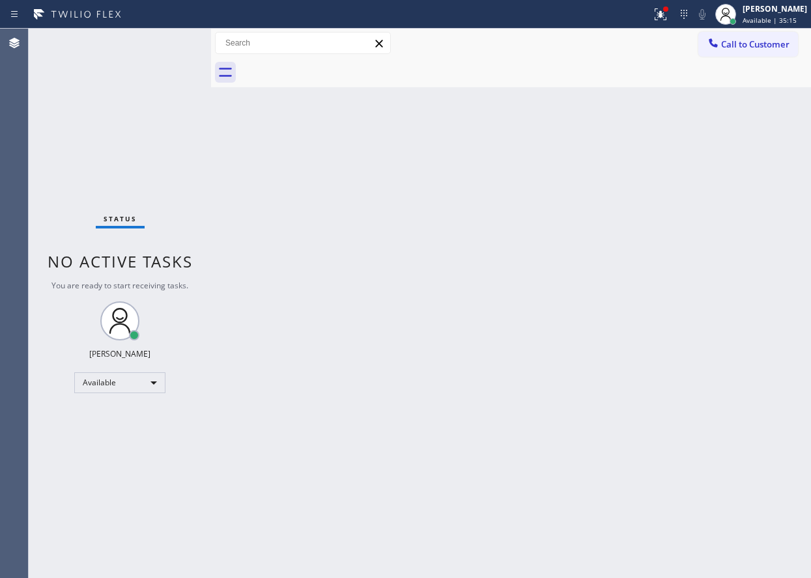
click at [168, 42] on div "Status No active tasks You are ready to start receiving tasks. [PERSON_NAME] Av…" at bounding box center [120, 304] width 182 height 550
click at [185, 37] on div "Status No active tasks You are ready to start receiving tasks. [PERSON_NAME] Av…" at bounding box center [120, 304] width 182 height 550
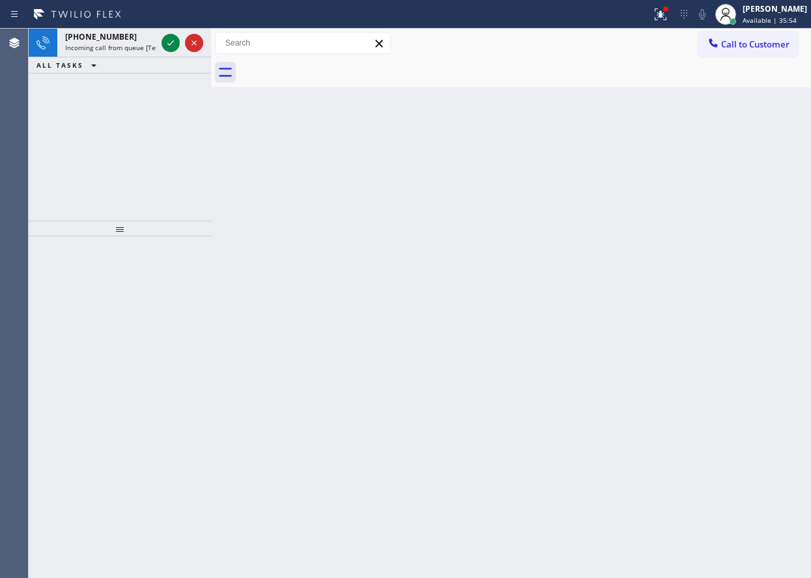
click at [694, 244] on div "Back to Dashboard Change Sender ID Customers Technicians Select a contact Outbo…" at bounding box center [511, 304] width 600 height 550
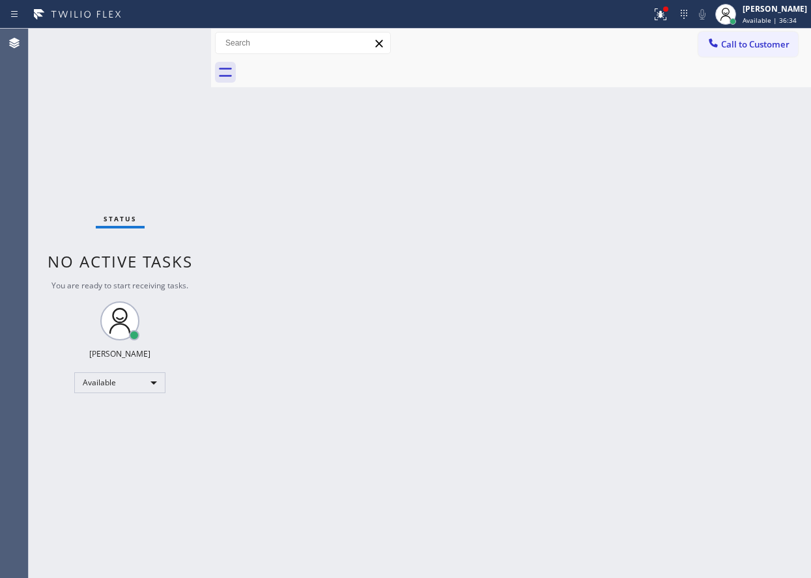
click at [723, 145] on div "Back to Dashboard Change Sender ID Customers Technicians Select a contact Outbo…" at bounding box center [511, 304] width 600 height 550
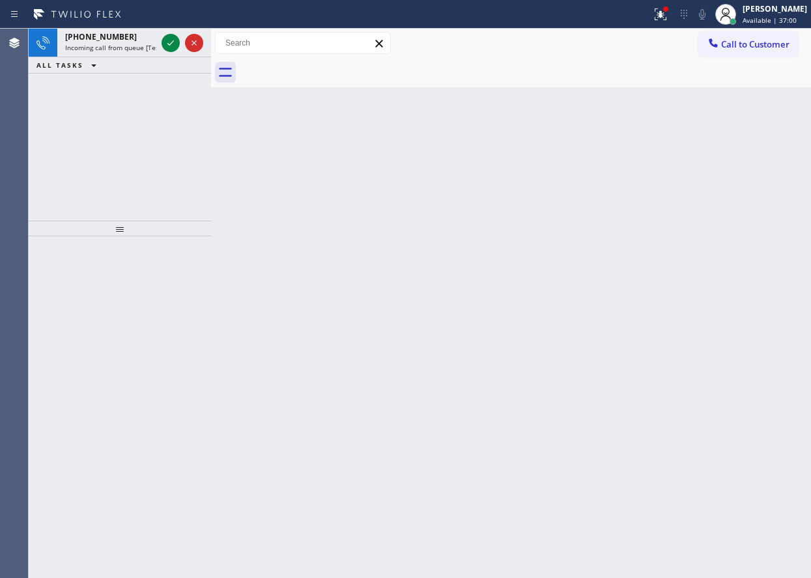
click at [687, 209] on div "Back to Dashboard Change Sender ID Customers Technicians Select a contact Outbo…" at bounding box center [511, 304] width 600 height 550
click at [168, 43] on icon at bounding box center [171, 43] width 16 height 16
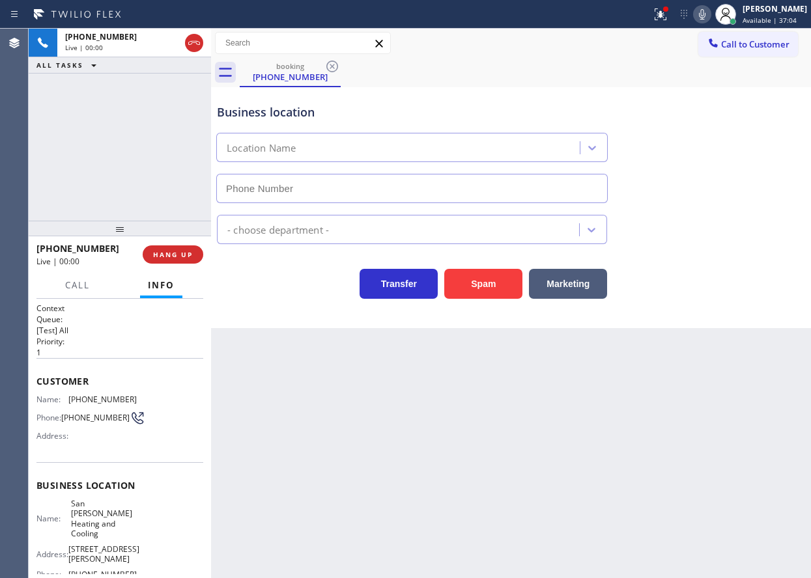
type input "[PHONE_NUMBER]"
click at [101, 511] on span "San [PERSON_NAME] Heating and Cooling" at bounding box center [103, 519] width 65 height 40
click at [394, 187] on input "[PHONE_NUMBER]" at bounding box center [411, 188] width 391 height 29
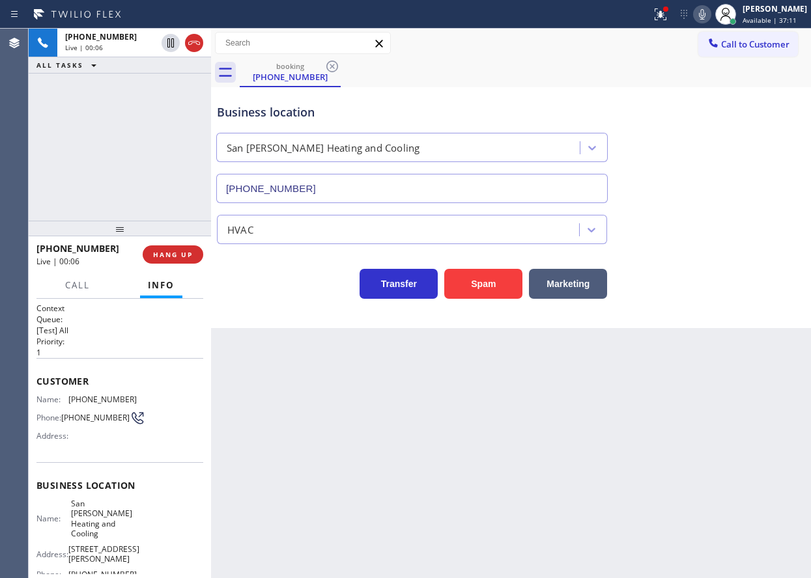
click at [394, 187] on input "[PHONE_NUMBER]" at bounding box center [411, 188] width 391 height 29
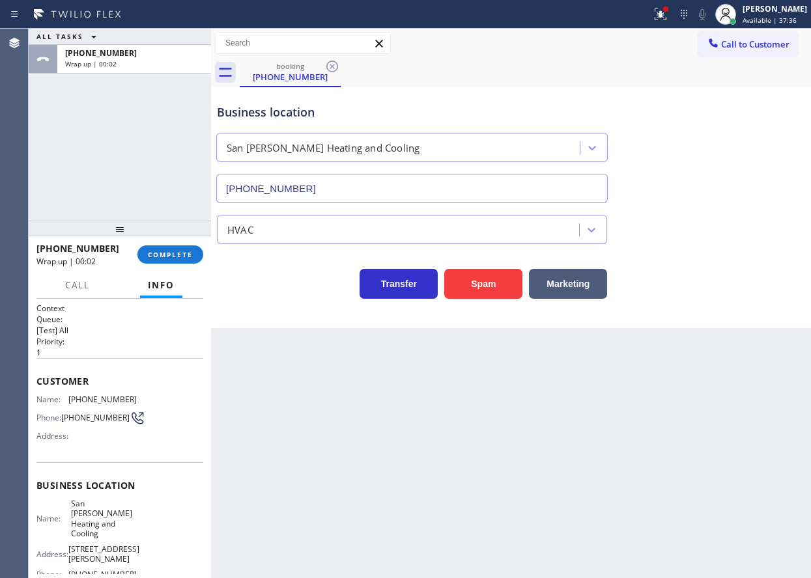
click at [707, 291] on div "Transfer Spam Marketing" at bounding box center [510, 278] width 593 height 42
click at [180, 253] on span "COMPLETE" at bounding box center [170, 254] width 45 height 9
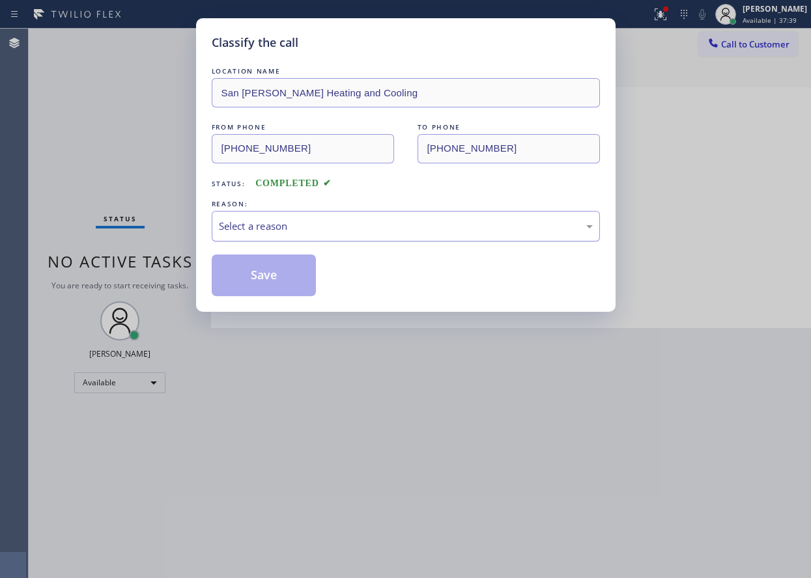
click at [281, 227] on div "Select a reason" at bounding box center [406, 226] width 374 height 15
click at [266, 285] on button "Save" at bounding box center [264, 276] width 105 height 42
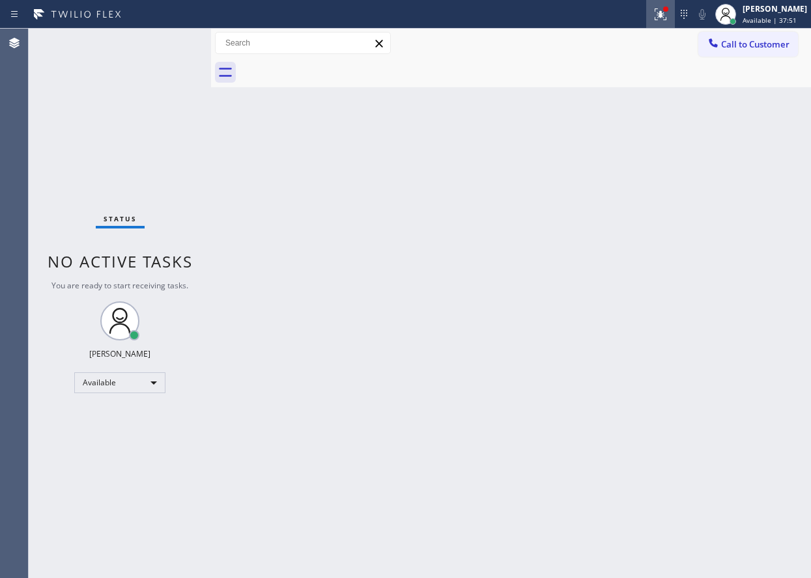
click at [666, 13] on icon at bounding box center [660, 14] width 12 height 12
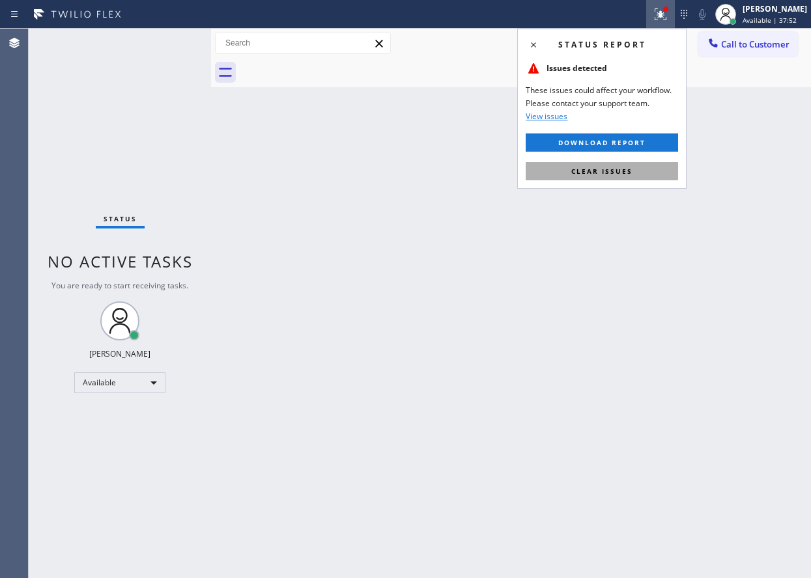
click at [645, 167] on button "Clear issues" at bounding box center [602, 171] width 152 height 18
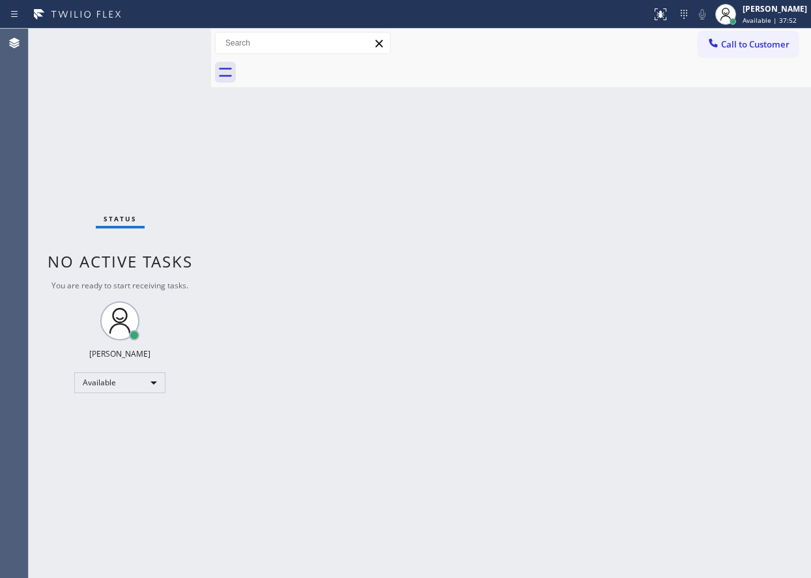
click at [525, 290] on div "Back to Dashboard Change Sender ID Customers Technicians Select a contact Outbo…" at bounding box center [511, 304] width 600 height 550
drag, startPoint x: 757, startPoint y: 242, endPoint x: 516, endPoint y: 176, distance: 249.1
click at [757, 242] on div "Back to Dashboard Change Sender ID Customers Technicians Select a contact Outbo…" at bounding box center [511, 304] width 600 height 550
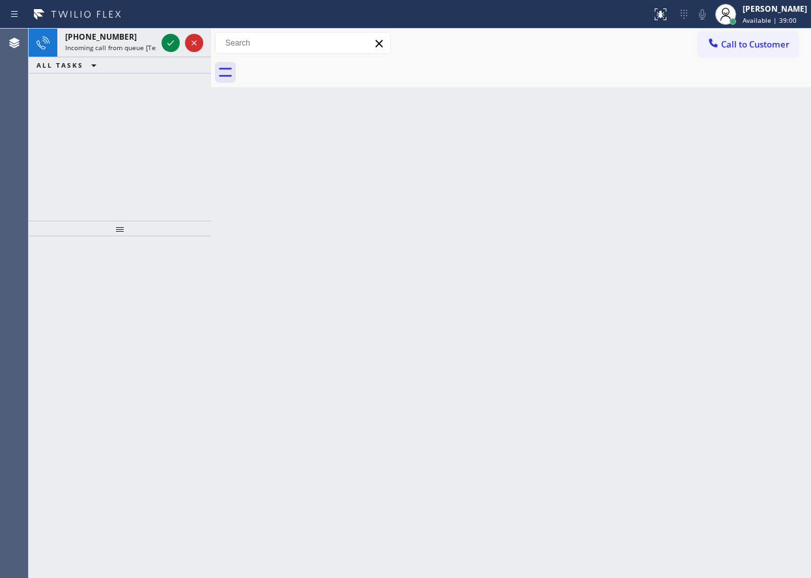
click at [677, 198] on div "Back to Dashboard Change Sender ID Customers Technicians Select a contact Outbo…" at bounding box center [511, 304] width 600 height 550
click at [165, 42] on icon at bounding box center [171, 43] width 16 height 16
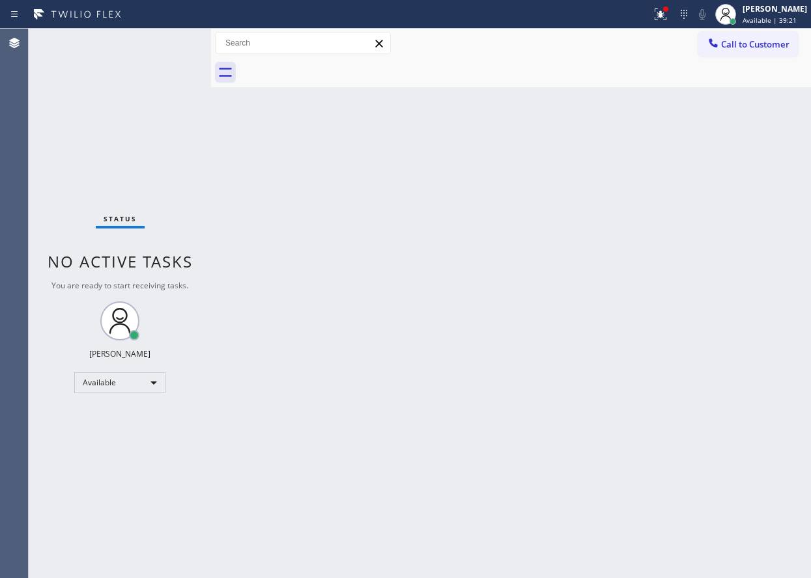
click at [732, 352] on div "Back to Dashboard Change Sender ID Customers Technicians Select a contact Outbo…" at bounding box center [511, 304] width 600 height 550
click at [668, 17] on icon at bounding box center [660, 15] width 16 height 16
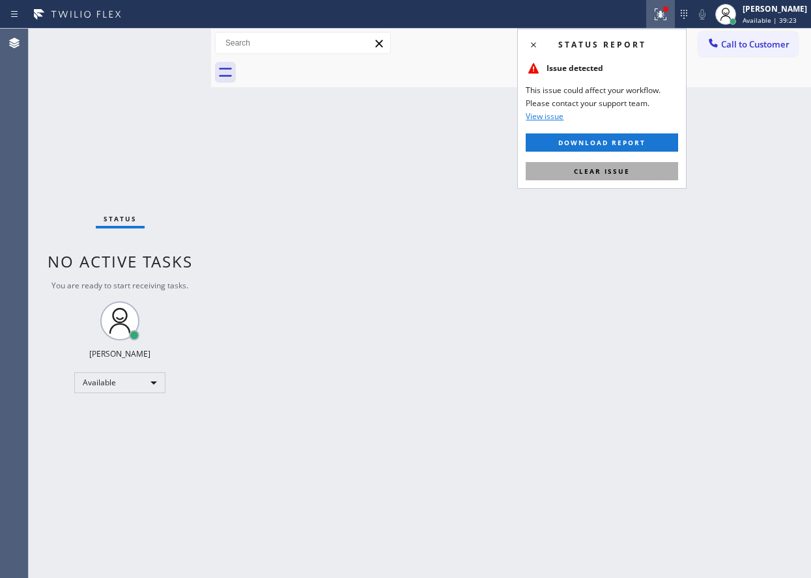
click at [643, 164] on button "Clear issue" at bounding box center [602, 171] width 152 height 18
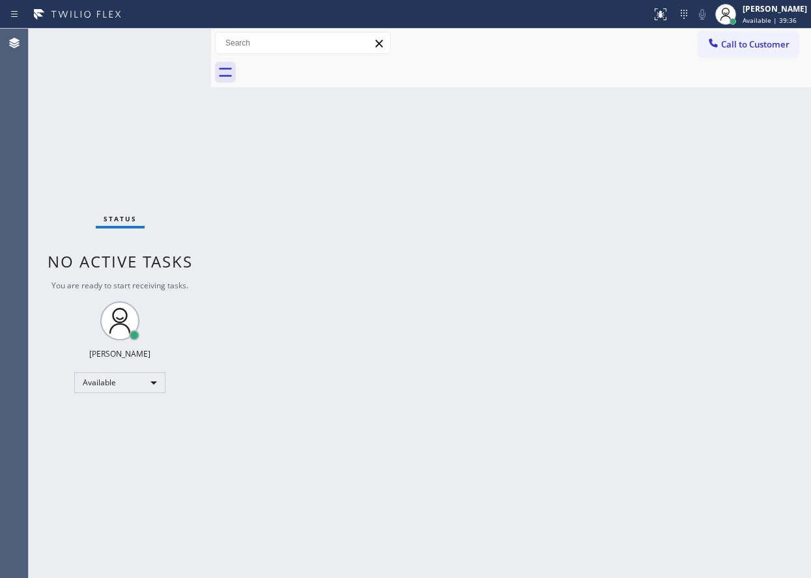
click at [716, 249] on div "Back to Dashboard Change Sender ID Customers Technicians Select a contact Outbo…" at bounding box center [511, 304] width 600 height 550
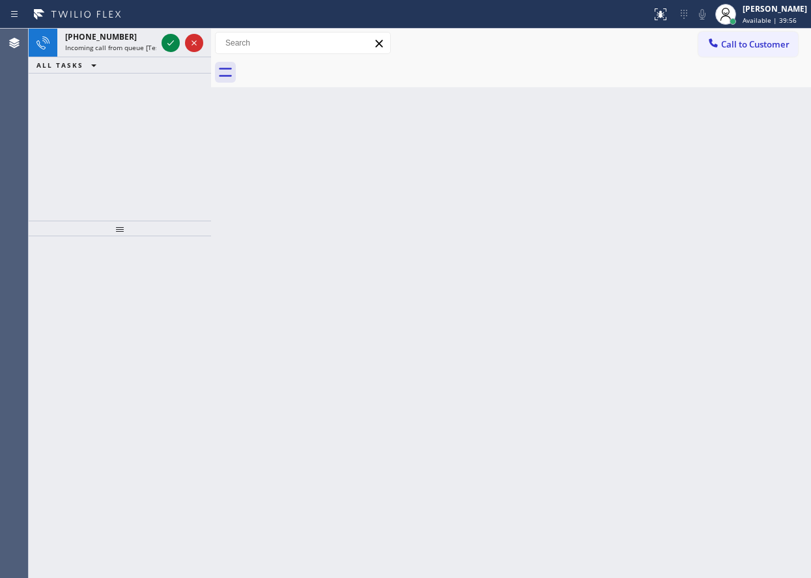
click at [708, 199] on div "Back to Dashboard Change Sender ID Customers Technicians Select a contact Outbo…" at bounding box center [511, 304] width 600 height 550
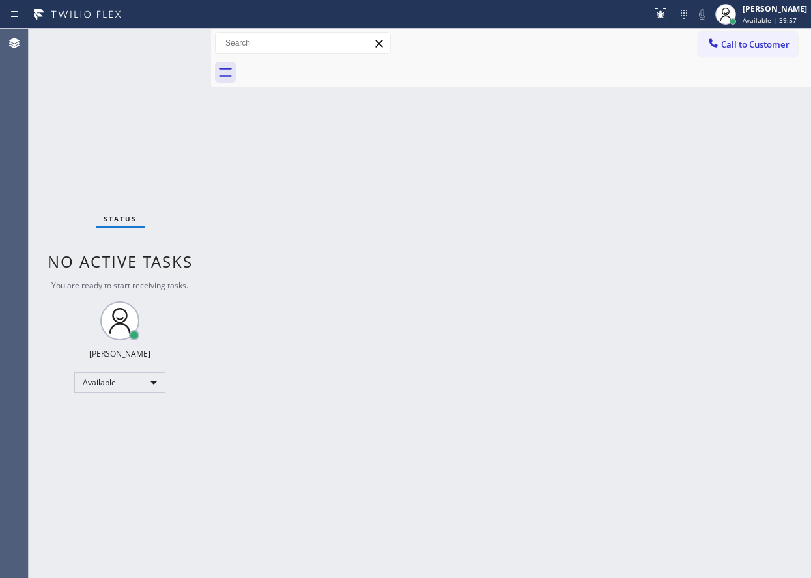
click at [160, 42] on div "Status No active tasks You are ready to start receiving tasks. [PERSON_NAME] Av…" at bounding box center [120, 304] width 182 height 550
click at [164, 42] on div "Status No active tasks You are ready to start receiving tasks. [PERSON_NAME] Av…" at bounding box center [120, 304] width 182 height 550
click at [701, 135] on div "Back to Dashboard Change Sender ID Customers Technicians Select a contact Outbo…" at bounding box center [511, 304] width 600 height 550
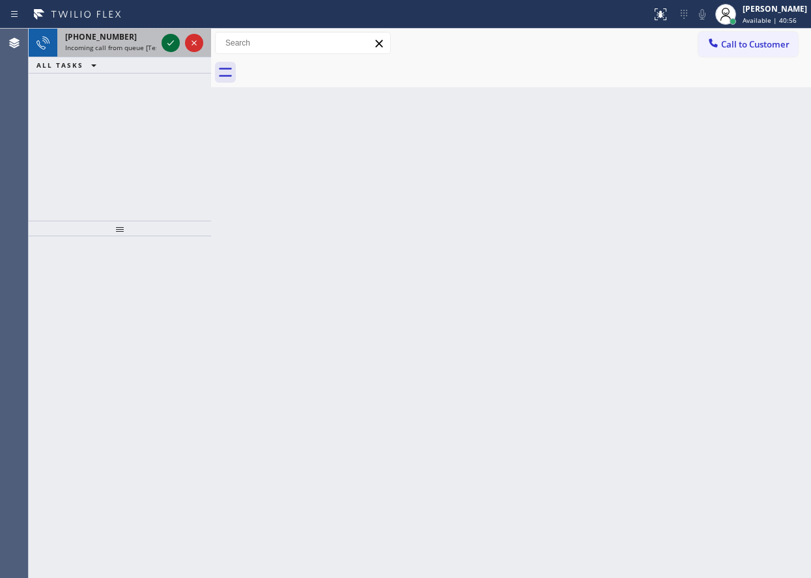
click at [164, 42] on icon at bounding box center [171, 43] width 16 height 16
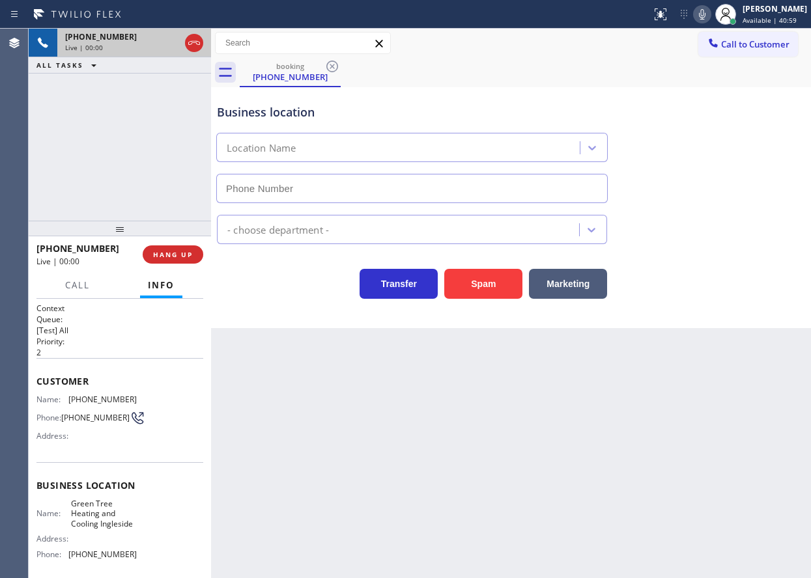
type input "[PHONE_NUMBER]"
click at [492, 289] on button "Spam" at bounding box center [483, 284] width 78 height 30
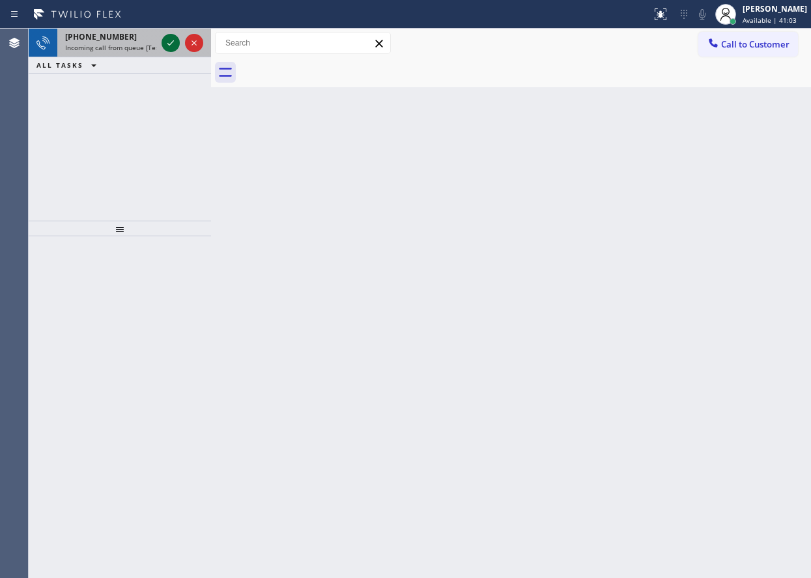
click at [167, 38] on icon at bounding box center [171, 43] width 16 height 16
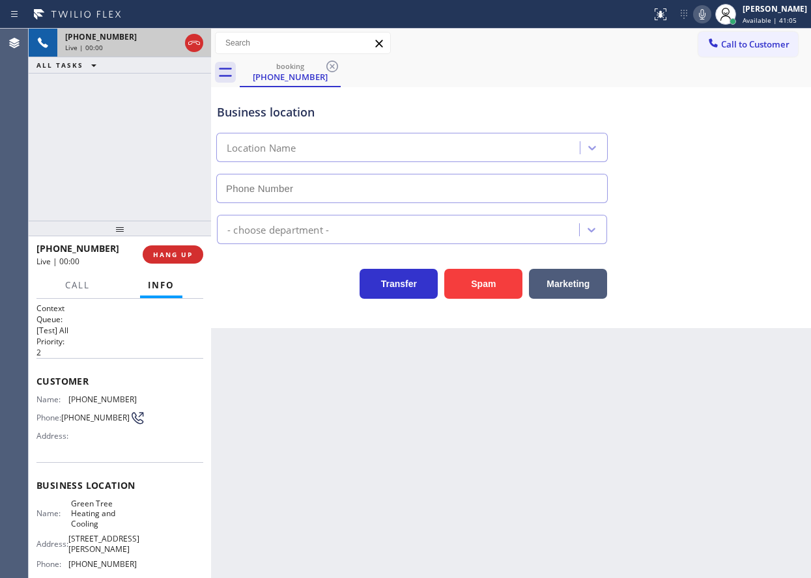
type input "[PHONE_NUMBER]"
click at [188, 253] on span "HANG UP" at bounding box center [173, 254] width 40 height 9
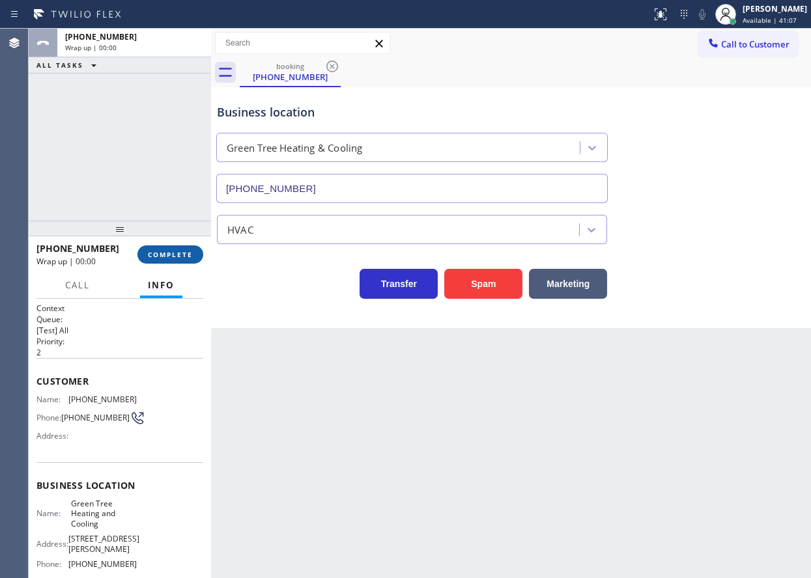
drag, startPoint x: 180, startPoint y: 255, endPoint x: 191, endPoint y: 255, distance: 11.1
click at [184, 255] on span "COMPLETE" at bounding box center [170, 254] width 45 height 9
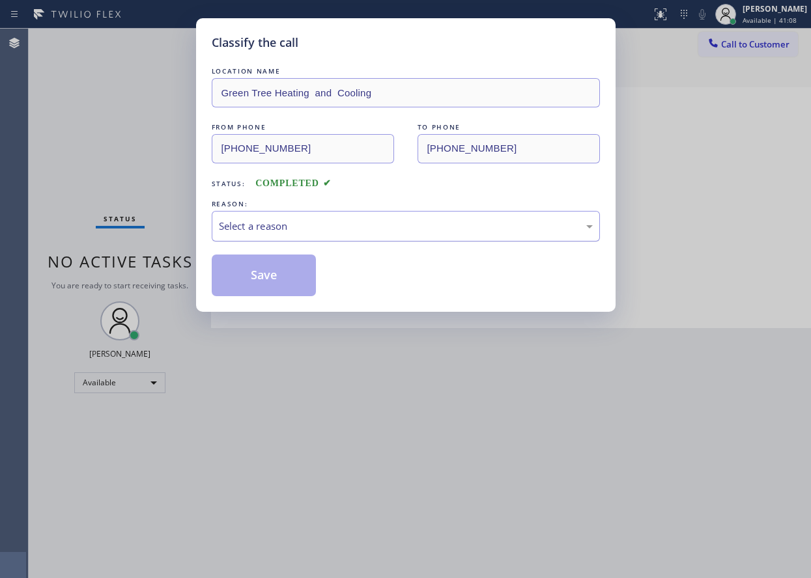
drag, startPoint x: 419, startPoint y: 231, endPoint x: 412, endPoint y: 238, distance: 10.6
click at [419, 231] on div "Select a reason" at bounding box center [406, 226] width 374 height 15
click at [264, 283] on button "Save" at bounding box center [264, 276] width 105 height 42
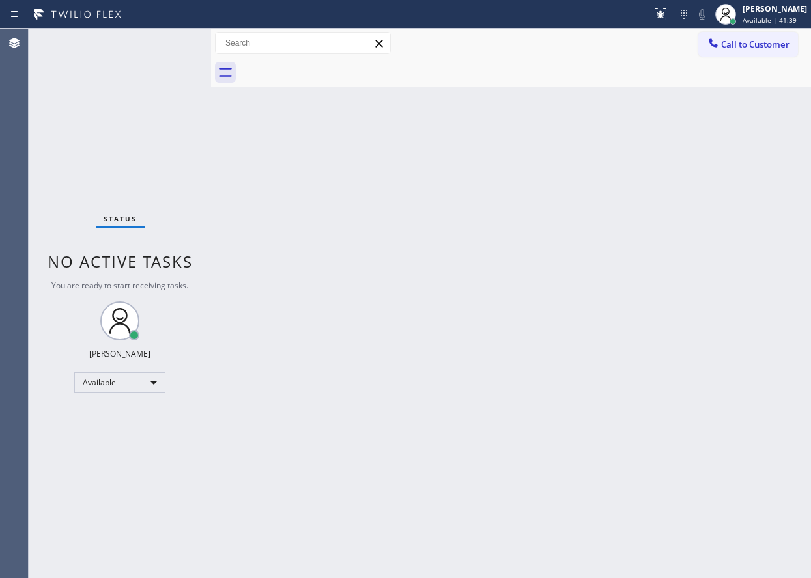
click at [798, 285] on div "Back to Dashboard Change Sender ID Customers Technicians Select a contact Outbo…" at bounding box center [511, 304] width 600 height 550
click at [724, 375] on div "Back to Dashboard Change Sender ID Customers Technicians Select a contact Outbo…" at bounding box center [511, 304] width 600 height 550
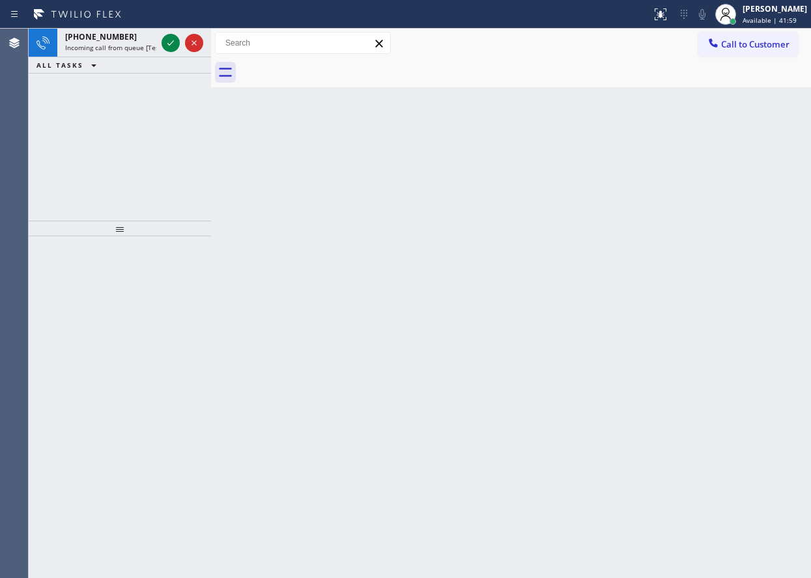
click at [749, 139] on div "Back to Dashboard Change Sender ID Customers Technicians Select a contact Outbo…" at bounding box center [511, 304] width 600 height 550
click at [173, 48] on icon at bounding box center [171, 43] width 16 height 16
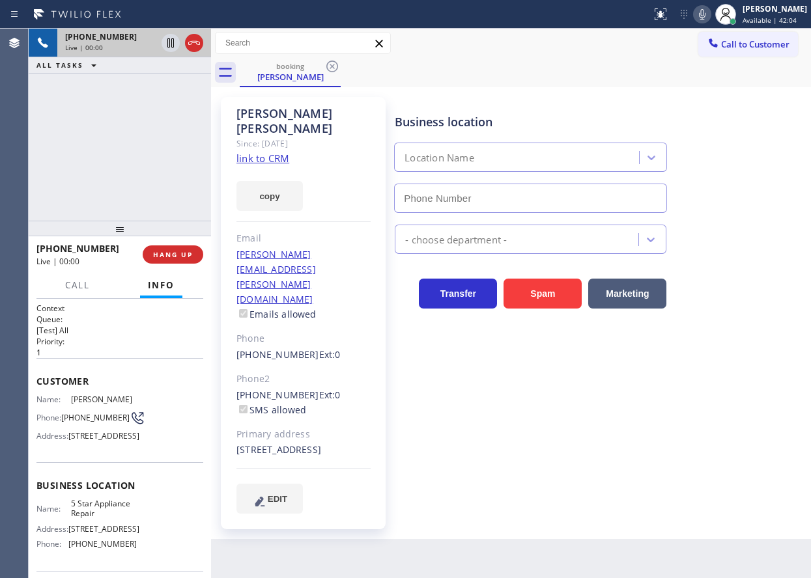
type input "[PHONE_NUMBER]"
click at [269, 152] on link "link to CRM" at bounding box center [262, 158] width 53 height 13
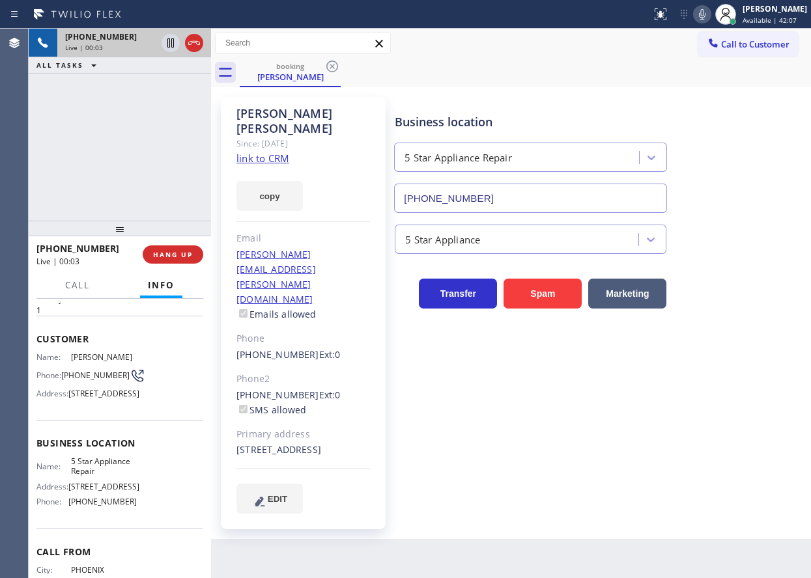
scroll to position [65, 0]
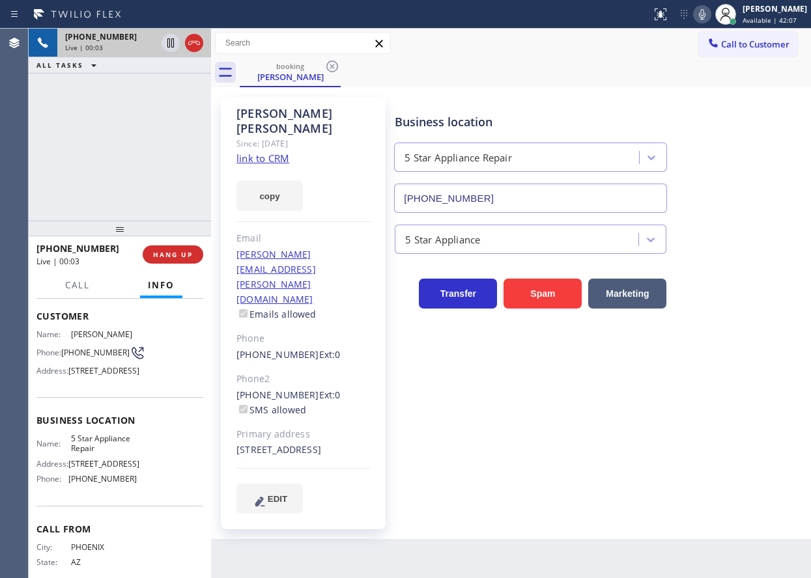
click at [105, 454] on span "5 Star Appliance Repair" at bounding box center [103, 444] width 65 height 20
click at [523, 195] on input "[PHONE_NUMBER]" at bounding box center [530, 198] width 273 height 29
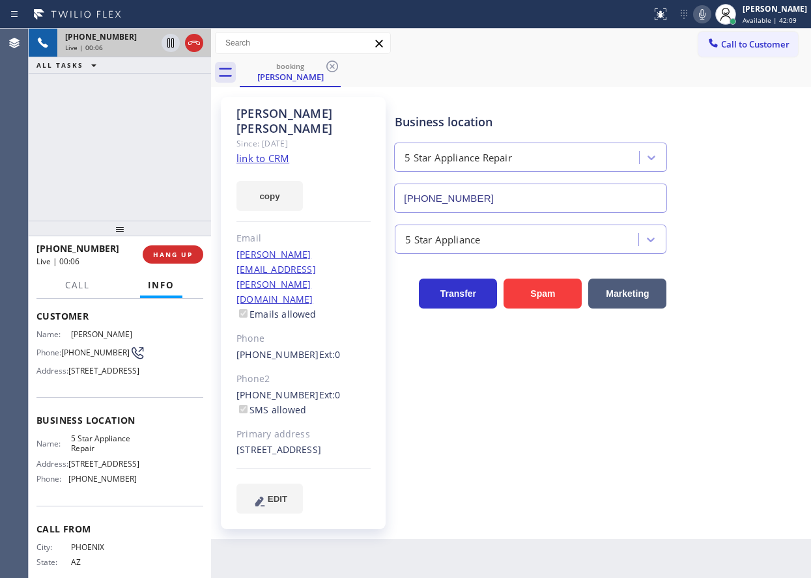
click at [523, 195] on input "[PHONE_NUMBER]" at bounding box center [530, 198] width 273 height 29
click at [710, 12] on icon at bounding box center [702, 15] width 16 height 16
click at [169, 38] on icon at bounding box center [171, 43] width 16 height 16
click at [167, 40] on icon at bounding box center [170, 42] width 7 height 9
click at [729, 439] on div "Business location 5 Star Appliance Repair [PHONE_NUMBER] 5 Star Appliance Trans…" at bounding box center [599, 305] width 415 height 410
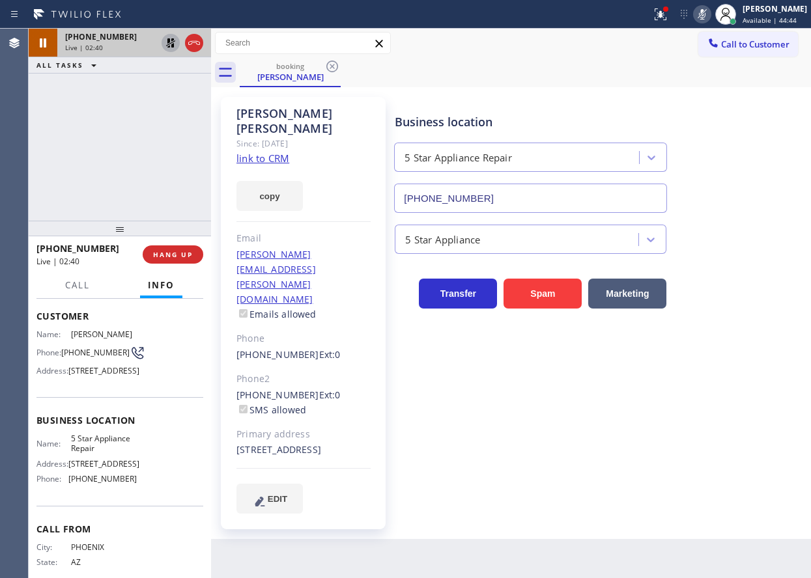
click at [759, 242] on div "5 Star Appliance" at bounding box center [599, 236] width 415 height 35
click at [168, 42] on icon at bounding box center [170, 42] width 9 height 9
click at [711, 12] on div at bounding box center [702, 15] width 18 height 16
click at [53, 140] on div "[PHONE_NUMBER] Live | 04:55 ALL TASKS ALL TASKS ACTIVE TASKS TASKS IN WRAP UP" at bounding box center [120, 125] width 182 height 192
click at [79, 356] on span "[PHONE_NUMBER]" at bounding box center [95, 353] width 68 height 10
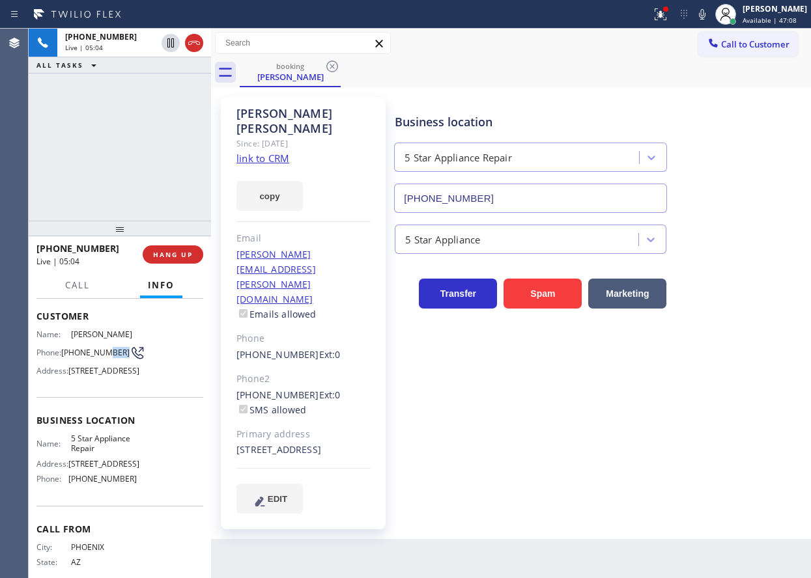
click at [79, 356] on span "[PHONE_NUMBER]" at bounding box center [95, 353] width 68 height 10
drag, startPoint x: 104, startPoint y: 272, endPoint x: 144, endPoint y: 307, distance: 53.1
click at [104, 272] on div "[PHONE_NUMBER] Live | 05:40 HANG UP" at bounding box center [120, 254] width 182 height 36
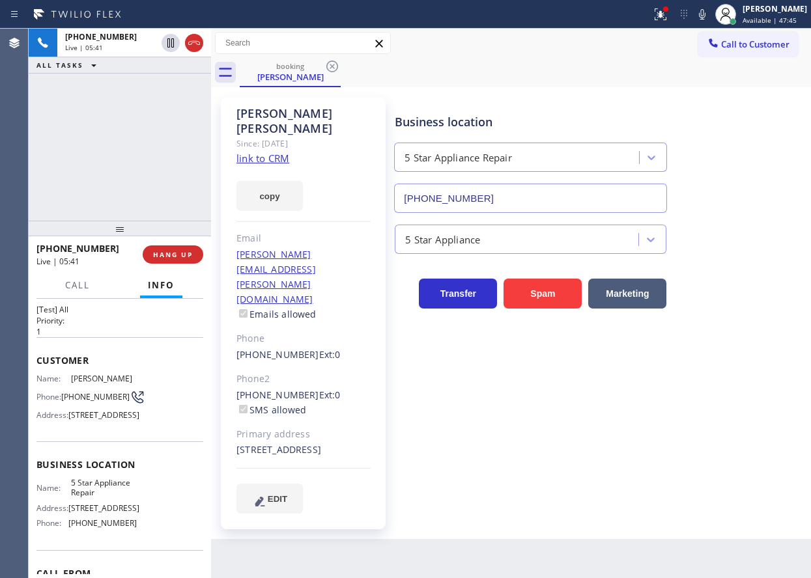
scroll to position [0, 0]
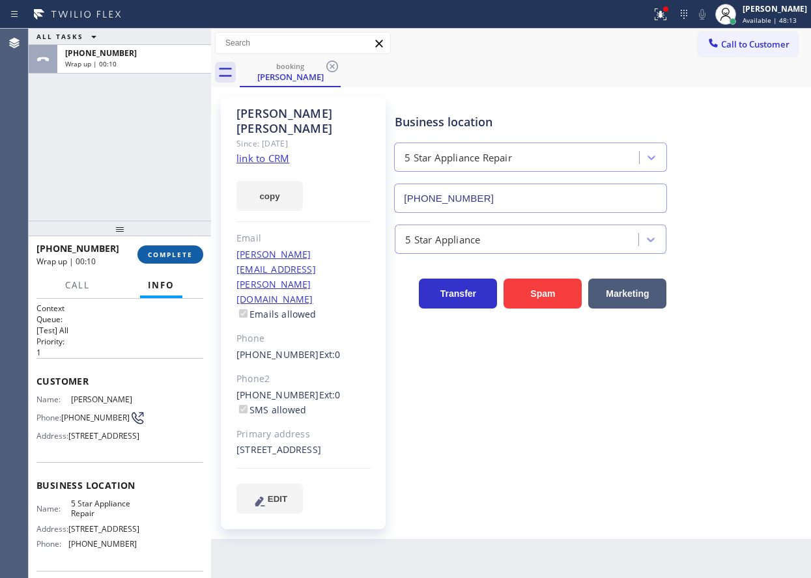
click at [175, 253] on span "COMPLETE" at bounding box center [170, 254] width 45 height 9
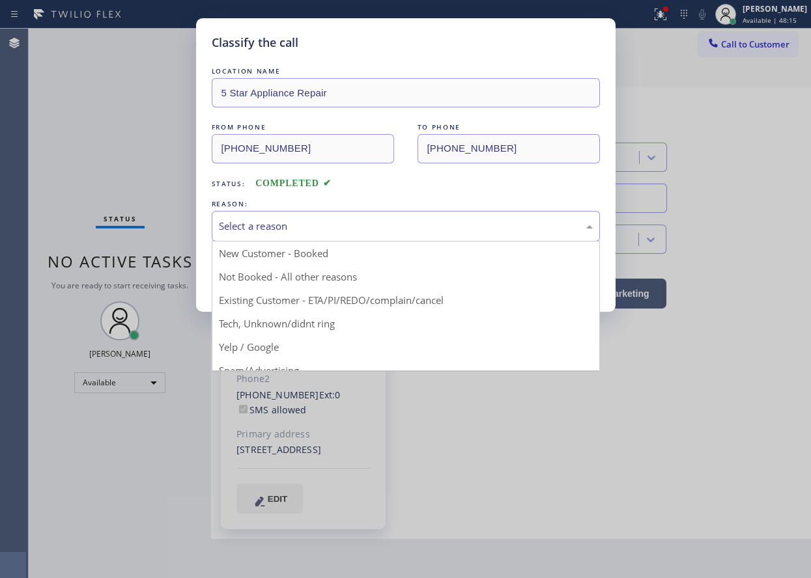
click at [343, 227] on div "Select a reason" at bounding box center [406, 226] width 374 height 15
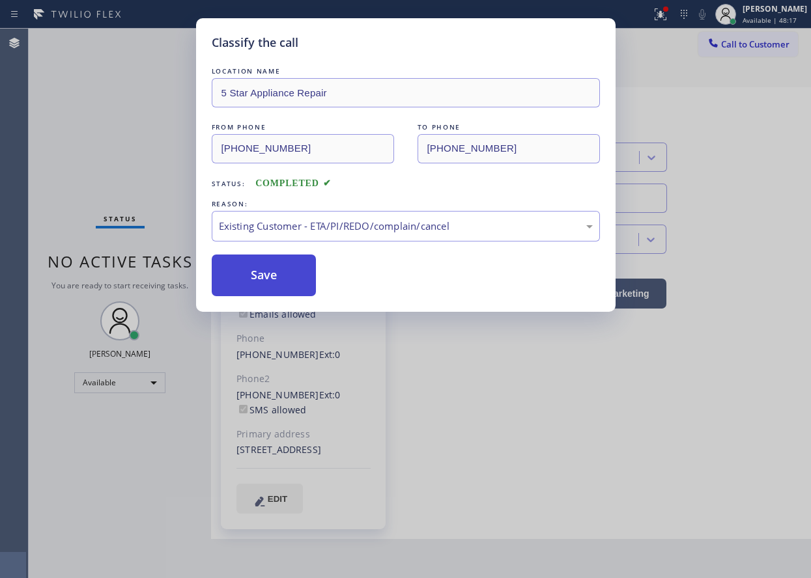
click at [227, 267] on button "Save" at bounding box center [264, 276] width 105 height 42
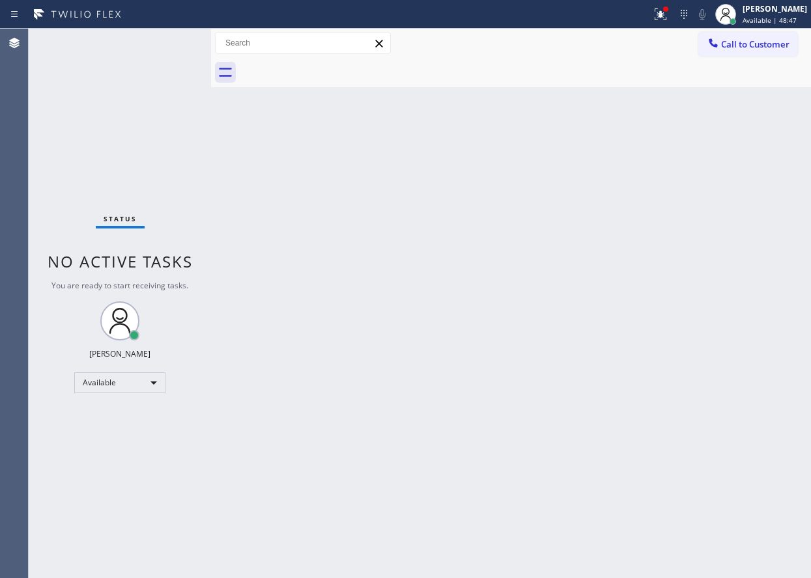
drag, startPoint x: 85, startPoint y: 101, endPoint x: 96, endPoint y: 114, distance: 17.1
click at [85, 101] on div "Status No active tasks You are ready to start receiving tasks. [PERSON_NAME] Av…" at bounding box center [120, 304] width 182 height 550
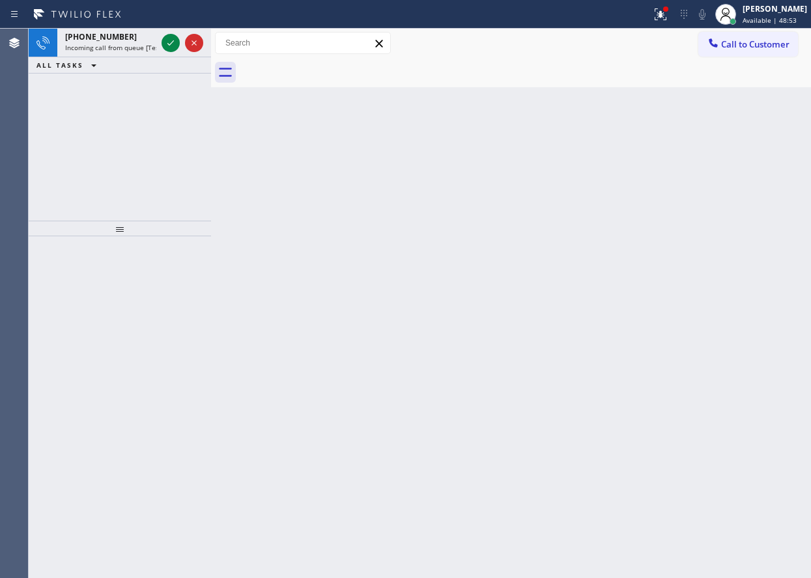
click at [166, 43] on icon at bounding box center [171, 43] width 16 height 16
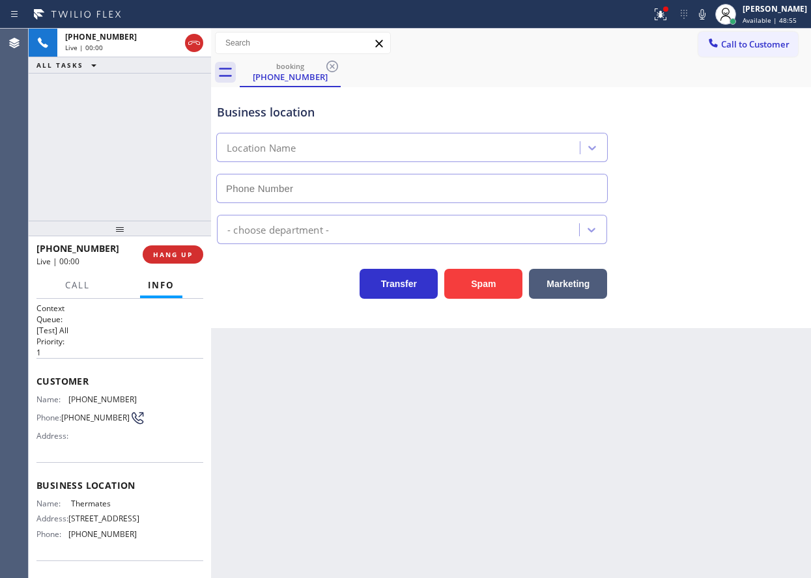
type input "[PHONE_NUMBER]"
click at [189, 260] on button "HANG UP" at bounding box center [173, 254] width 61 height 18
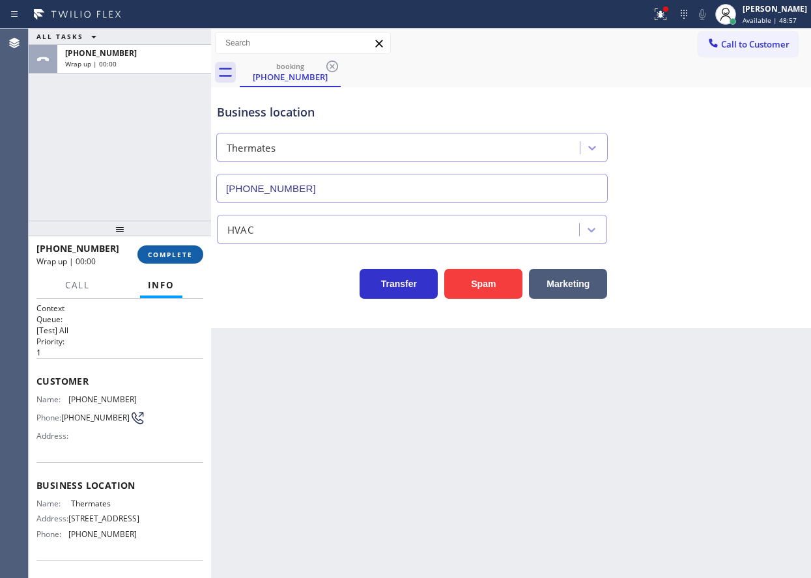
click at [169, 260] on button "COMPLETE" at bounding box center [170, 254] width 66 height 18
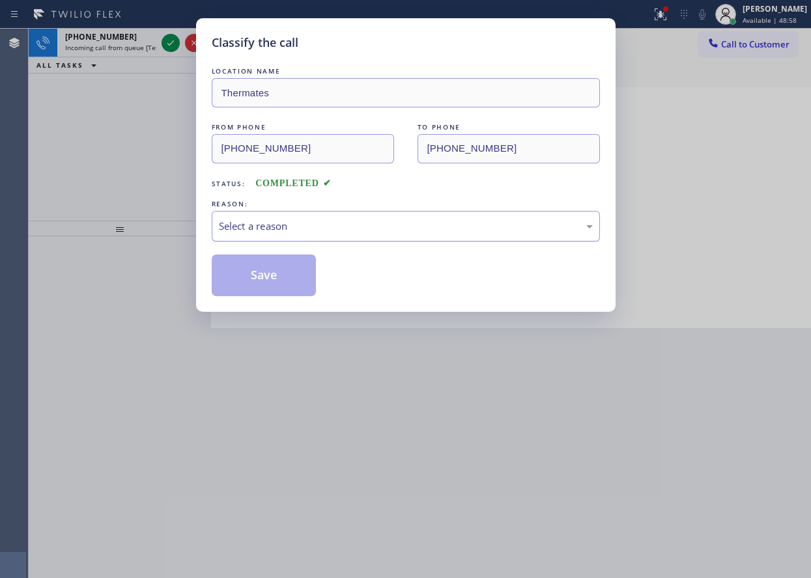
drag, startPoint x: 410, startPoint y: 213, endPoint x: 393, endPoint y: 225, distance: 21.0
click at [410, 213] on div "Select a reason" at bounding box center [406, 226] width 388 height 31
click at [258, 282] on button "Save" at bounding box center [264, 276] width 105 height 42
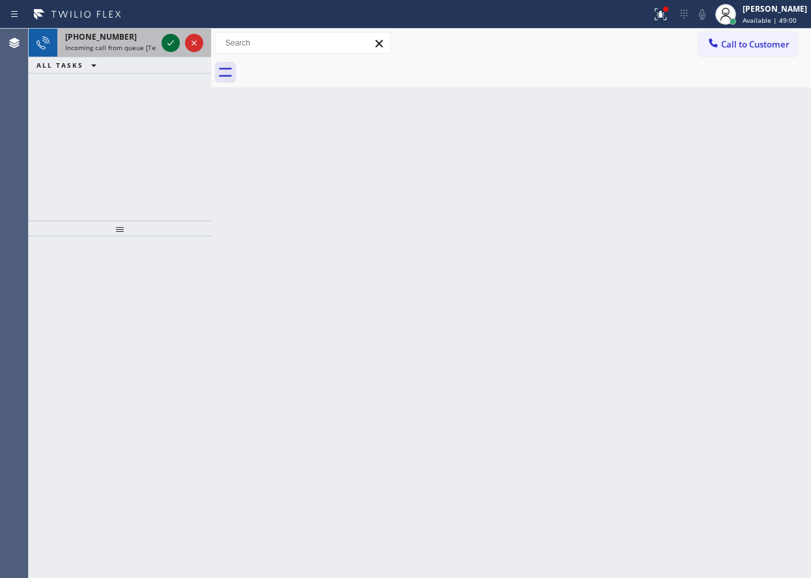
click at [169, 43] on icon at bounding box center [171, 43] width 16 height 16
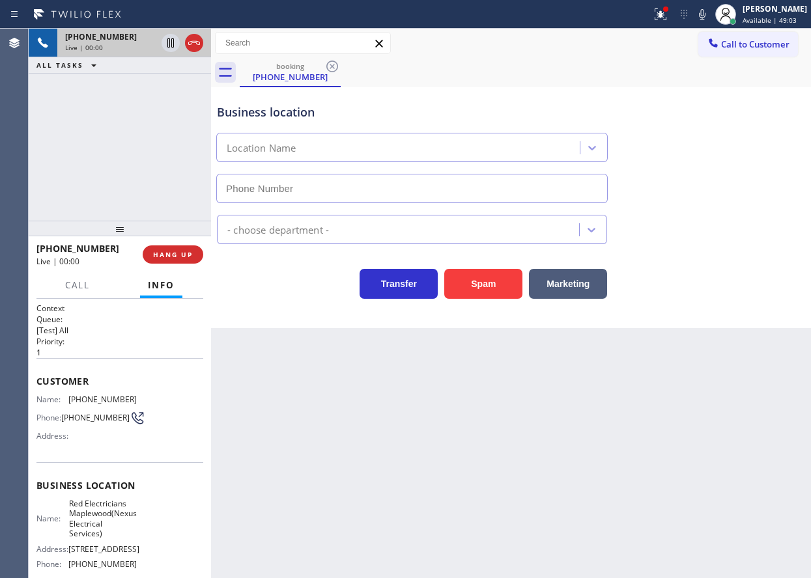
type input "[PHONE_NUMBER]"
click at [173, 248] on button "HANG UP" at bounding box center [173, 254] width 61 height 18
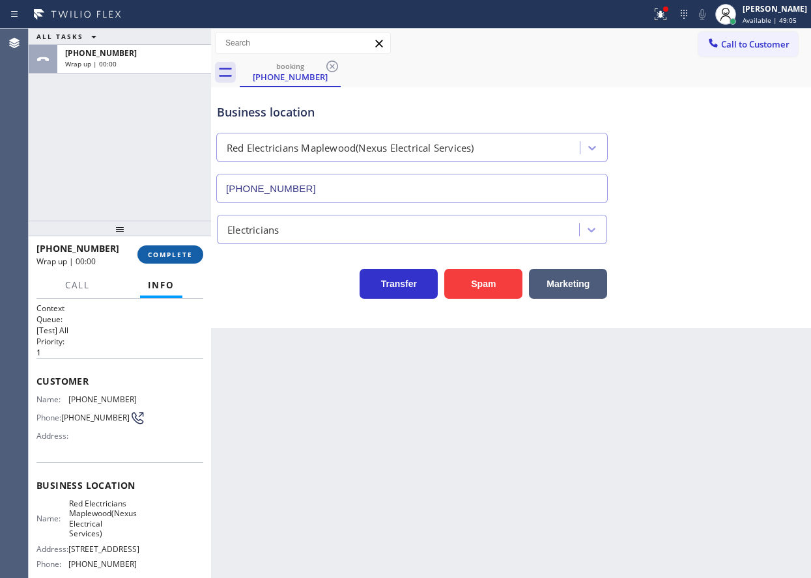
click at [173, 249] on button "COMPLETE" at bounding box center [170, 254] width 66 height 18
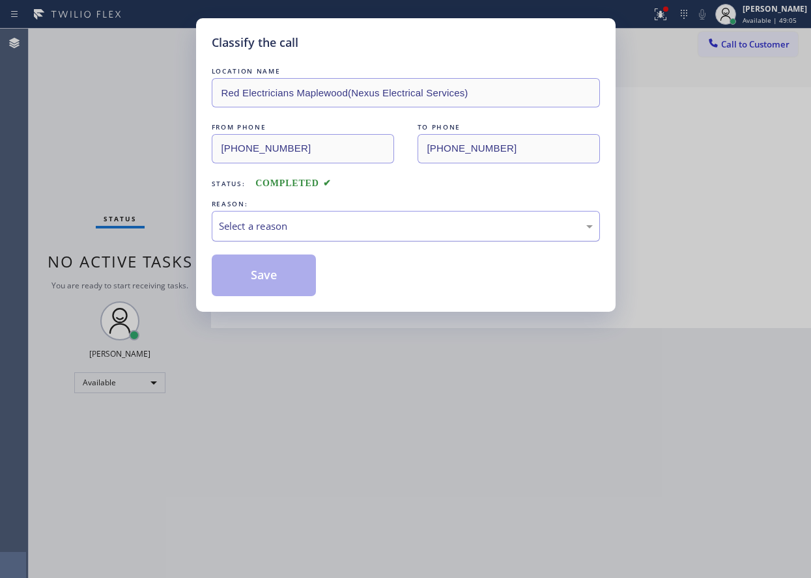
drag, startPoint x: 287, startPoint y: 229, endPoint x: 284, endPoint y: 238, distance: 10.1
click at [287, 229] on div "Select a reason" at bounding box center [406, 226] width 374 height 15
click at [260, 264] on button "Save" at bounding box center [264, 276] width 105 height 42
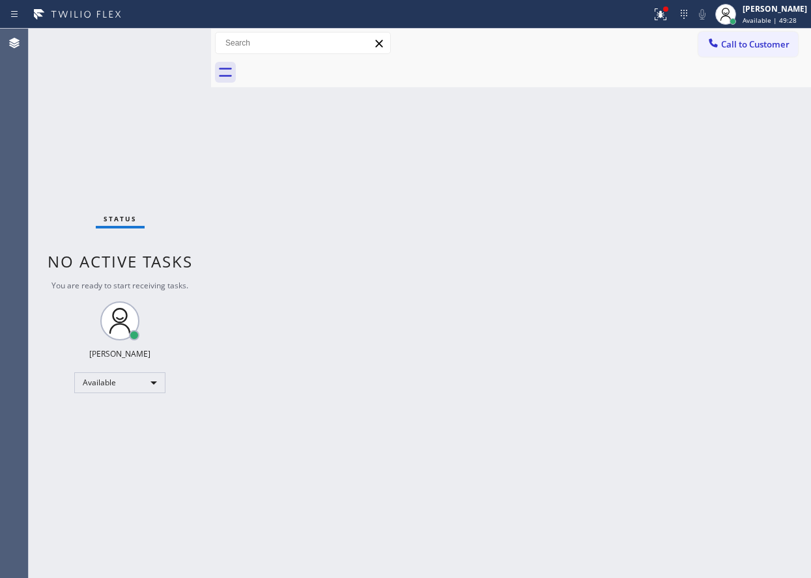
click at [92, 117] on div "Status No active tasks You are ready to start receiving tasks. [PERSON_NAME] Av…" at bounding box center [120, 304] width 182 height 550
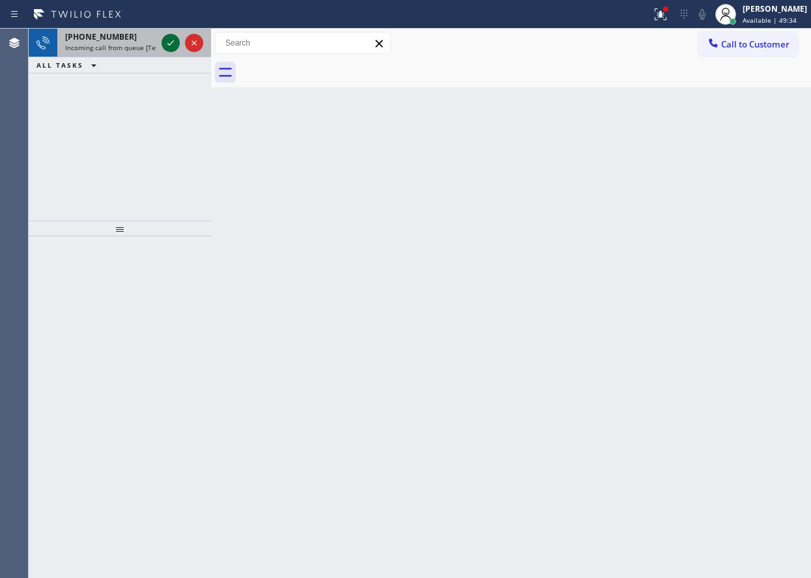
click at [168, 46] on icon at bounding box center [171, 43] width 16 height 16
click at [93, 139] on div "[PHONE_NUMBER] Incoming call from queue [Test] All ALL TASKS ALL TASKS ACTIVE T…" at bounding box center [120, 125] width 182 height 192
click at [171, 46] on icon at bounding box center [171, 43] width 16 height 16
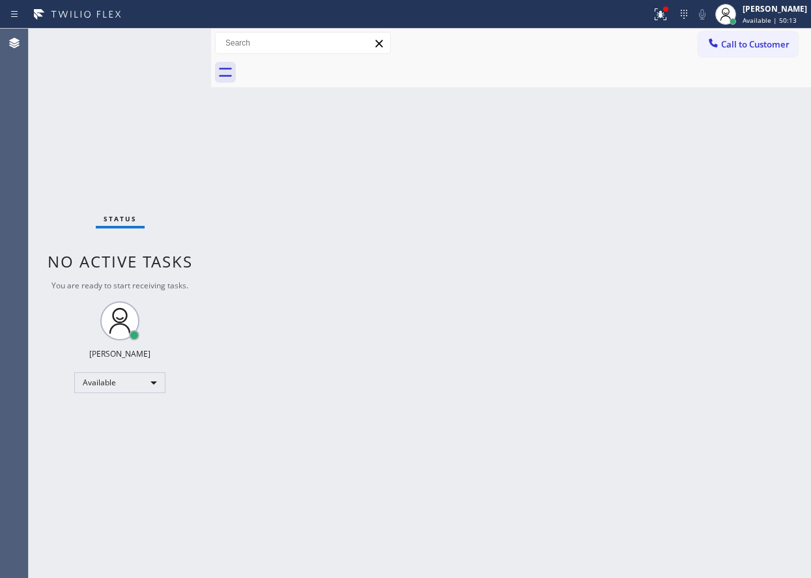
drag, startPoint x: 781, startPoint y: 197, endPoint x: 759, endPoint y: 201, distance: 22.5
click at [781, 197] on div "Back to Dashboard Change Sender ID Customers Technicians Select a contact Outbo…" at bounding box center [511, 304] width 600 height 550
click at [664, 5] on button at bounding box center [660, 14] width 29 height 29
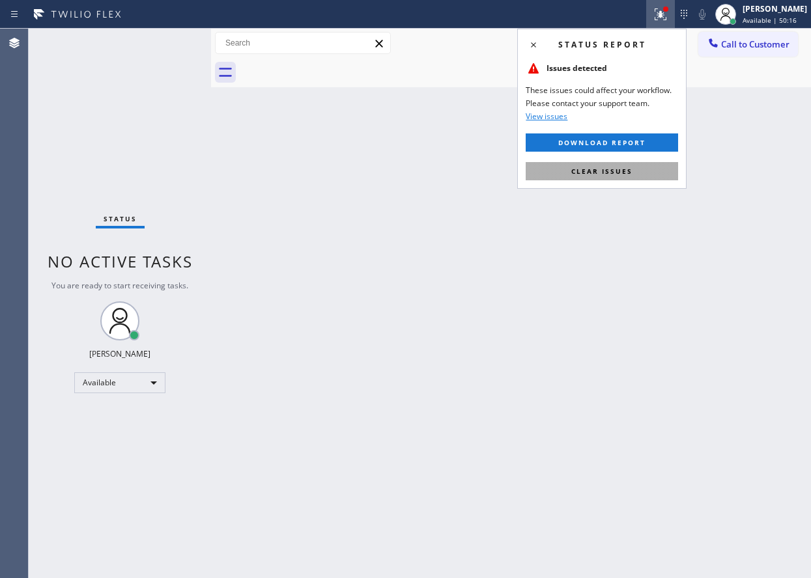
click at [650, 179] on button "Clear issues" at bounding box center [602, 171] width 152 height 18
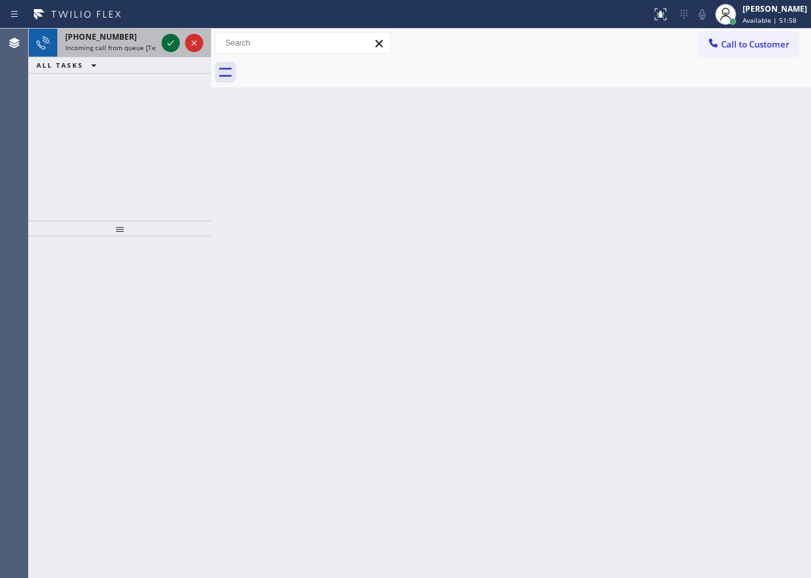
click at [171, 46] on icon at bounding box center [171, 43] width 16 height 16
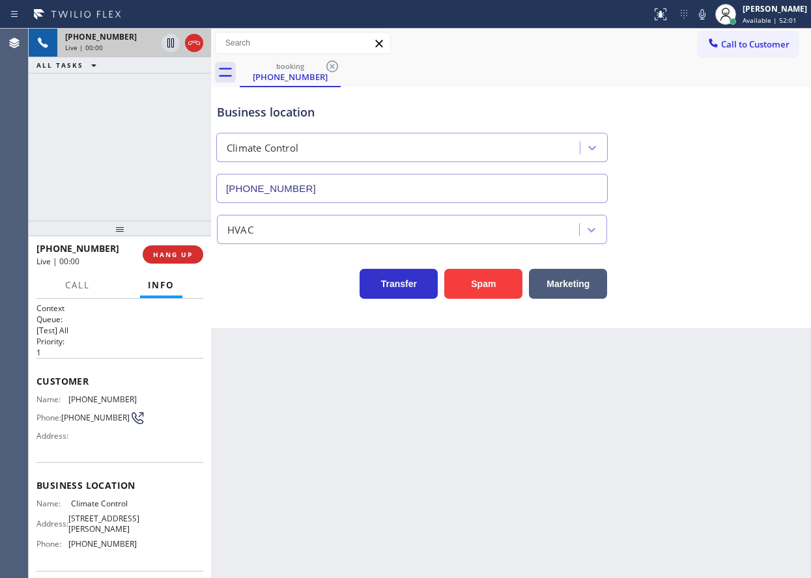
type input "[PHONE_NUMBER]"
click at [183, 258] on span "HANG UP" at bounding box center [173, 254] width 40 height 9
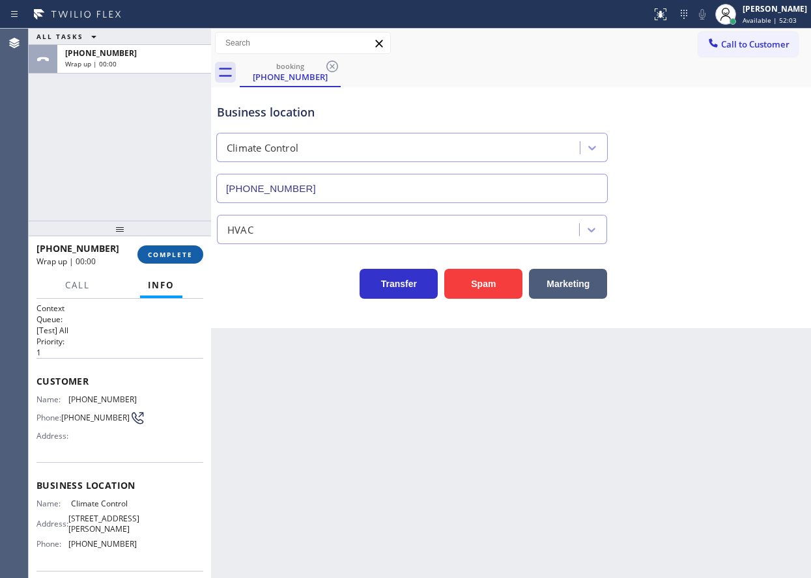
click at [184, 253] on span "COMPLETE" at bounding box center [170, 254] width 45 height 9
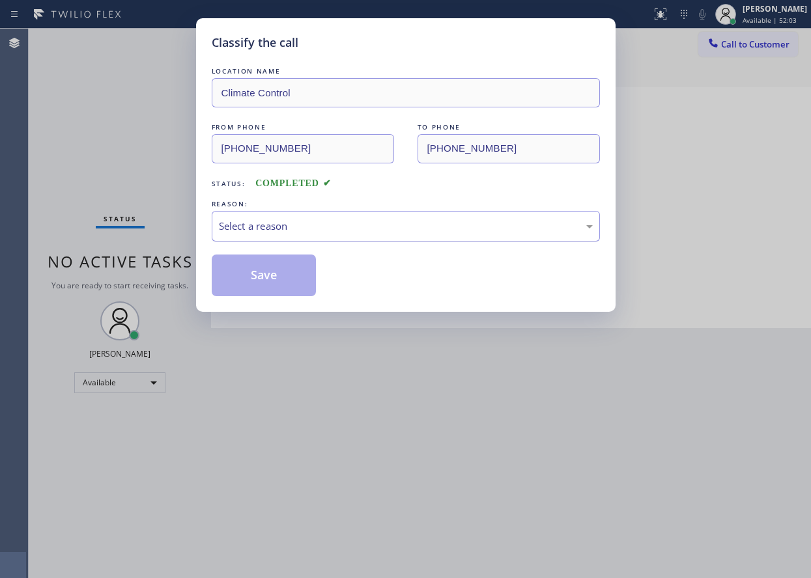
click at [282, 224] on div "Select a reason" at bounding box center [406, 226] width 374 height 15
click at [245, 264] on button "Save" at bounding box center [264, 276] width 105 height 42
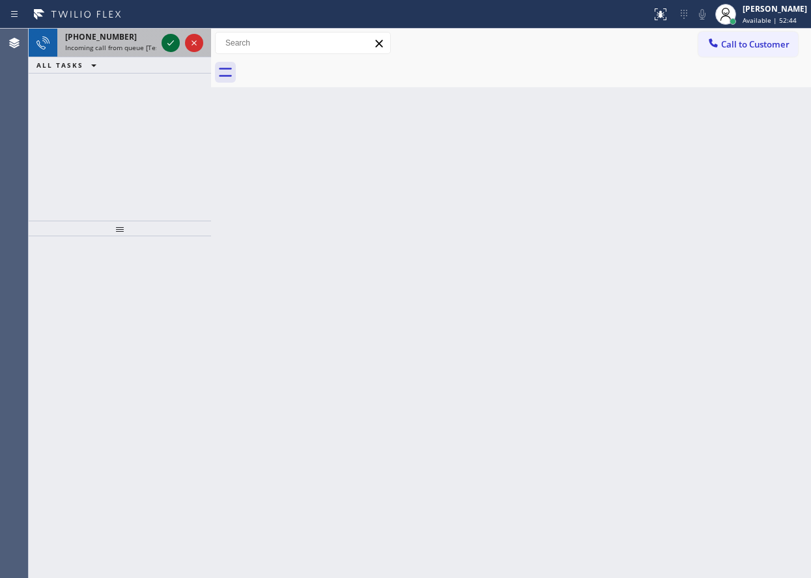
click at [170, 46] on icon at bounding box center [171, 43] width 16 height 16
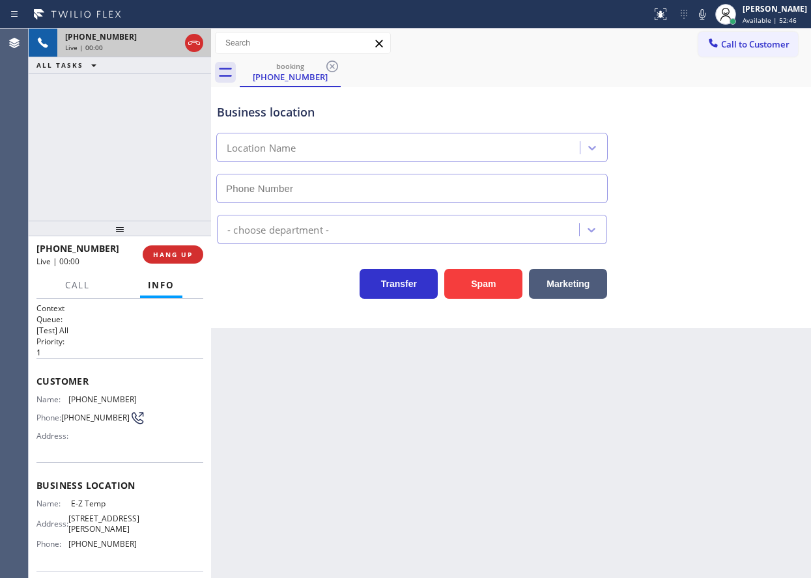
type input "[PHONE_NUMBER]"
click at [190, 261] on button "HANG UP" at bounding box center [173, 254] width 61 height 18
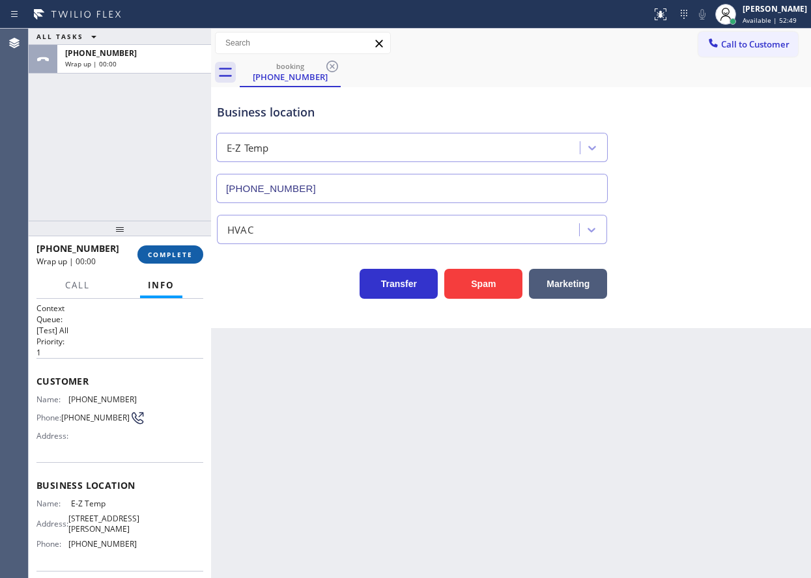
click at [190, 260] on button "COMPLETE" at bounding box center [170, 254] width 66 height 18
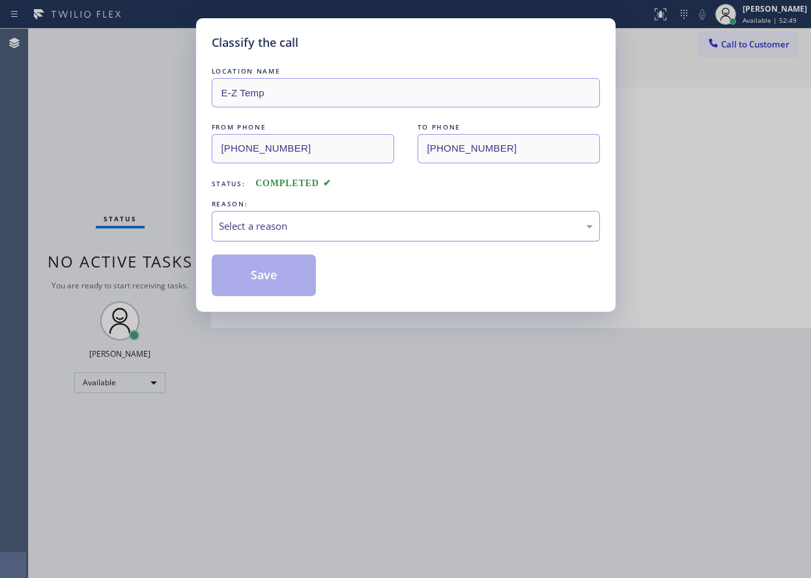
click at [306, 229] on div "Select a reason" at bounding box center [406, 226] width 374 height 15
click at [272, 273] on button "Save" at bounding box center [264, 276] width 105 height 42
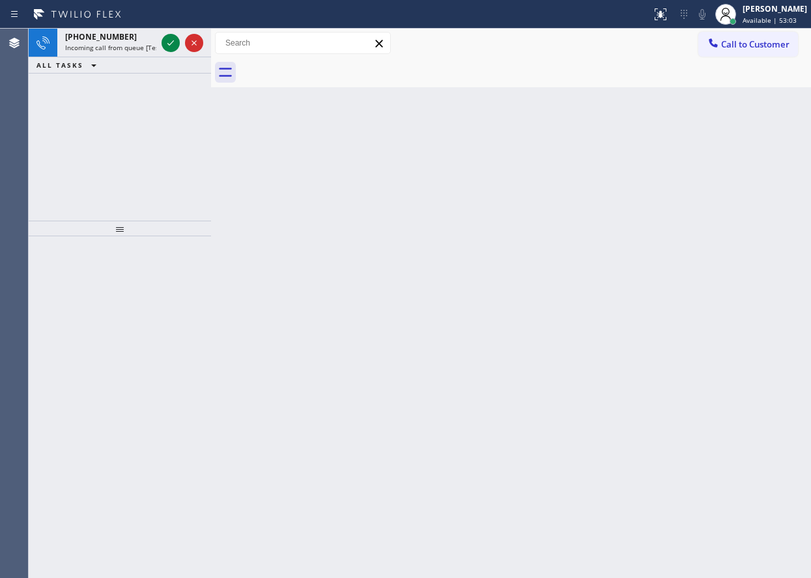
click at [36, 139] on div "[PHONE_NUMBER] Incoming call from queue [Test] All ALL TASKS ALL TASKS ACTIVE T…" at bounding box center [120, 125] width 182 height 192
click at [166, 36] on icon at bounding box center [171, 43] width 16 height 16
click at [59, 128] on div "[PHONE_NUMBER] Incoming call from queue [Test] All ALL TASKS ALL TASKS ACTIVE T…" at bounding box center [120, 125] width 182 height 192
click at [169, 42] on icon at bounding box center [171, 43] width 16 height 16
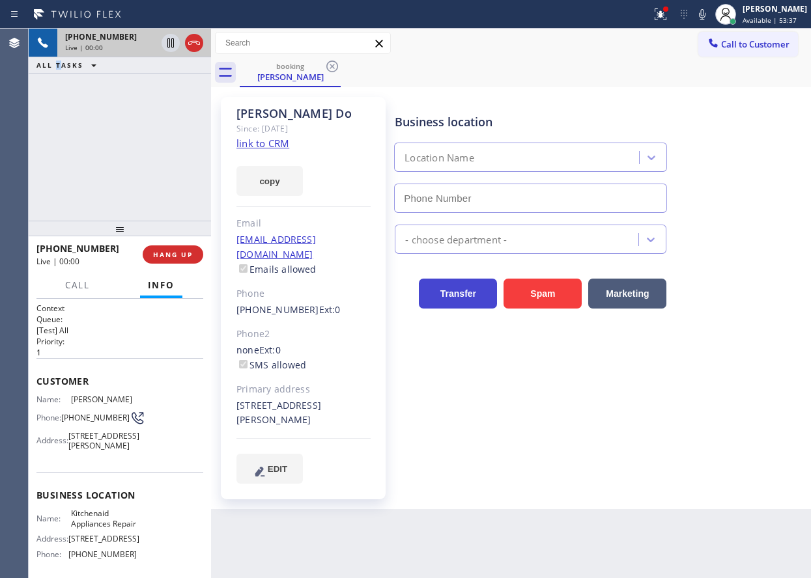
type input "[PHONE_NUMBER]"
click at [283, 147] on link "link to CRM" at bounding box center [262, 143] width 53 height 13
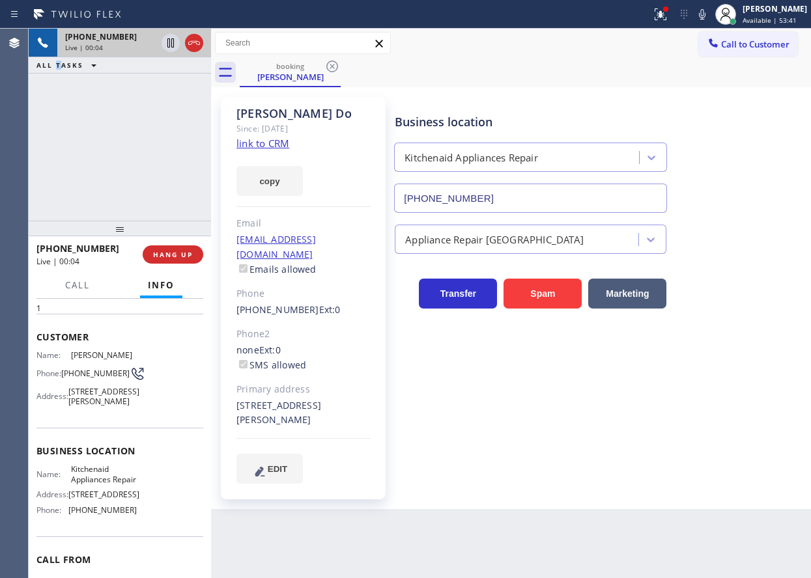
scroll to position [65, 0]
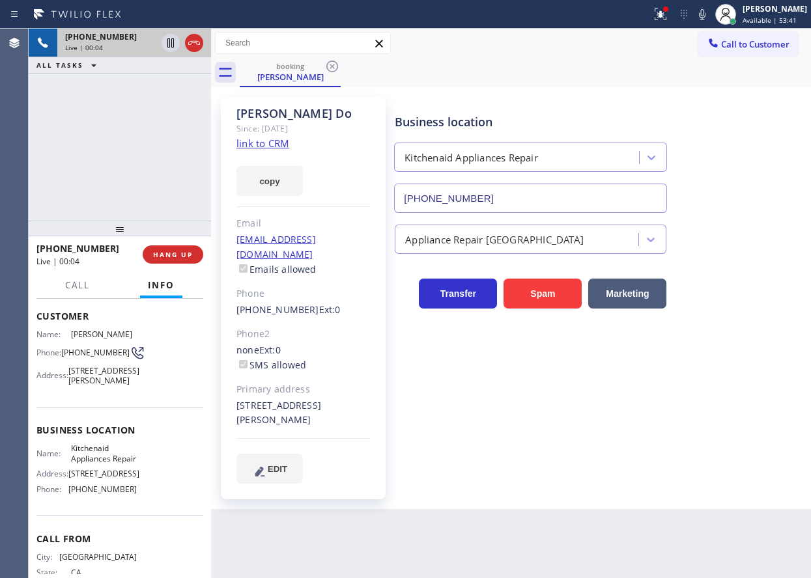
click at [90, 464] on span "Kitchenaid Appliances Repair" at bounding box center [103, 453] width 65 height 20
click at [493, 206] on input "[PHONE_NUMBER]" at bounding box center [530, 198] width 273 height 29
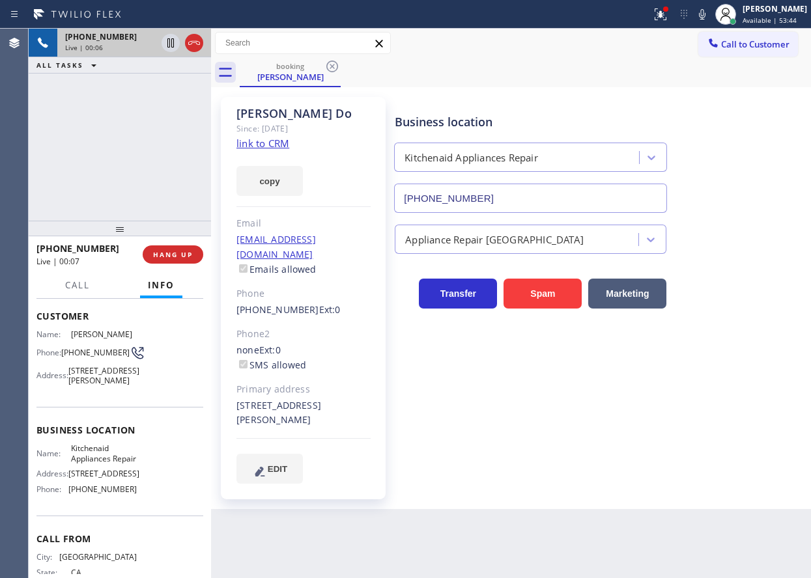
click at [493, 206] on input "[PHONE_NUMBER]" at bounding box center [530, 198] width 273 height 29
click at [668, 5] on button at bounding box center [660, 14] width 29 height 29
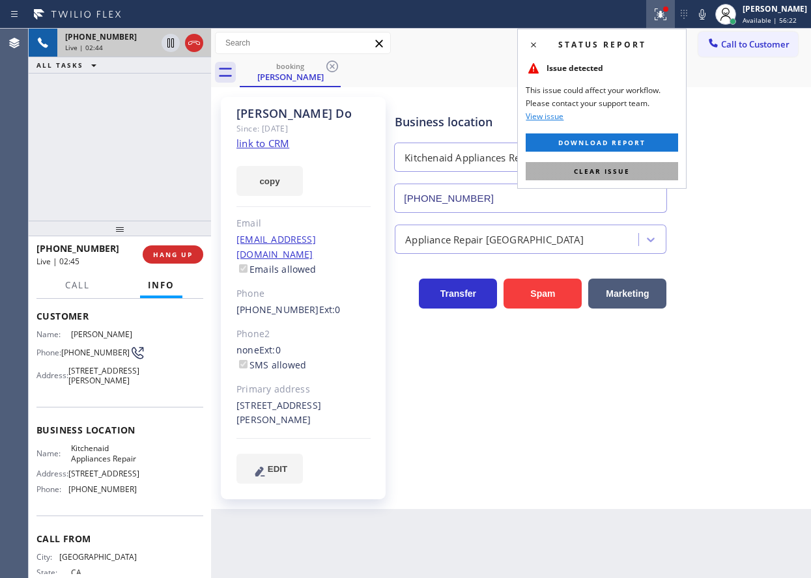
click at [628, 165] on button "Clear issue" at bounding box center [602, 171] width 152 height 18
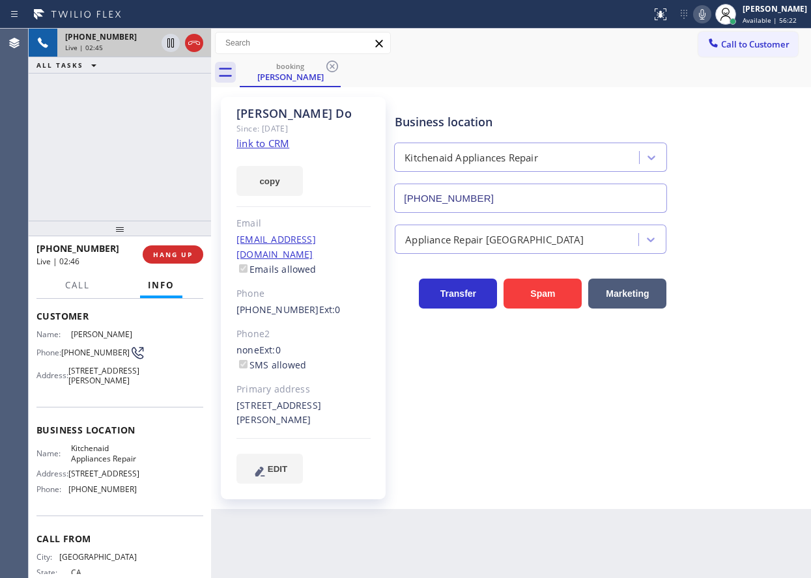
click at [705, 16] on icon at bounding box center [702, 14] width 7 height 10
click at [171, 46] on icon at bounding box center [171, 43] width 16 height 16
drag, startPoint x: 103, startPoint y: 139, endPoint x: 115, endPoint y: 105, distance: 35.8
click at [103, 139] on div "[PHONE_NUMBER] Live | 03:18 ALL TASKS ALL TASKS ACTIVE TASKS TASKS IN WRAP UP" at bounding box center [120, 125] width 182 height 192
drag, startPoint x: 165, startPoint y: 42, endPoint x: 514, endPoint y: 24, distance: 349.5
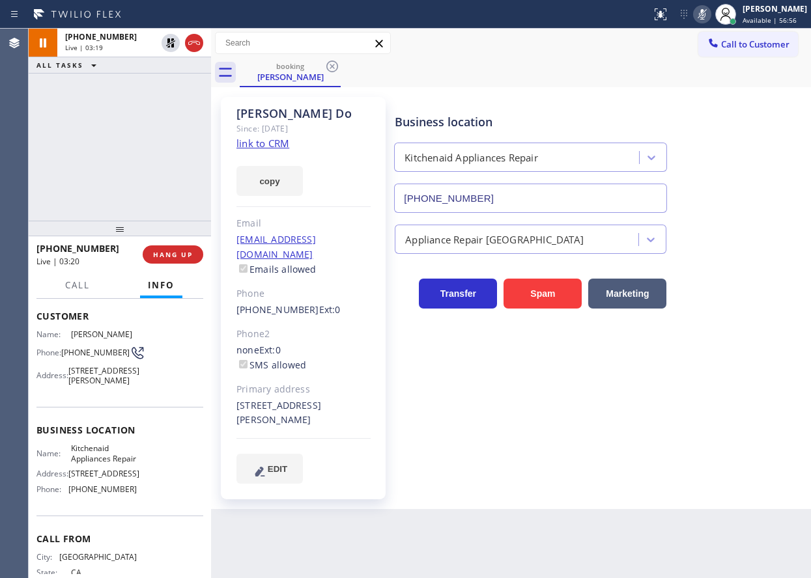
click at [167, 42] on icon at bounding box center [171, 43] width 16 height 16
drag, startPoint x: 720, startPoint y: 10, endPoint x: 720, endPoint y: 85, distance: 74.2
click at [710, 11] on icon at bounding box center [702, 15] width 16 height 16
click at [291, 410] on div "[STREET_ADDRESS][PERSON_NAME]" at bounding box center [303, 414] width 134 height 30
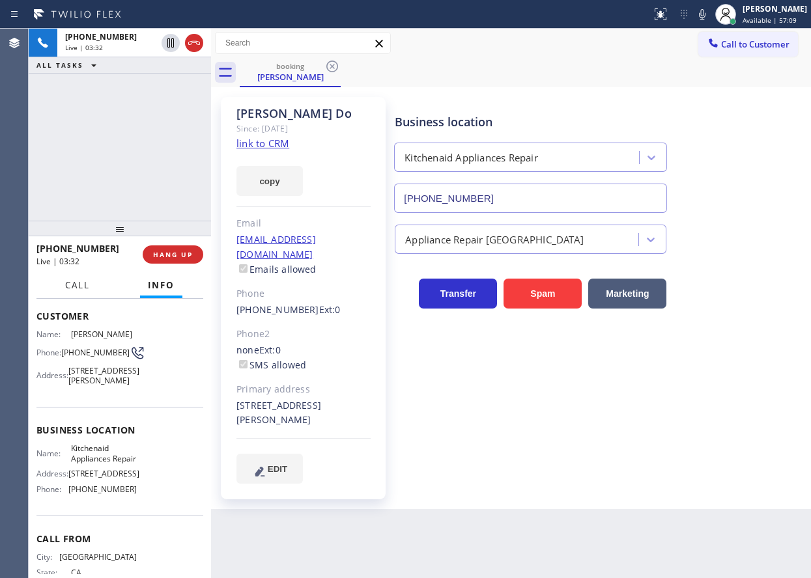
click at [79, 285] on span "Call" at bounding box center [77, 285] width 25 height 12
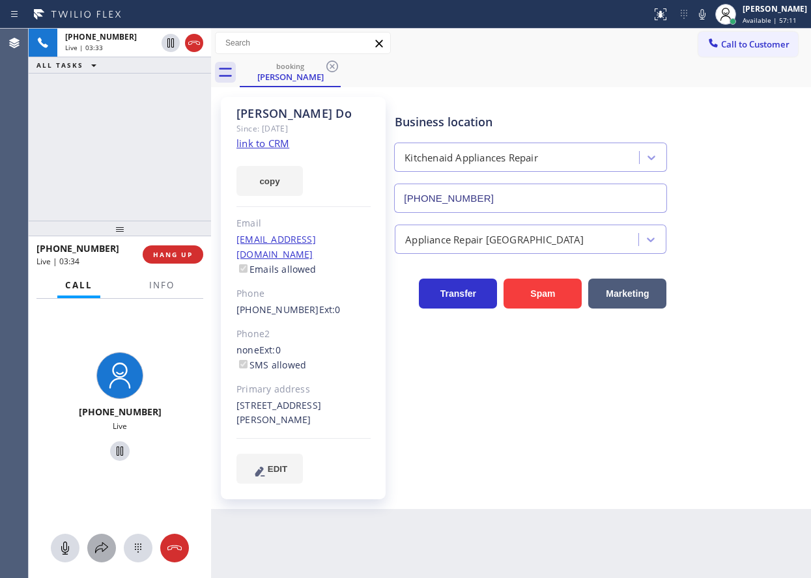
click at [96, 551] on icon at bounding box center [101, 547] width 13 height 11
click at [178, 76] on div "[PHONE_NUMBER] Live | 03:35 ALL TASKS ALL TASKS ACTIVE TASKS TASKS IN WRAP UP" at bounding box center [120, 125] width 182 height 192
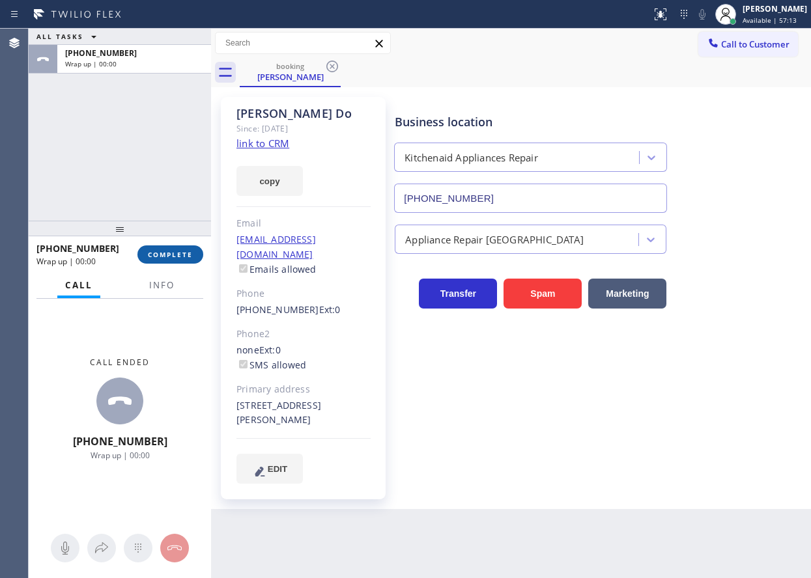
drag, startPoint x: 174, startPoint y: 253, endPoint x: 251, endPoint y: 251, distance: 76.9
click at [173, 253] on span "COMPLETE" at bounding box center [170, 254] width 45 height 9
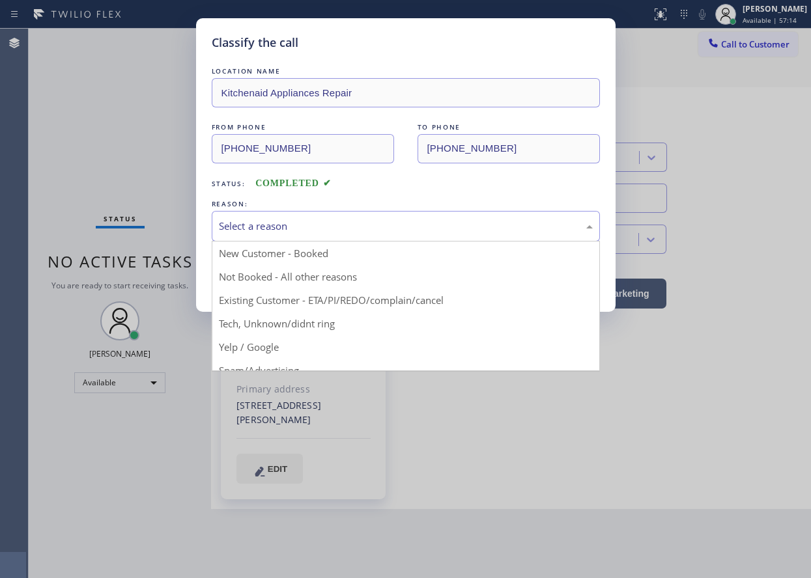
click at [322, 235] on div "Select a reason" at bounding box center [406, 226] width 388 height 31
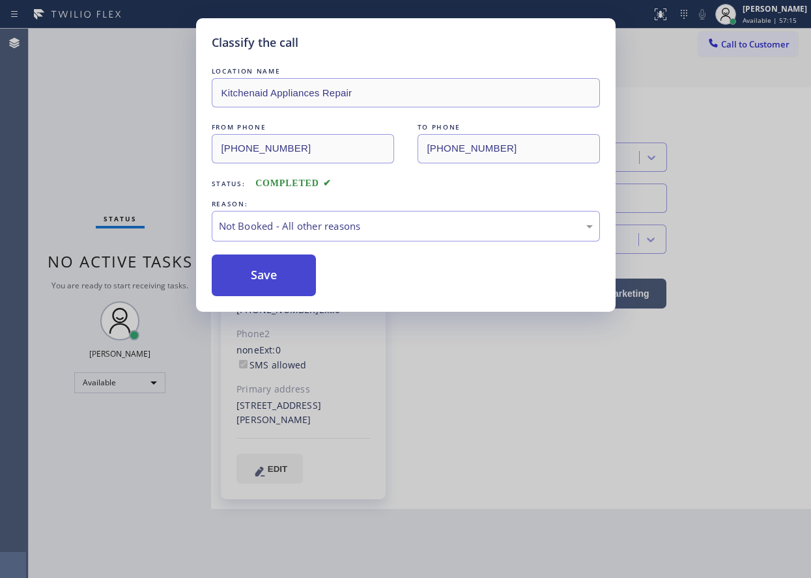
click at [272, 278] on button "Save" at bounding box center [264, 276] width 105 height 42
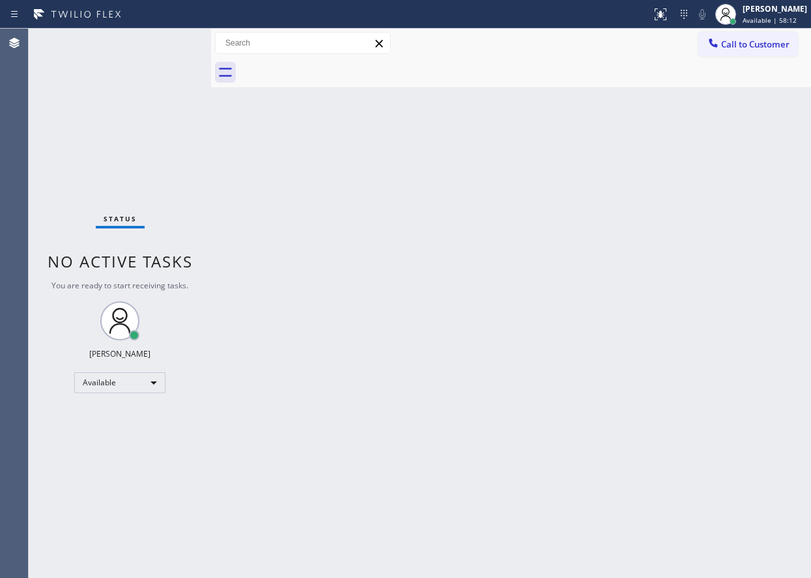
click at [83, 135] on div "Status No active tasks You are ready to start receiving tasks. [PERSON_NAME] Av…" at bounding box center [120, 304] width 182 height 550
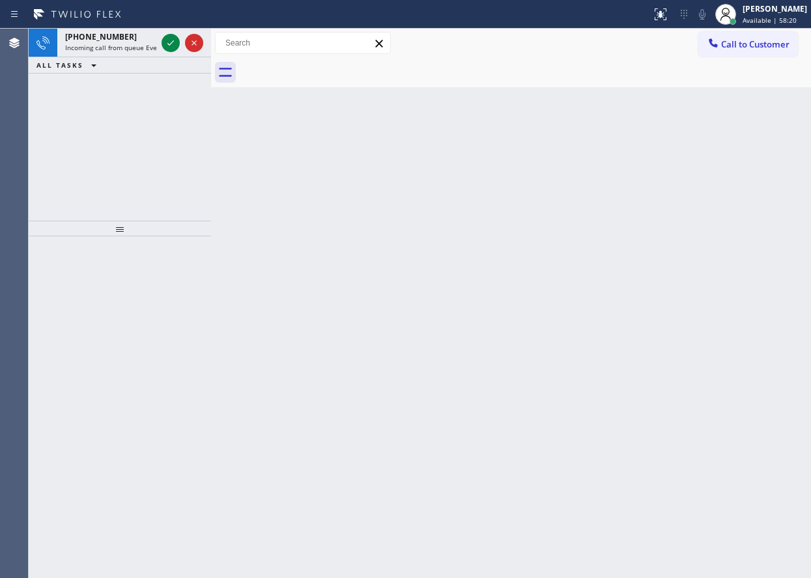
click at [59, 126] on div "[PHONE_NUMBER] Incoming call from queue Everybody ALL TASKS ALL TASKS ACTIVE TA…" at bounding box center [120, 125] width 182 height 192
click at [161, 40] on div at bounding box center [170, 43] width 18 height 16
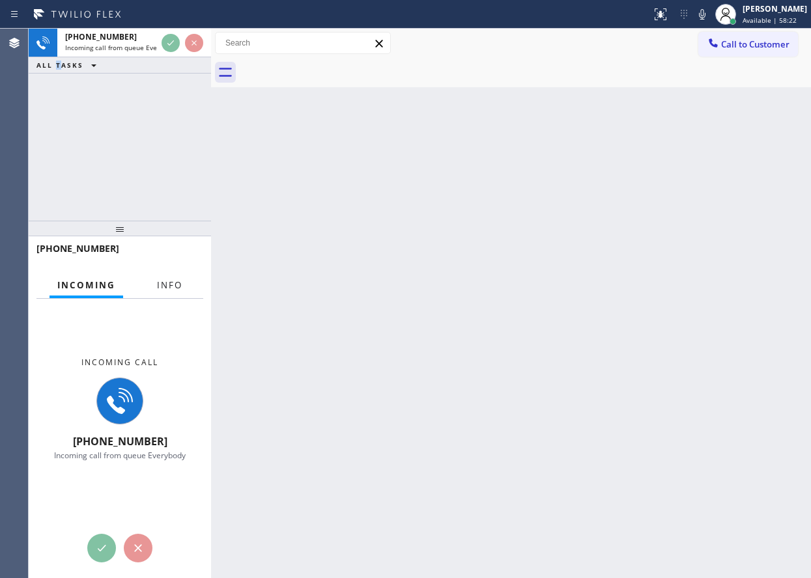
drag, startPoint x: 156, startPoint y: 287, endPoint x: 309, endPoint y: 311, distance: 155.0
click at [156, 287] on button "Info" at bounding box center [169, 285] width 41 height 25
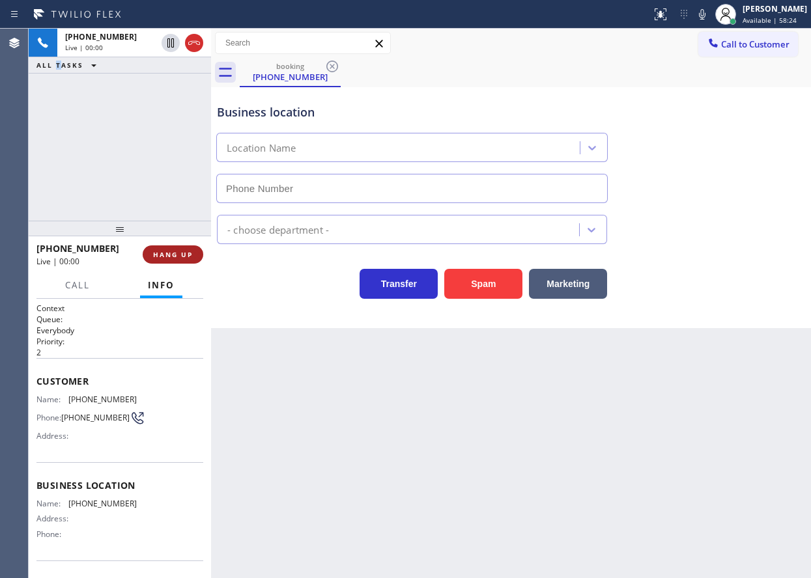
click at [191, 257] on span "HANG UP" at bounding box center [173, 254] width 40 height 9
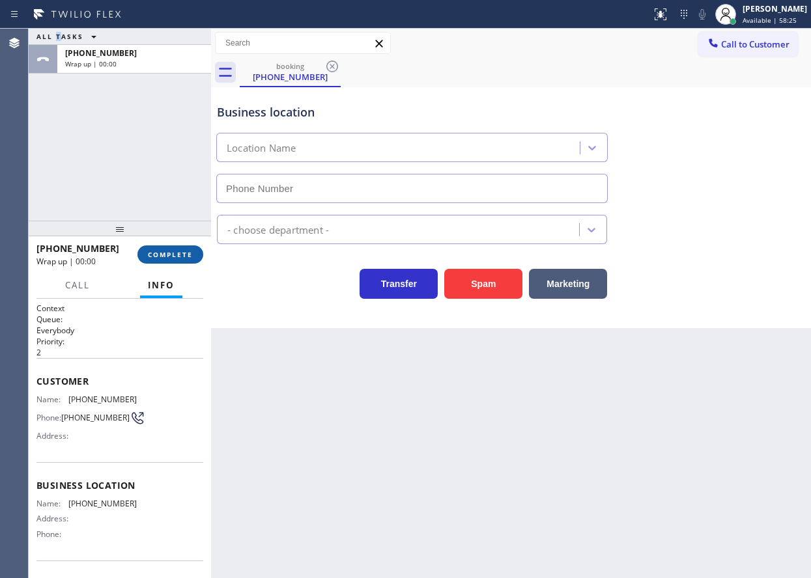
click at [191, 257] on span "COMPLETE" at bounding box center [170, 254] width 45 height 9
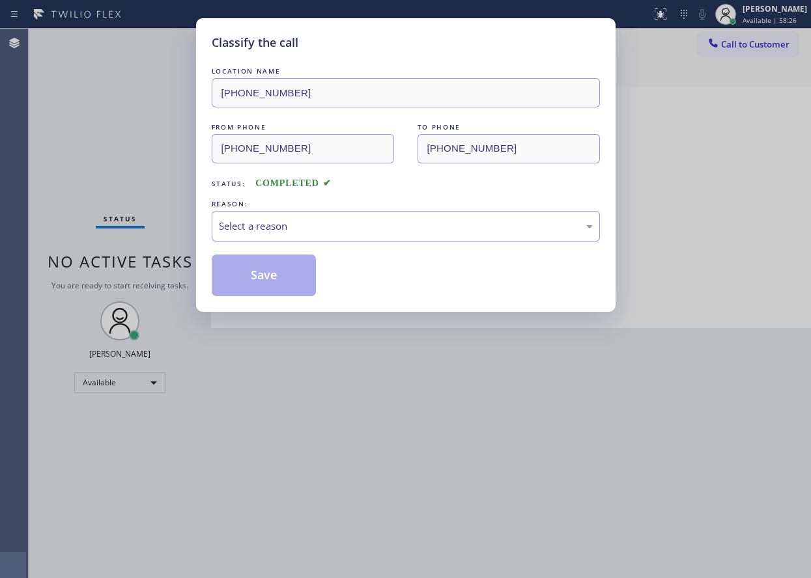
click at [342, 231] on div "Select a reason" at bounding box center [406, 226] width 374 height 15
click at [289, 284] on button "Save" at bounding box center [264, 276] width 105 height 42
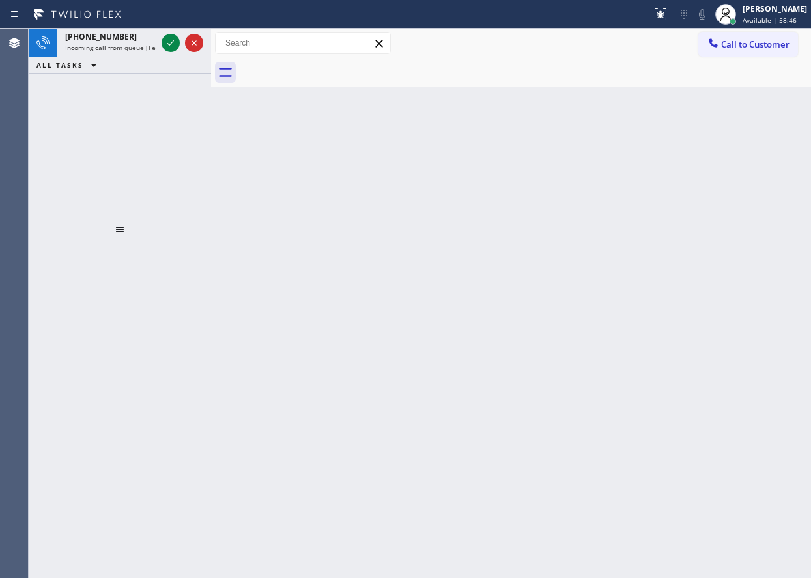
click at [69, 108] on div "[PHONE_NUMBER] Incoming call from queue [Test] All ALL TASKS ALL TASKS ACTIVE T…" at bounding box center [120, 125] width 182 height 192
click at [167, 41] on icon at bounding box center [171, 43] width 16 height 16
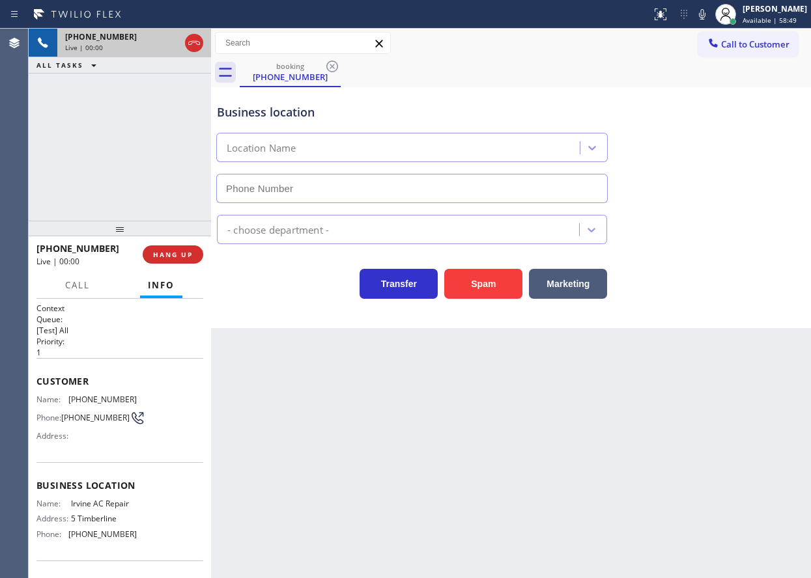
type input "[PHONE_NUMBER]"
click at [181, 251] on span "HANG UP" at bounding box center [173, 254] width 40 height 9
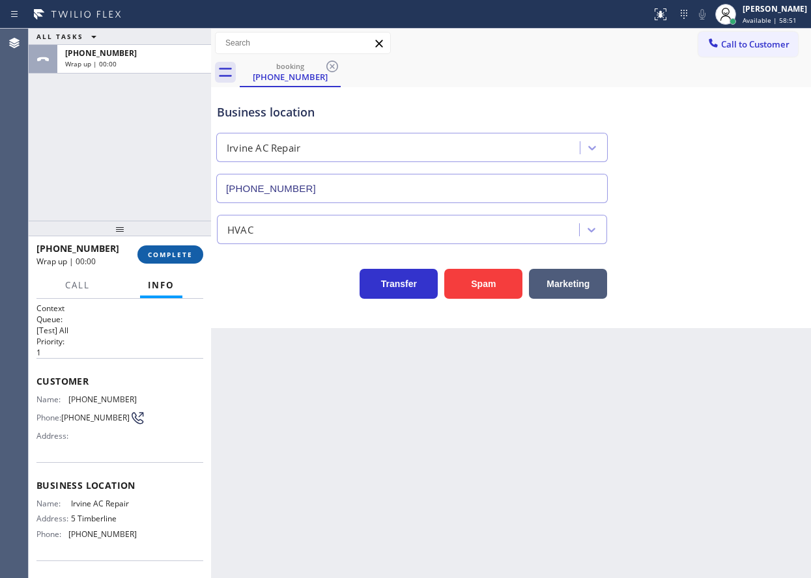
click at [181, 251] on span "COMPLETE" at bounding box center [170, 254] width 45 height 9
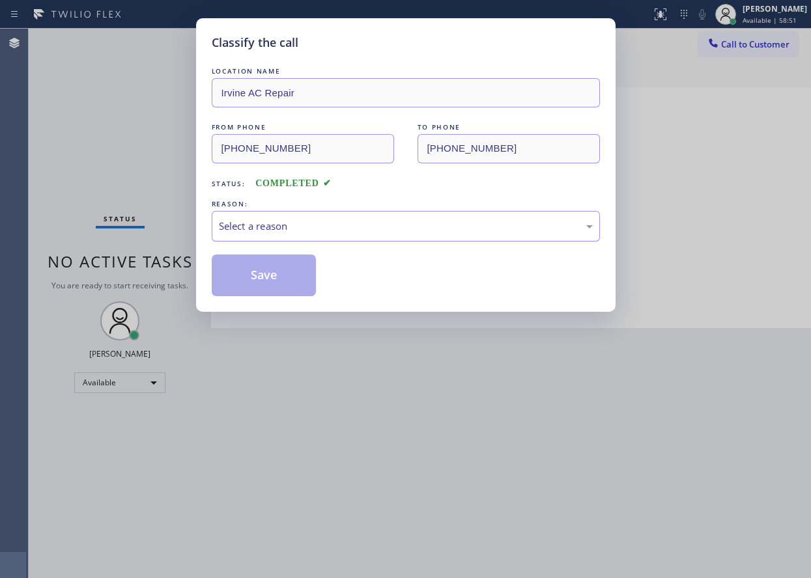
click at [293, 223] on div "Select a reason" at bounding box center [406, 226] width 374 height 15
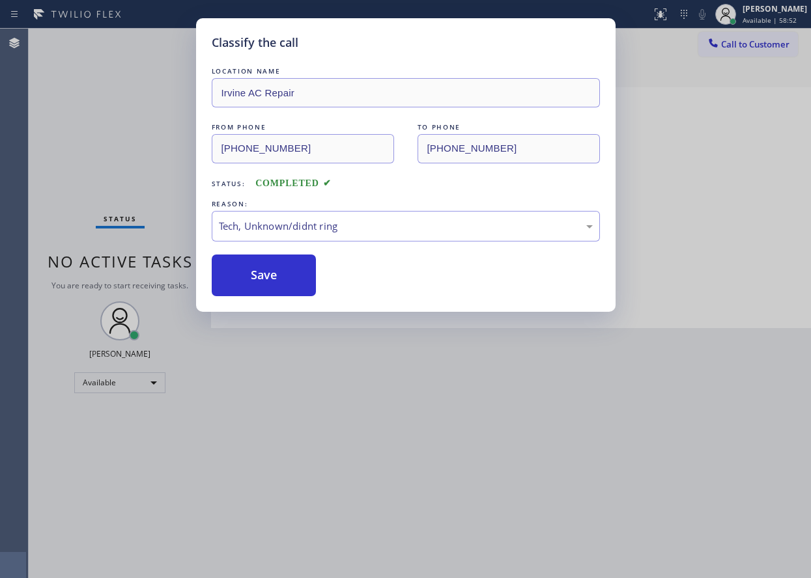
click at [288, 283] on button "Save" at bounding box center [264, 276] width 105 height 42
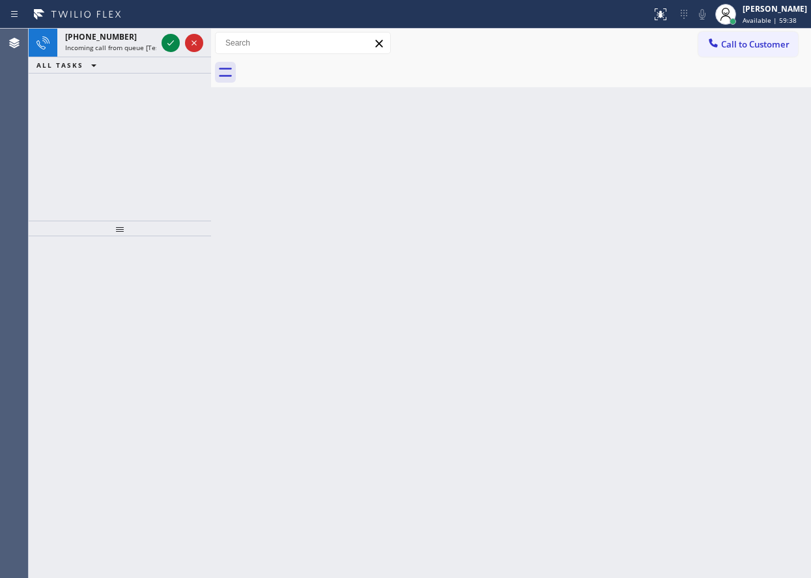
click at [113, 190] on div "[PHONE_NUMBER] Incoming call from queue [Test] All ALL TASKS ALL TASKS ACTIVE T…" at bounding box center [120, 125] width 182 height 192
click at [168, 44] on icon at bounding box center [170, 42] width 7 height 5
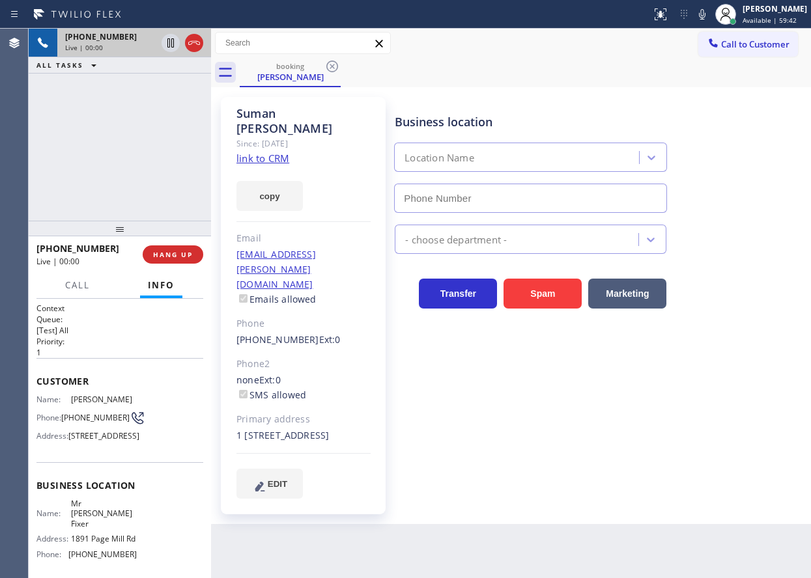
type input "[PHONE_NUMBER]"
click at [269, 152] on link "link to CRM" at bounding box center [262, 158] width 53 height 13
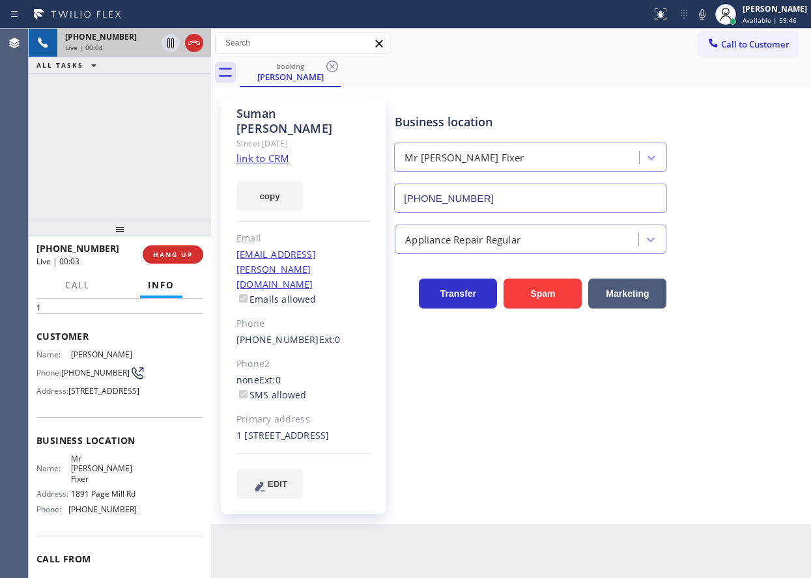
scroll to position [65, 0]
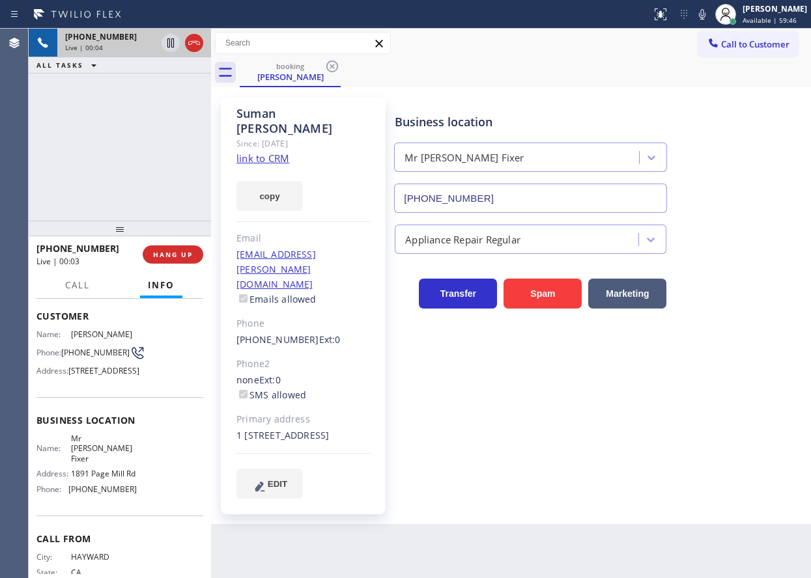
click at [77, 464] on span "Mr [PERSON_NAME] Fixer" at bounding box center [103, 449] width 65 height 30
click at [531, 167] on div "Mr [PERSON_NAME] Fixer" at bounding box center [518, 158] width 241 height 23
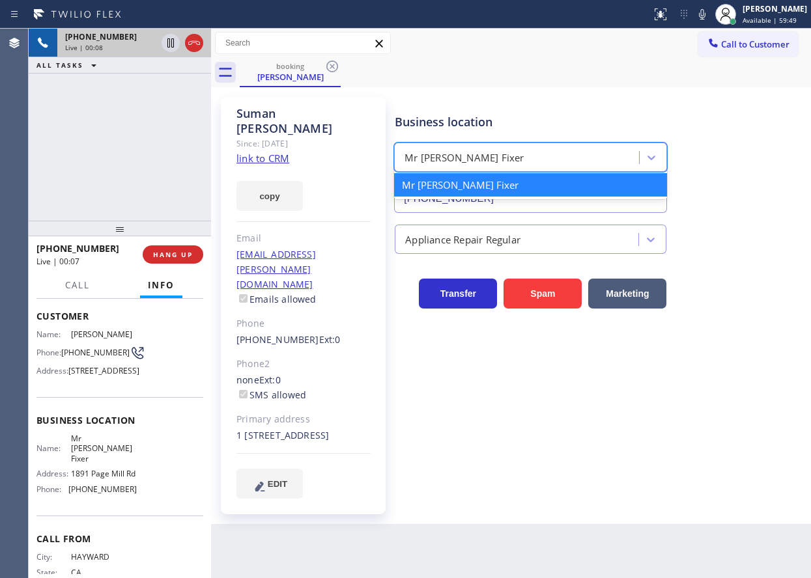
click at [531, 204] on input "[PHONE_NUMBER]" at bounding box center [530, 198] width 273 height 29
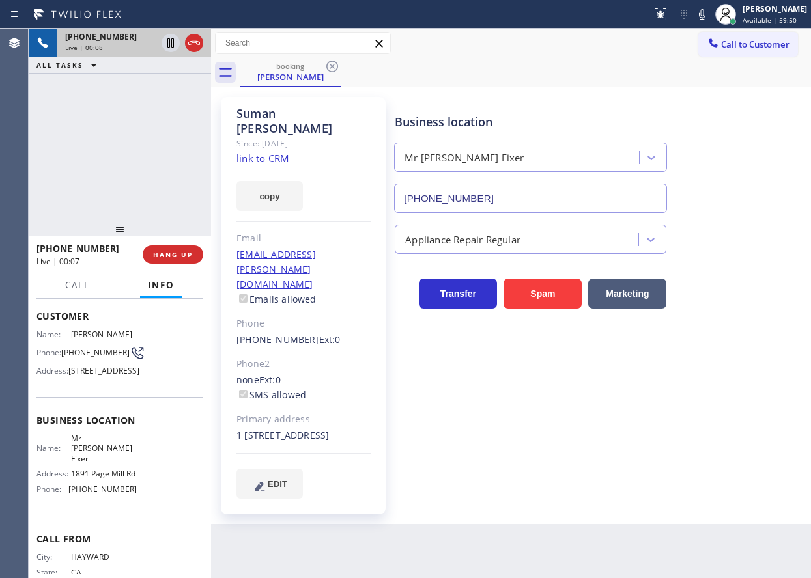
click at [531, 204] on input "[PHONE_NUMBER]" at bounding box center [530, 198] width 273 height 29
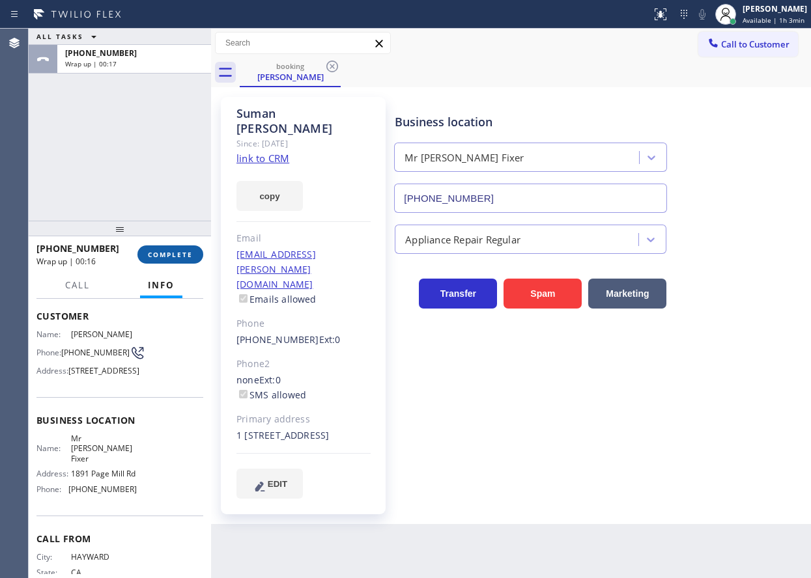
click at [161, 251] on span "COMPLETE" at bounding box center [170, 254] width 45 height 9
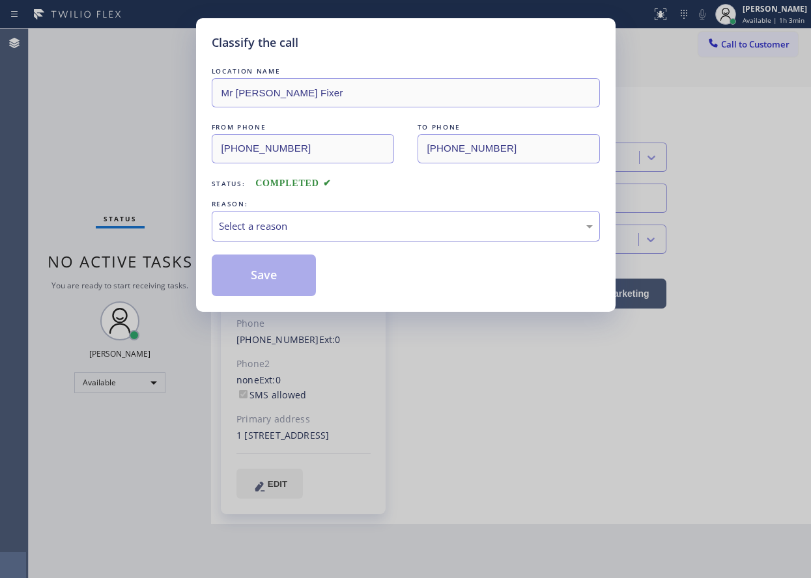
click at [281, 236] on div "Select a reason" at bounding box center [406, 226] width 388 height 31
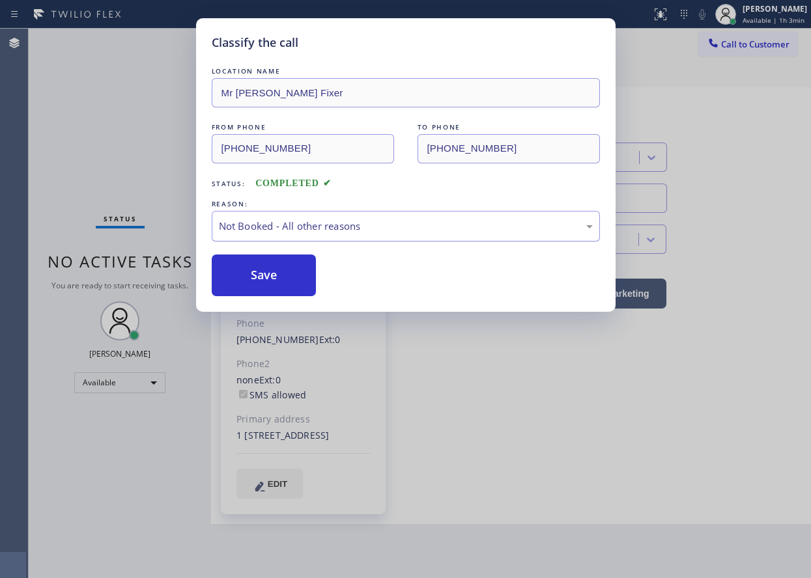
click at [288, 233] on div "Not Booked - All other reasons" at bounding box center [406, 226] width 374 height 15
click at [261, 275] on button "Save" at bounding box center [264, 276] width 105 height 42
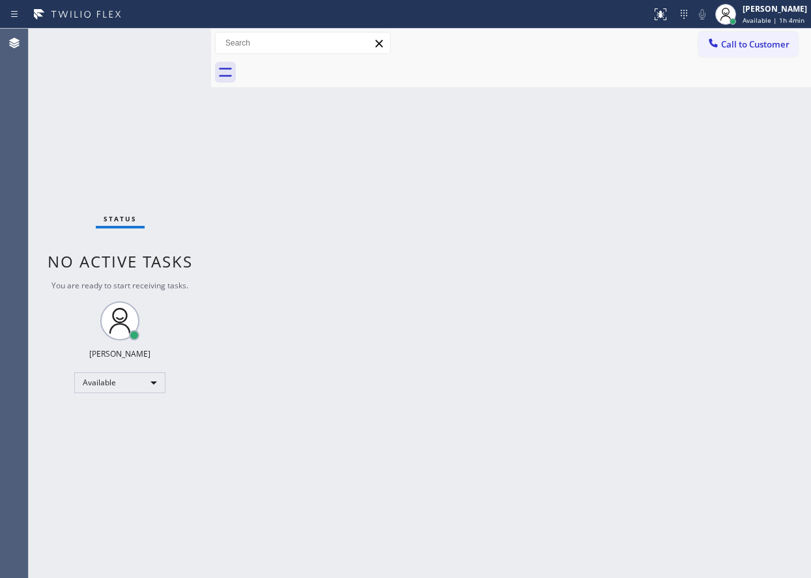
click at [79, 219] on div "Status No active tasks You are ready to start receiving tasks. [PERSON_NAME] Av…" at bounding box center [120, 304] width 182 height 550
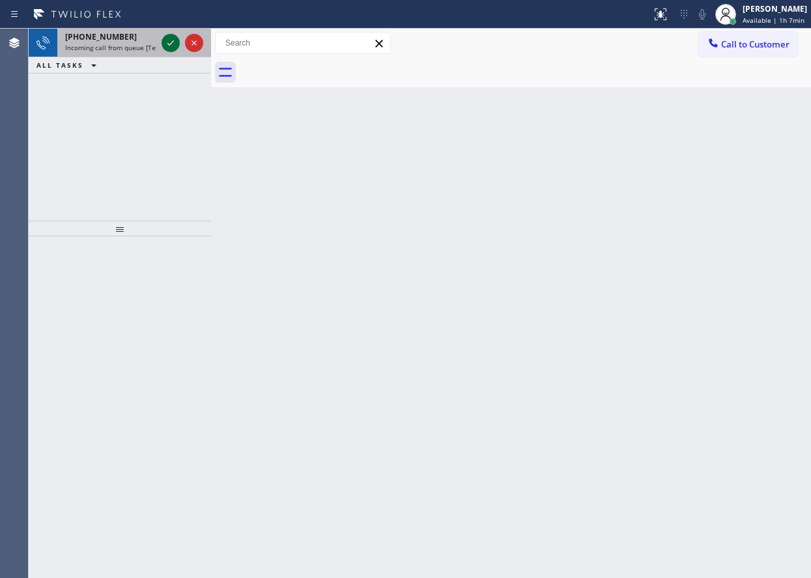
click at [171, 41] on icon at bounding box center [171, 43] width 16 height 16
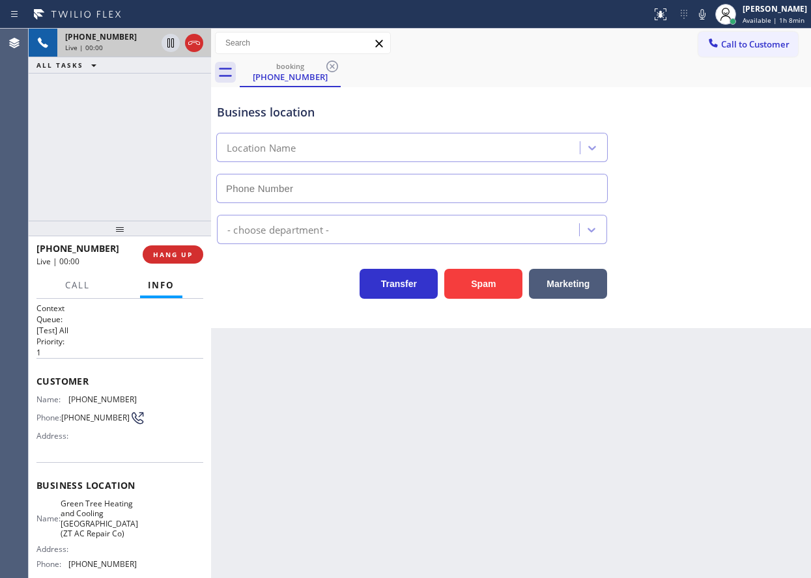
type input "[PHONE_NUMBER]"
click at [514, 287] on button "Spam" at bounding box center [483, 284] width 78 height 30
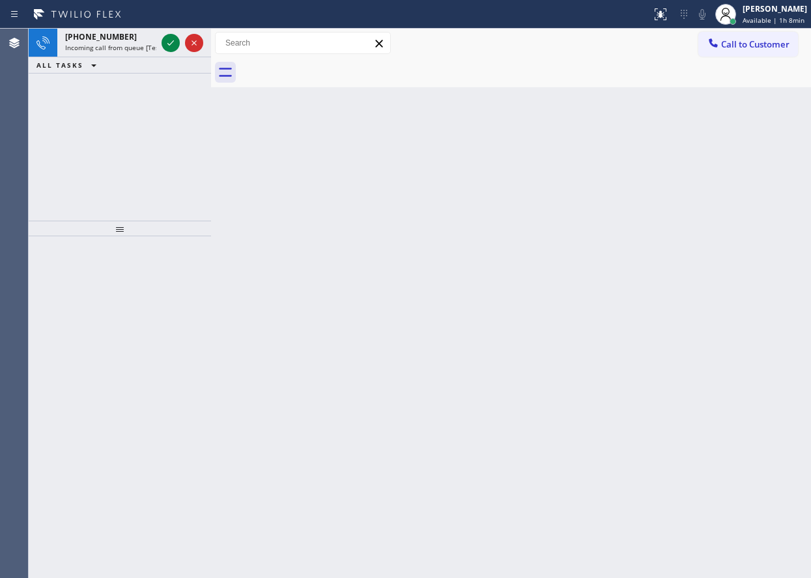
click at [83, 158] on div "[PHONE_NUMBER] Incoming call from queue [Test] All ALL TASKS ALL TASKS ACTIVE T…" at bounding box center [120, 125] width 182 height 192
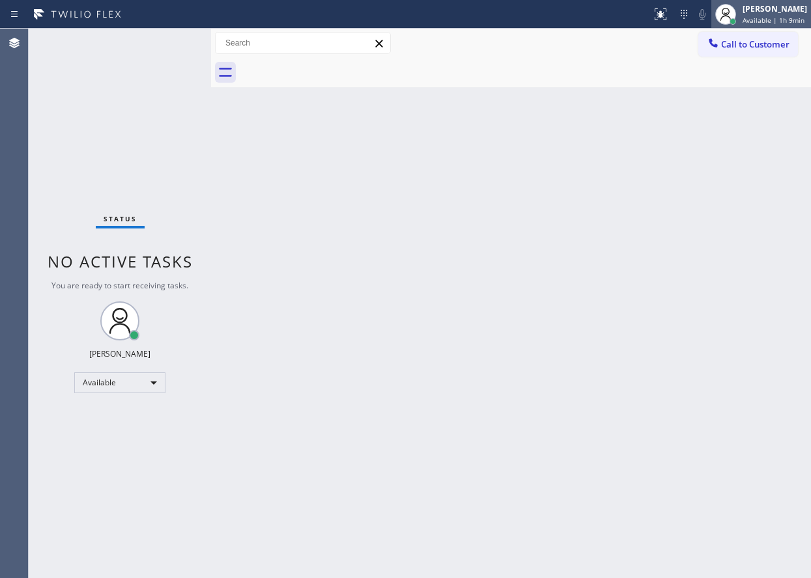
click at [785, 19] on span "Available | 1h 9min" at bounding box center [773, 20] width 62 height 9
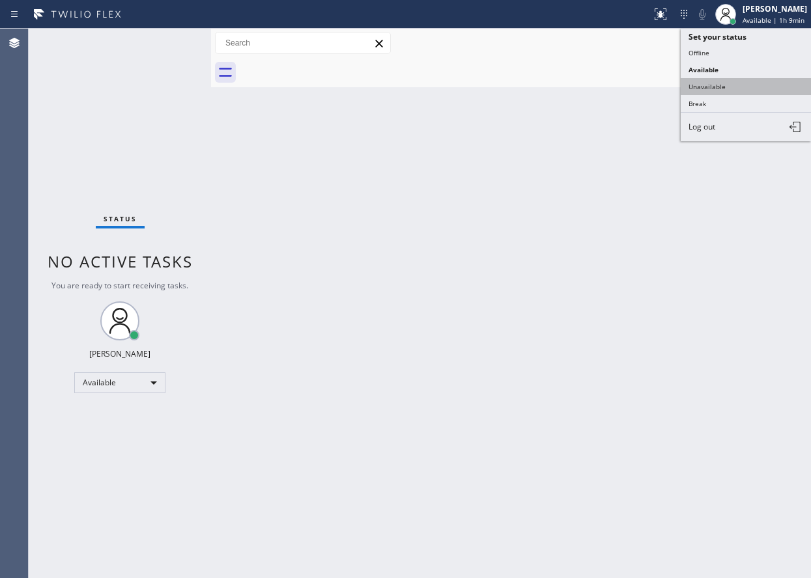
click at [712, 79] on button "Unavailable" at bounding box center [745, 86] width 130 height 17
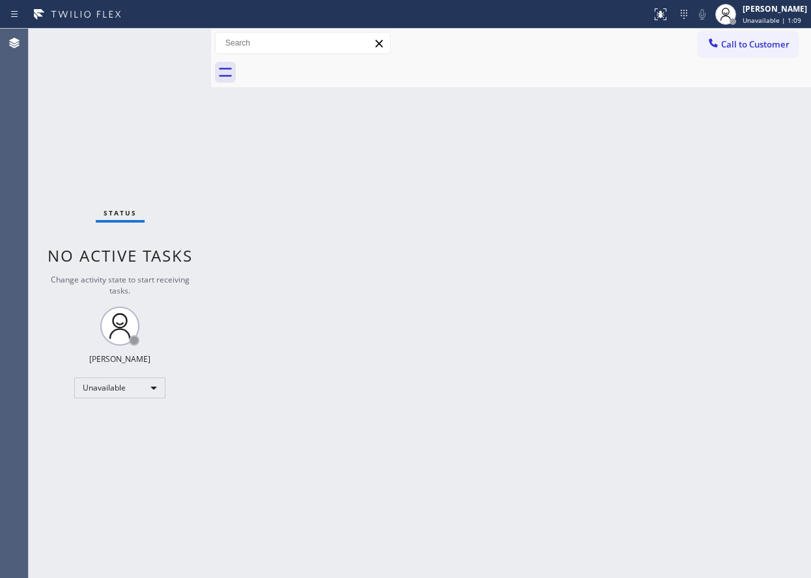
click at [786, 148] on div "Back to Dashboard Change Sender ID Customers Technicians Select a contact Outbo…" at bounding box center [511, 304] width 600 height 550
click at [763, 43] on span "Call to Customer" at bounding box center [755, 44] width 68 height 12
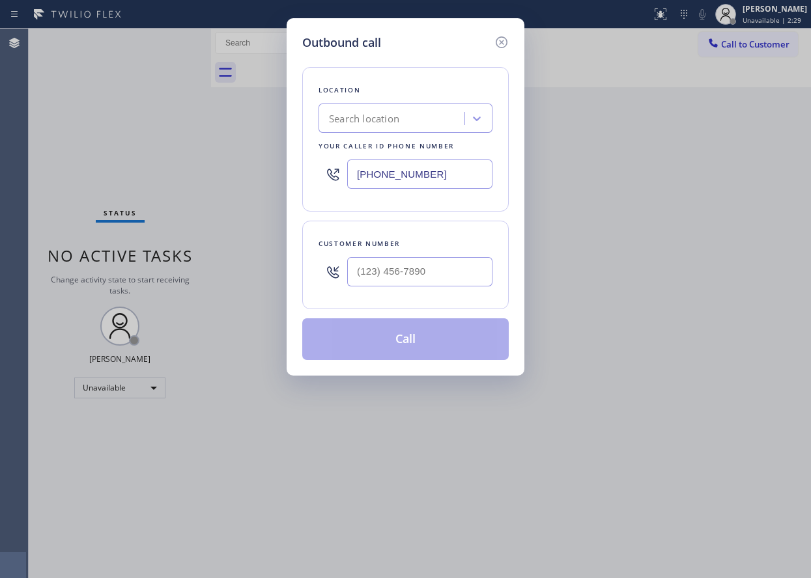
click at [441, 160] on input "[PHONE_NUMBER]" at bounding box center [419, 174] width 145 height 29
paste input "text"
click at [452, 171] on input "[PHONE_NUMBER]" at bounding box center [419, 174] width 145 height 29
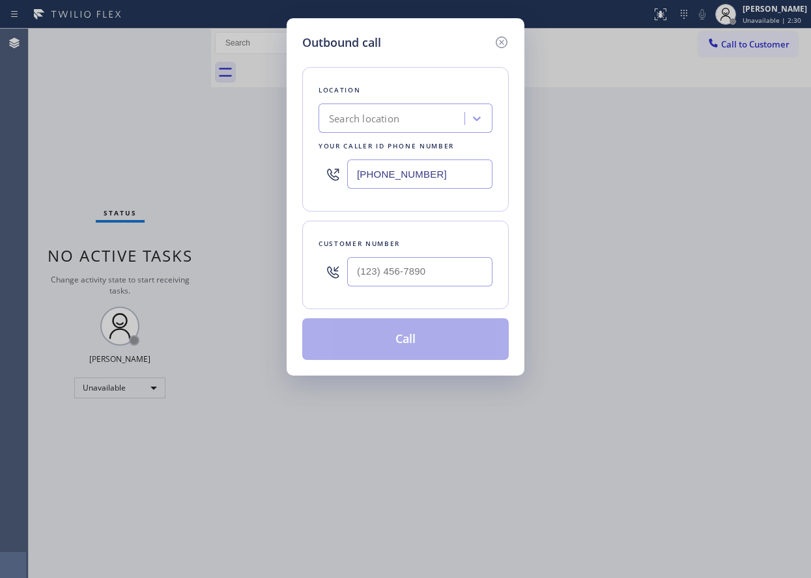
paste input "650) 933-4988"
type input "[PHONE_NUMBER]"
click at [446, 272] on input "(___) ___-____" at bounding box center [419, 271] width 145 height 29
paste input "510) 731-8480"
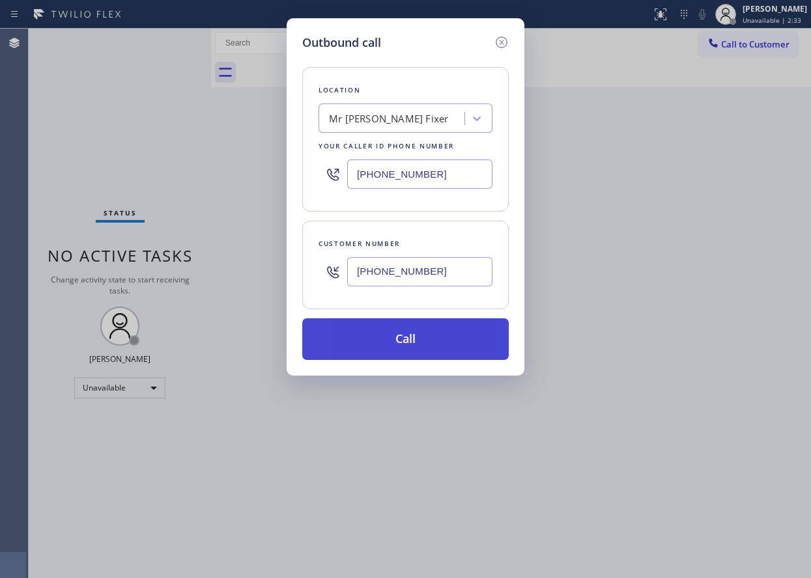
type input "[PHONE_NUMBER]"
click at [444, 341] on button "Call" at bounding box center [405, 339] width 206 height 42
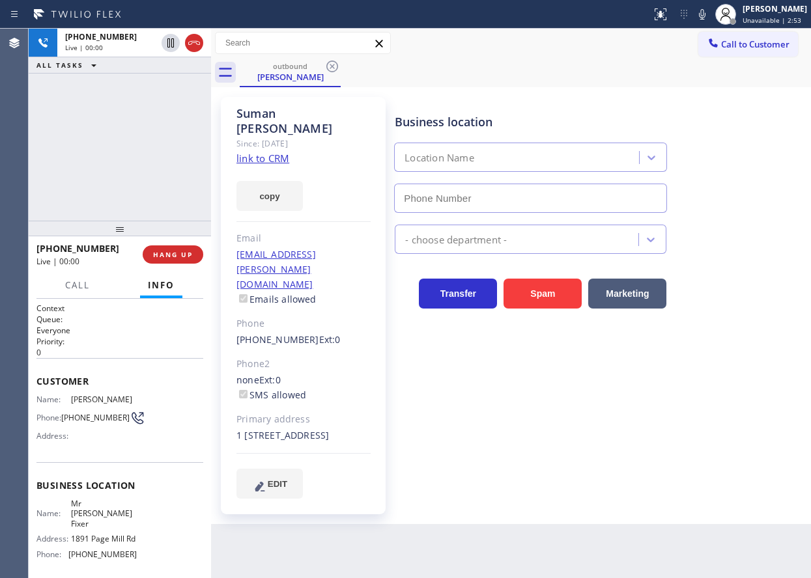
type input "[PHONE_NUMBER]"
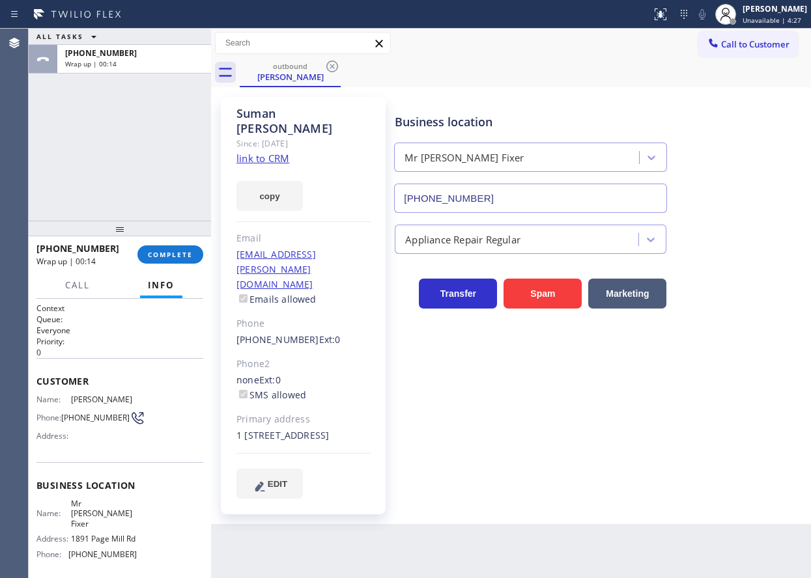
click at [55, 169] on div "ALL TASKS ALL TASKS ACTIVE TASKS TASKS IN WRAP UP [PHONE_NUMBER] Wrap up | 00:14" at bounding box center [120, 125] width 182 height 192
click at [177, 251] on span "COMPLETE" at bounding box center [170, 254] width 45 height 9
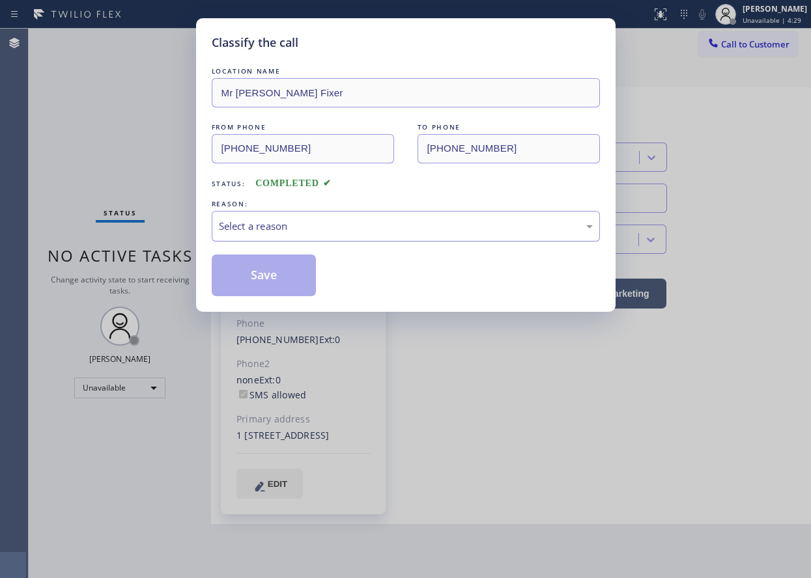
click at [291, 231] on div "Select a reason" at bounding box center [406, 226] width 374 height 15
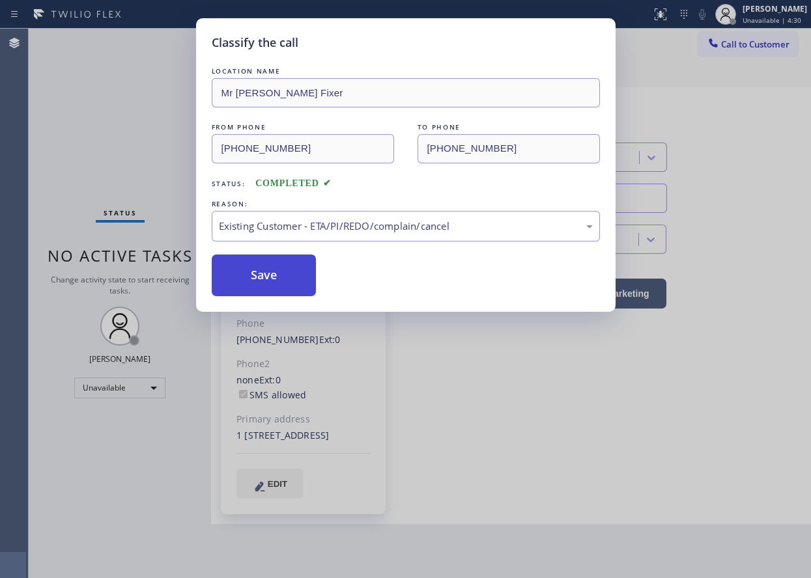
click at [285, 287] on button "Save" at bounding box center [264, 276] width 105 height 42
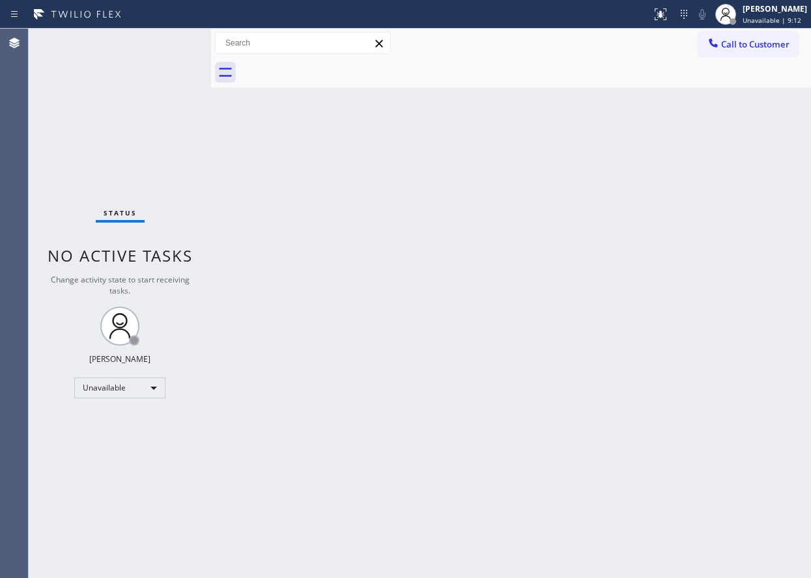
click at [79, 138] on div "Status No active tasks Change activity state to start receiving tasks. [PERSON_…" at bounding box center [120, 304] width 182 height 550
click at [736, 13] on div at bounding box center [725, 14] width 21 height 21
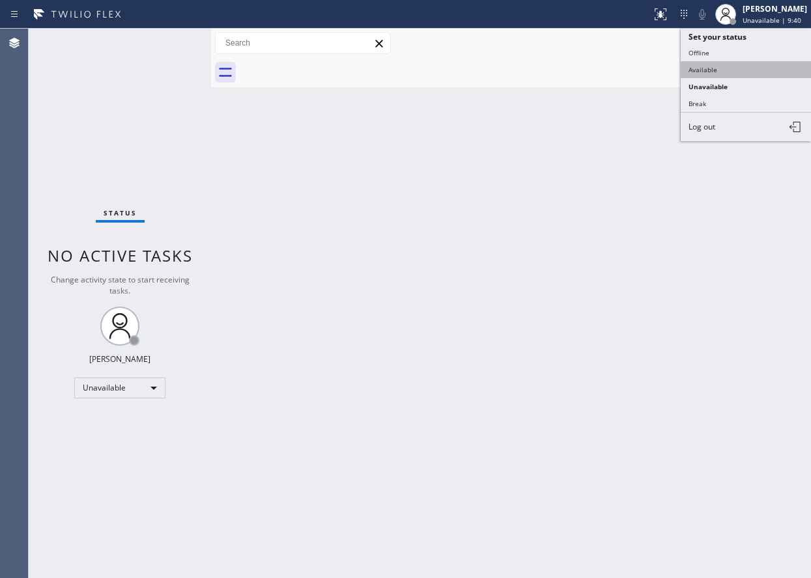
click at [706, 66] on button "Available" at bounding box center [745, 69] width 130 height 17
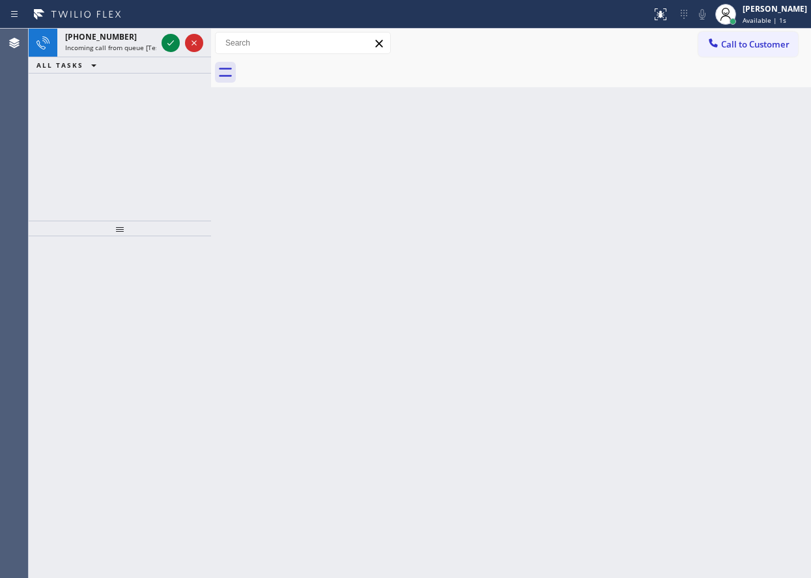
click at [48, 140] on div "[PHONE_NUMBER] Incoming call from queue [Test] All ALL TASKS ALL TASKS ACTIVE T…" at bounding box center [120, 125] width 182 height 192
click at [171, 41] on icon at bounding box center [171, 43] width 16 height 16
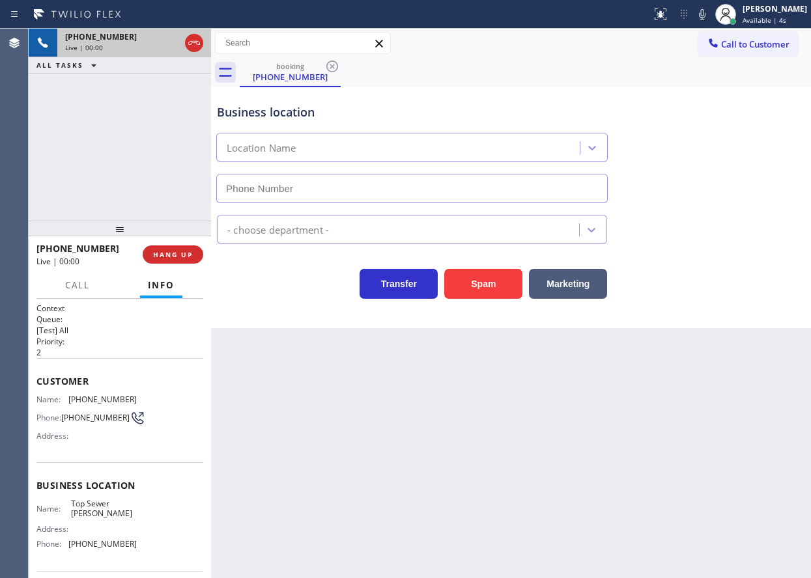
type input "[PHONE_NUMBER]"
click at [180, 253] on span "HANG UP" at bounding box center [173, 254] width 40 height 9
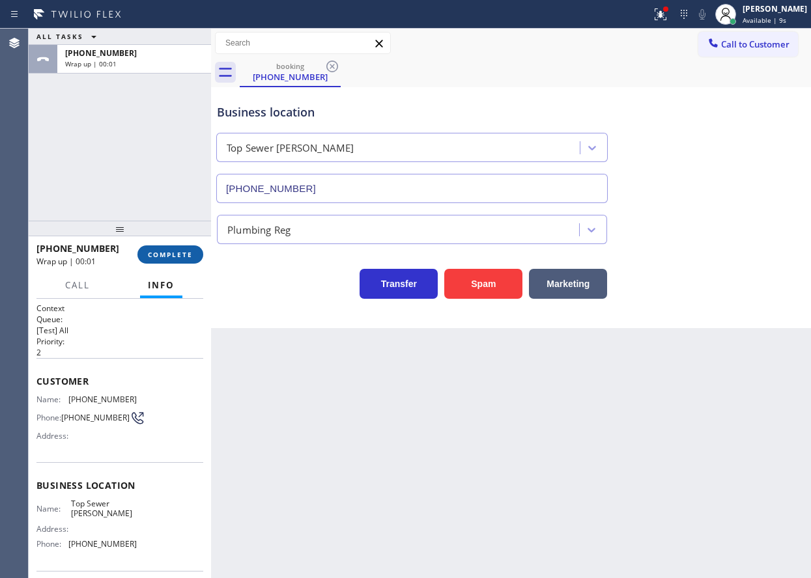
click at [184, 258] on span "COMPLETE" at bounding box center [170, 254] width 45 height 9
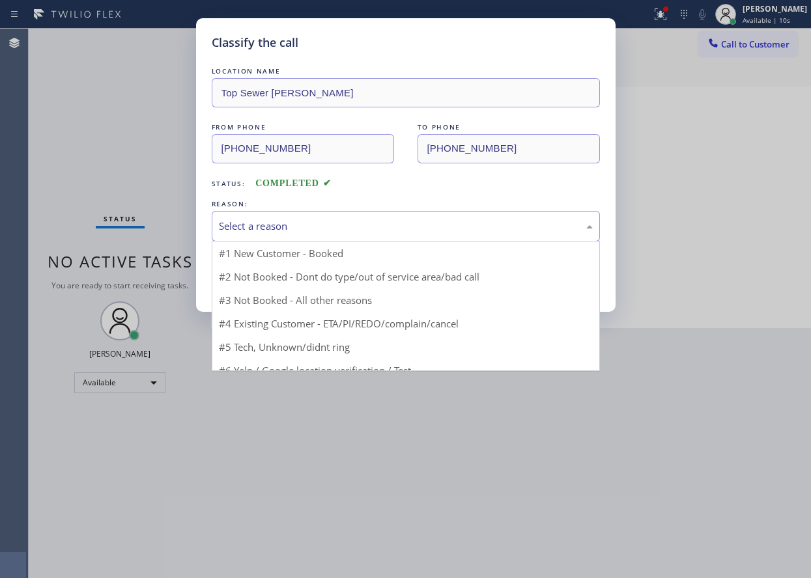
click at [309, 225] on div "Select a reason" at bounding box center [406, 226] width 374 height 15
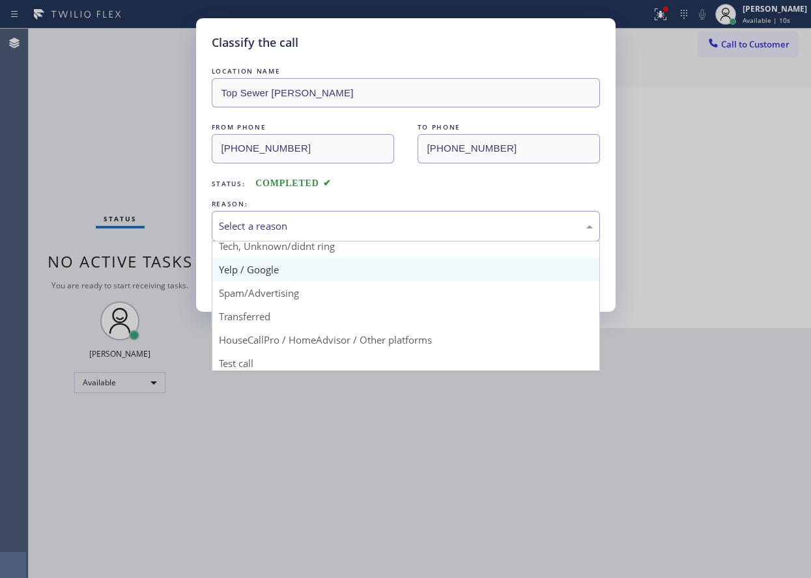
scroll to position [82, 0]
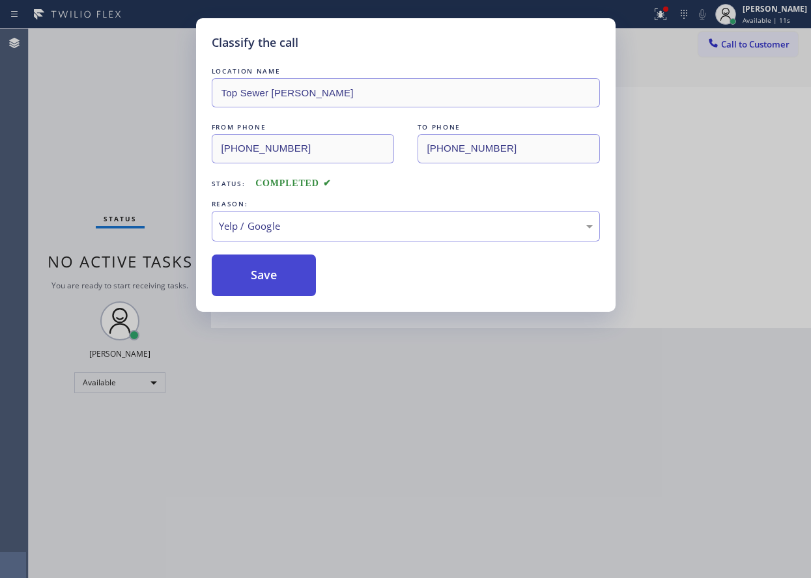
click at [243, 288] on button "Save" at bounding box center [264, 276] width 105 height 42
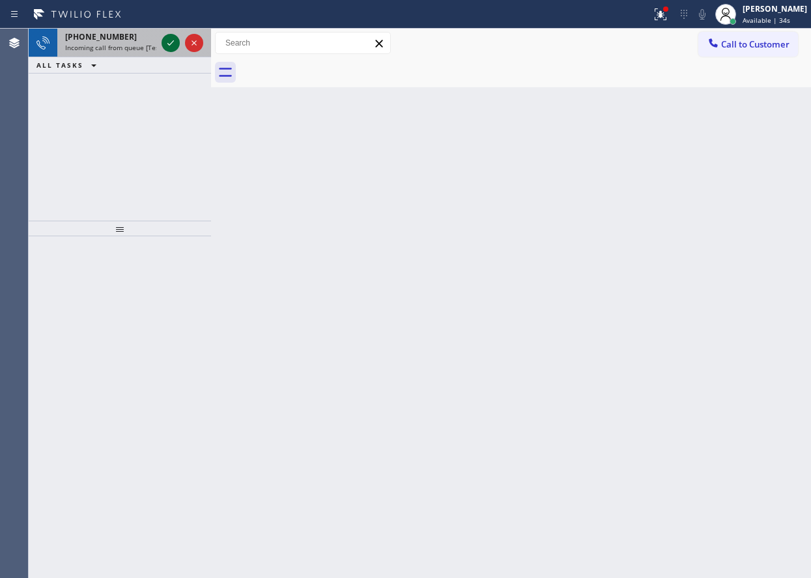
click at [165, 45] on icon at bounding box center [171, 43] width 16 height 16
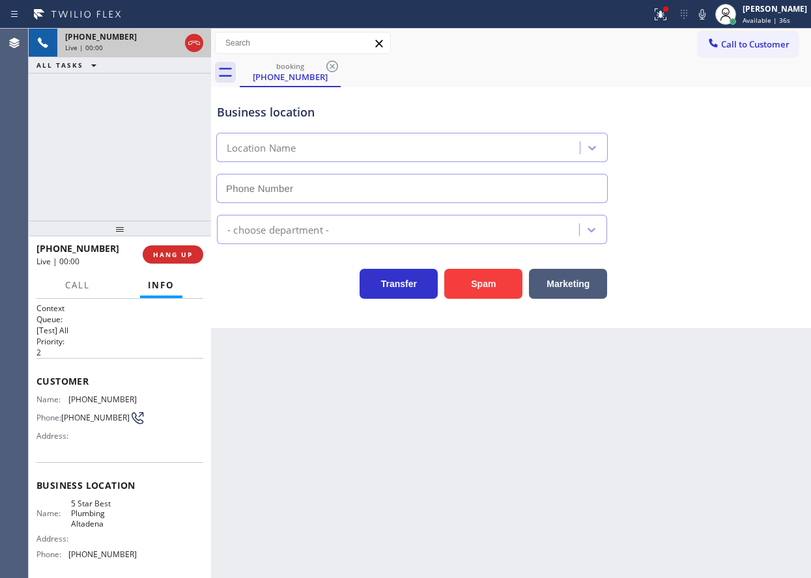
type input "[PHONE_NUMBER]"
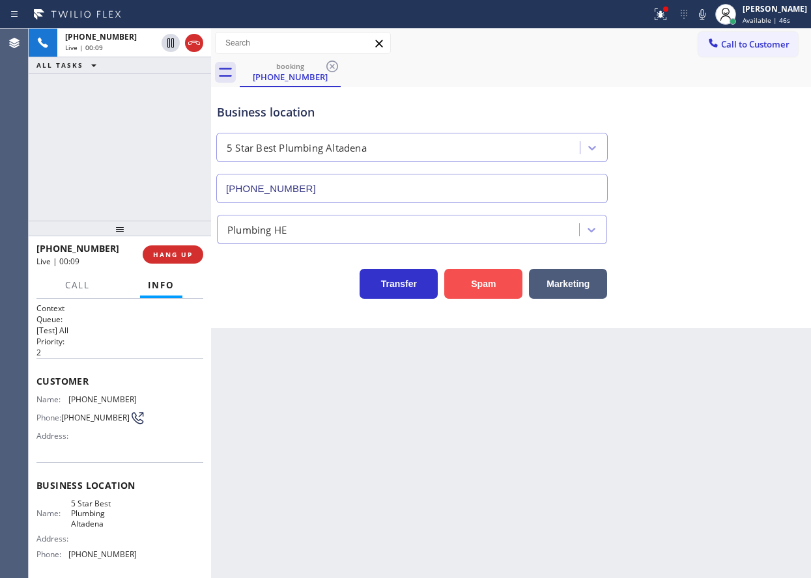
drag, startPoint x: 491, startPoint y: 293, endPoint x: 809, endPoint y: 307, distance: 318.1
click at [492, 293] on button "Spam" at bounding box center [483, 284] width 78 height 30
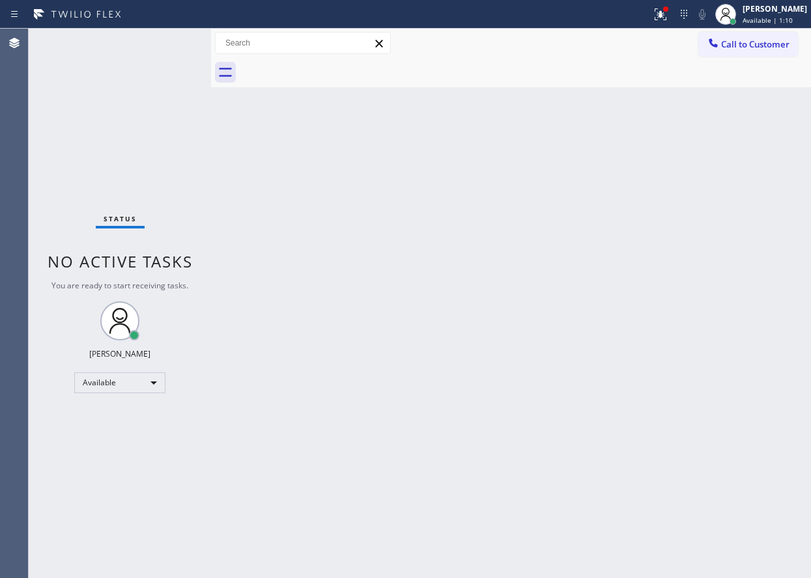
click at [62, 123] on div "Status No active tasks You are ready to start receiving tasks. [PERSON_NAME] Av…" at bounding box center [120, 304] width 182 height 550
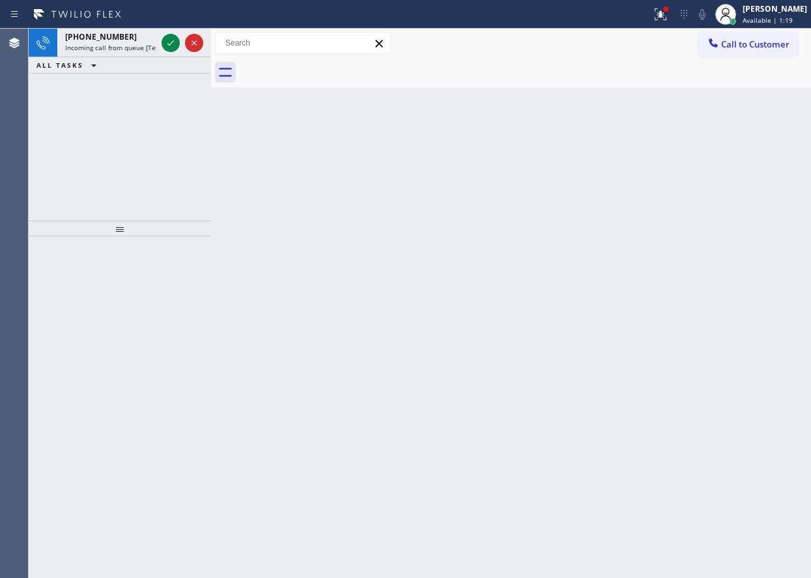
click at [65, 150] on div "[PHONE_NUMBER] Incoming call from queue [Test] All ALL TASKS ALL TASKS ACTIVE T…" at bounding box center [120, 125] width 182 height 192
click at [171, 43] on icon at bounding box center [170, 42] width 7 height 5
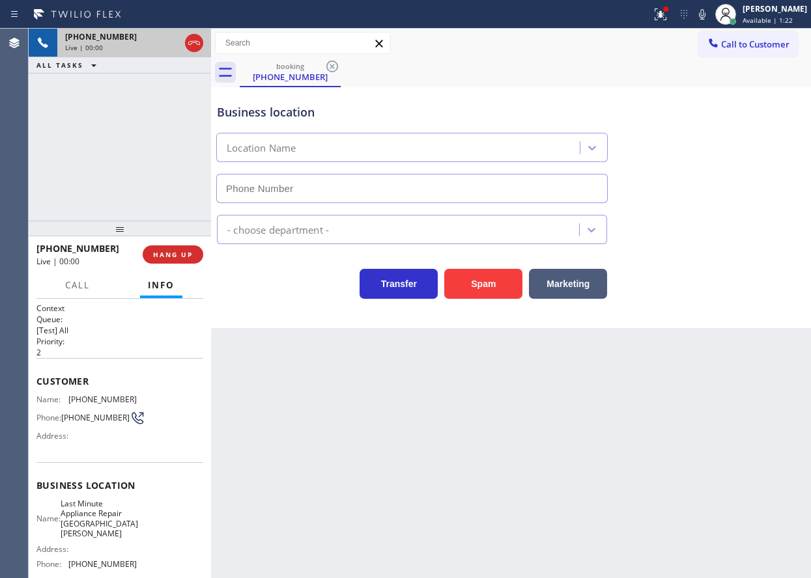
type input "[PHONE_NUMBER]"
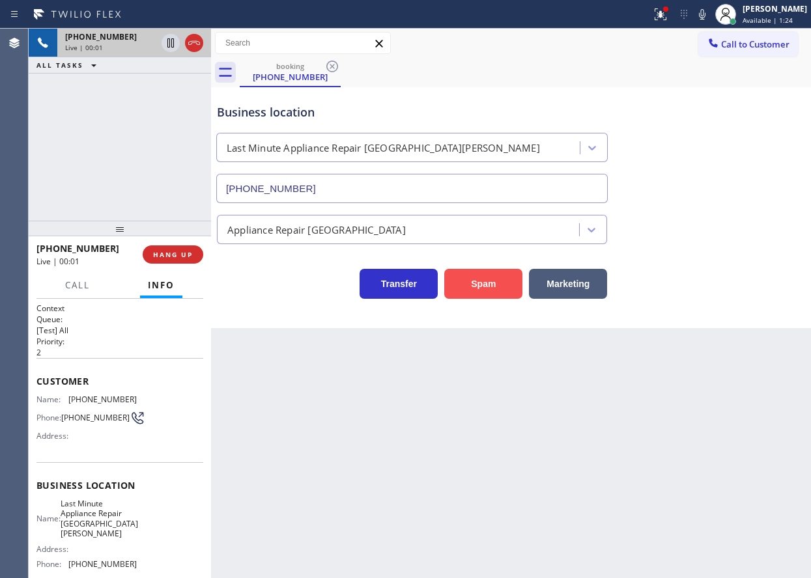
click at [479, 294] on button "Spam" at bounding box center [483, 284] width 78 height 30
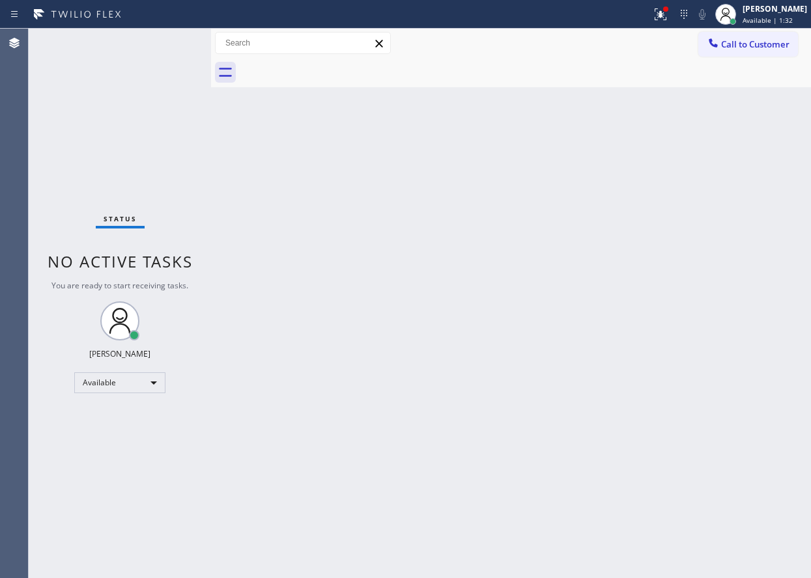
click at [166, 44] on div "Status No active tasks You are ready to start receiving tasks. [PERSON_NAME] Av…" at bounding box center [120, 304] width 182 height 550
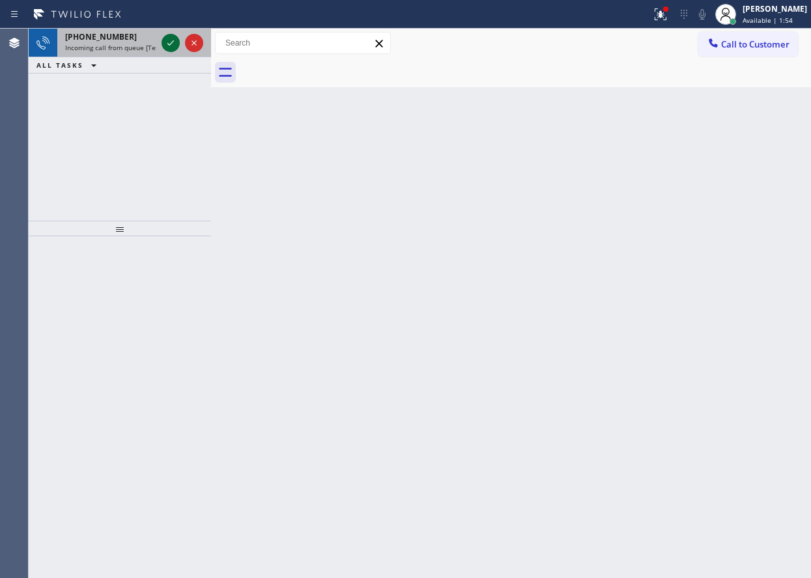
click at [169, 41] on icon at bounding box center [171, 43] width 16 height 16
click at [166, 45] on icon at bounding box center [171, 43] width 16 height 16
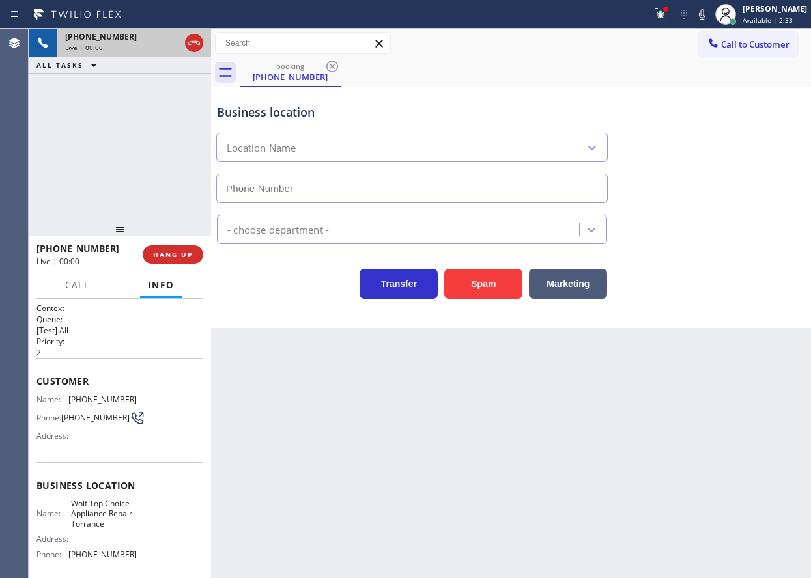
type input "[PHONE_NUMBER]"
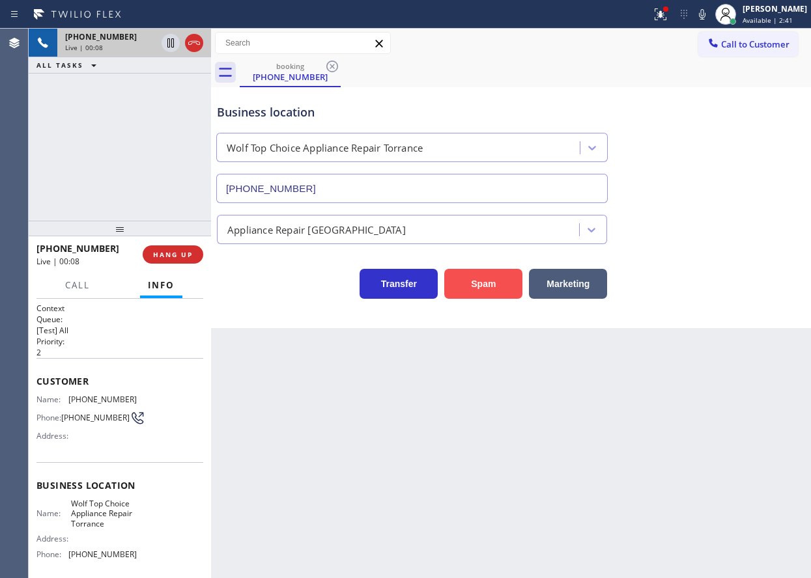
click at [497, 273] on button "Spam" at bounding box center [483, 284] width 78 height 30
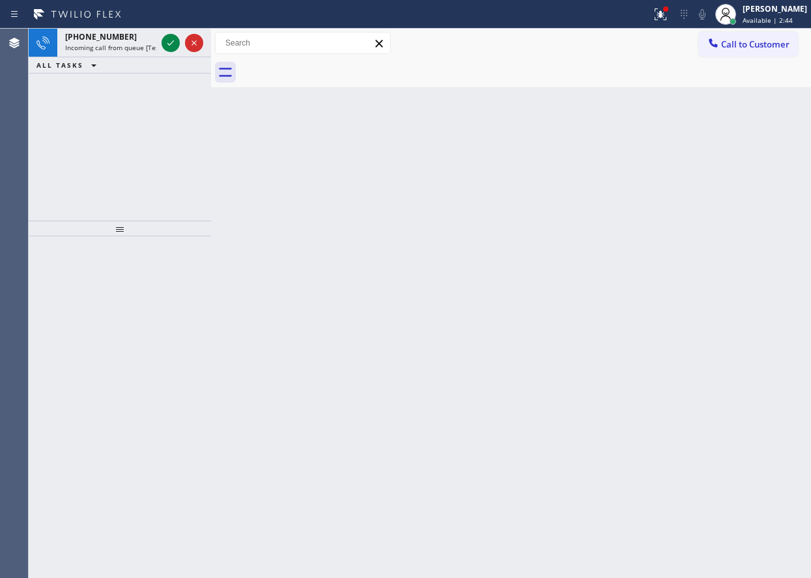
drag, startPoint x: 72, startPoint y: 147, endPoint x: 95, endPoint y: 113, distance: 41.2
click at [73, 147] on div "[PHONE_NUMBER] Incoming call from queue [Test] All ALL TASKS ALL TASKS ACTIVE T…" at bounding box center [120, 125] width 182 height 192
click at [167, 38] on icon at bounding box center [171, 43] width 16 height 16
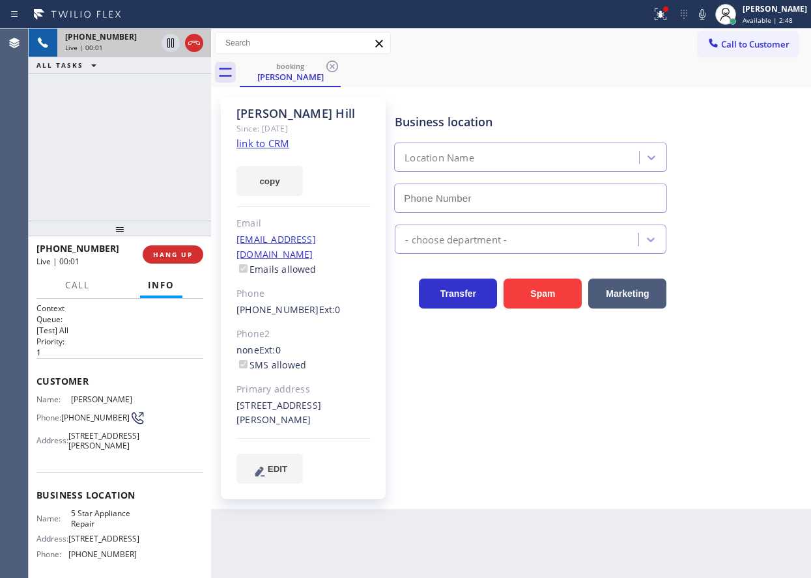
type input "[PHONE_NUMBER]"
click at [271, 140] on link "link to CRM" at bounding box center [262, 143] width 53 height 13
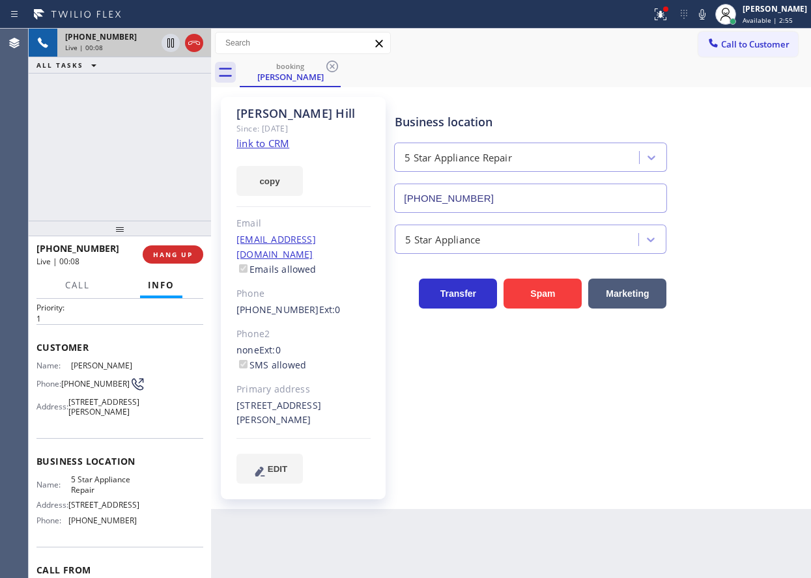
scroll to position [65, 0]
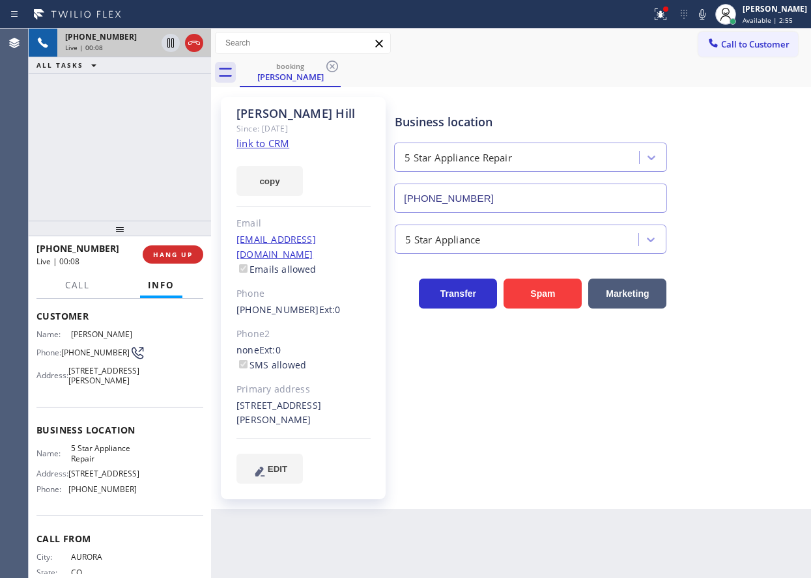
click at [97, 457] on div "Business location Name: 5 Star Appliance Repair Address: [STREET_ADDRESS] Phone…" at bounding box center [119, 461] width 167 height 109
click at [589, 204] on input "[PHONE_NUMBER]" at bounding box center [530, 198] width 273 height 29
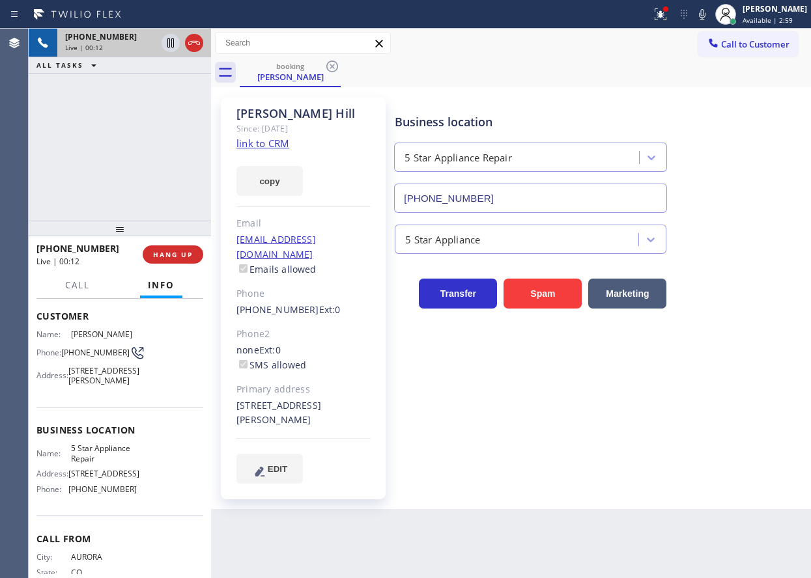
click at [589, 204] on input "[PHONE_NUMBER]" at bounding box center [530, 198] width 273 height 29
click at [268, 141] on link "link to CRM" at bounding box center [262, 143] width 53 height 13
click at [168, 38] on icon at bounding box center [170, 42] width 7 height 9
click at [710, 14] on icon at bounding box center [702, 15] width 16 height 16
click at [170, 48] on icon at bounding box center [171, 43] width 16 height 16
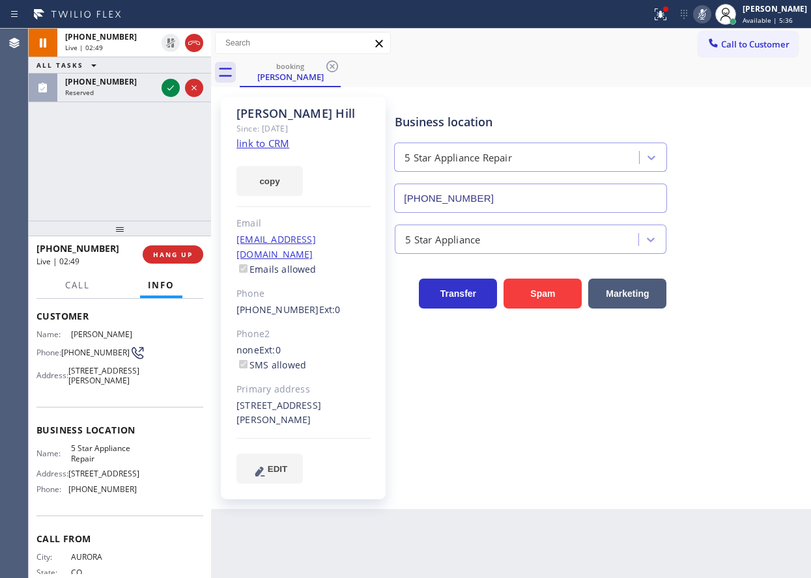
click at [707, 16] on rect at bounding box center [701, 12] width 9 height 9
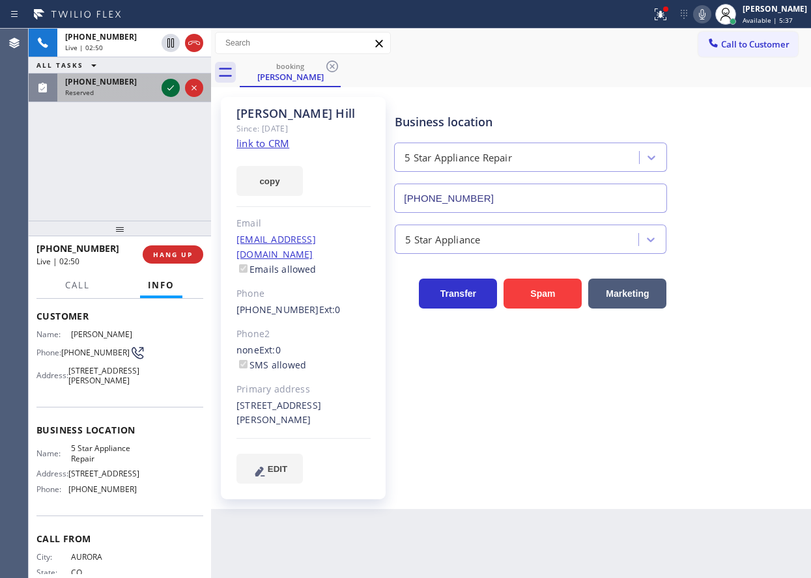
click at [173, 90] on icon at bounding box center [171, 88] width 16 height 16
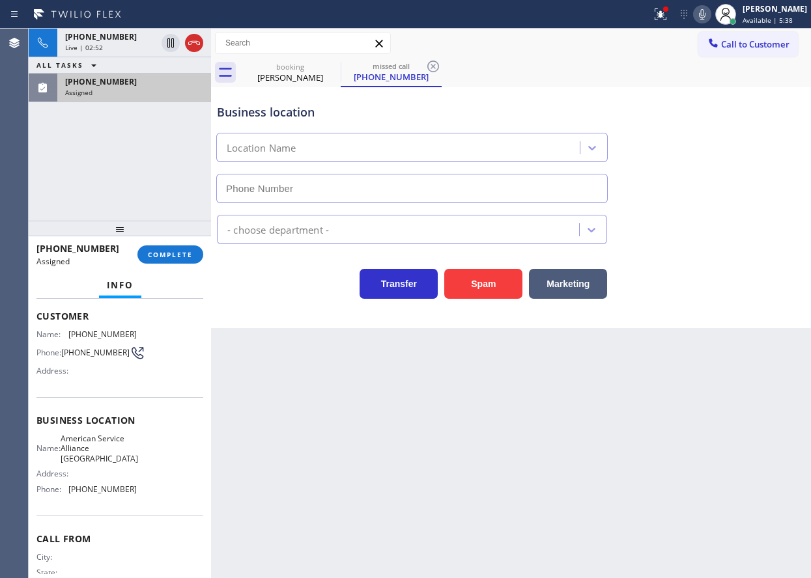
type input "[PHONE_NUMBER]"
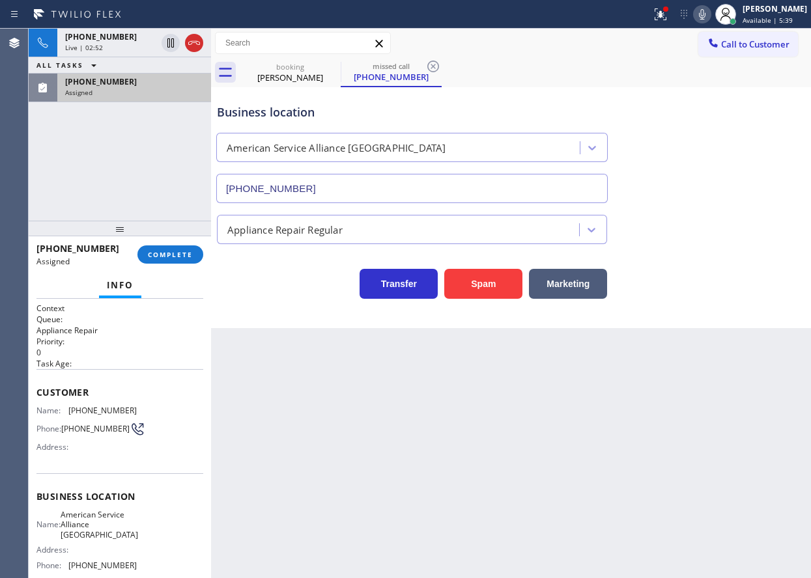
click at [43, 390] on span "Customer" at bounding box center [119, 392] width 167 height 12
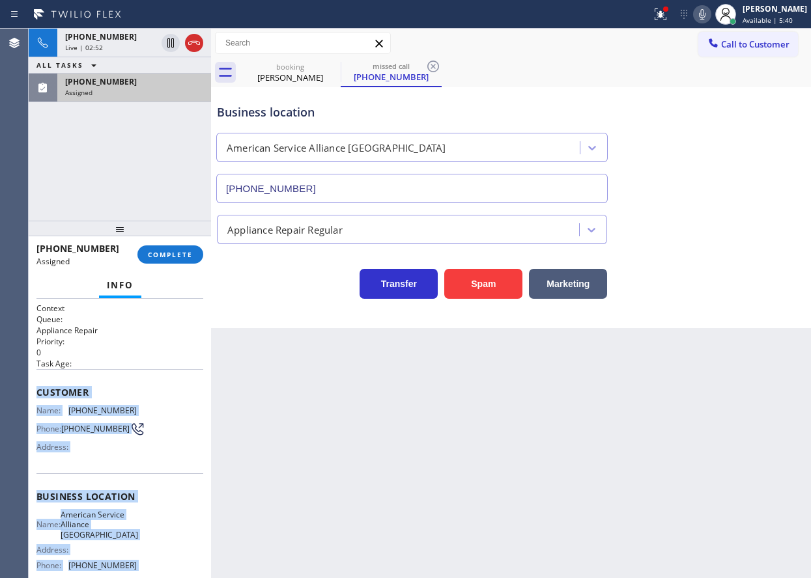
scroll to position [121, 0]
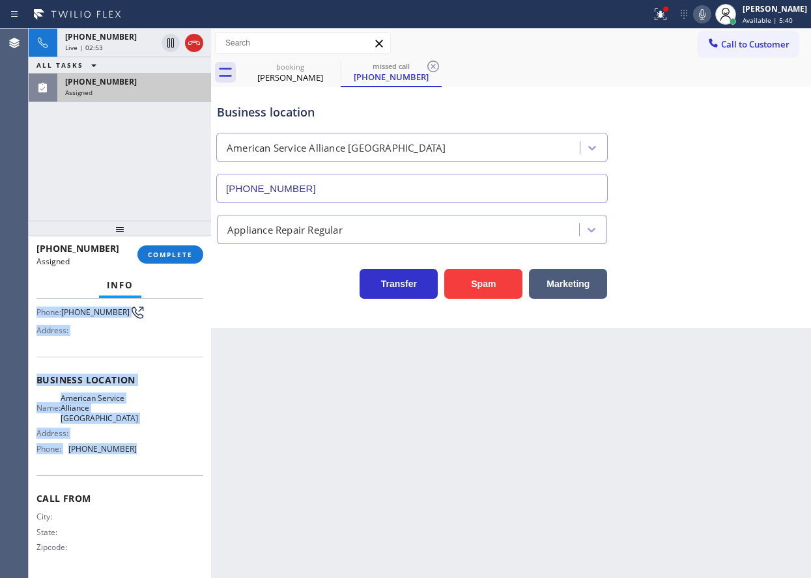
drag, startPoint x: 35, startPoint y: 391, endPoint x: 165, endPoint y: 456, distance: 146.5
click at [165, 456] on div "Context Queue: Appliance Repair Priority: 0 Task Age: Customer Name: [PHONE_NUM…" at bounding box center [120, 438] width 182 height 279
click at [191, 264] on button "COMPLETE" at bounding box center [170, 254] width 66 height 18
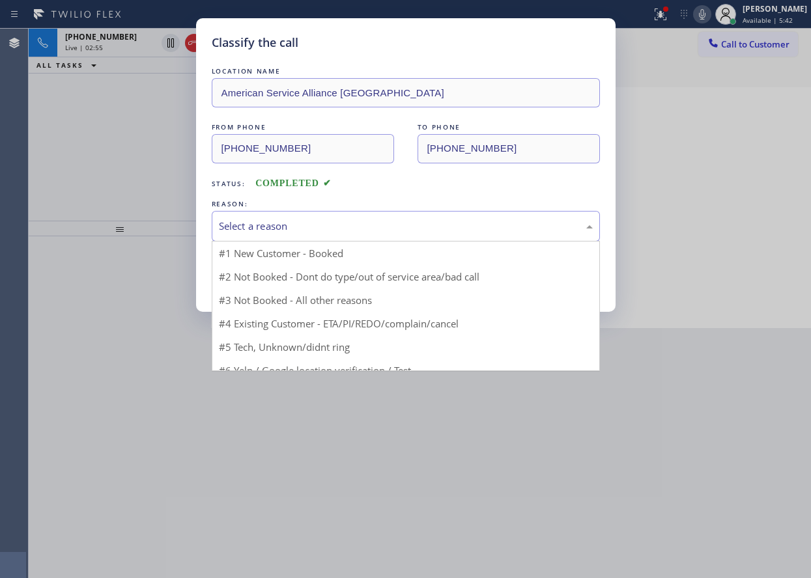
click at [298, 235] on div "Select a reason" at bounding box center [406, 226] width 388 height 31
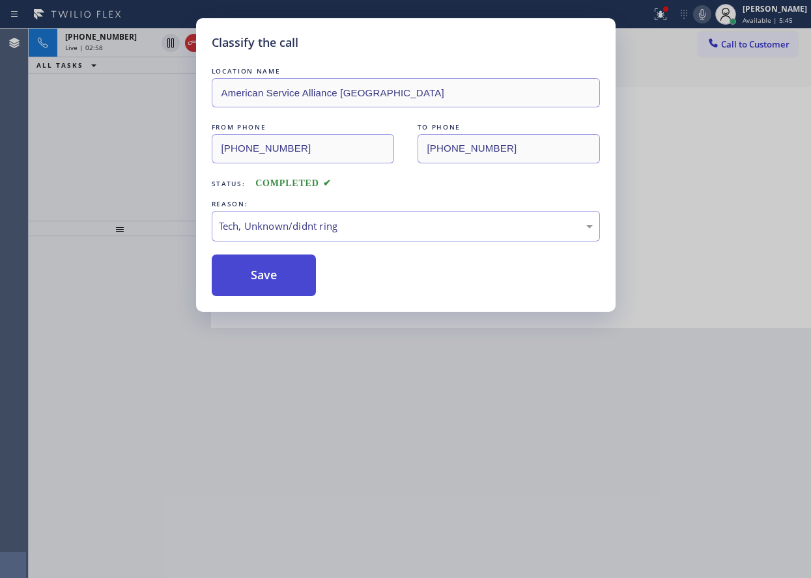
click at [262, 287] on button "Save" at bounding box center [264, 276] width 105 height 42
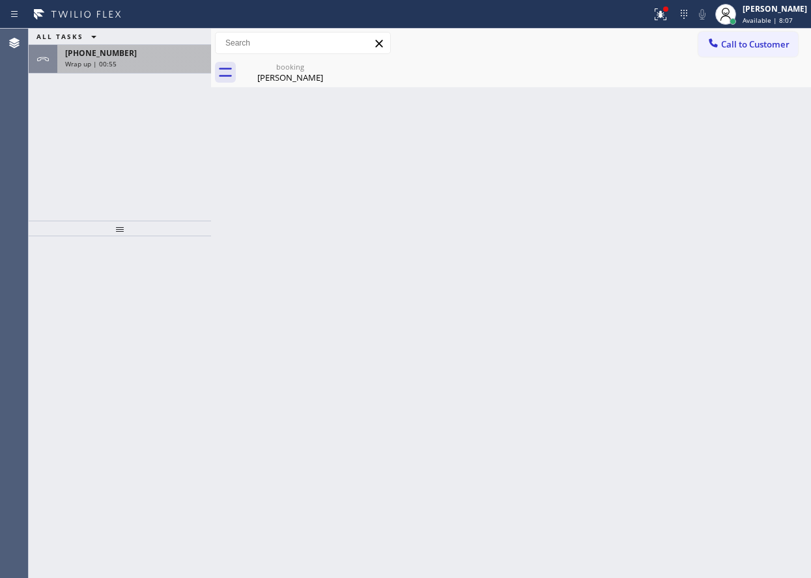
click at [172, 66] on div "Wrap up | 00:55" at bounding box center [134, 63] width 138 height 9
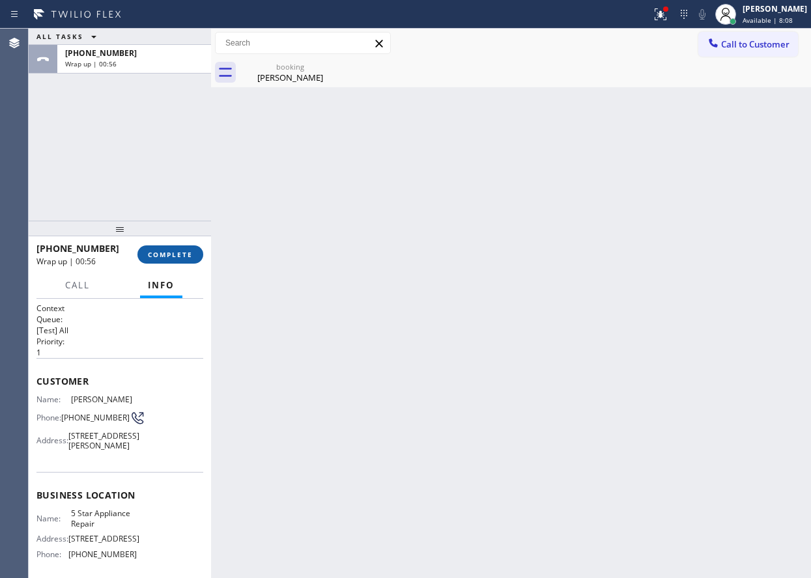
click at [173, 254] on span "COMPLETE" at bounding box center [170, 254] width 45 height 9
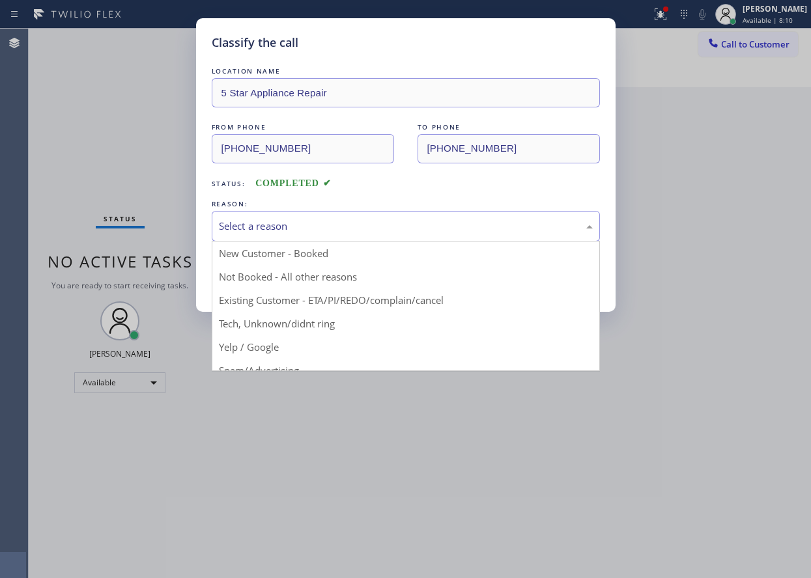
click at [298, 221] on div "Select a reason" at bounding box center [406, 226] width 374 height 15
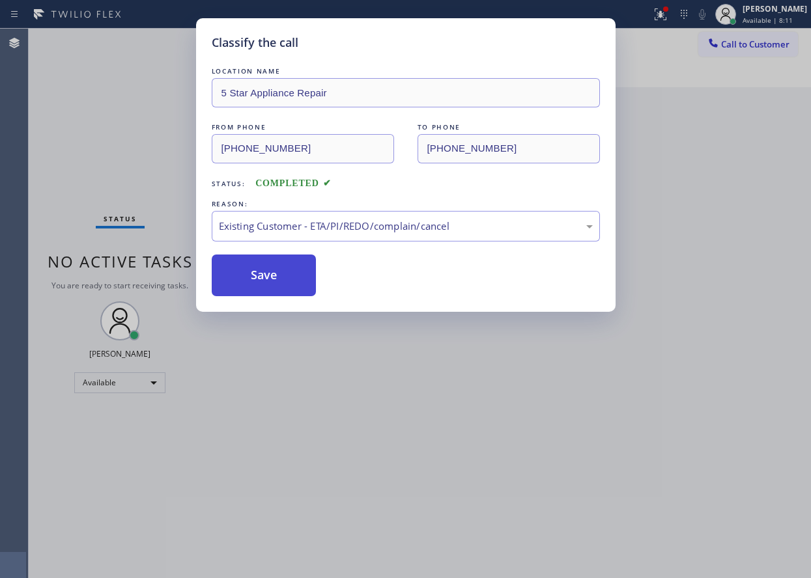
click at [281, 288] on button "Save" at bounding box center [264, 276] width 105 height 42
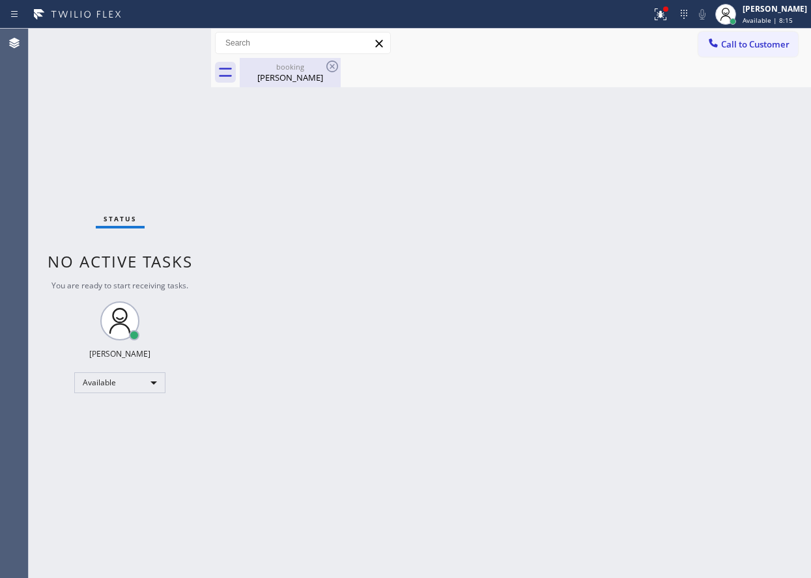
click at [298, 77] on div "[PERSON_NAME]" at bounding box center [290, 78] width 98 height 12
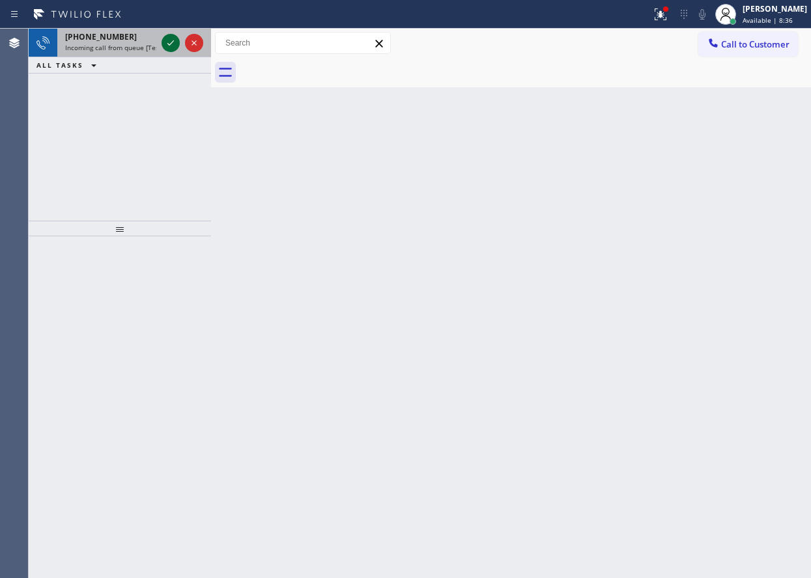
click at [167, 40] on icon at bounding box center [171, 43] width 16 height 16
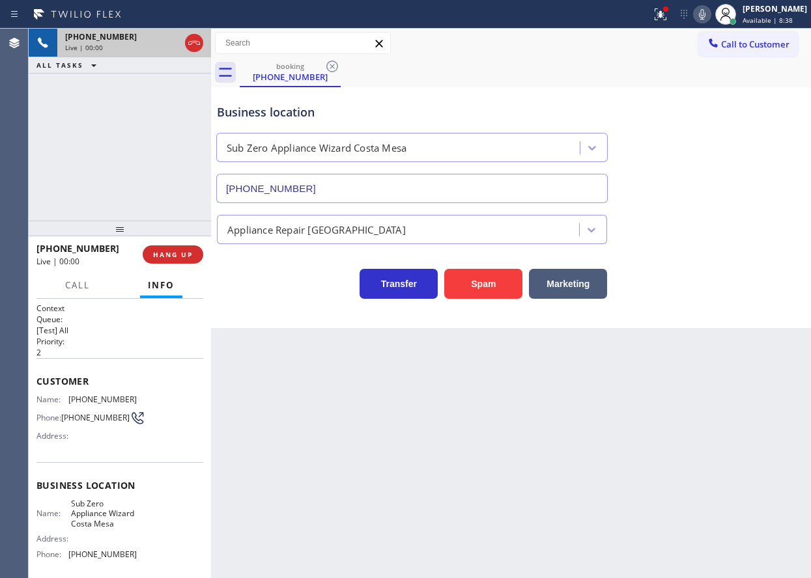
type input "[PHONE_NUMBER]"
click at [494, 292] on button "Spam" at bounding box center [483, 284] width 78 height 30
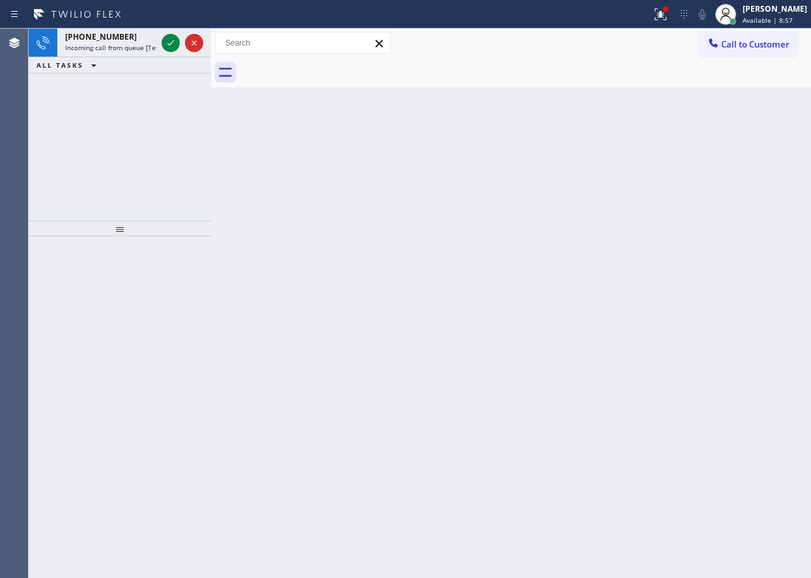
click at [76, 158] on div "[PHONE_NUMBER] Incoming call from queue [Test] All ALL TASKS ALL TASKS ACTIVE T…" at bounding box center [120, 125] width 182 height 192
click at [164, 42] on icon at bounding box center [171, 43] width 16 height 16
click at [171, 38] on icon at bounding box center [171, 43] width 16 height 16
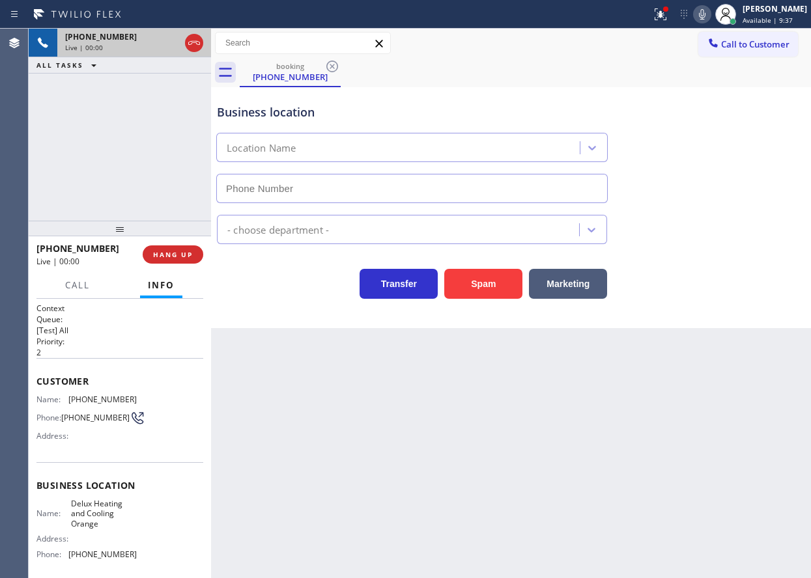
type input "[PHONE_NUMBER]"
click at [473, 275] on button "Spam" at bounding box center [483, 284] width 78 height 30
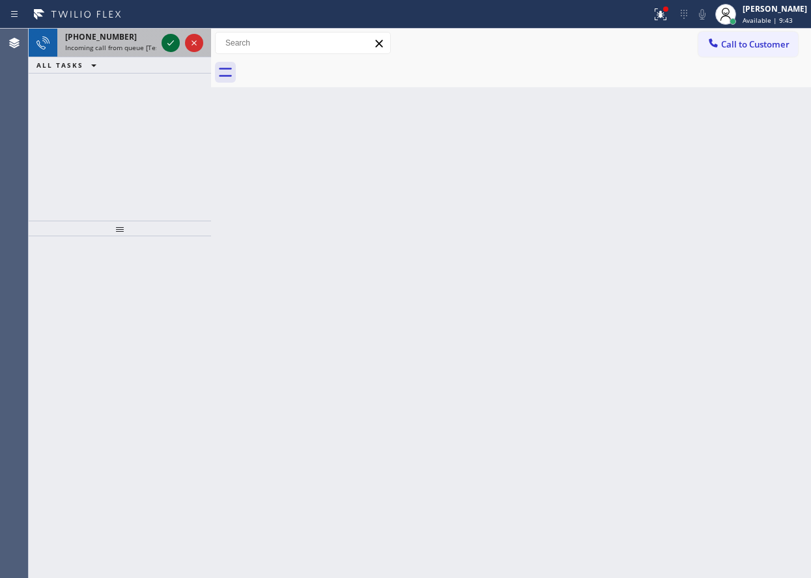
click at [167, 42] on icon at bounding box center [171, 43] width 16 height 16
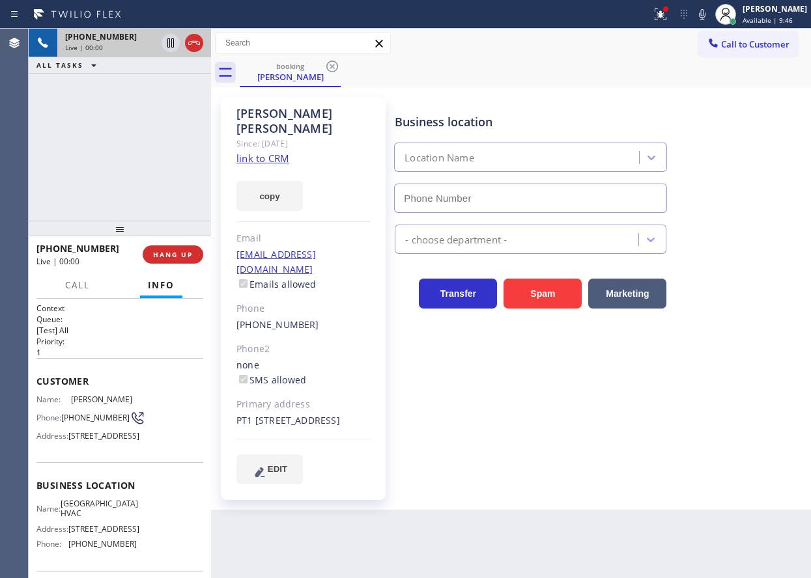
type input "[PHONE_NUMBER]"
click at [262, 152] on link "link to CRM" at bounding box center [262, 158] width 53 height 13
click at [103, 519] on span "[GEOGRAPHIC_DATA] HVAC" at bounding box center [99, 509] width 77 height 20
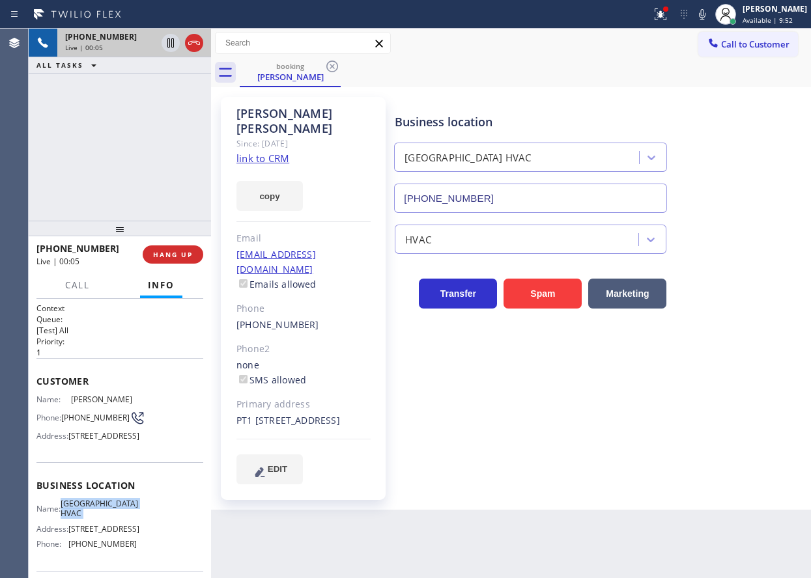
click at [494, 190] on input "[PHONE_NUMBER]" at bounding box center [530, 198] width 273 height 29
click at [664, 12] on icon at bounding box center [660, 12] width 8 height 5
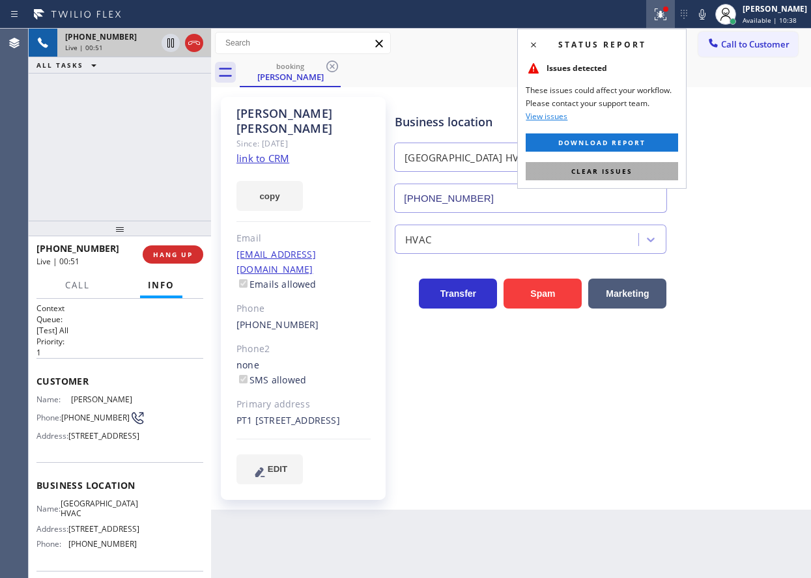
click at [631, 177] on button "Clear issues" at bounding box center [602, 171] width 152 height 18
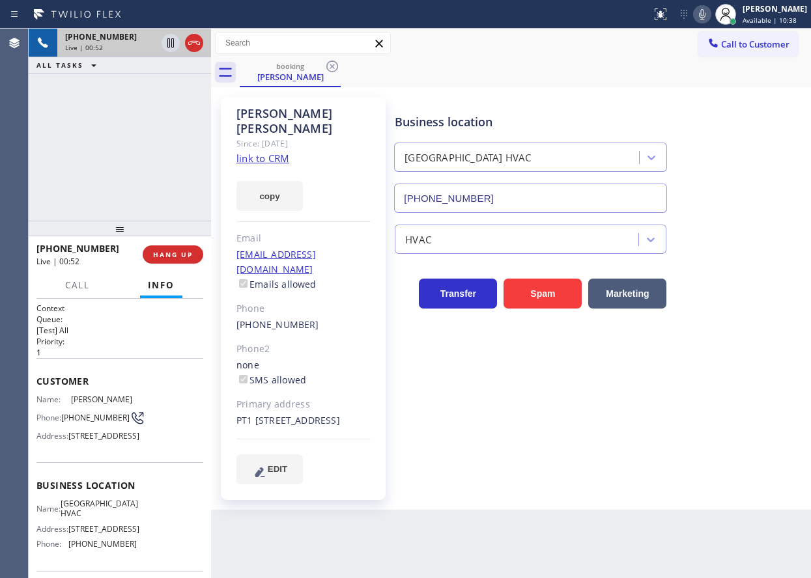
click at [710, 19] on icon at bounding box center [702, 15] width 16 height 16
click at [171, 36] on icon at bounding box center [171, 43] width 16 height 16
click at [161, 39] on div at bounding box center [182, 43] width 47 height 29
click at [707, 15] on rect at bounding box center [701, 12] width 9 height 9
click at [169, 48] on icon at bounding box center [170, 42] width 9 height 9
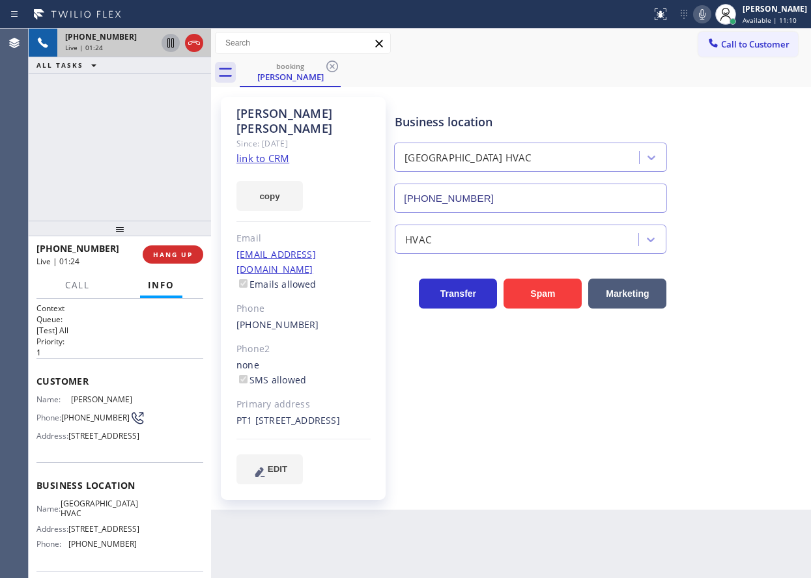
click at [85, 163] on div "[PHONE_NUMBER] Live | 01:24 ALL TASKS ALL TASKS ACTIVE TASKS TASKS IN WRAP UP" at bounding box center [120, 125] width 182 height 192
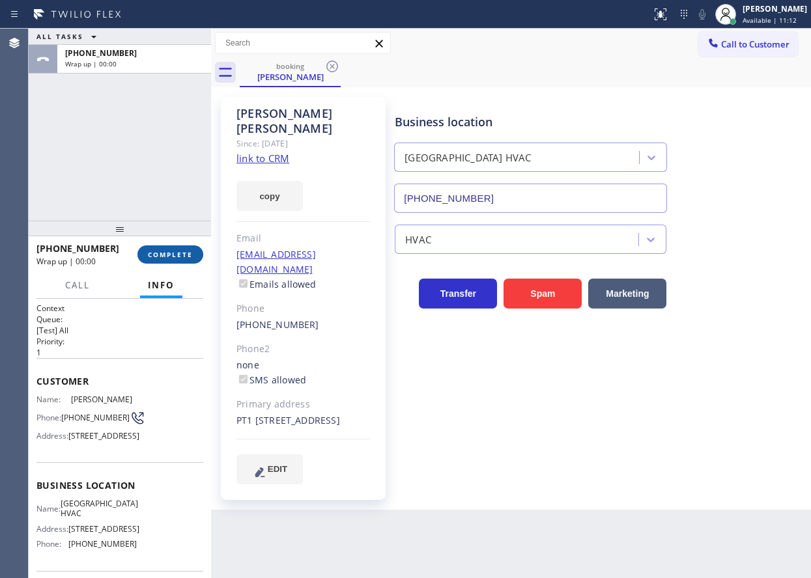
drag, startPoint x: 182, startPoint y: 258, endPoint x: 189, endPoint y: 251, distance: 10.2
click at [182, 257] on span "COMPLETE" at bounding box center [170, 254] width 45 height 9
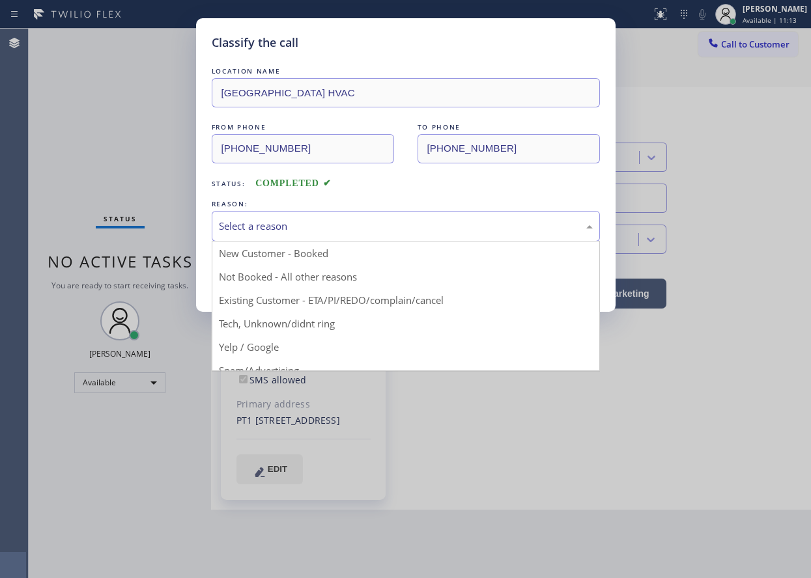
click at [263, 227] on div "Select a reason" at bounding box center [406, 226] width 374 height 15
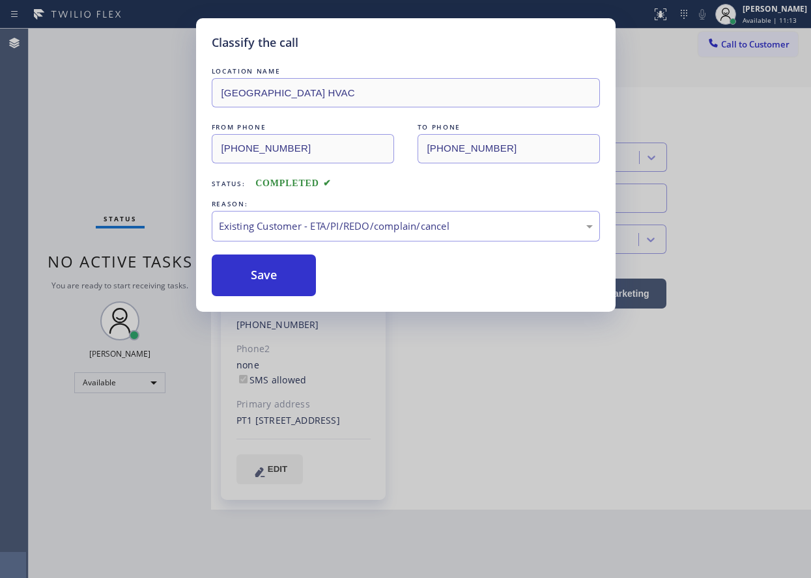
click at [276, 283] on button "Save" at bounding box center [264, 276] width 105 height 42
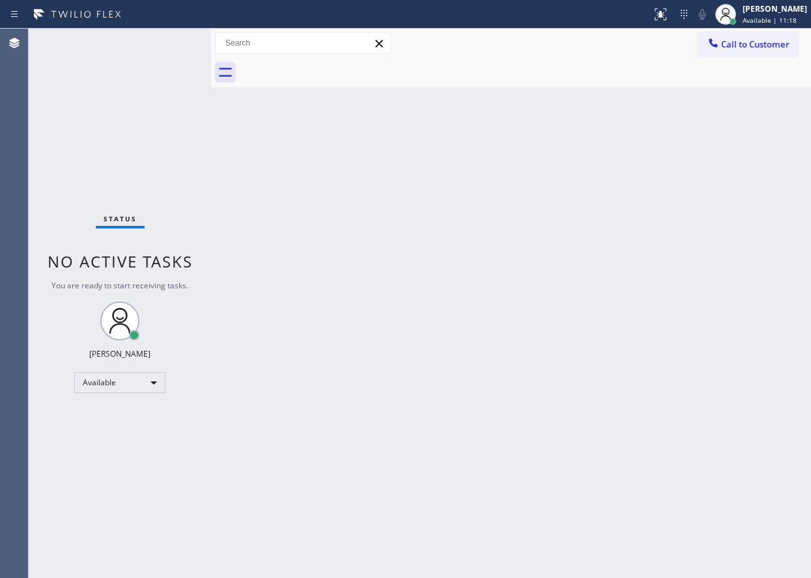
click at [759, 276] on div "Back to Dashboard Change Sender ID Customers Technicians Select a contact Outbo…" at bounding box center [511, 304] width 600 height 550
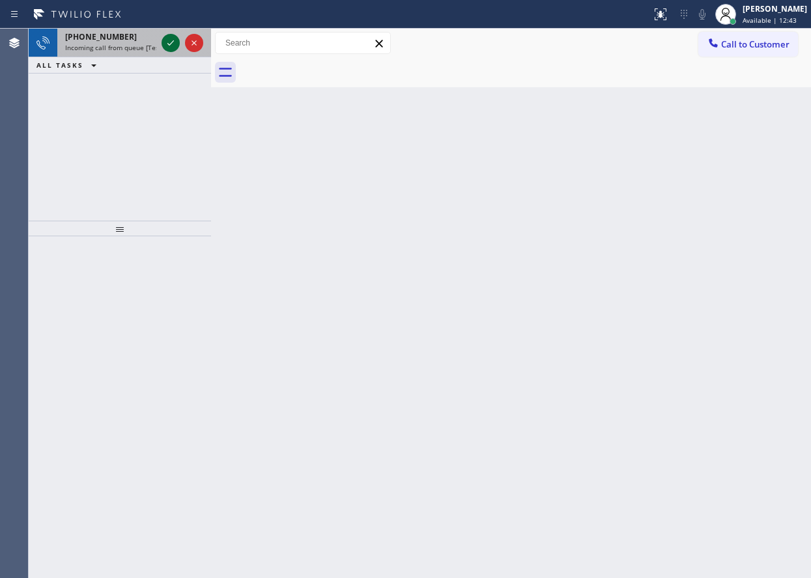
click at [169, 42] on icon at bounding box center [171, 43] width 16 height 16
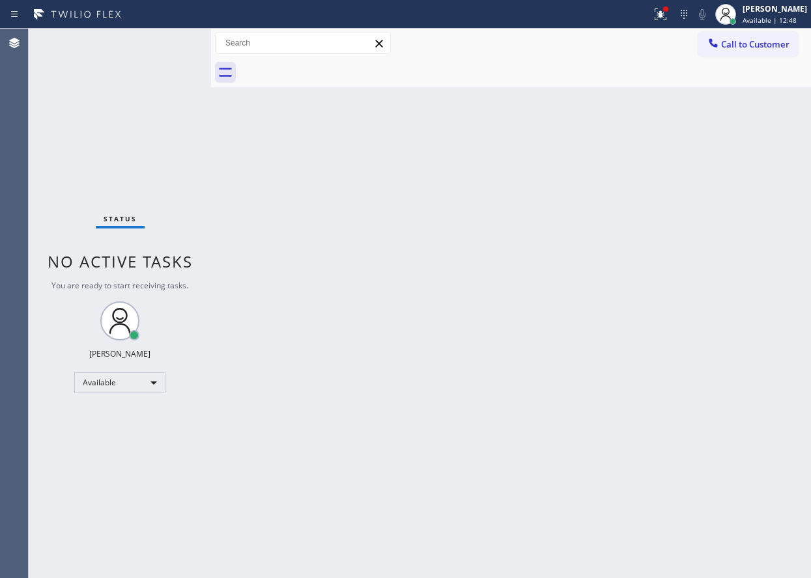
drag, startPoint x: 34, startPoint y: 131, endPoint x: 85, endPoint y: 102, distance: 59.2
click at [34, 130] on div "Status No active tasks You are ready to start receiving tasks. [PERSON_NAME] Av…" at bounding box center [120, 304] width 182 height 550
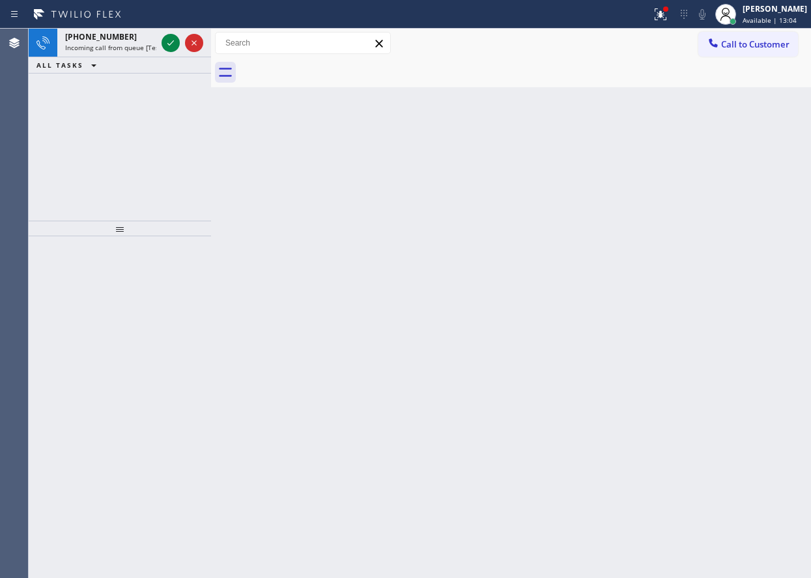
click at [77, 154] on div "[PHONE_NUMBER] Incoming call from queue [Test] All ALL TASKS ALL TASKS ACTIVE T…" at bounding box center [120, 125] width 182 height 192
click at [173, 47] on icon at bounding box center [171, 43] width 16 height 16
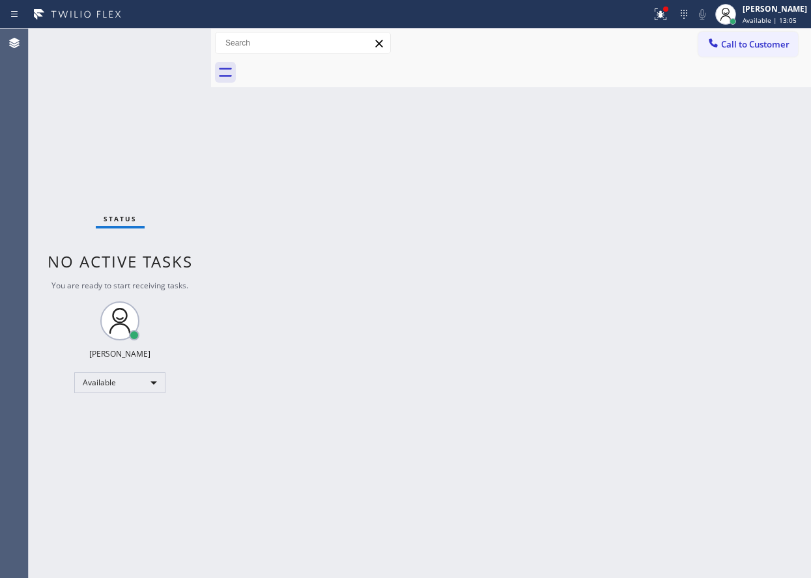
click at [173, 47] on div "Status No active tasks You are ready to start receiving tasks. [PERSON_NAME] Av…" at bounding box center [120, 304] width 182 height 550
click at [89, 469] on div "Status No active tasks You are ready to start receiving tasks. [PERSON_NAME] Av…" at bounding box center [120, 304] width 182 height 550
click at [55, 151] on div "Status No active tasks You are ready to start receiving tasks. [PERSON_NAME] Av…" at bounding box center [120, 304] width 182 height 550
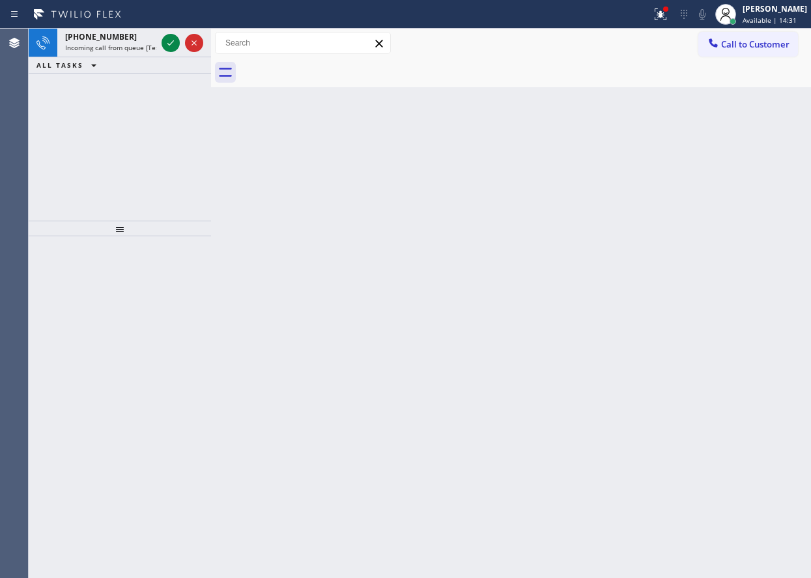
click at [25, 169] on div "Agent Desktop" at bounding box center [14, 304] width 28 height 550
click at [171, 47] on icon at bounding box center [171, 43] width 16 height 16
drag, startPoint x: 65, startPoint y: 107, endPoint x: 78, endPoint y: 113, distance: 14.0
click at [65, 107] on div "[PHONE_NUMBER] Incoming call from queue [Test] All ALL TASKS ALL TASKS ACTIVE T…" at bounding box center [120, 125] width 182 height 192
click at [167, 45] on icon at bounding box center [171, 43] width 16 height 16
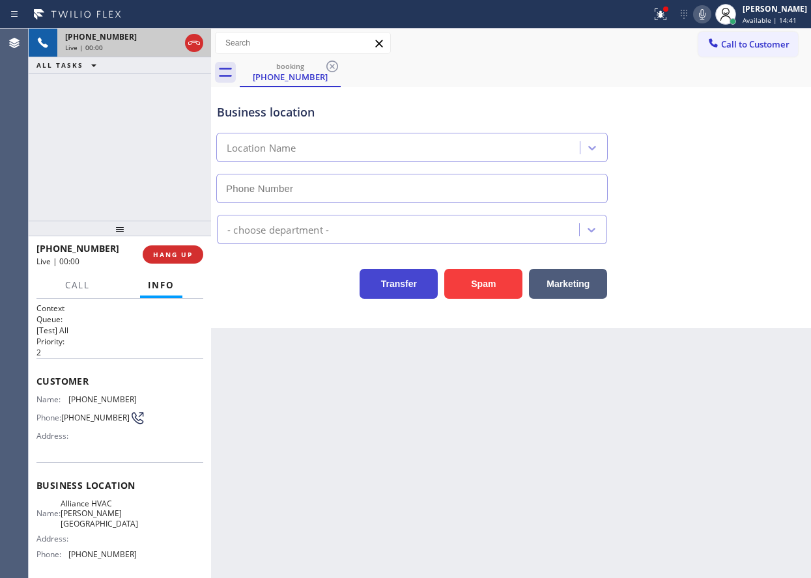
type input "[PHONE_NUMBER]"
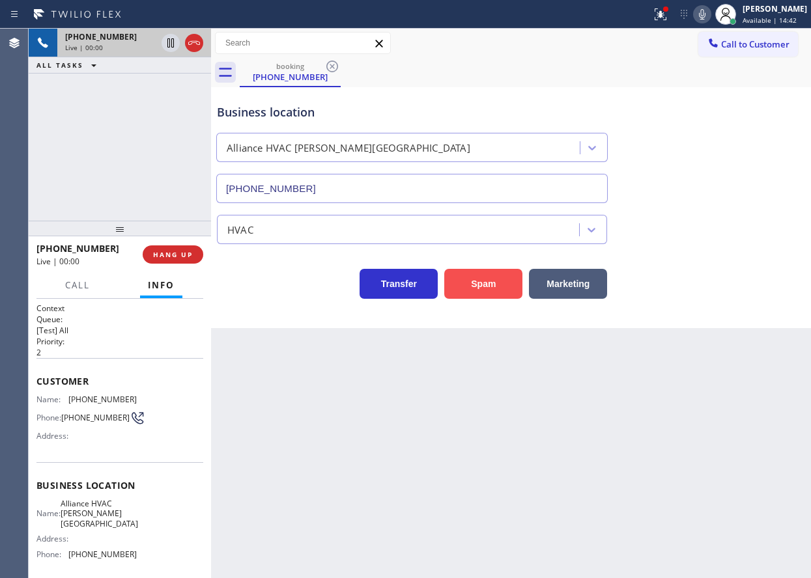
click at [481, 288] on button "Spam" at bounding box center [483, 284] width 78 height 30
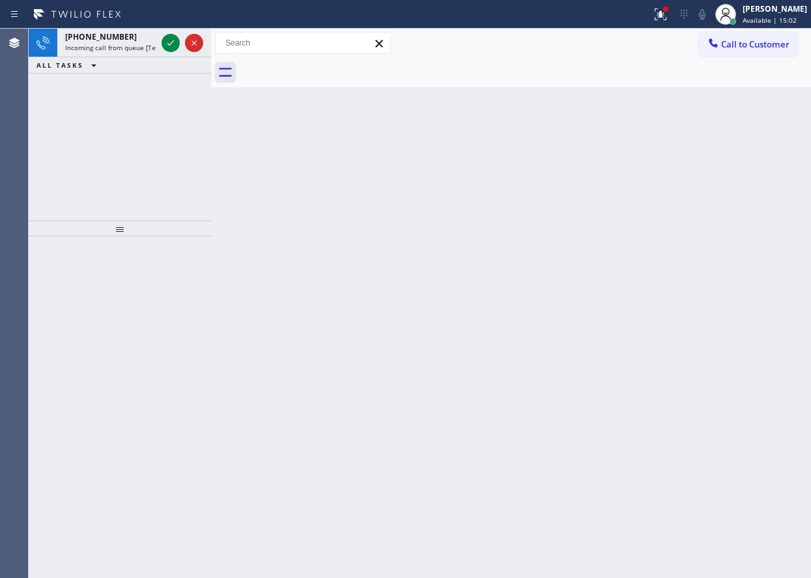
drag, startPoint x: 64, startPoint y: 145, endPoint x: 139, endPoint y: 65, distance: 109.2
click at [76, 132] on div "[PHONE_NUMBER] Incoming call from queue [Test] All ALL TASKS ALL TASKS ACTIVE T…" at bounding box center [120, 125] width 182 height 192
click at [178, 42] on div at bounding box center [170, 43] width 18 height 16
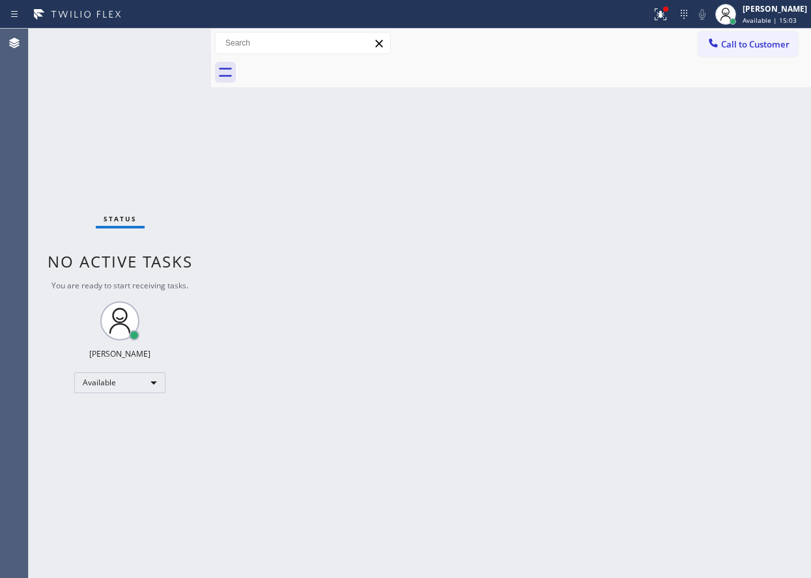
click at [174, 42] on div "Status No active tasks You are ready to start receiving tasks. [PERSON_NAME] Av…" at bounding box center [120, 304] width 182 height 550
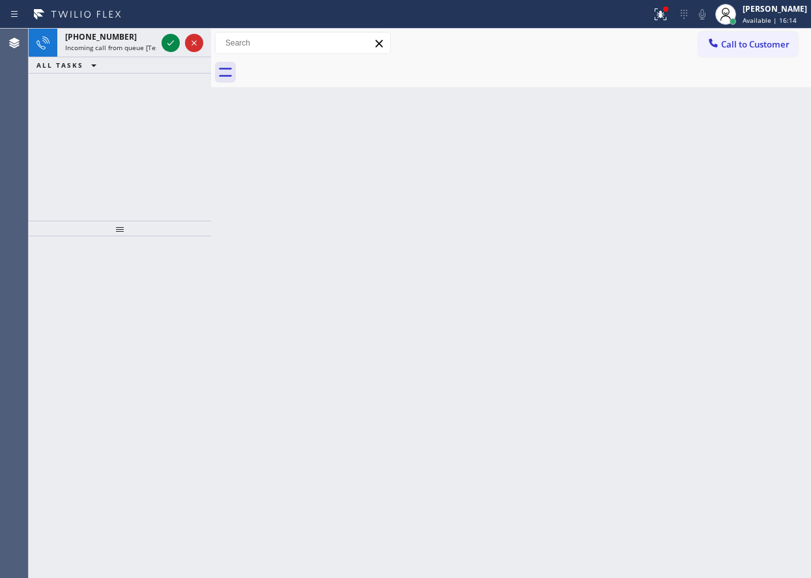
drag, startPoint x: 85, startPoint y: 152, endPoint x: 99, endPoint y: 99, distance: 55.1
click at [85, 152] on div "[PHONE_NUMBER] Incoming call from queue [Test] All ALL TASKS ALL TASKS ACTIVE T…" at bounding box center [120, 125] width 182 height 192
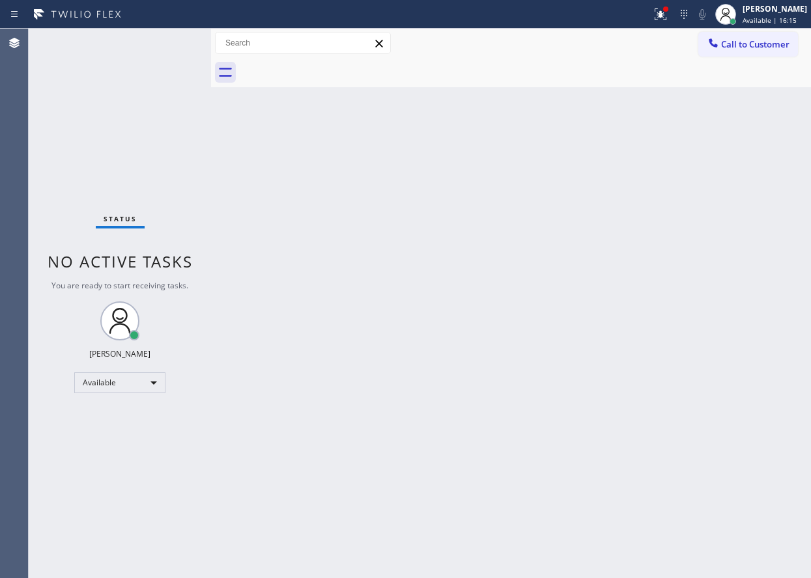
click at [173, 36] on div "Status No active tasks You are ready to start receiving tasks. [PERSON_NAME] Av…" at bounding box center [120, 304] width 182 height 550
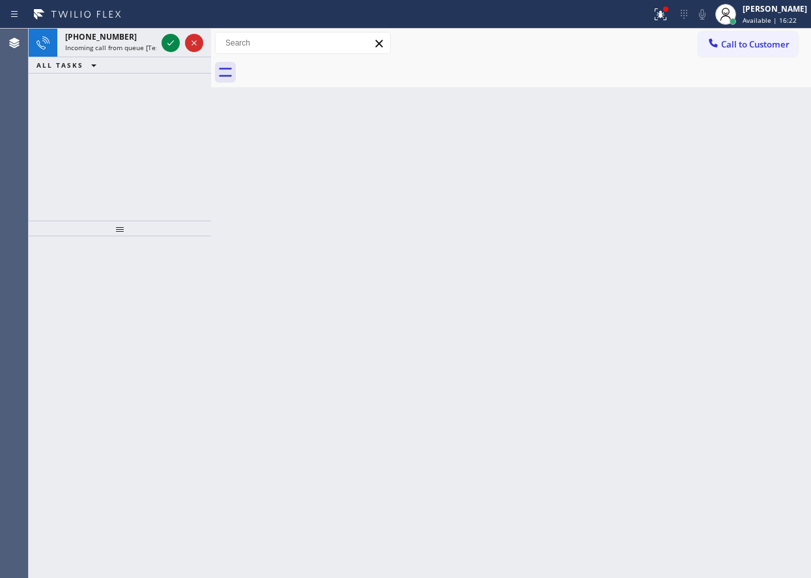
click at [85, 177] on div "[PHONE_NUMBER] Incoming call from queue [Test] All ALL TASKS ALL TASKS ACTIVE T…" at bounding box center [120, 125] width 182 height 192
click at [165, 42] on icon at bounding box center [171, 43] width 16 height 16
click at [68, 107] on div "[PHONE_NUMBER] Incoming call from queue [Test] All ALL TASKS ALL TASKS ACTIVE T…" at bounding box center [120, 125] width 182 height 192
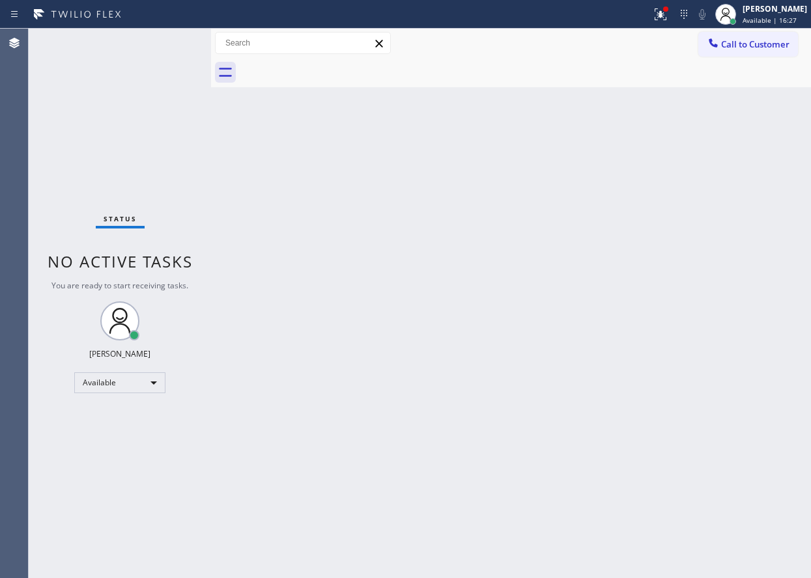
click at [163, 42] on div "Status No active tasks You are ready to start receiving tasks. [PERSON_NAME] Av…" at bounding box center [120, 304] width 182 height 550
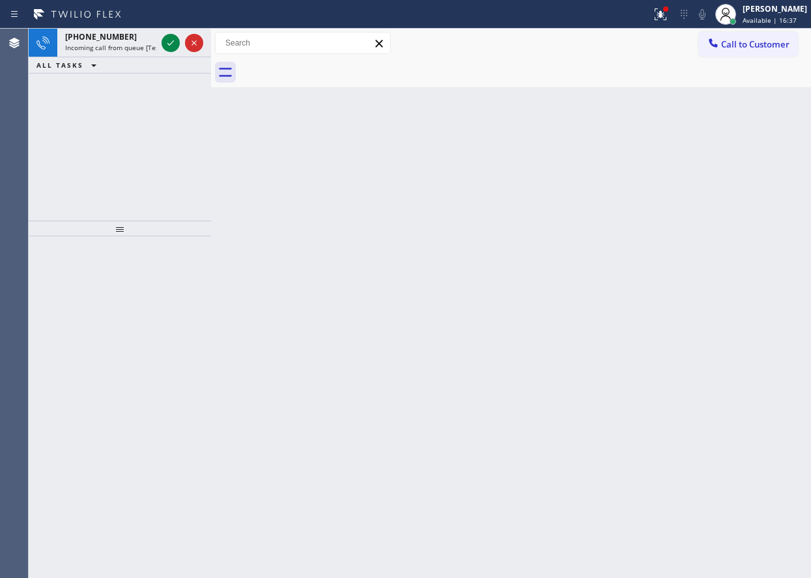
click at [87, 137] on div "[PHONE_NUMBER] Incoming call from queue [Test] All ALL TASKS ALL TASKS ACTIVE T…" at bounding box center [120, 125] width 182 height 192
click at [179, 36] on div at bounding box center [170, 43] width 18 height 16
click at [174, 38] on icon at bounding box center [171, 43] width 16 height 16
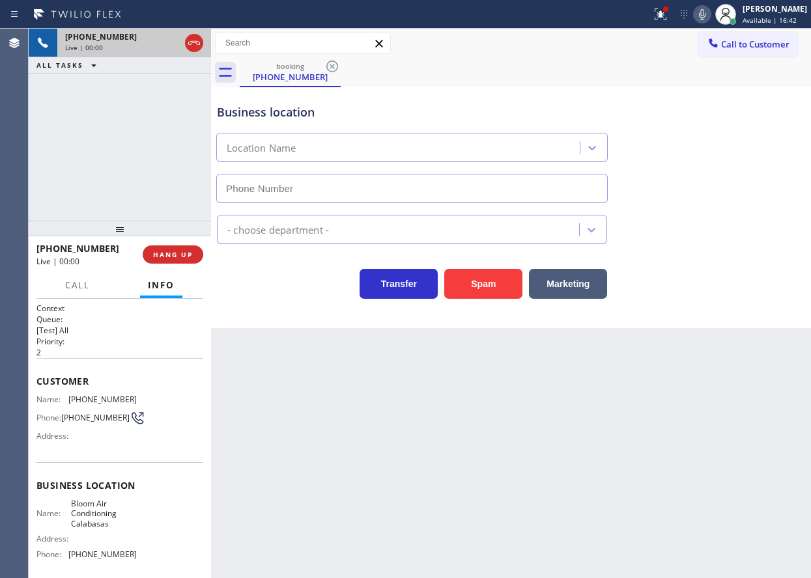
type input "[PHONE_NUMBER]"
click at [464, 272] on button "Spam" at bounding box center [483, 284] width 78 height 30
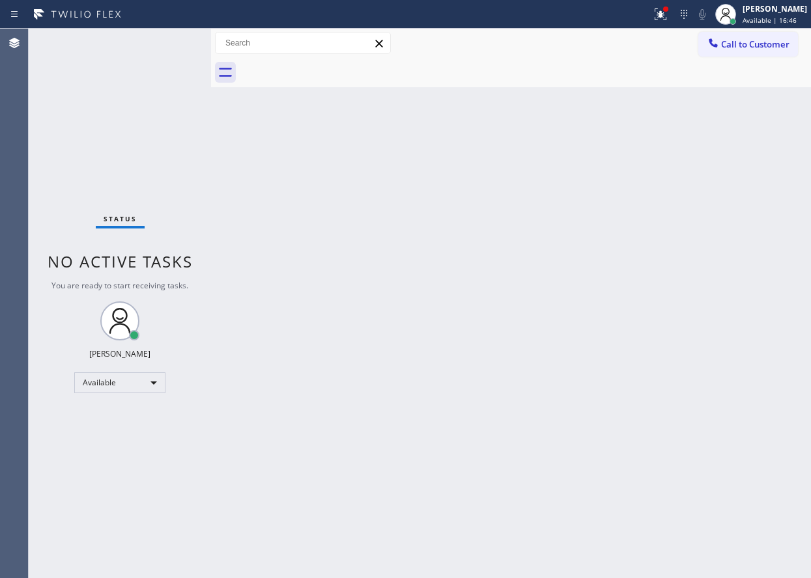
drag, startPoint x: 112, startPoint y: 121, endPoint x: 152, endPoint y: 53, distance: 78.8
click at [100, 141] on div "Status No active tasks You are ready to start receiving tasks. [PERSON_NAME] Av…" at bounding box center [120, 304] width 182 height 550
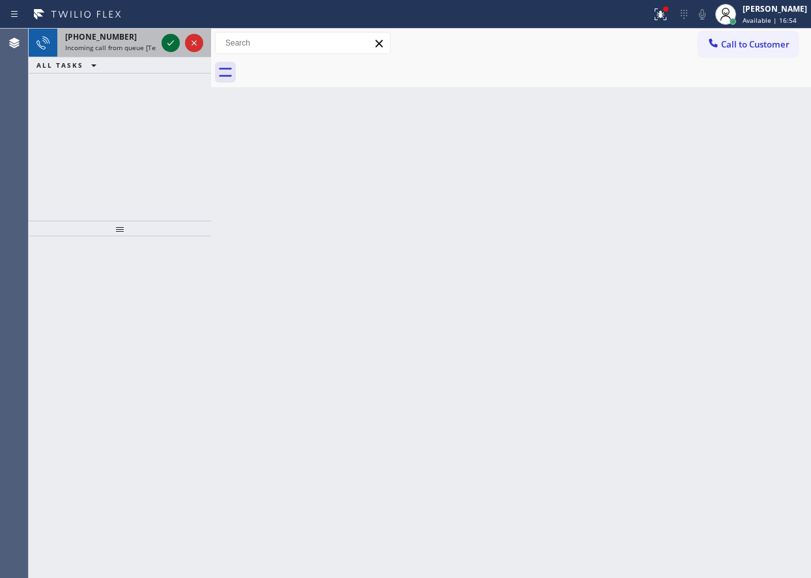
click at [165, 37] on icon at bounding box center [171, 43] width 16 height 16
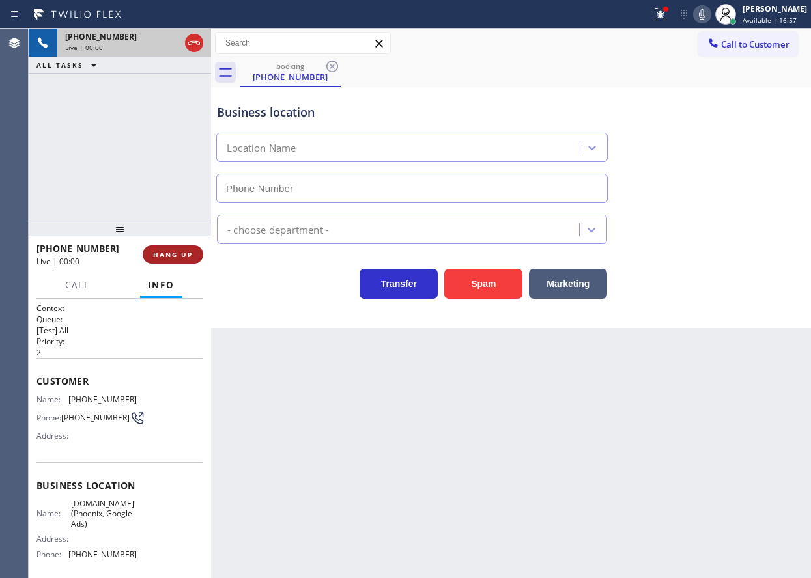
type input "[PHONE_NUMBER]"
click at [163, 250] on span "HANG UP" at bounding box center [173, 254] width 40 height 9
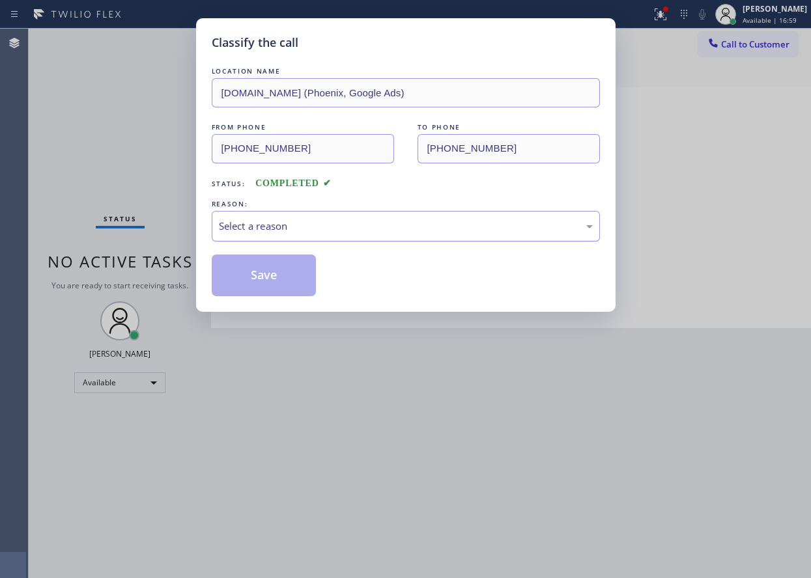
drag, startPoint x: 316, startPoint y: 229, endPoint x: 315, endPoint y: 238, distance: 8.6
click at [315, 238] on div "Select a reason" at bounding box center [406, 226] width 388 height 31
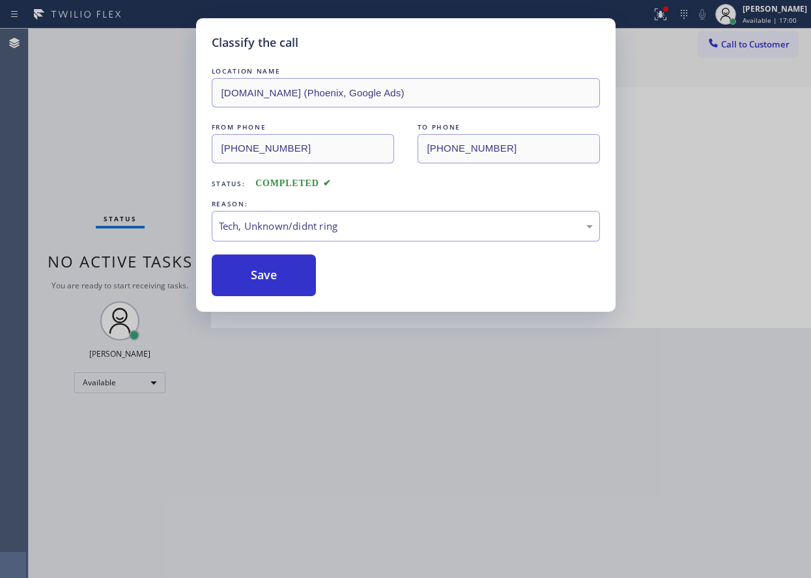
click at [230, 262] on button "Save" at bounding box center [264, 276] width 105 height 42
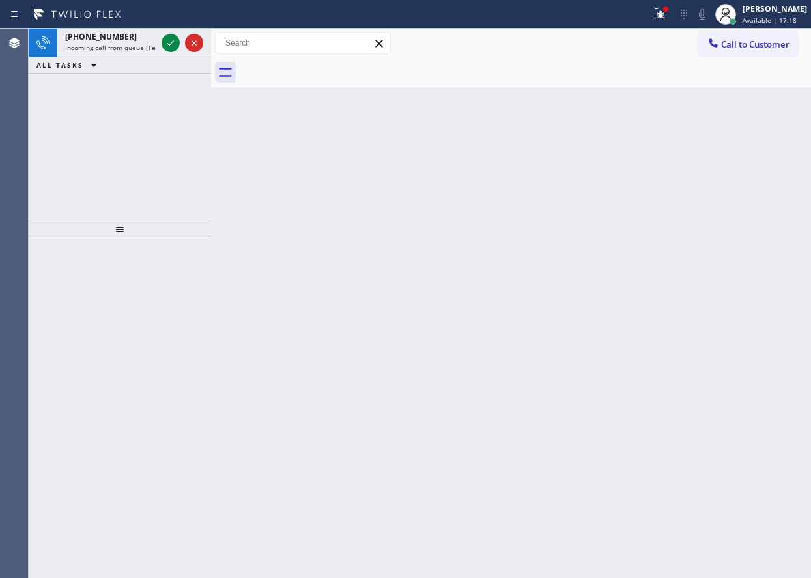
click at [98, 468] on div at bounding box center [120, 407] width 182 height 342
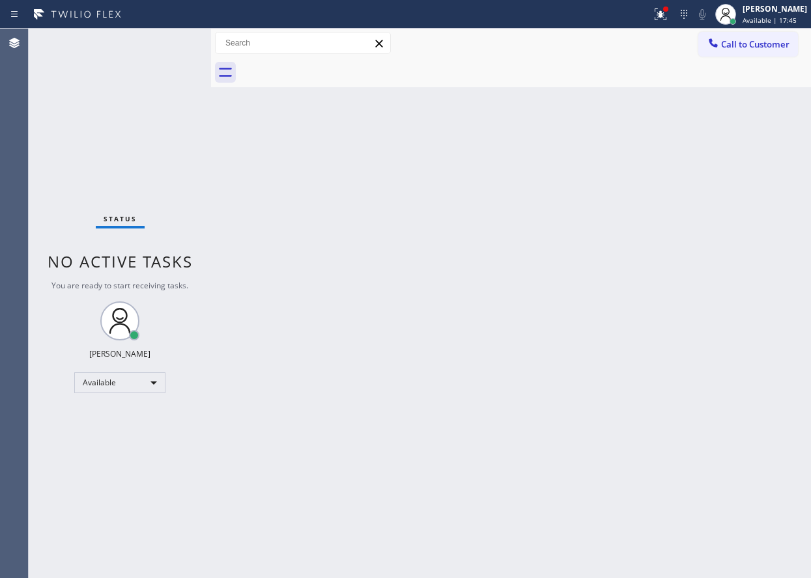
click at [764, 371] on div "Back to Dashboard Change Sender ID Customers Technicians Select a contact Outbo…" at bounding box center [511, 304] width 600 height 550
click at [636, 372] on div "Back to Dashboard Change Sender ID Customers Technicians Select a contact Outbo…" at bounding box center [511, 304] width 600 height 550
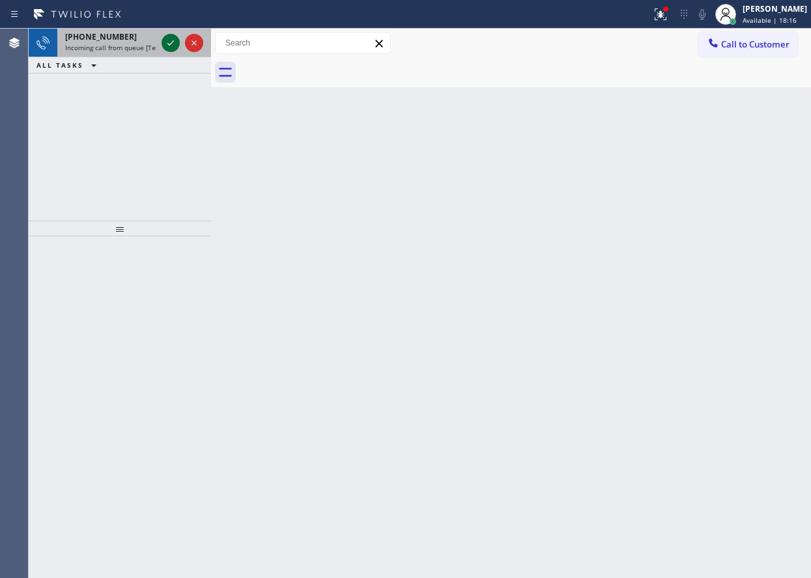
click at [174, 44] on icon at bounding box center [171, 43] width 16 height 16
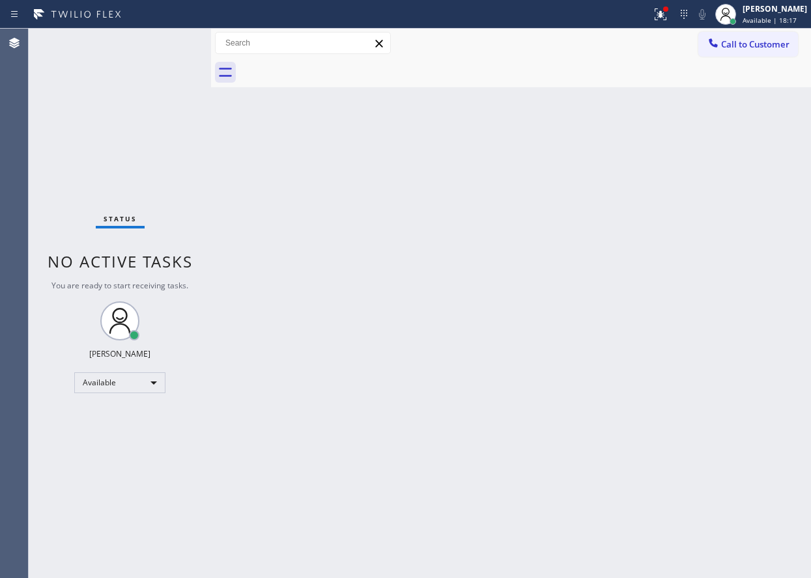
click at [169, 41] on div "Status No active tasks You are ready to start receiving tasks. [PERSON_NAME] Av…" at bounding box center [120, 304] width 182 height 550
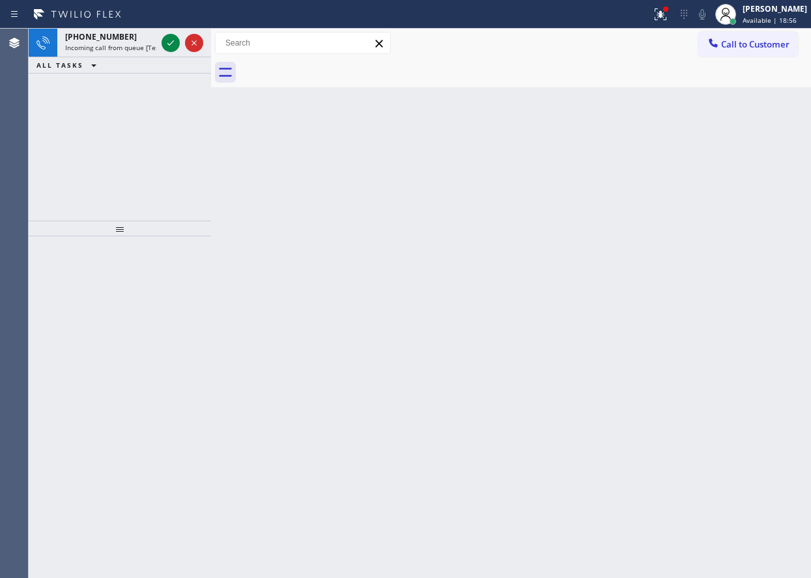
click at [74, 113] on div "[PHONE_NUMBER] Incoming call from queue [Test] All ALL TASKS ALL TASKS ACTIVE T…" at bounding box center [120, 125] width 182 height 192
click at [173, 46] on icon at bounding box center [171, 43] width 16 height 16
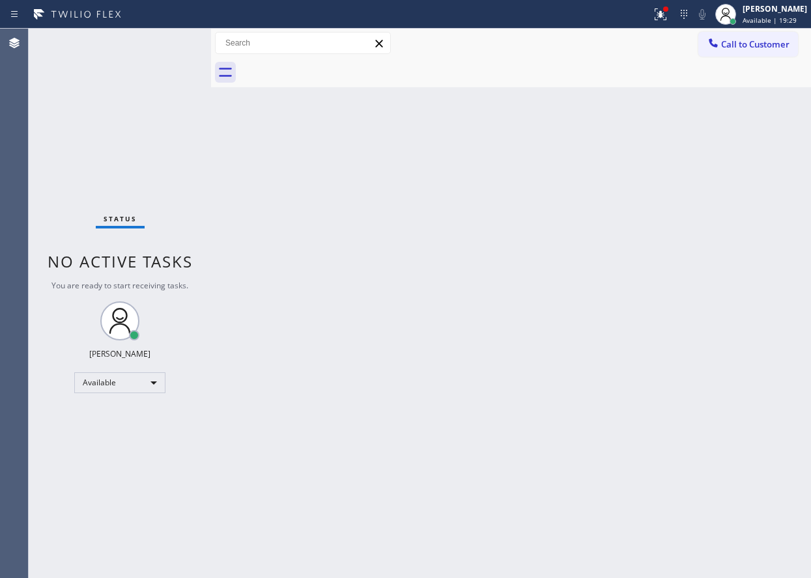
click at [40, 139] on div "Status No active tasks You are ready to start receiving tasks. [PERSON_NAME] Av…" at bounding box center [120, 304] width 182 height 550
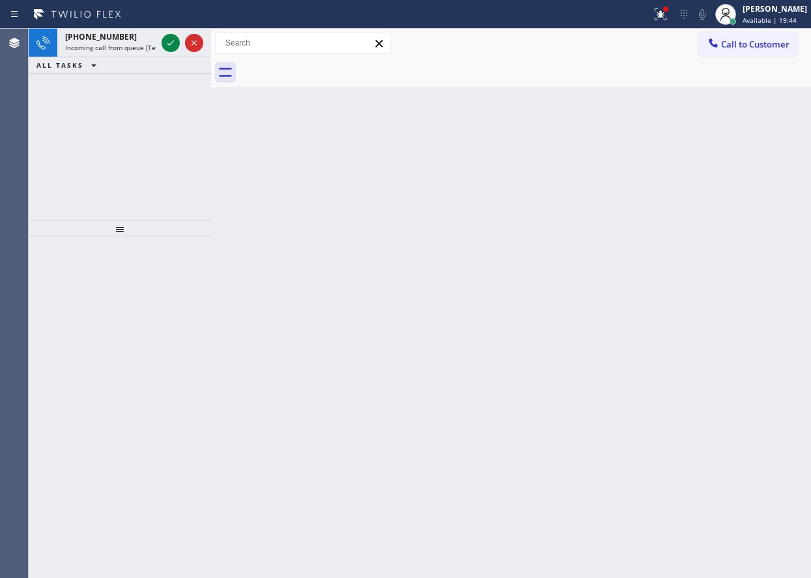
drag, startPoint x: 83, startPoint y: 115, endPoint x: 142, endPoint y: 61, distance: 79.8
click at [83, 115] on div "[PHONE_NUMBER] Incoming call from queue [Test] All ALL TASKS ALL TASKS ACTIVE T…" at bounding box center [120, 125] width 182 height 192
click at [173, 38] on icon at bounding box center [171, 43] width 16 height 16
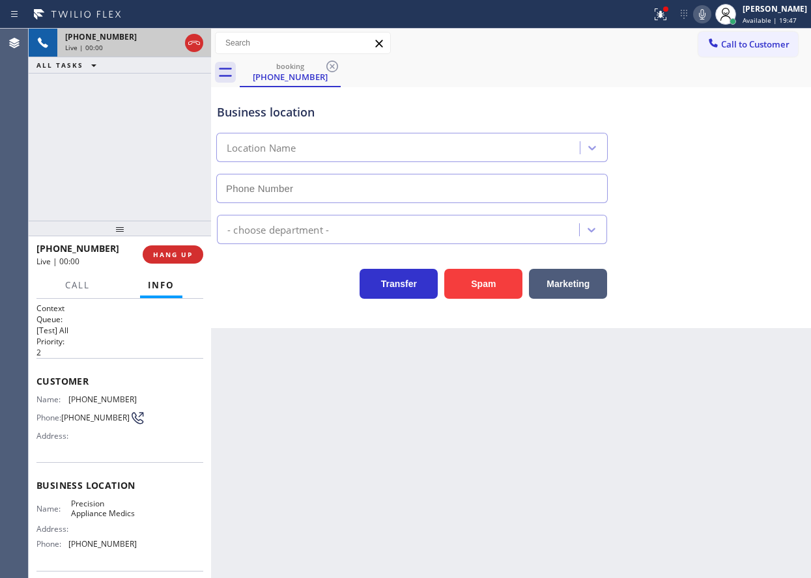
type input "[PHONE_NUMBER]"
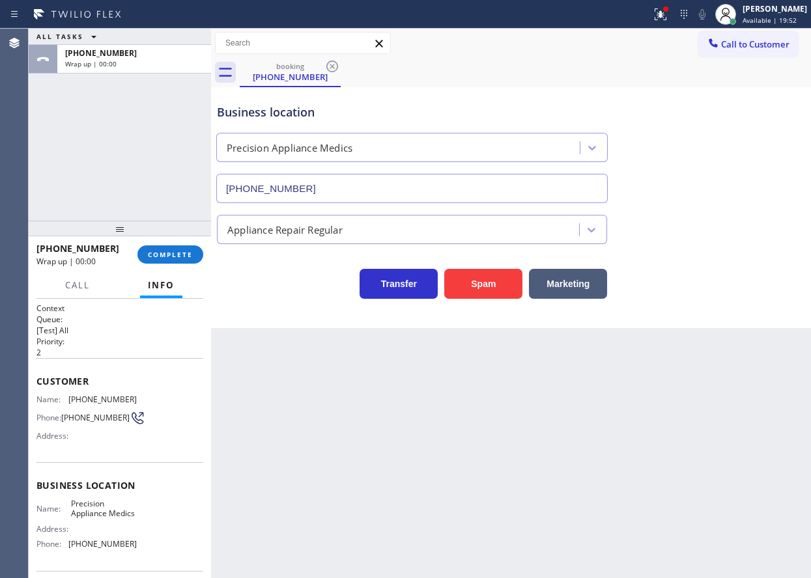
drag, startPoint x: 158, startPoint y: 251, endPoint x: 264, endPoint y: 251, distance: 106.8
click at [158, 251] on span "COMPLETE" at bounding box center [170, 254] width 45 height 9
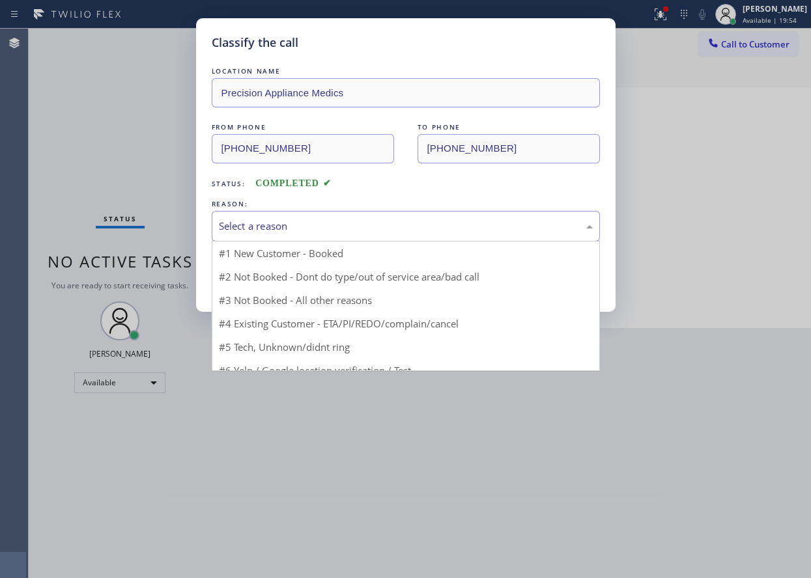
click at [457, 225] on div "Select a reason" at bounding box center [406, 226] width 374 height 15
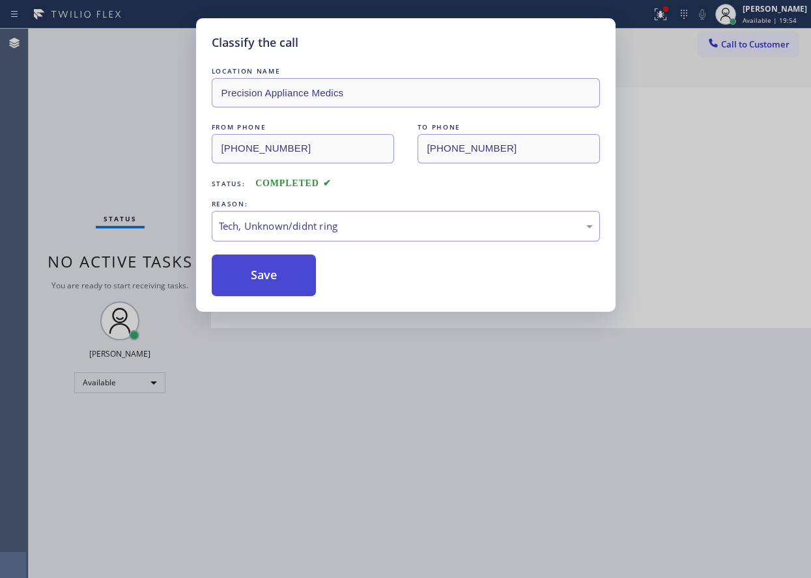
click at [259, 292] on button "Save" at bounding box center [264, 276] width 105 height 42
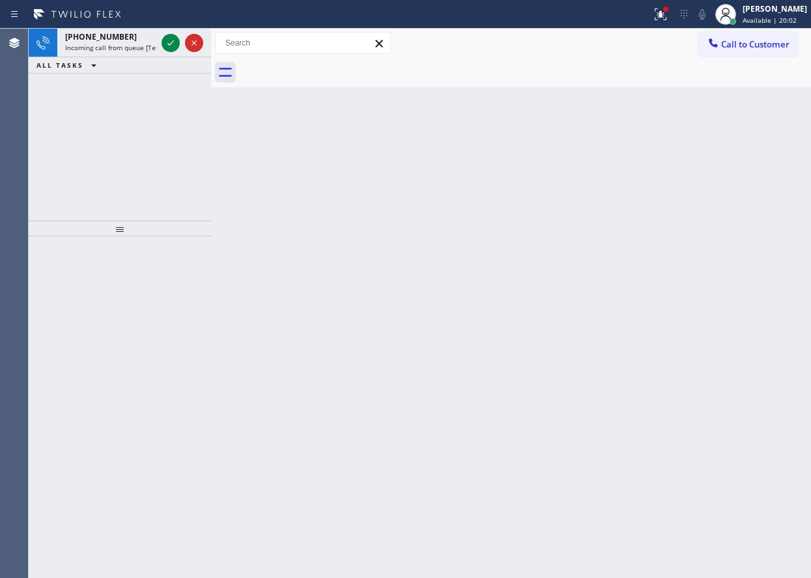
click at [69, 136] on div "[PHONE_NUMBER] Incoming call from queue [Test] All ALL TASKS ALL TASKS ACTIVE T…" at bounding box center [120, 125] width 182 height 192
click at [165, 42] on icon at bounding box center [171, 43] width 16 height 16
click at [172, 45] on icon at bounding box center [171, 43] width 16 height 16
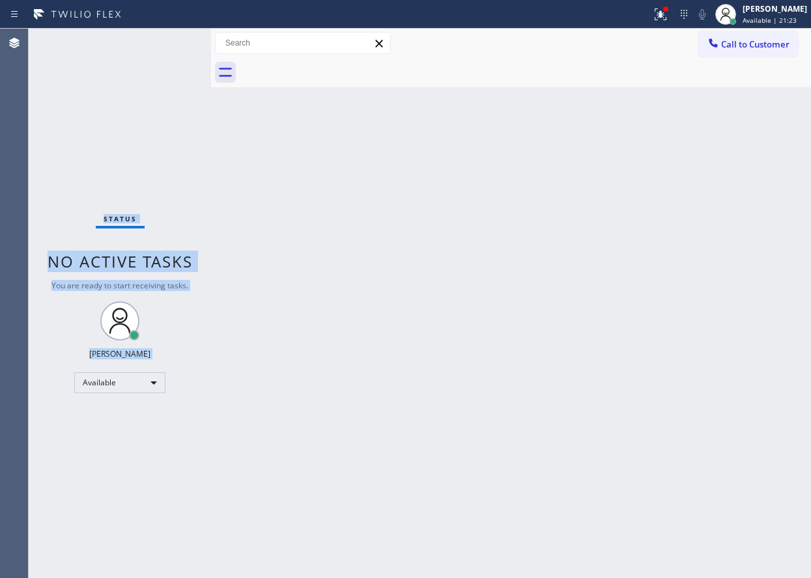
click at [172, 45] on div "Status No active tasks You are ready to start receiving tasks. [PERSON_NAME] Av…" at bounding box center [120, 304] width 182 height 550
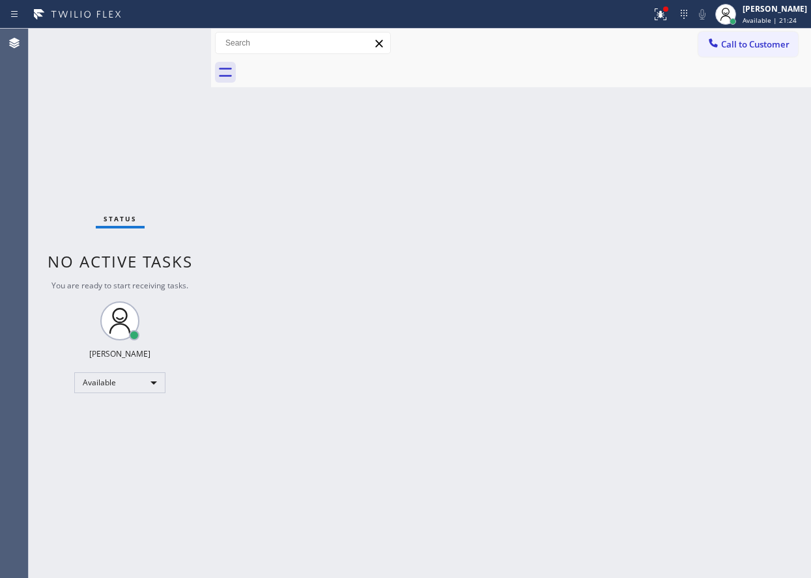
click at [307, 171] on div "Back to Dashboard Change Sender ID Customers Technicians Select a contact Outbo…" at bounding box center [511, 304] width 600 height 550
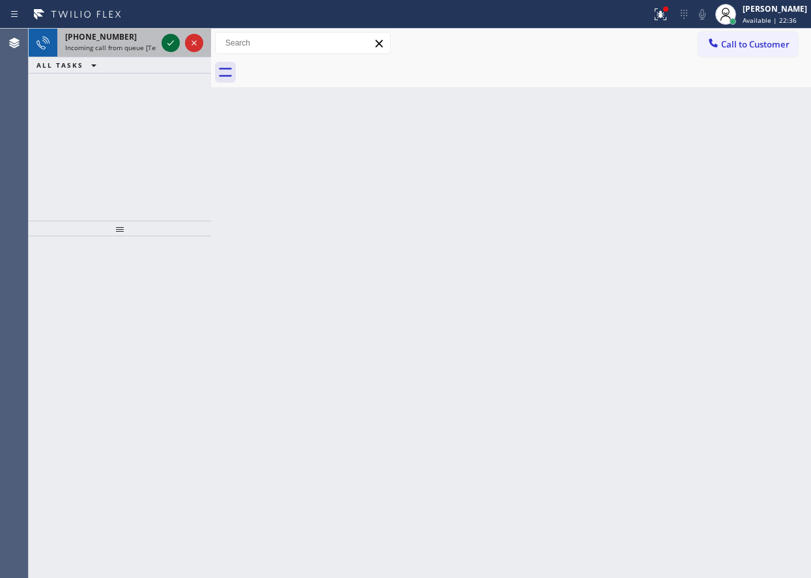
click at [167, 45] on icon at bounding box center [171, 43] width 16 height 16
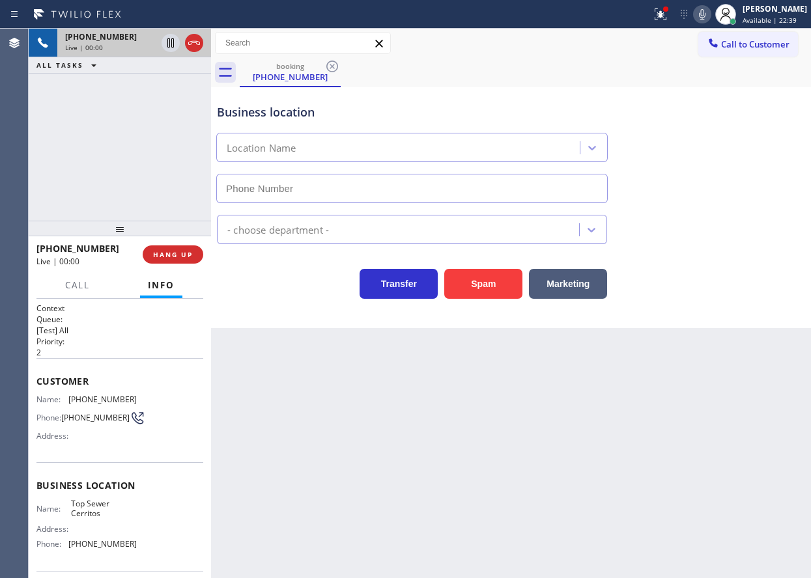
type input "[PHONE_NUMBER]"
click at [491, 284] on button "Spam" at bounding box center [483, 284] width 78 height 30
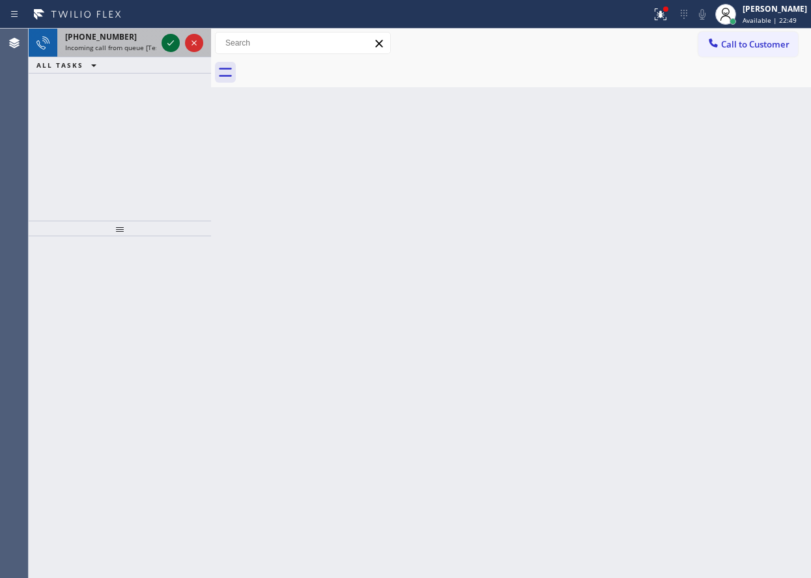
click at [170, 42] on icon at bounding box center [171, 43] width 16 height 16
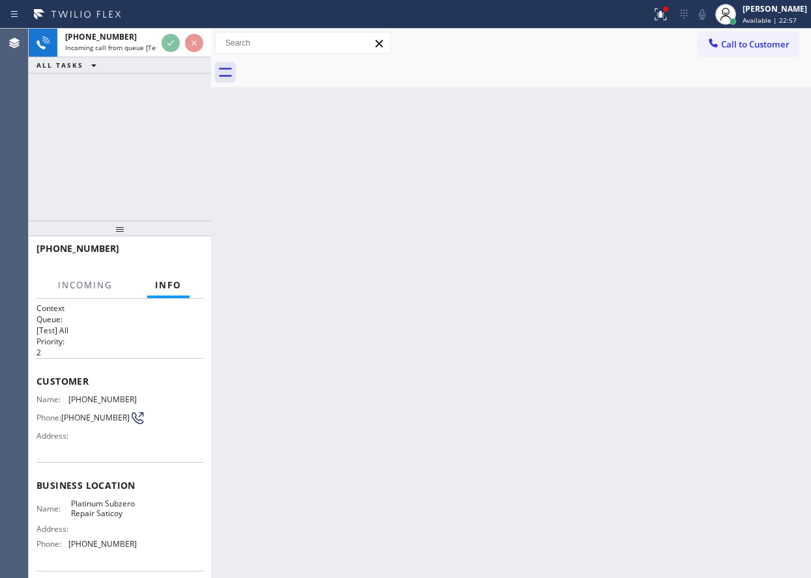
click at [415, 231] on div "Back to Dashboard Change Sender ID Customers Technicians Select a contact Outbo…" at bounding box center [511, 304] width 600 height 550
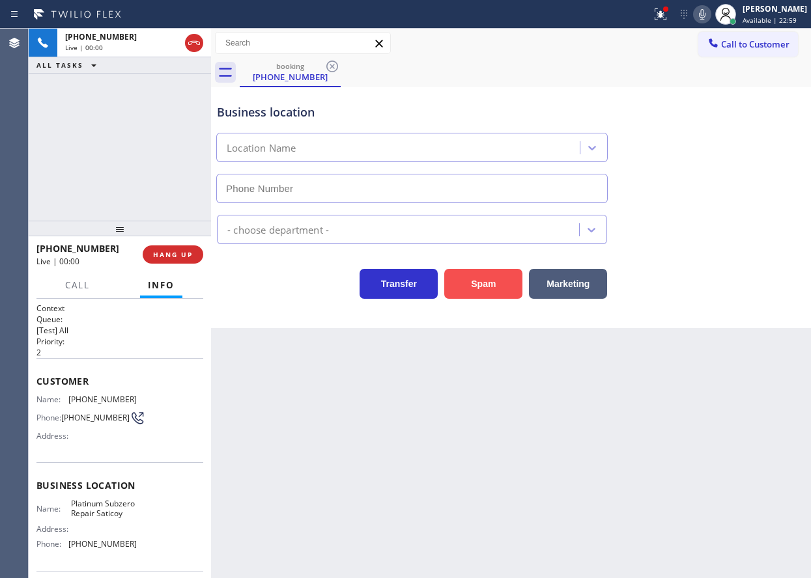
type input "[PHONE_NUMBER]"
click at [488, 279] on button "Spam" at bounding box center [483, 284] width 78 height 30
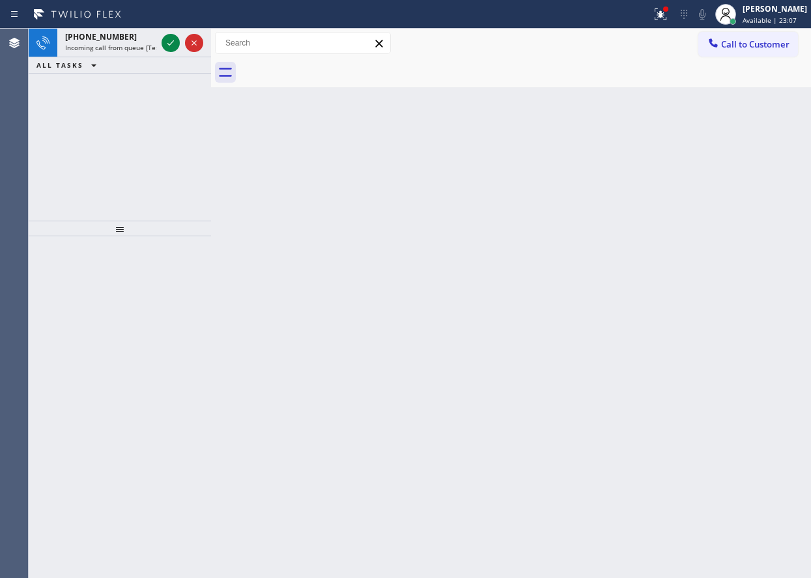
drag, startPoint x: 80, startPoint y: 160, endPoint x: 178, endPoint y: 64, distance: 136.3
click at [81, 156] on div "[PHONE_NUMBER] Incoming call from queue [Test] All ALL TASKS ALL TASKS ACTIVE T…" at bounding box center [120, 125] width 182 height 192
click at [171, 42] on icon at bounding box center [171, 43] width 16 height 16
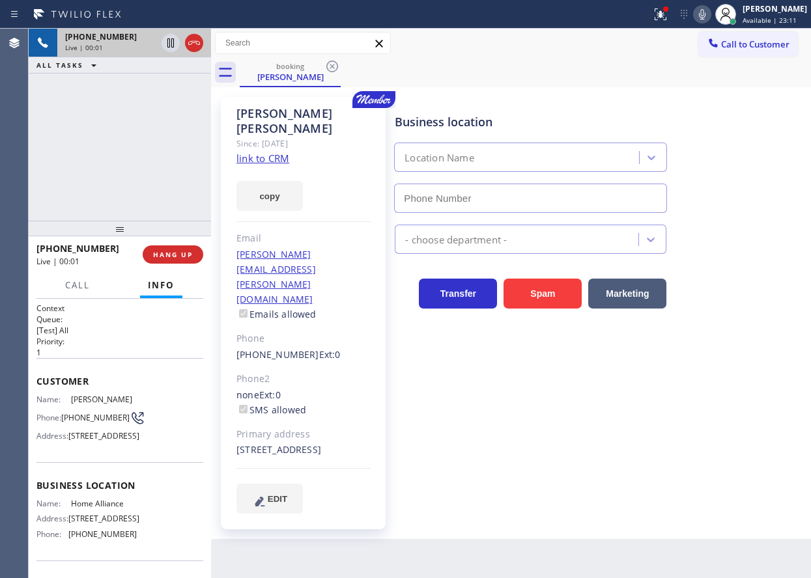
type input "[PHONE_NUMBER]"
click at [283, 152] on link "link to CRM" at bounding box center [262, 158] width 53 height 13
click at [109, 509] on span "Home Alliance" at bounding box center [103, 504] width 65 height 10
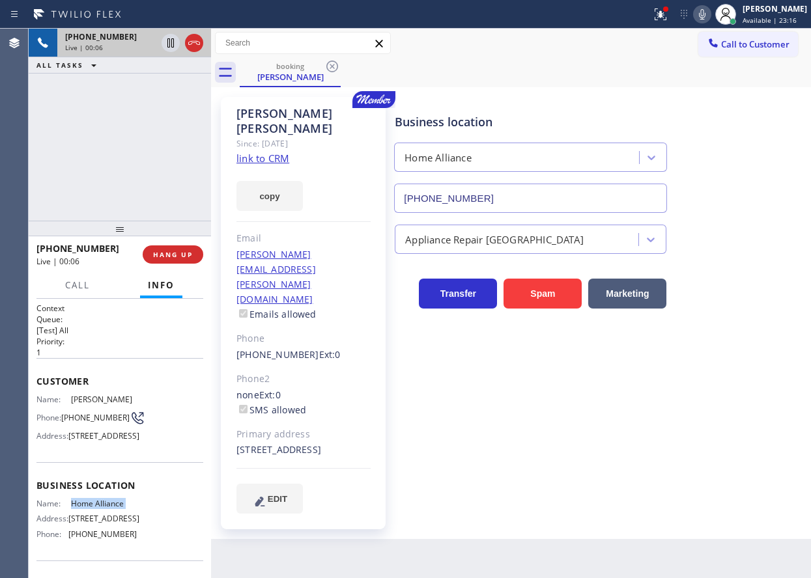
click at [519, 197] on input "[PHONE_NUMBER]" at bounding box center [530, 198] width 273 height 29
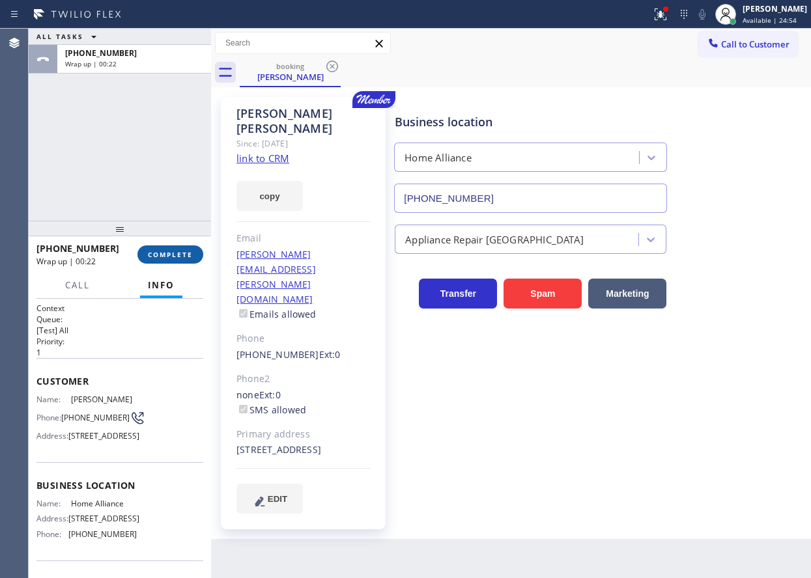
click at [145, 253] on button "COMPLETE" at bounding box center [170, 254] width 66 height 18
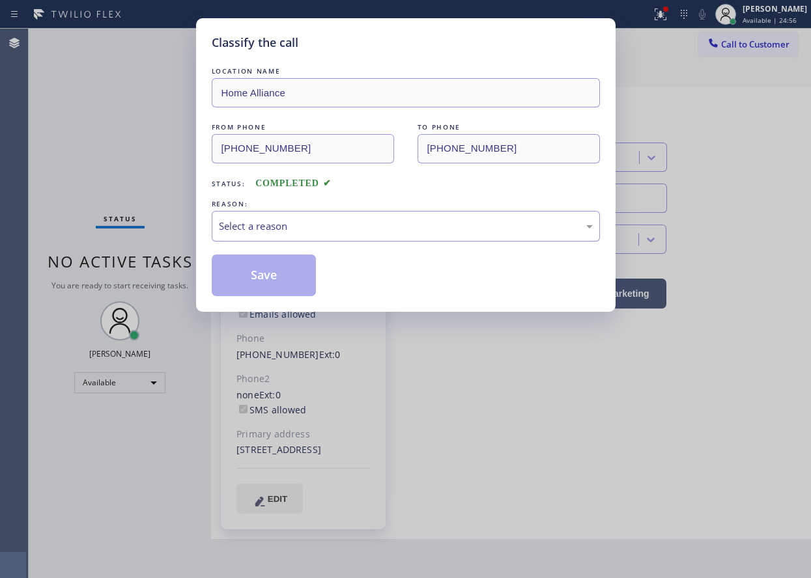
click at [371, 213] on div "Select a reason" at bounding box center [406, 226] width 388 height 31
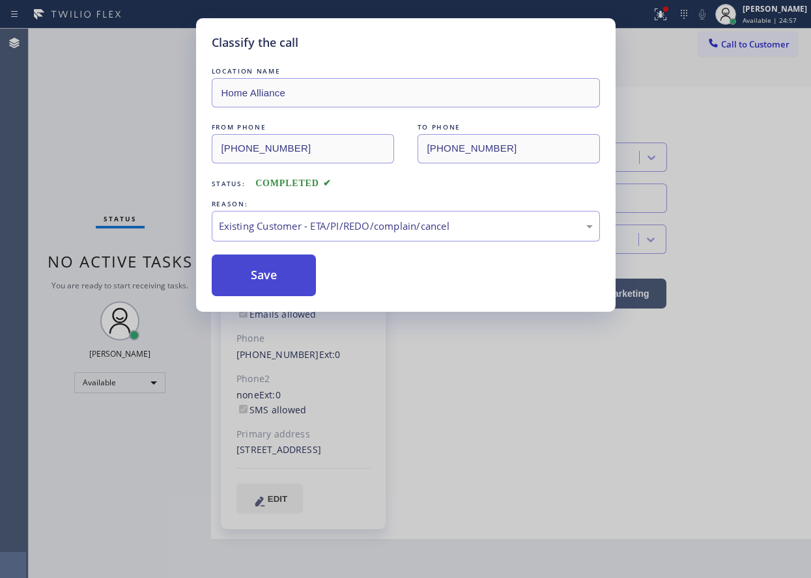
click at [286, 266] on button "Save" at bounding box center [264, 276] width 105 height 42
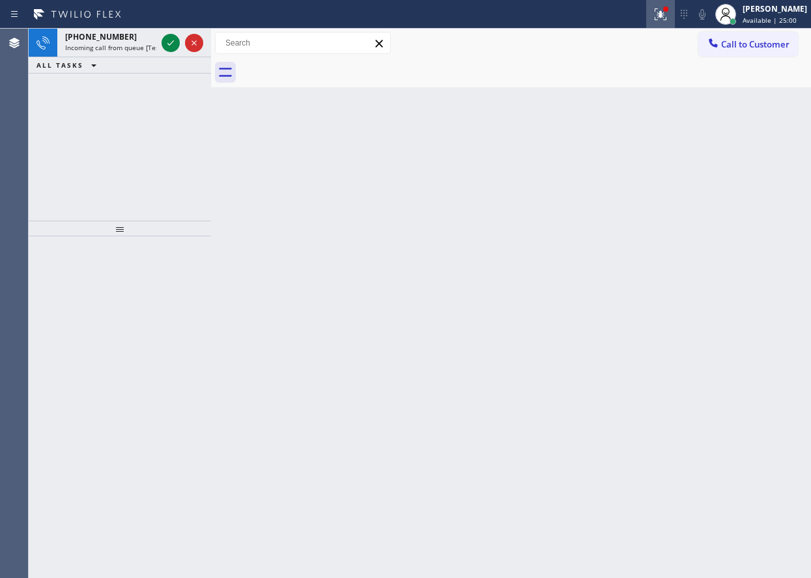
click at [668, 16] on icon at bounding box center [660, 15] width 16 height 16
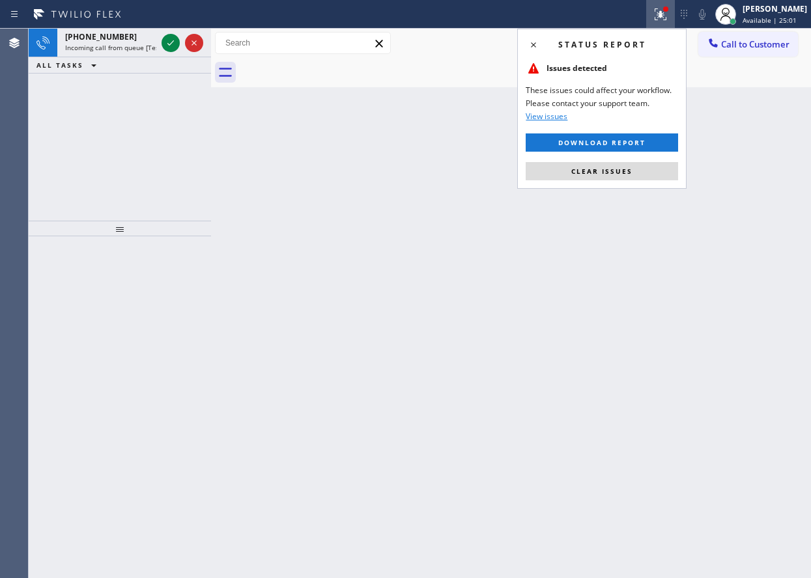
click at [636, 188] on div "Status report Issues detected These issues could affect your workflow. Please c…" at bounding box center [601, 109] width 169 height 160
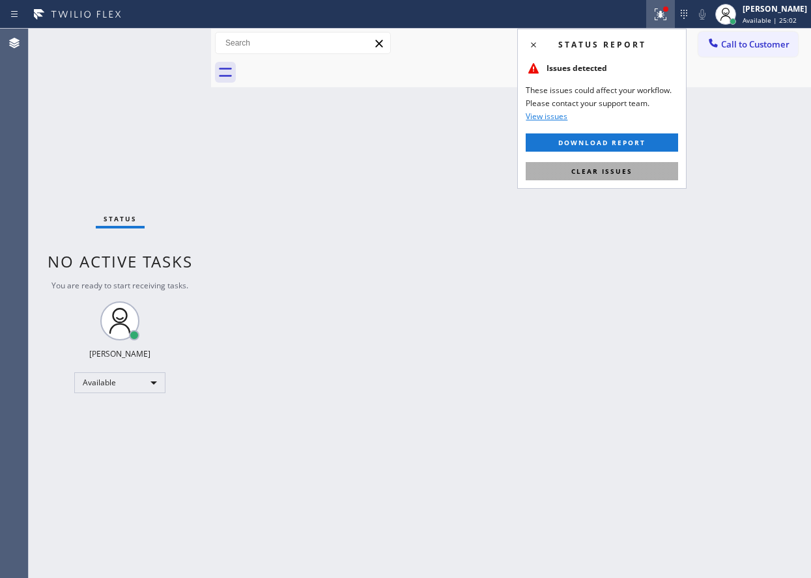
click at [640, 177] on button "Clear issues" at bounding box center [602, 171] width 152 height 18
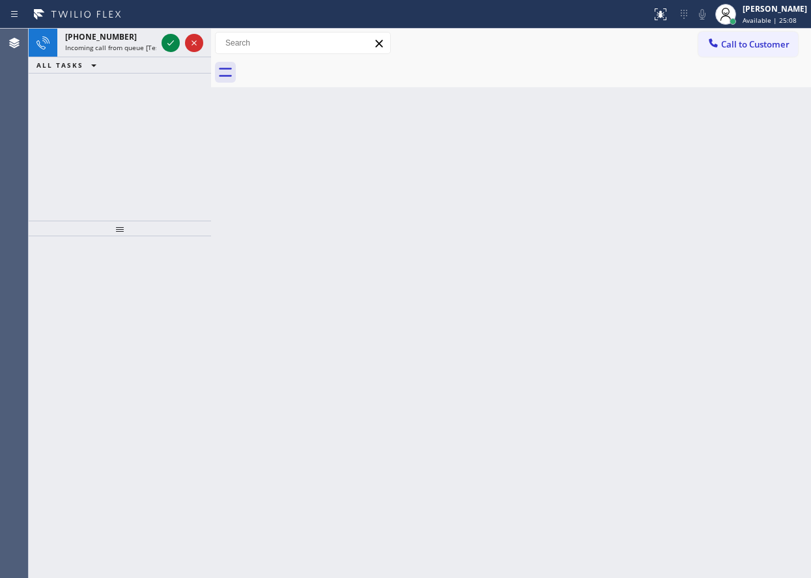
click at [102, 156] on div "[PHONE_NUMBER] Incoming call from queue [Test] All ALL TASKS ALL TASKS ACTIVE T…" at bounding box center [120, 125] width 182 height 192
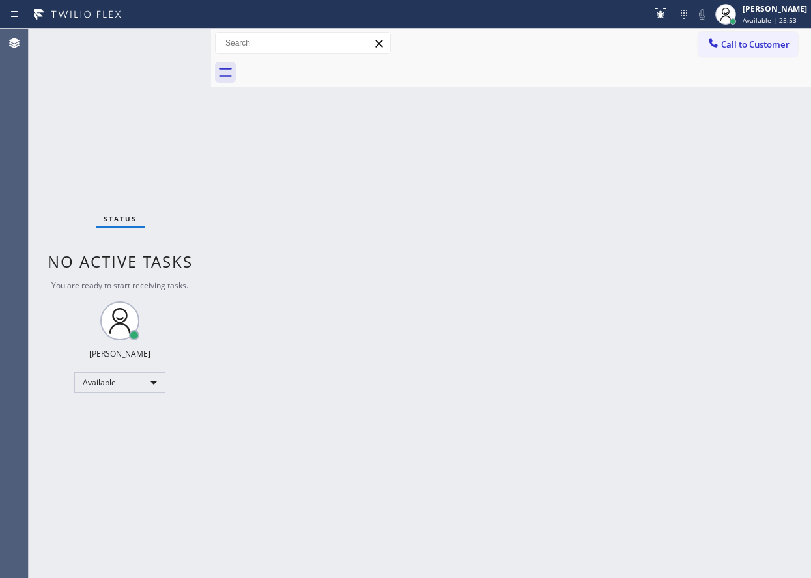
click at [167, 44] on div "Status No active tasks You are ready to start receiving tasks. [PERSON_NAME] Av…" at bounding box center [120, 304] width 182 height 550
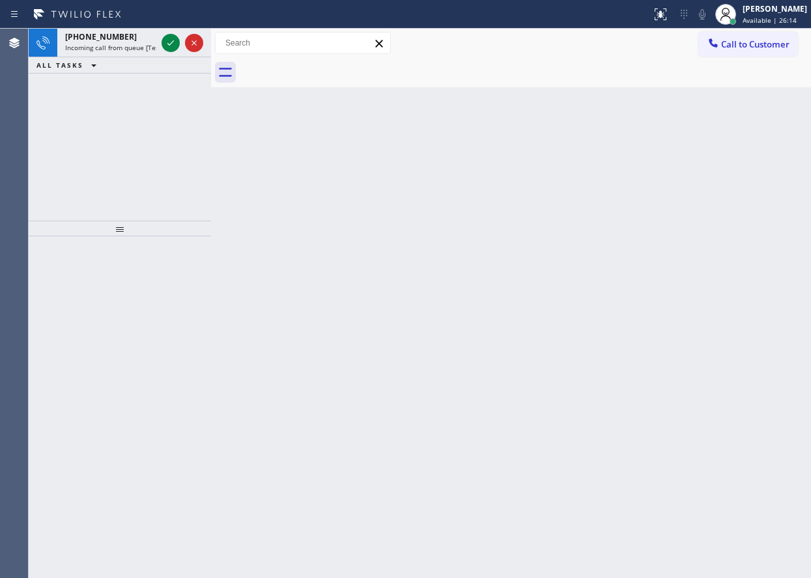
drag, startPoint x: 754, startPoint y: 321, endPoint x: 636, endPoint y: 238, distance: 144.0
click at [754, 321] on div "Back to Dashboard Change Sender ID Customers Technicians Select a contact Outbo…" at bounding box center [511, 304] width 600 height 550
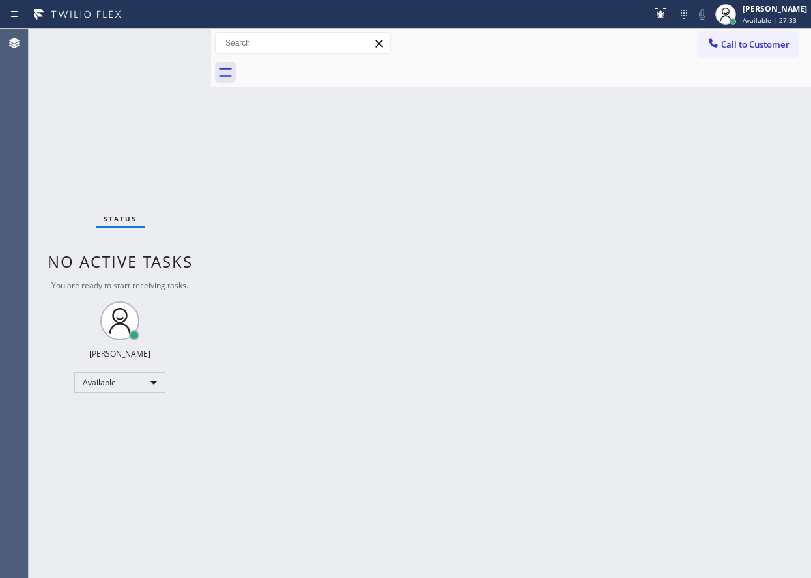
click at [71, 112] on div "Status No active tasks You are ready to start receiving tasks. [PERSON_NAME] Av…" at bounding box center [120, 304] width 182 height 550
click at [760, 8] on div "[PERSON_NAME]" at bounding box center [774, 8] width 64 height 11
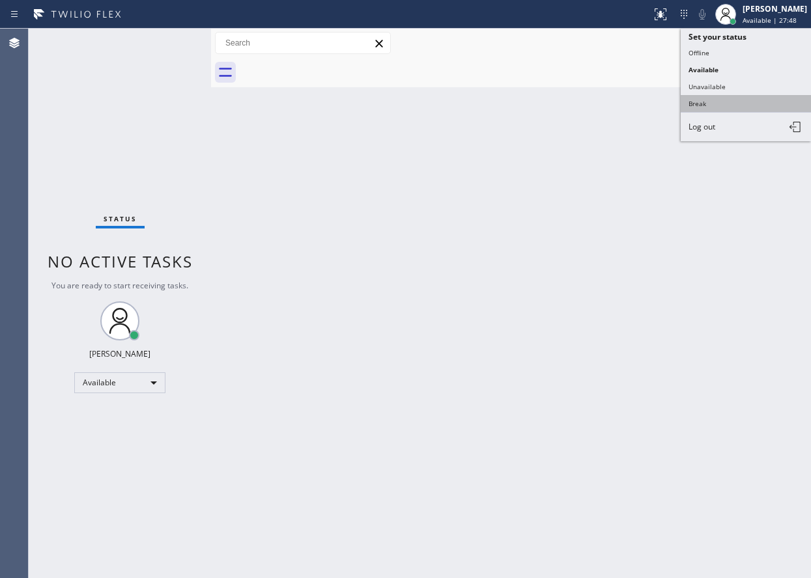
click at [731, 103] on button "Break" at bounding box center [745, 103] width 130 height 17
